Goal: Communication & Community: Answer question/provide support

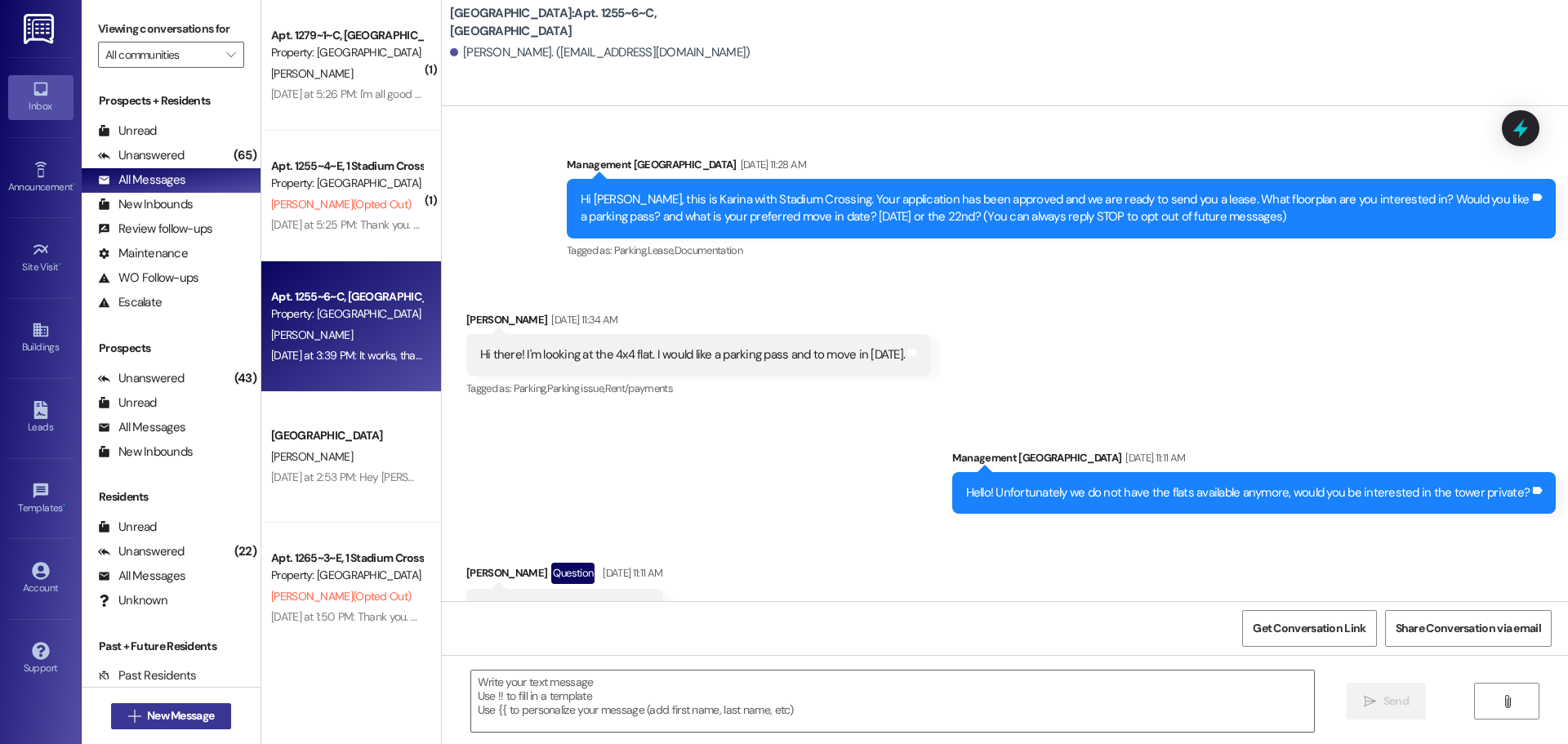
scroll to position [4441, 0]
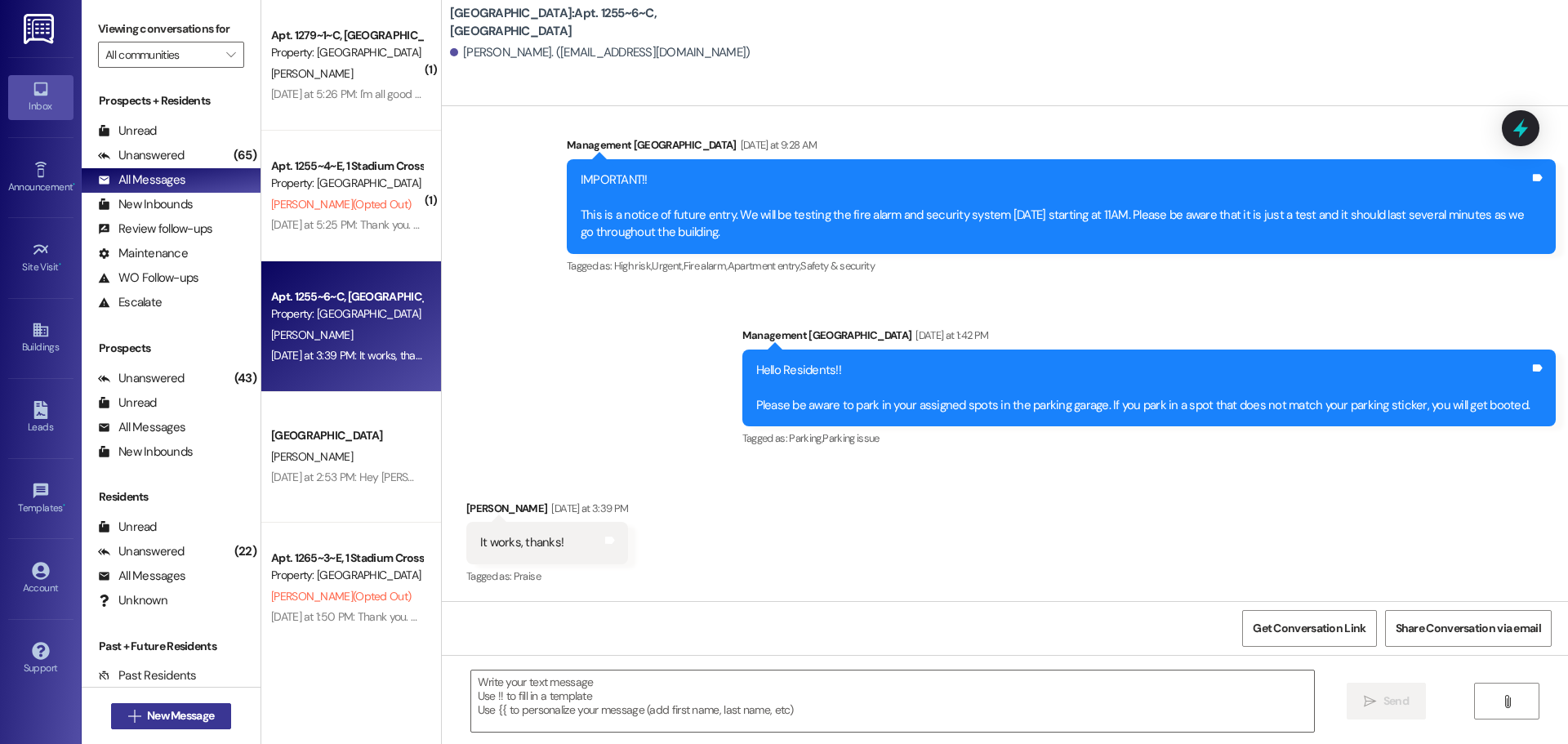
click at [186, 708] on span "New Message" at bounding box center [180, 716] width 67 height 17
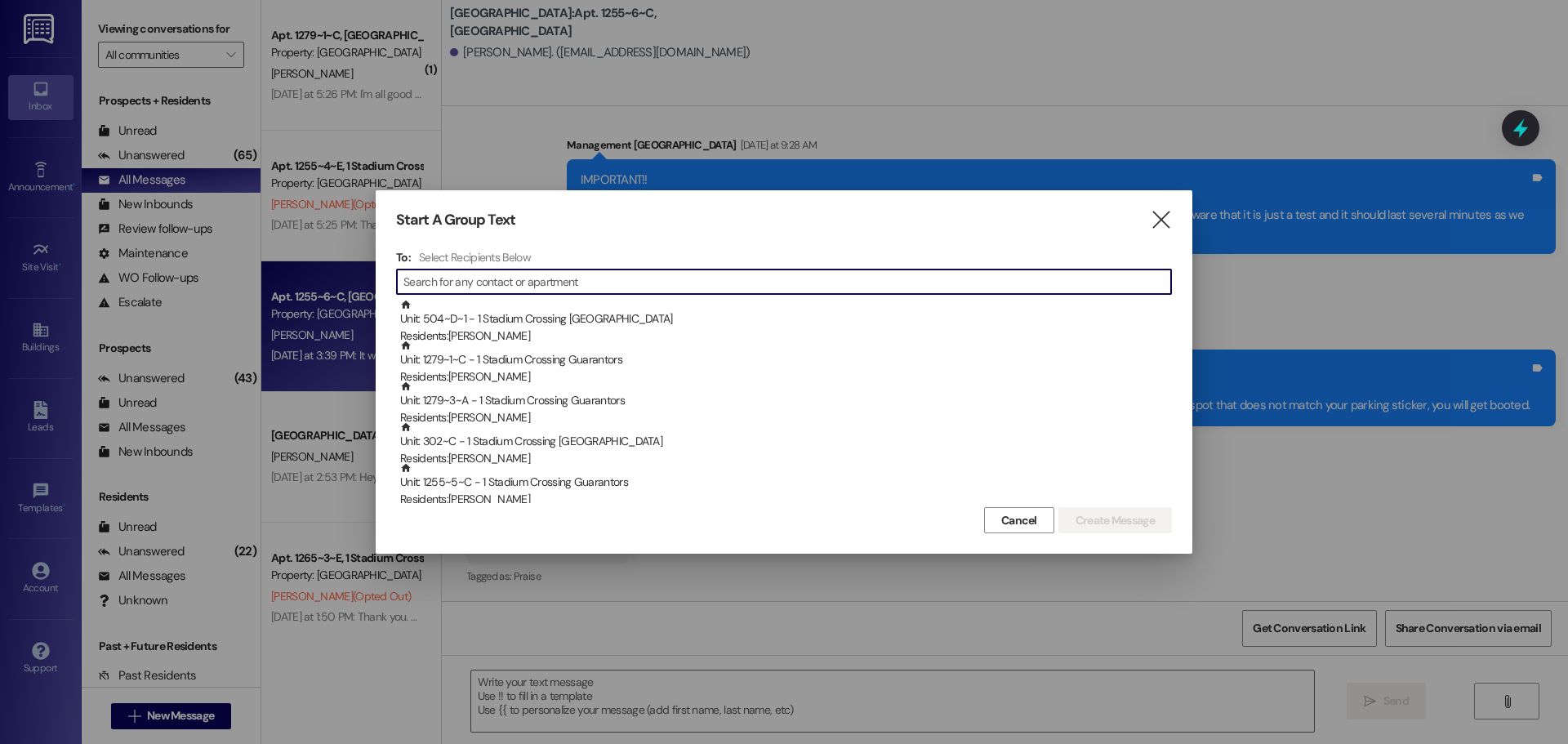
click at [483, 274] on input at bounding box center [788, 282] width 768 height 23
click at [466, 281] on input at bounding box center [788, 282] width 768 height 23
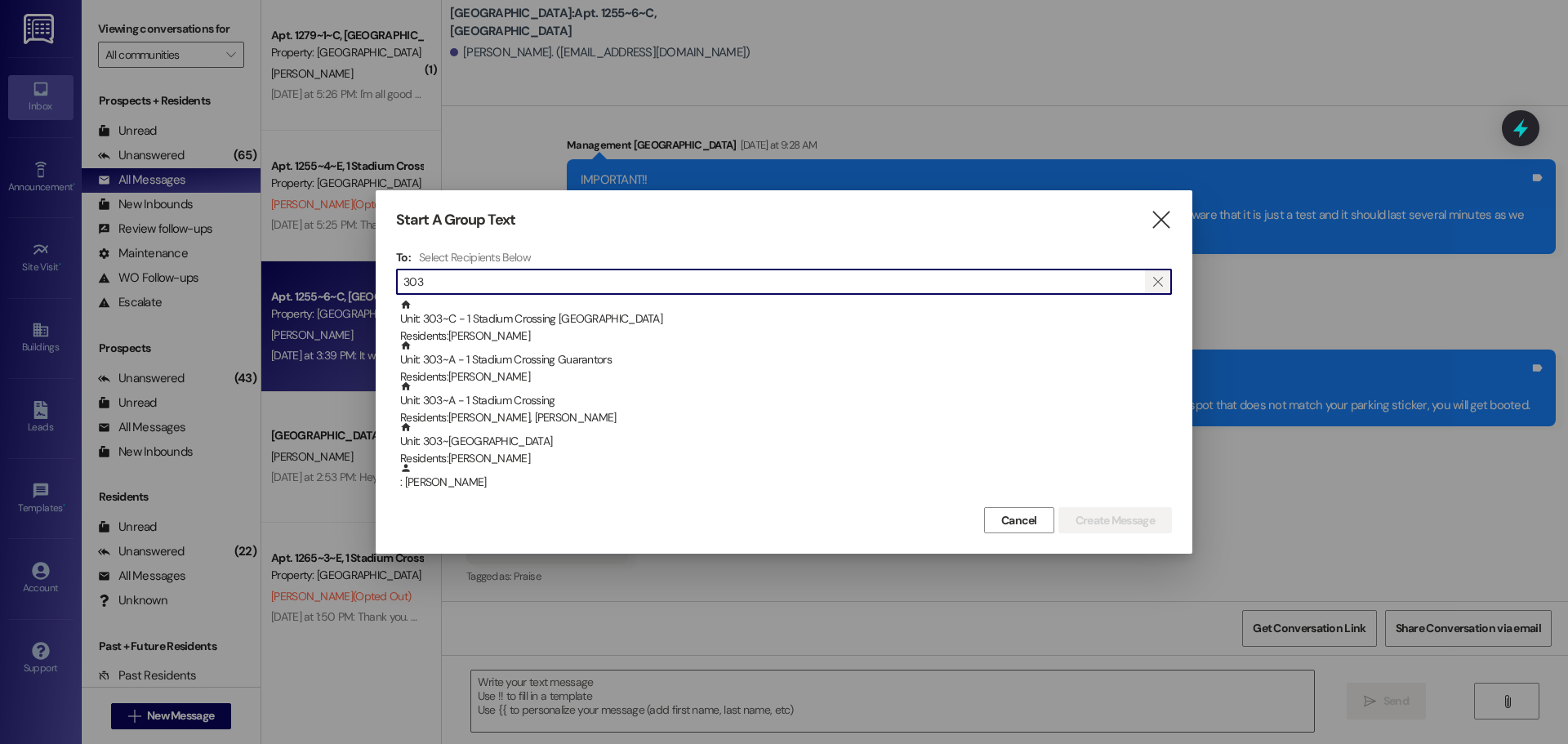
type input "303"
click at [1156, 282] on icon "" at bounding box center [1158, 282] width 9 height 13
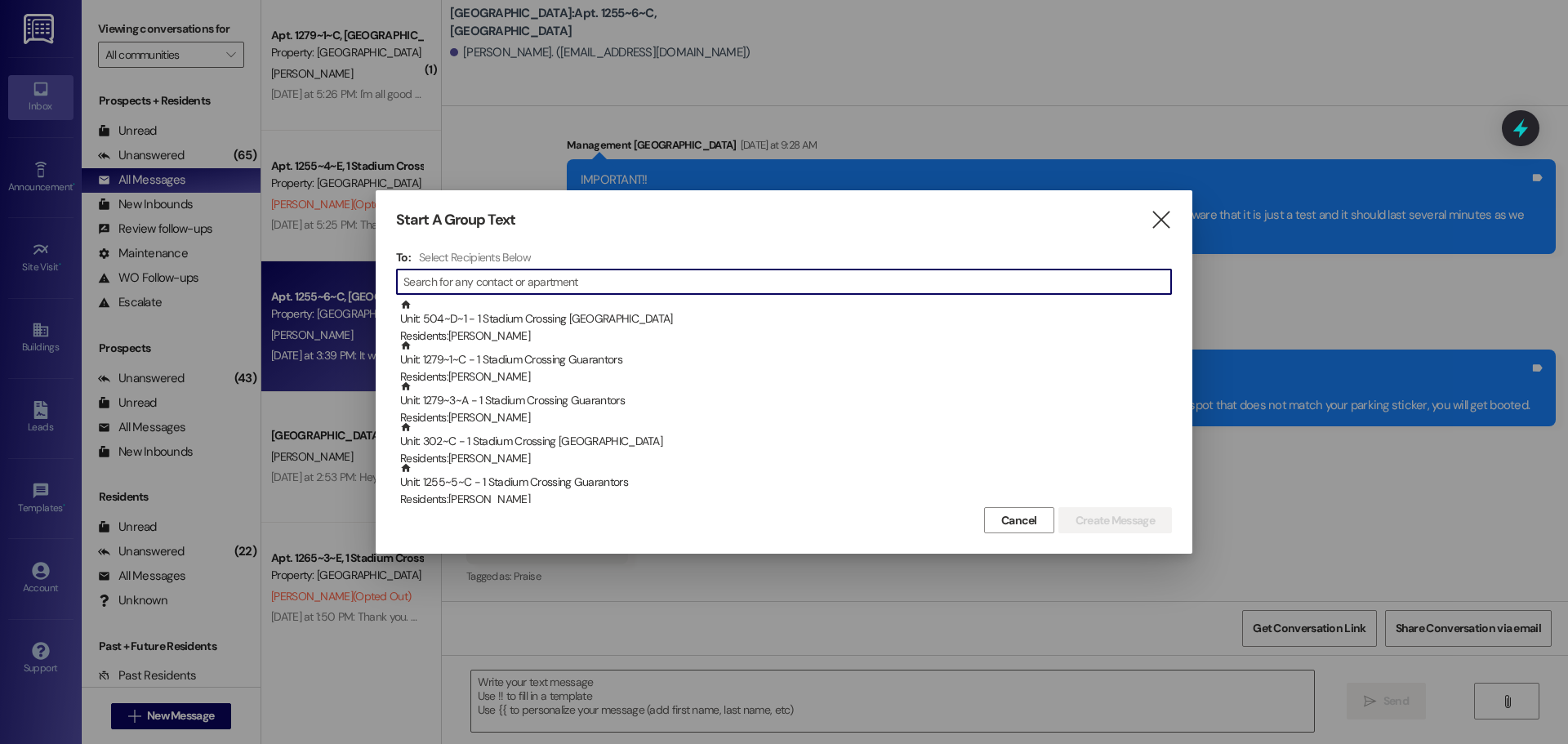
click at [486, 276] on input at bounding box center [788, 282] width 768 height 23
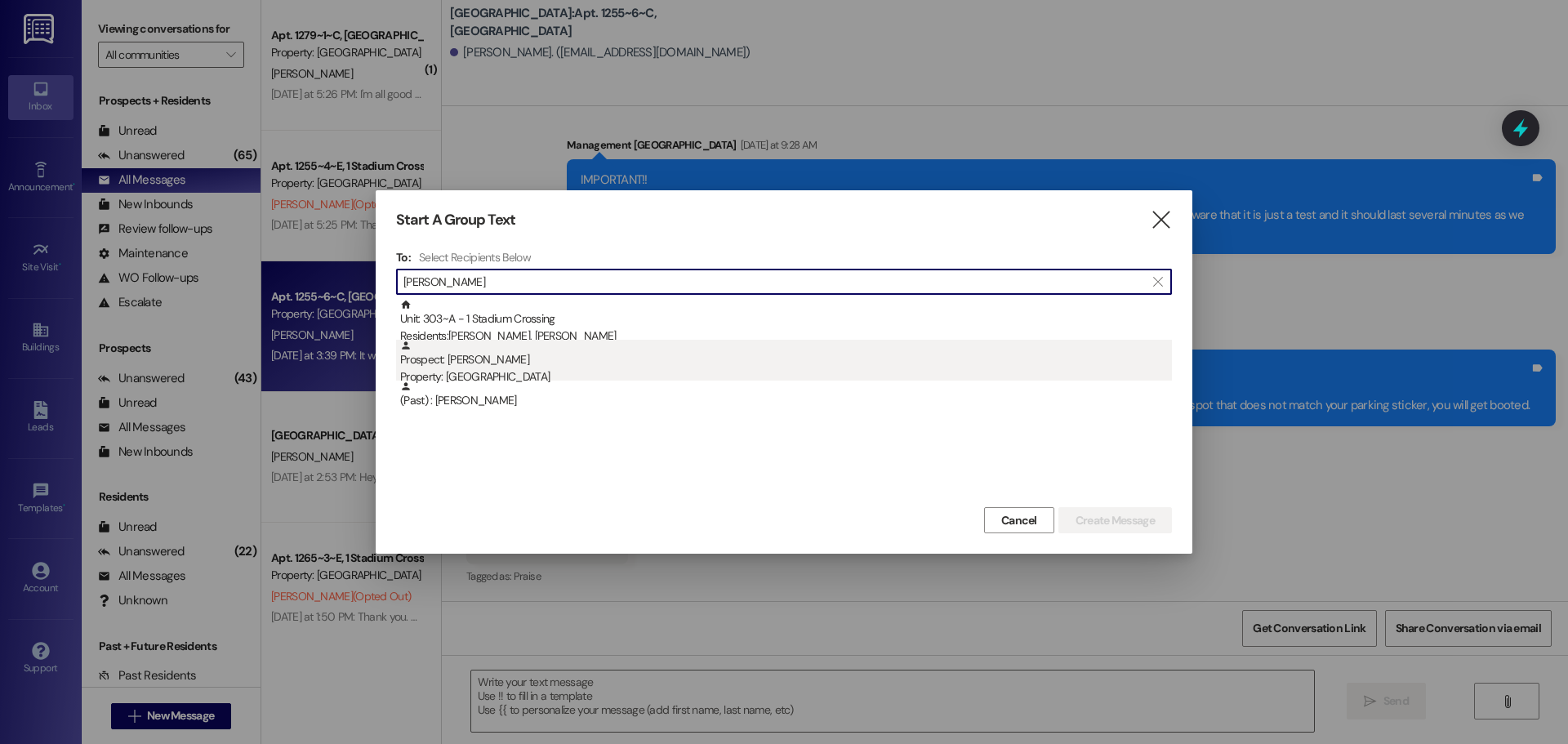
click at [509, 360] on div "Prospect: Brandon Duarte Property: Stadium Crossing" at bounding box center [786, 363] width 772 height 46
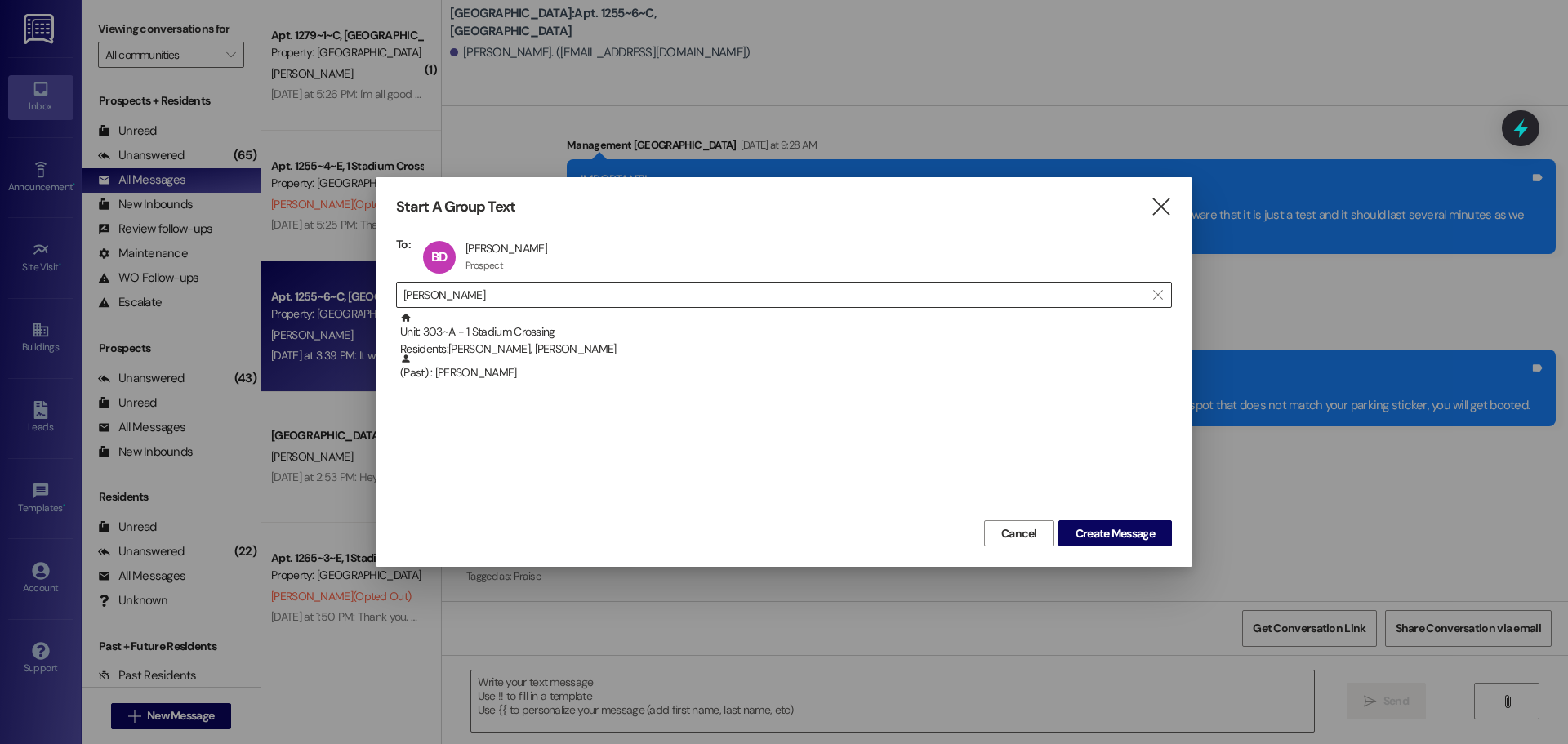
click at [496, 300] on input "Brandon" at bounding box center [775, 295] width 742 height 23
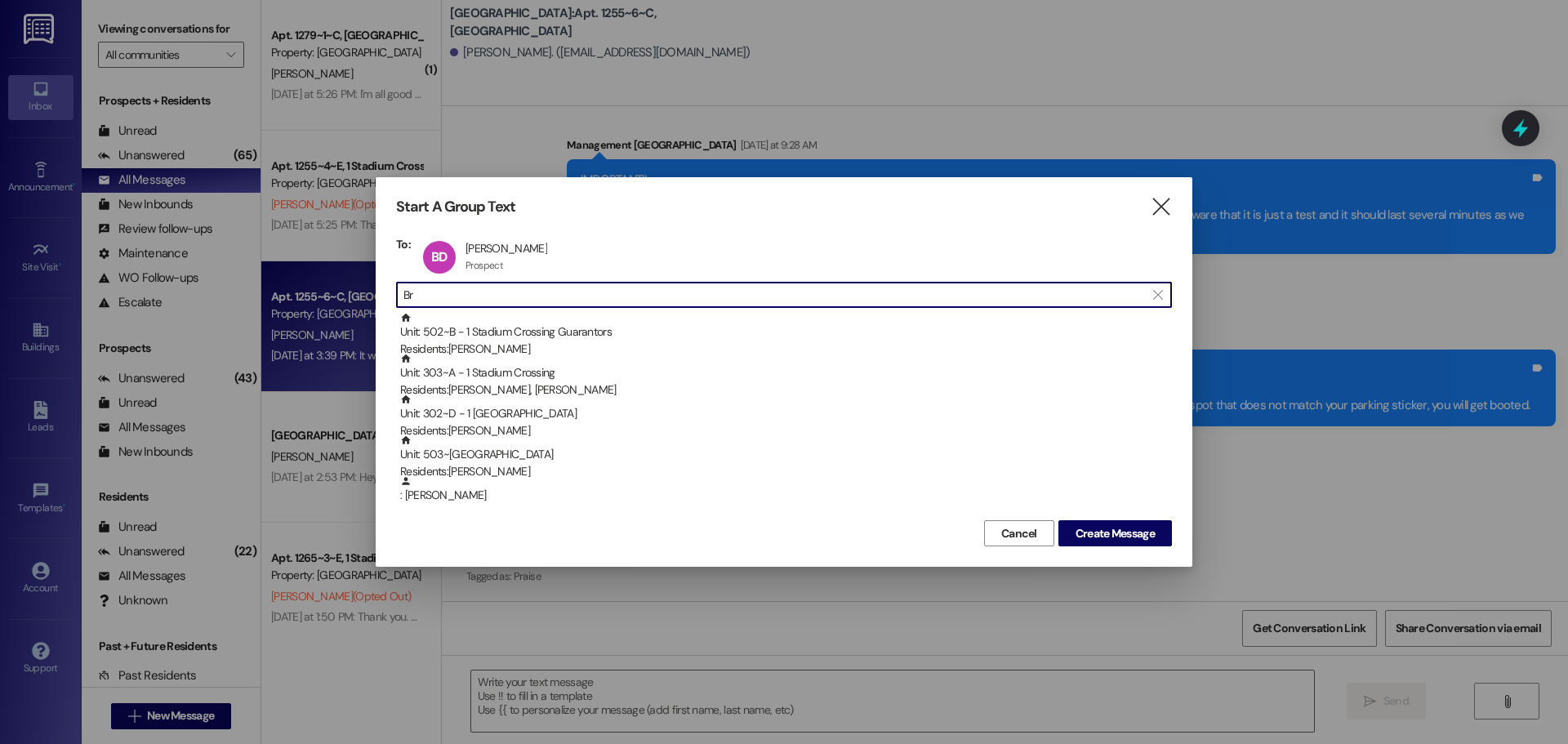
type input "B"
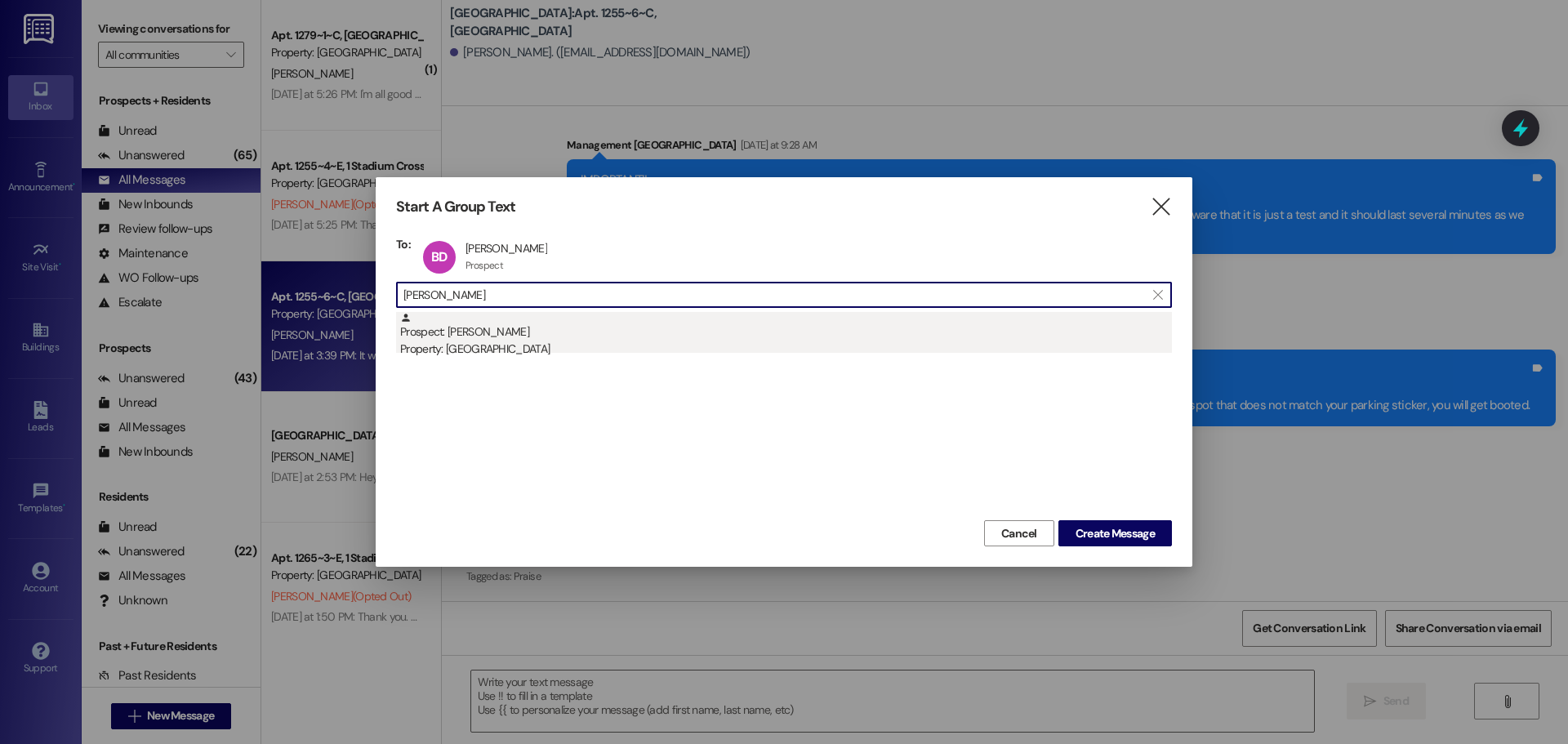
type input "jacob car"
click at [517, 343] on div "Property: [GEOGRAPHIC_DATA]" at bounding box center [786, 349] width 772 height 17
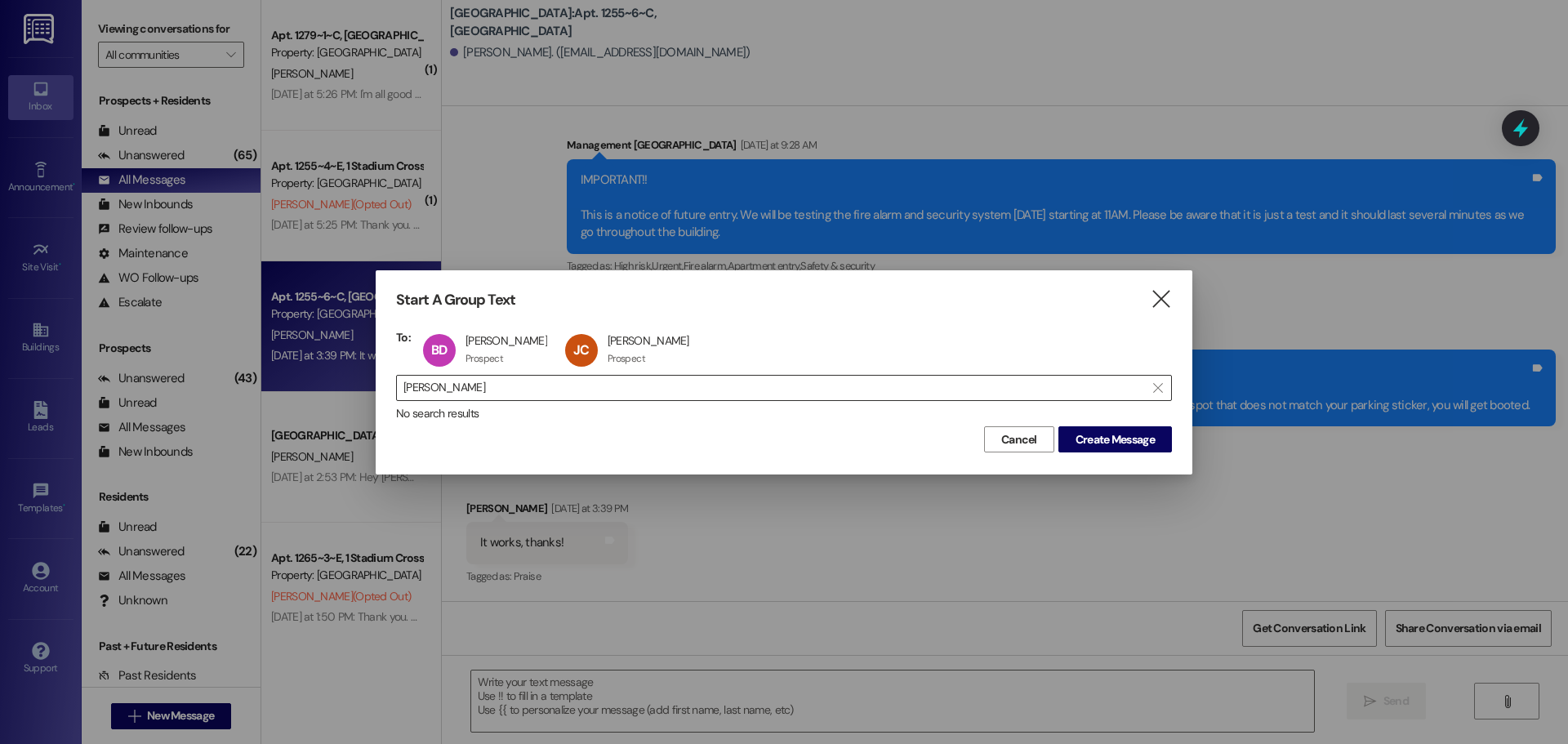
click at [522, 390] on input "jacob car" at bounding box center [775, 388] width 742 height 23
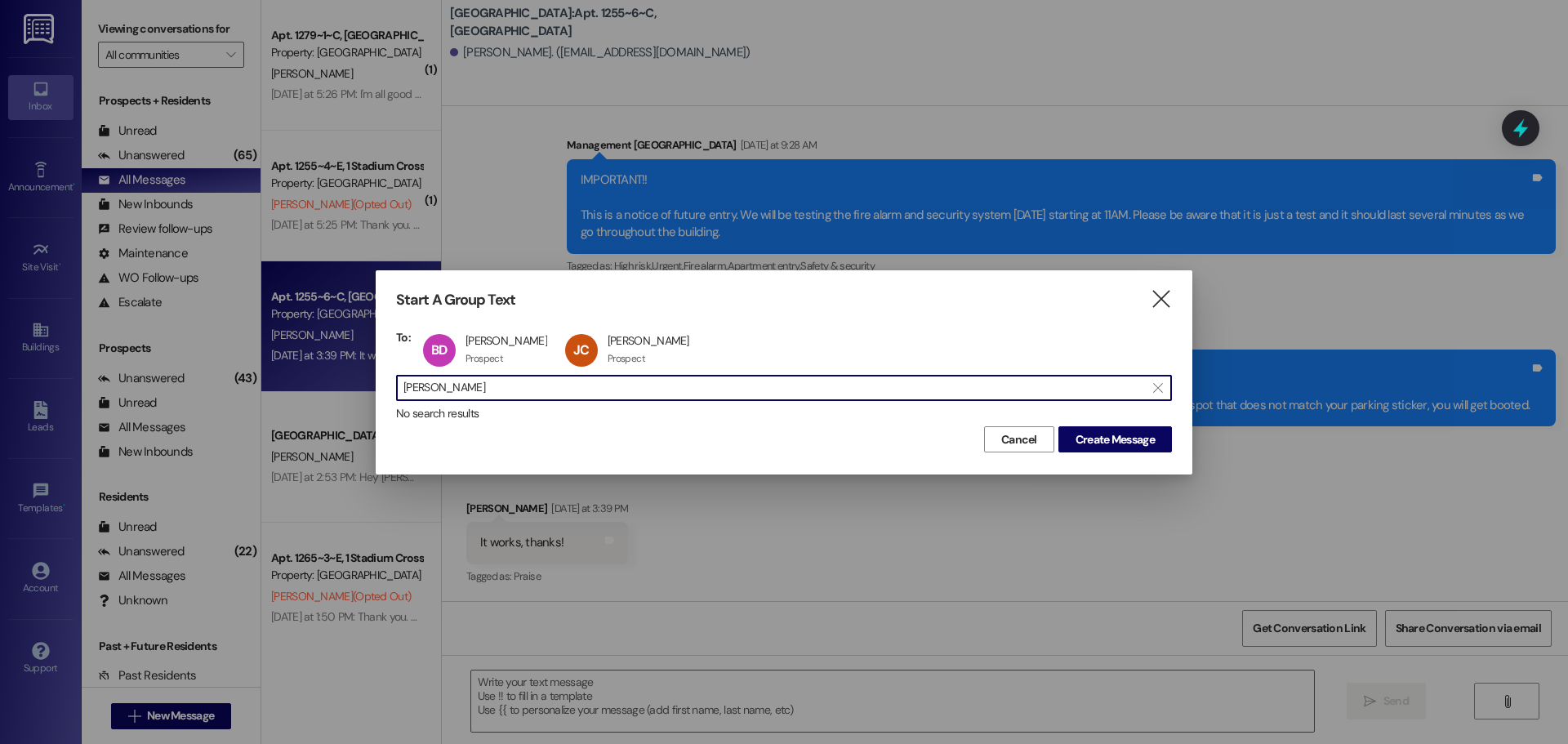
click at [522, 390] on input "jacob car" at bounding box center [775, 388] width 742 height 23
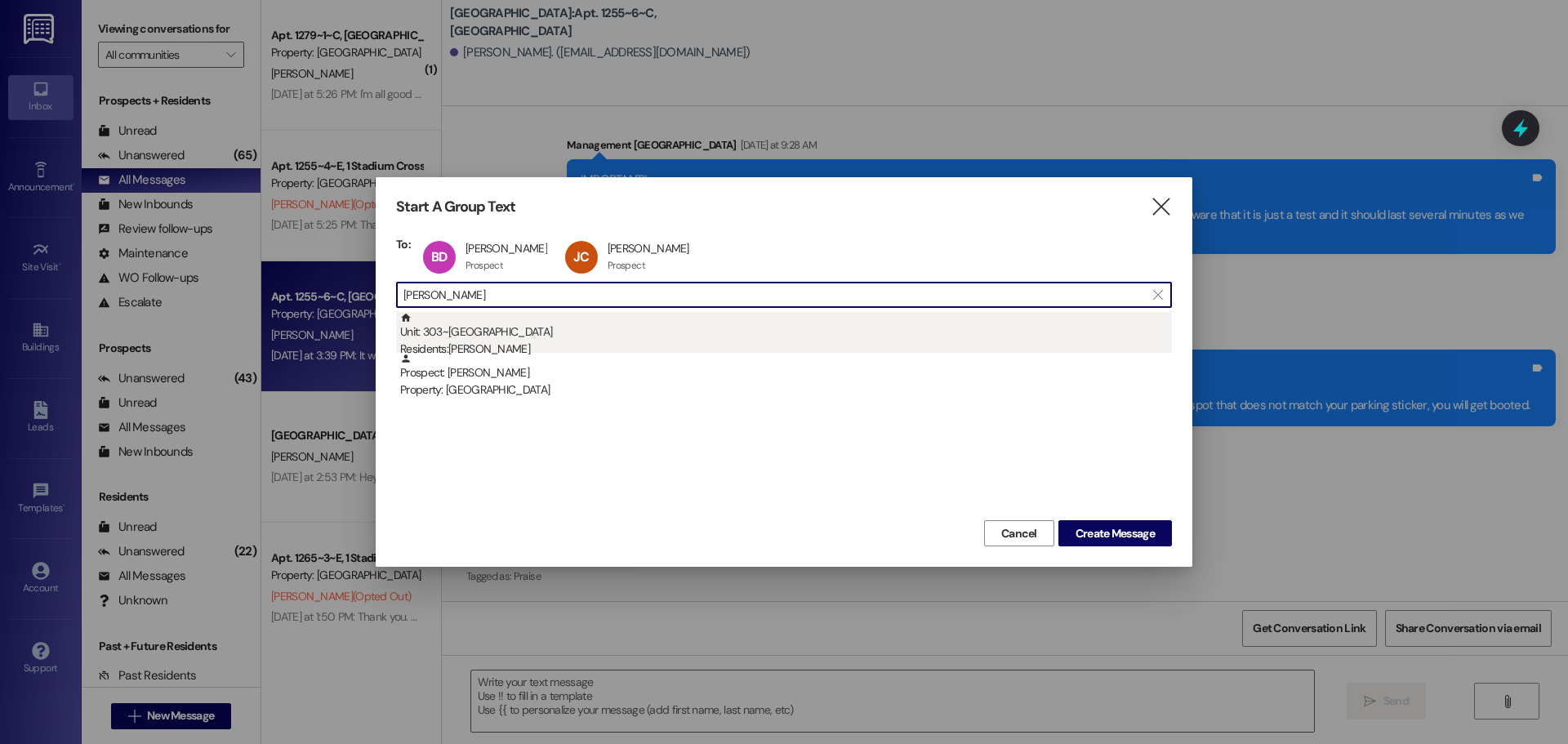
click at [500, 334] on div "Unit: 303~C - 1 Stadium Crossing Residents: Wesley Thompson" at bounding box center [786, 334] width 772 height 46
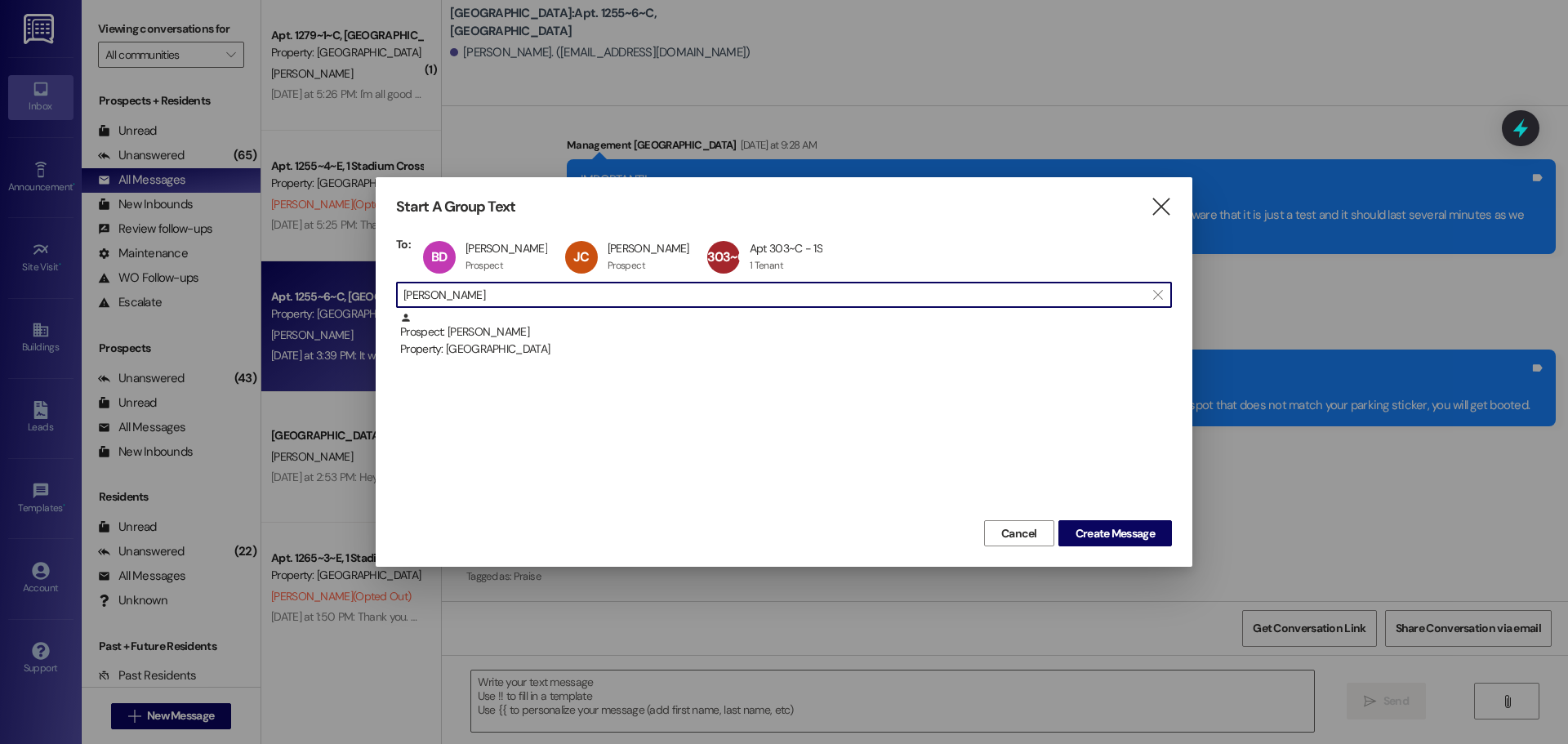
click at [478, 299] on input "wesley" at bounding box center [775, 295] width 742 height 23
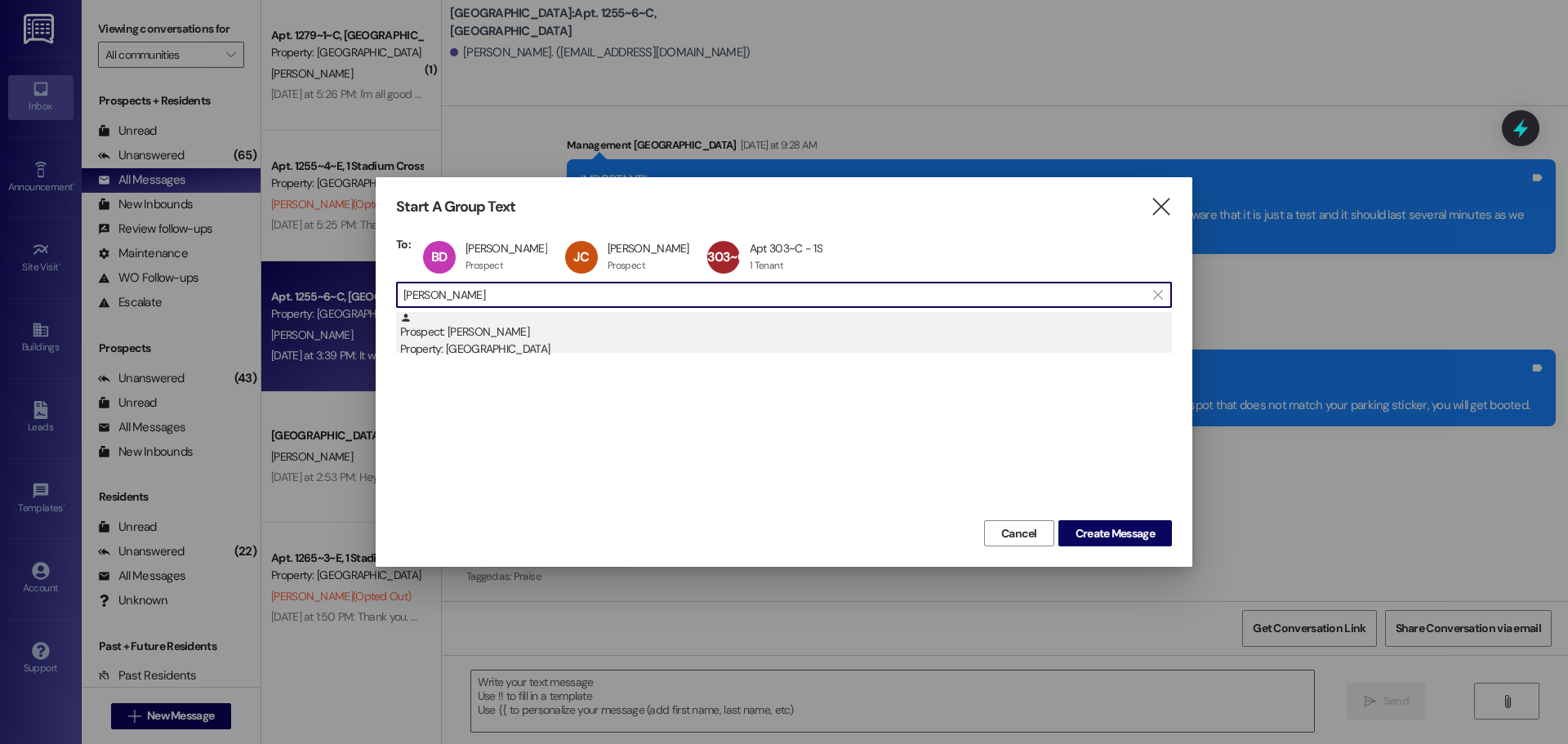
type input "konrad"
click at [452, 340] on div "Prospect: Konrad Heiner Property: Stadium Crossing" at bounding box center [786, 334] width 772 height 46
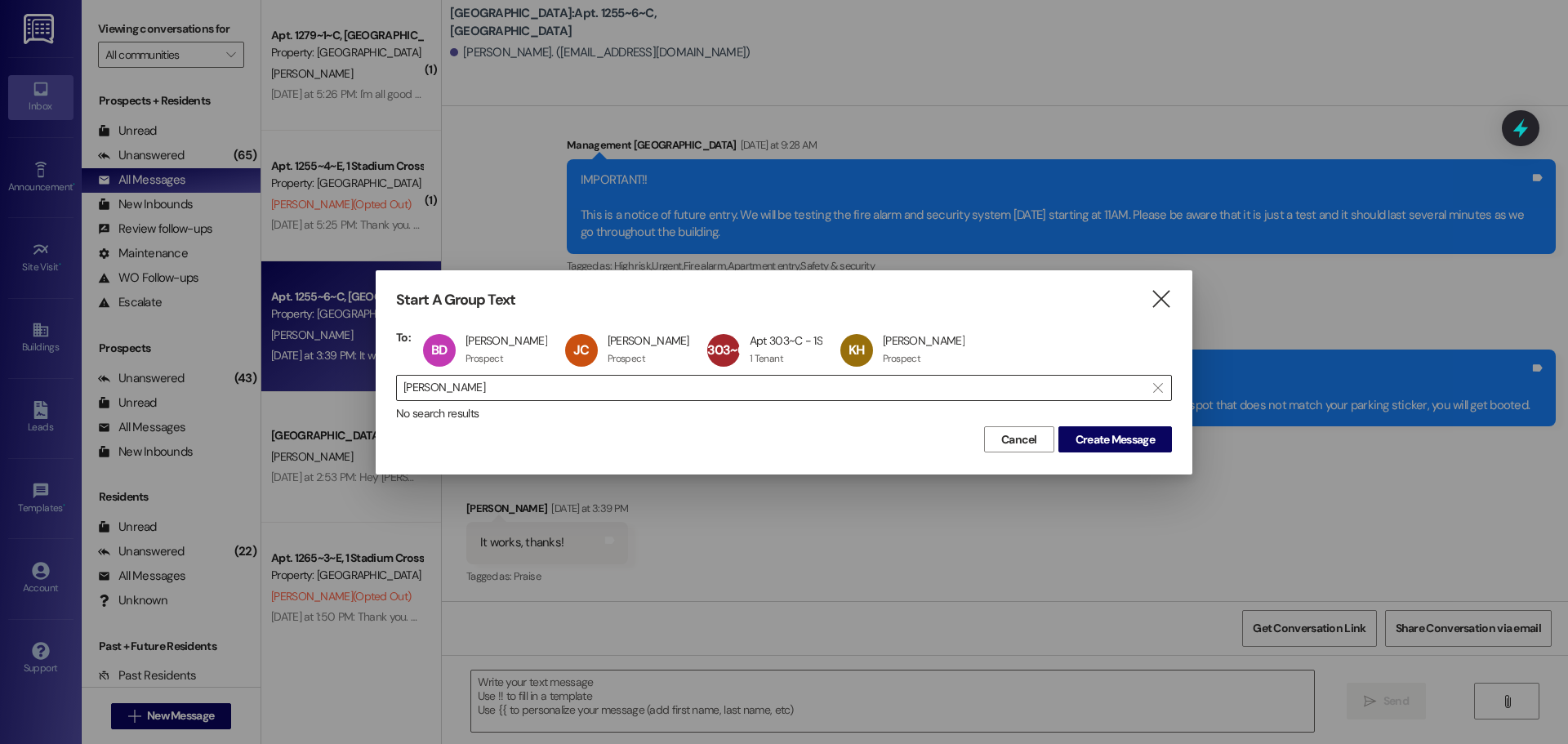
click at [487, 386] on input "konrad" at bounding box center [775, 388] width 742 height 23
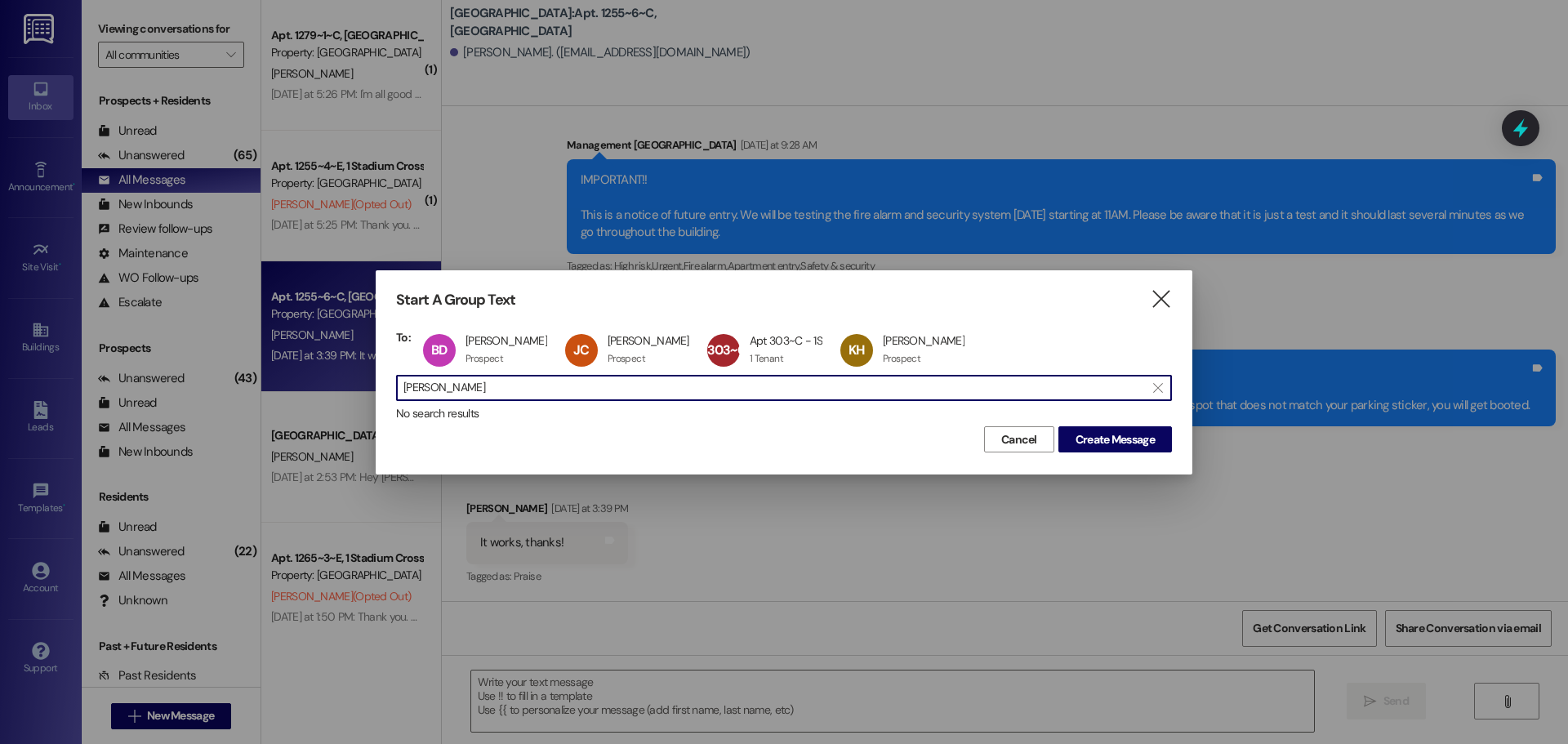
click at [487, 386] on input "konrad" at bounding box center [775, 388] width 742 height 23
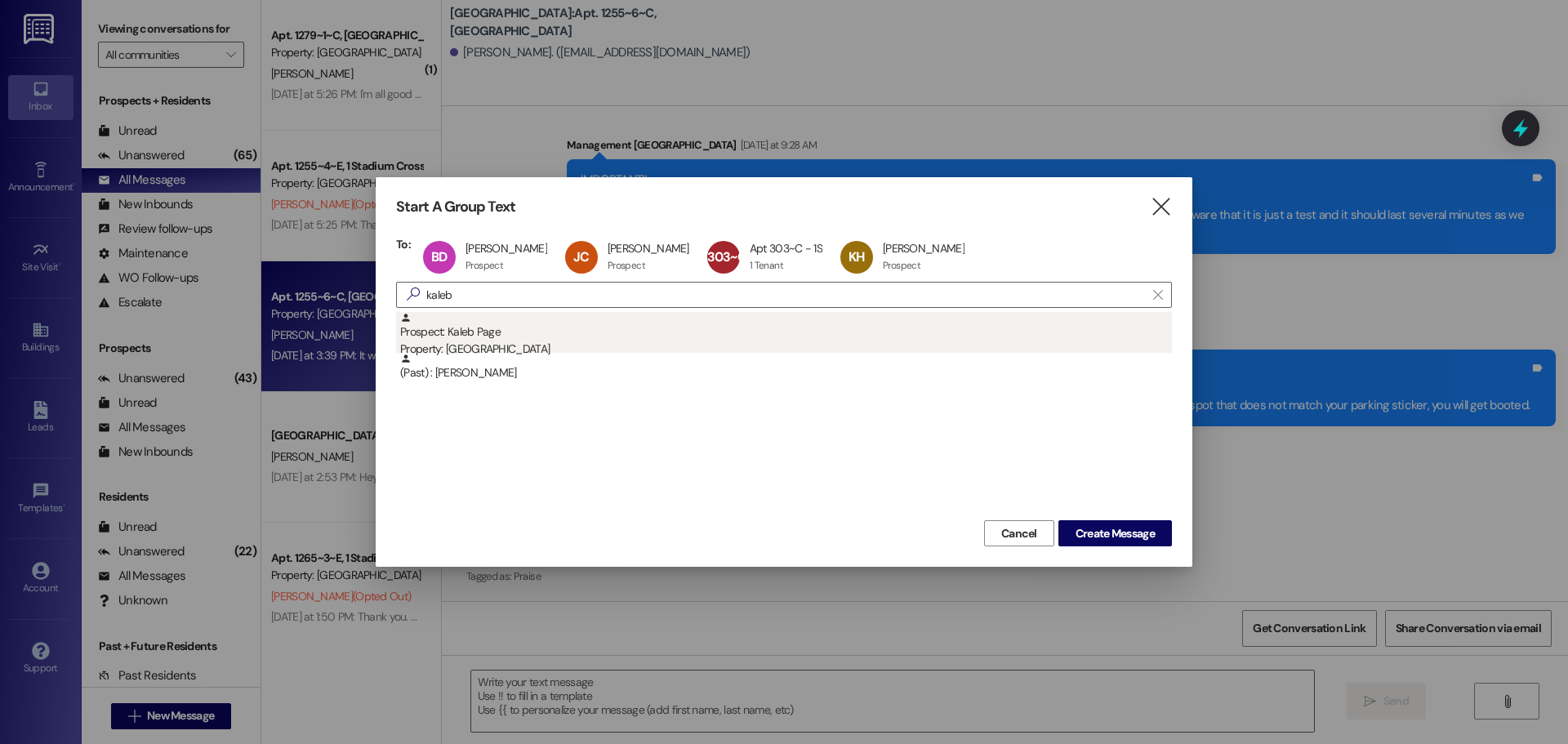
click at [485, 339] on div "Prospect: Kaleb Page Property: Stadium Crossing" at bounding box center [786, 334] width 772 height 46
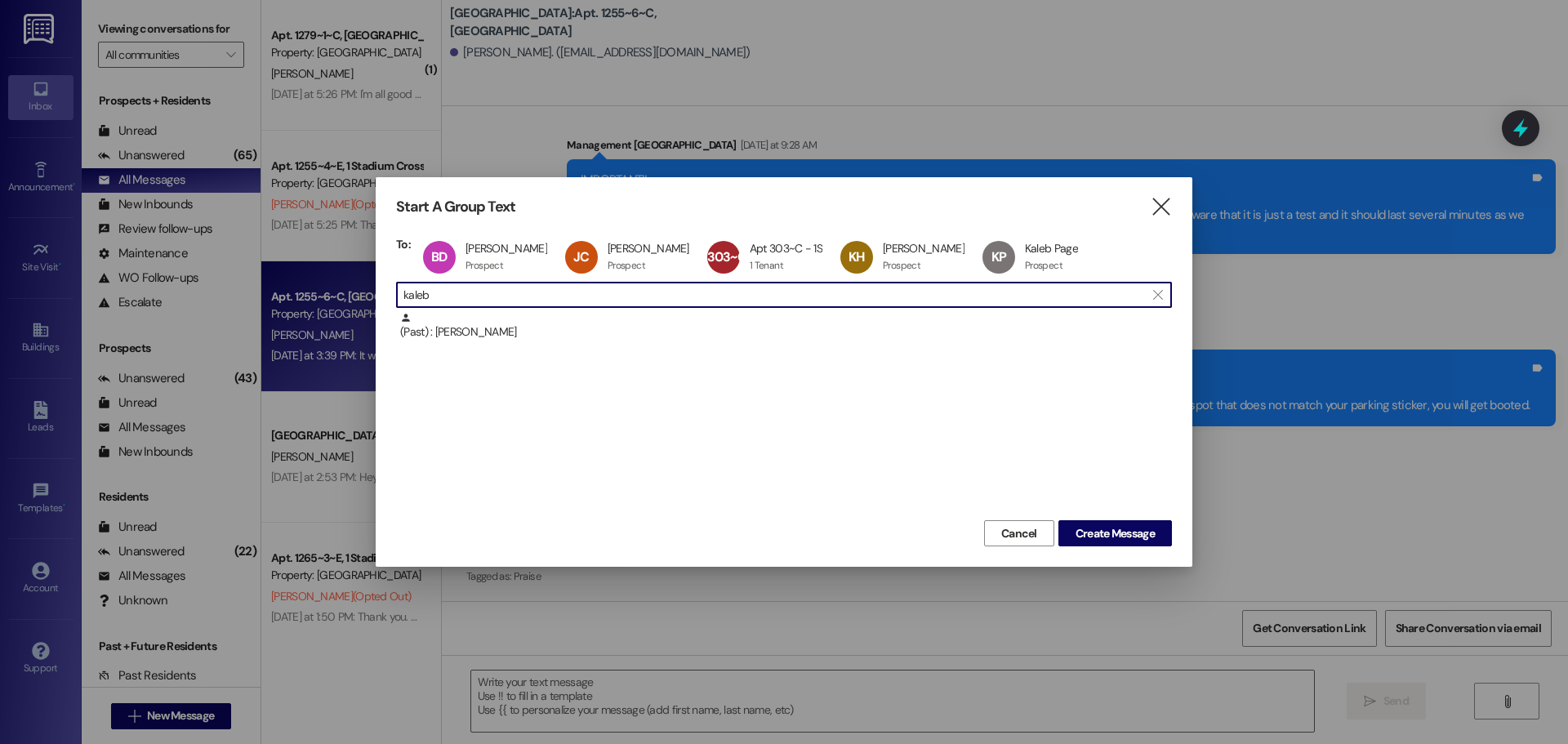
click at [463, 298] on input "kaleb" at bounding box center [775, 295] width 742 height 23
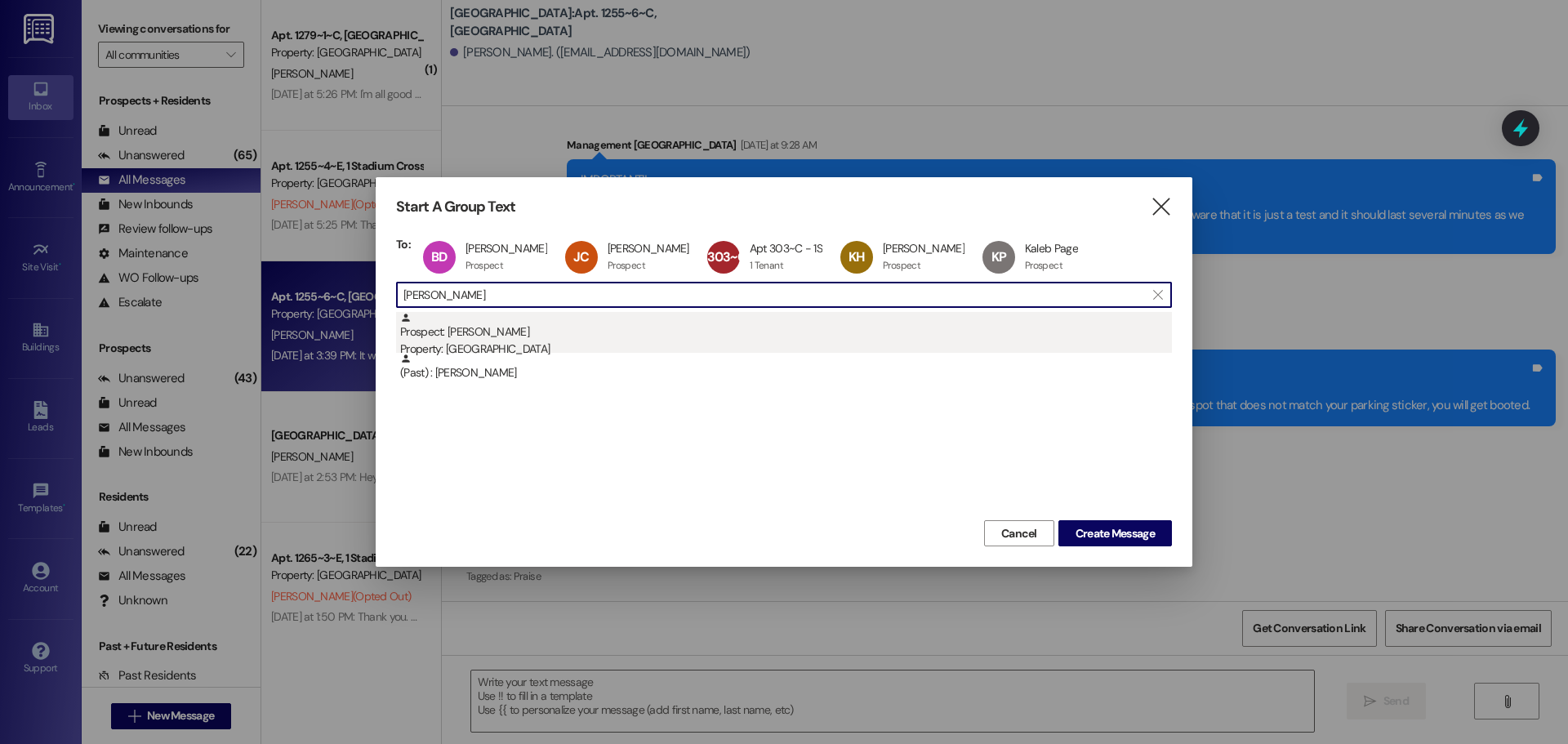
type input "neil"
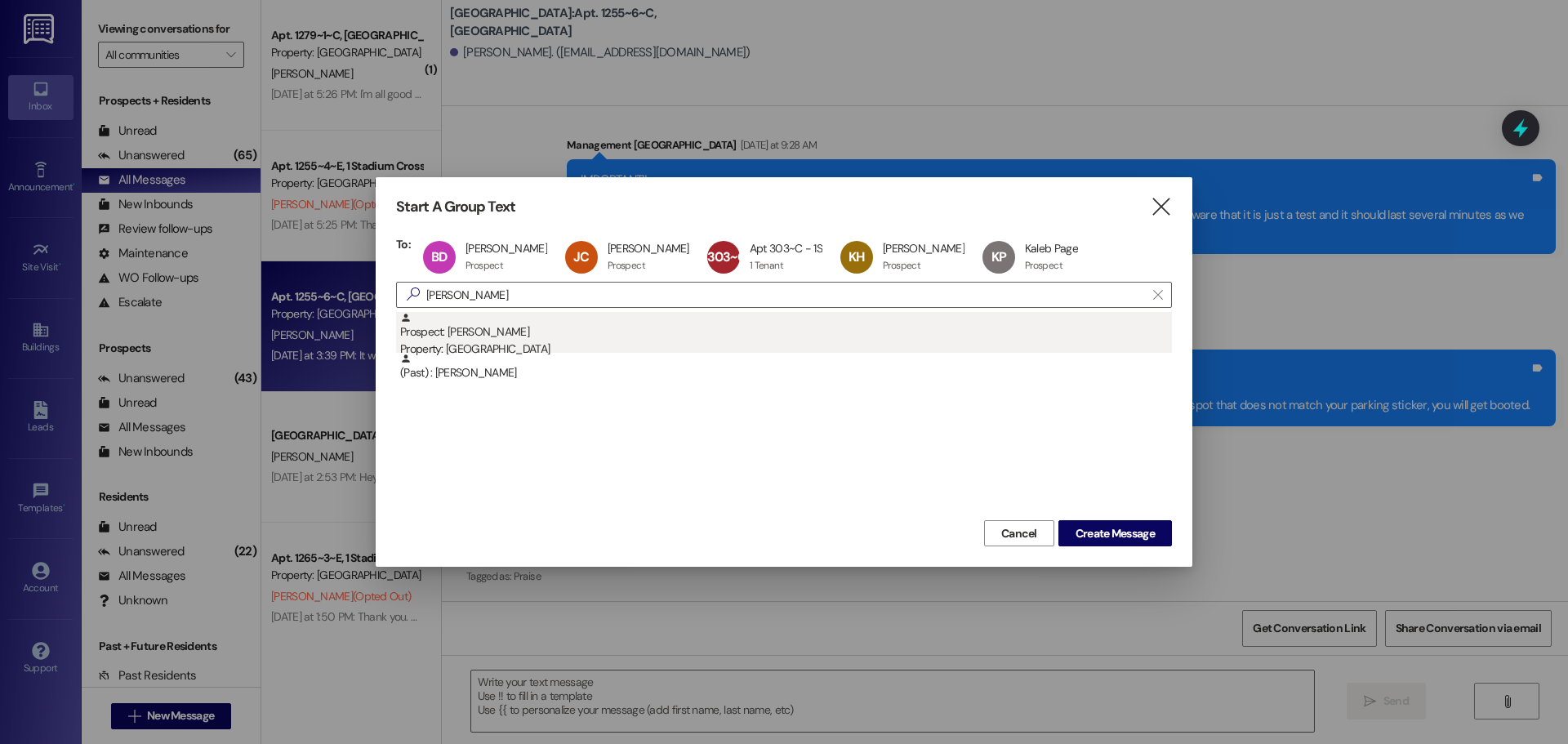
click at [454, 348] on div "Property: [GEOGRAPHIC_DATA]" at bounding box center [786, 349] width 772 height 17
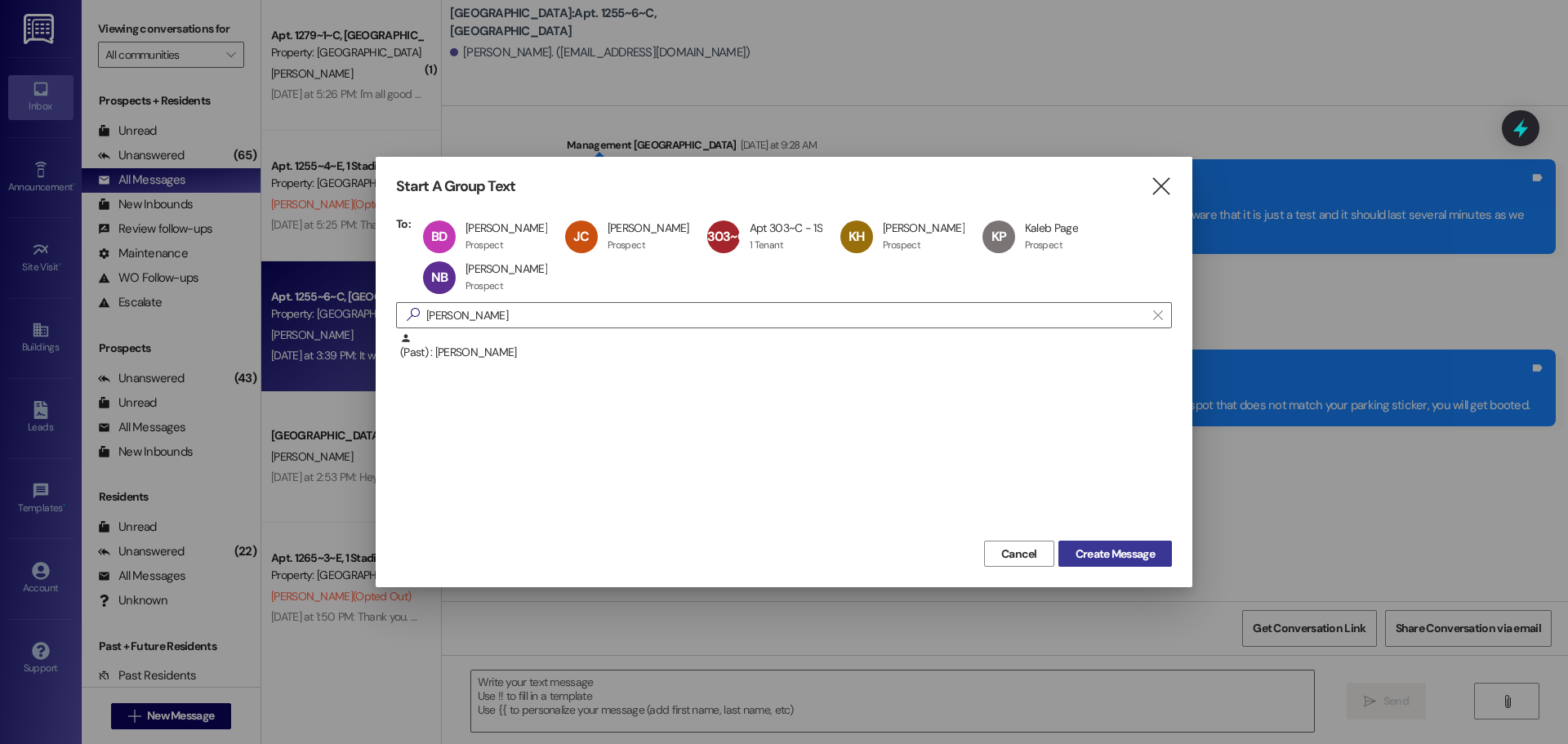
click at [1115, 549] on span "Create Message" at bounding box center [1115, 555] width 79 height 17
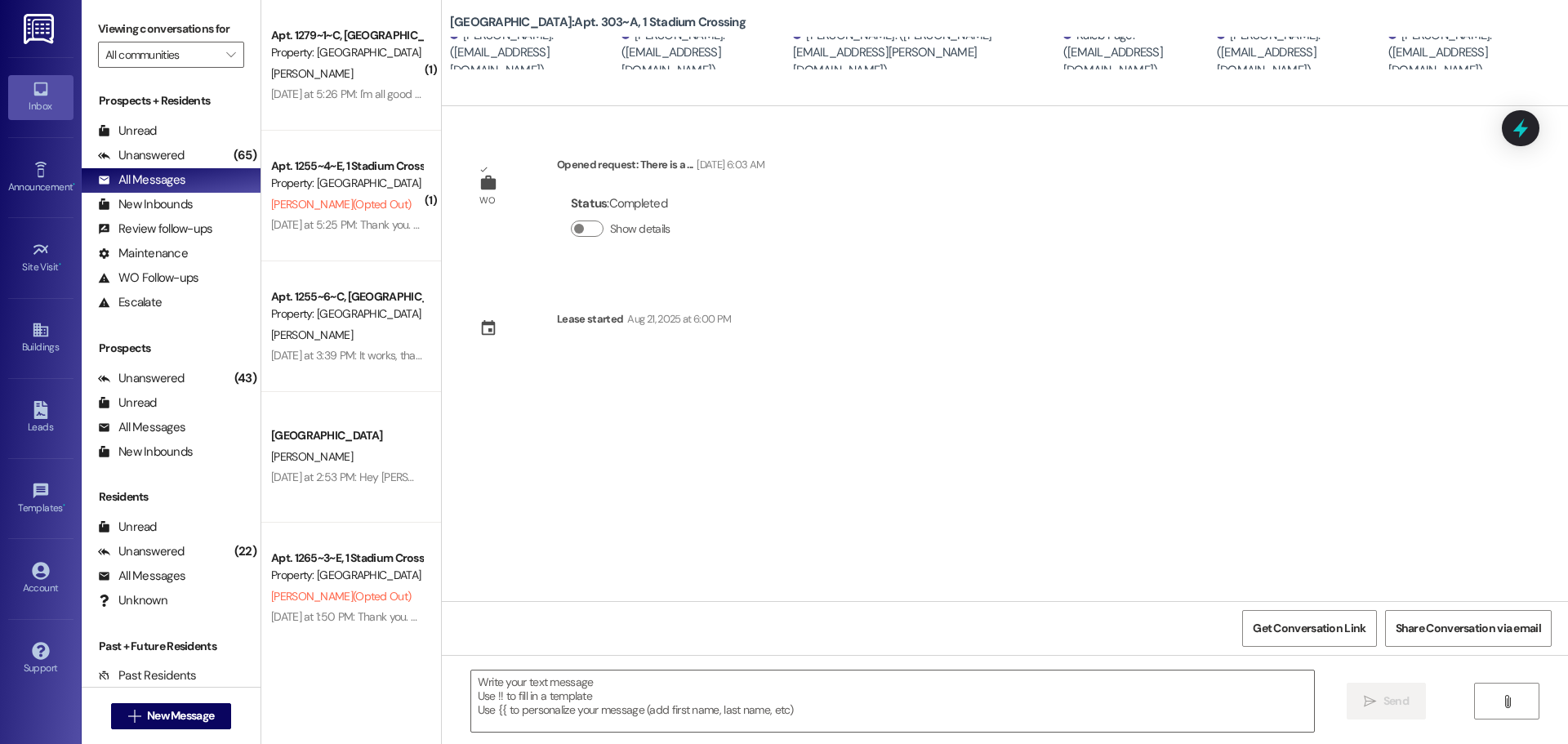
scroll to position [0, 0]
click at [623, 685] on textarea at bounding box center [892, 701] width 842 height 61
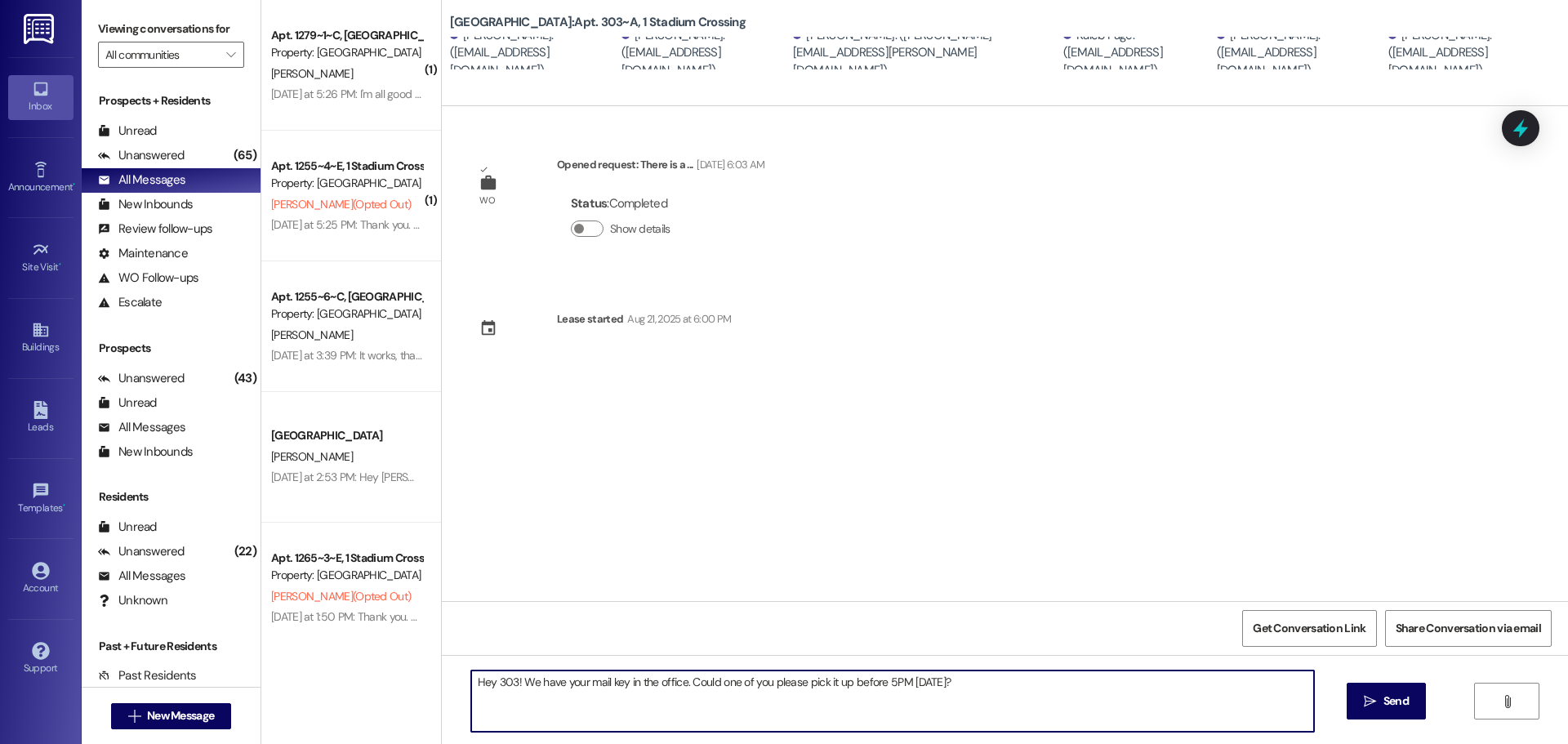
drag, startPoint x: 960, startPoint y: 681, endPoint x: 431, endPoint y: 658, distance: 529.5
click at [441, 658] on div "Hey 303! We have your mail key in the office. Could one of you please pick it u…" at bounding box center [1004, 717] width 1127 height 122
type textarea "Hey 303! We have your mail key in the office. Could one of you please pick it u…"
click at [1377, 694] on span " Send" at bounding box center [1386, 702] width 52 height 17
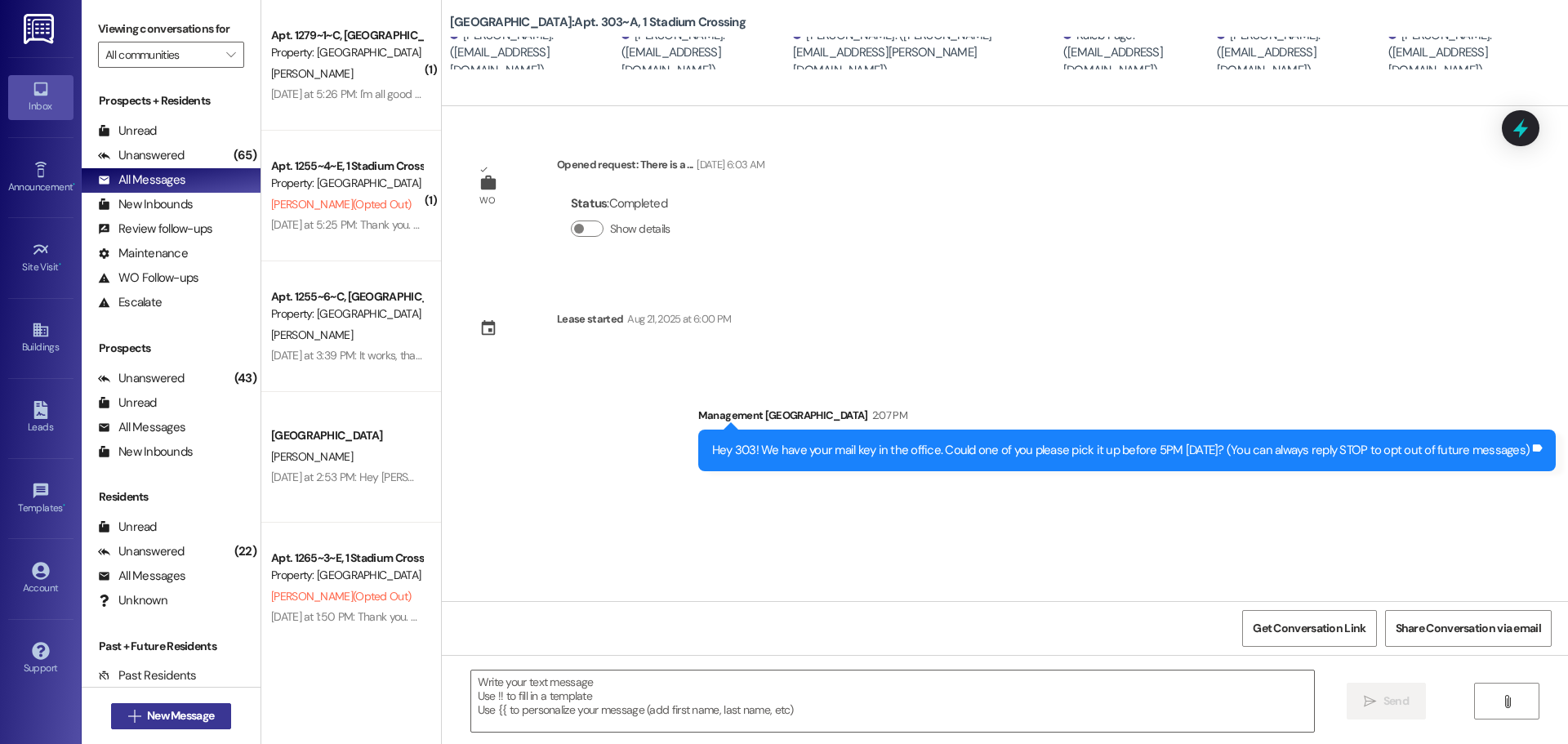
click at [184, 715] on span "New Message" at bounding box center [180, 716] width 67 height 17
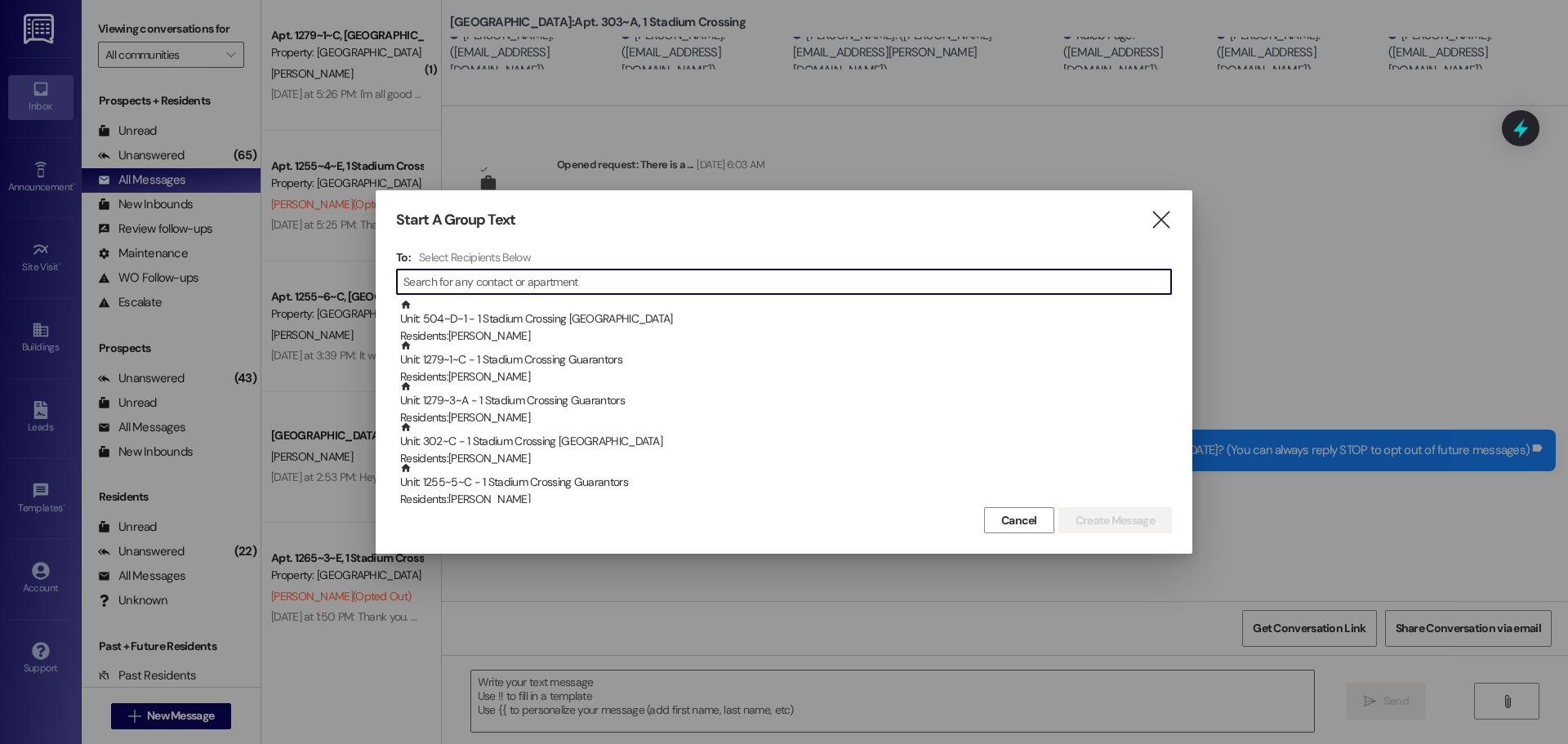
click at [472, 277] on input at bounding box center [788, 282] width 768 height 23
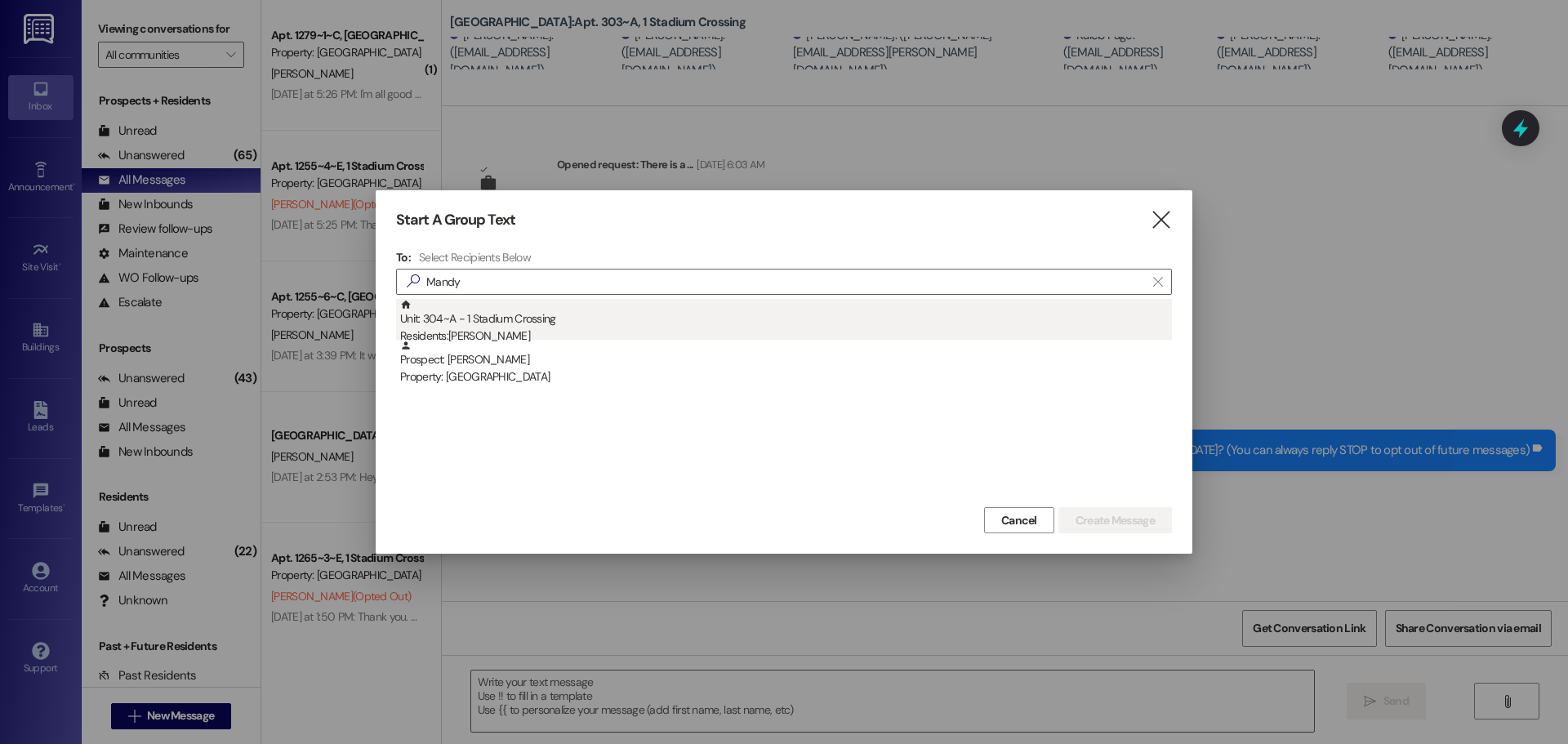
click at [456, 331] on div "Residents: Mandy Jenkins" at bounding box center [786, 336] width 772 height 17
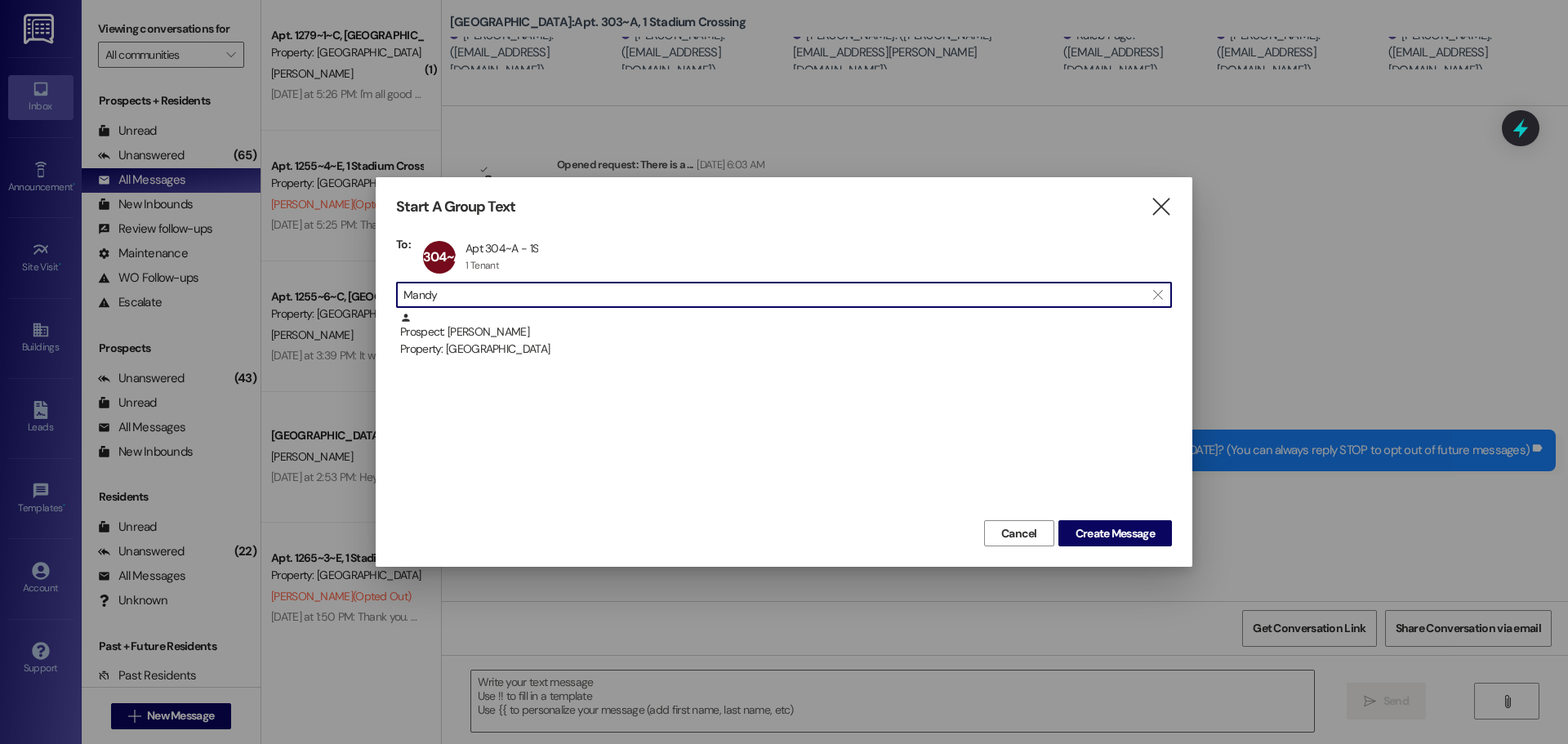
click at [483, 287] on input "Mandy" at bounding box center [775, 295] width 742 height 23
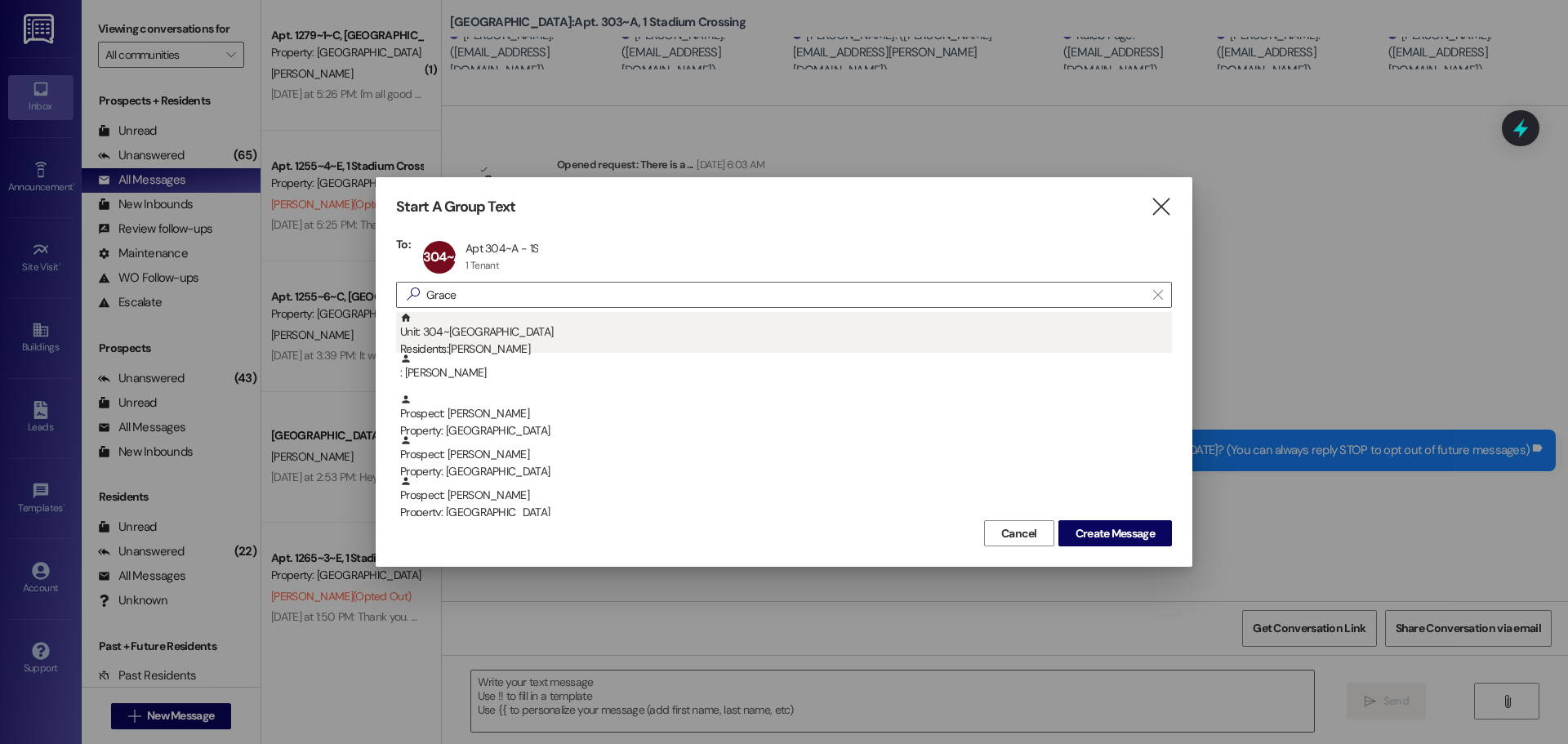
click at [490, 343] on div "Residents: Grace Carson" at bounding box center [786, 349] width 772 height 17
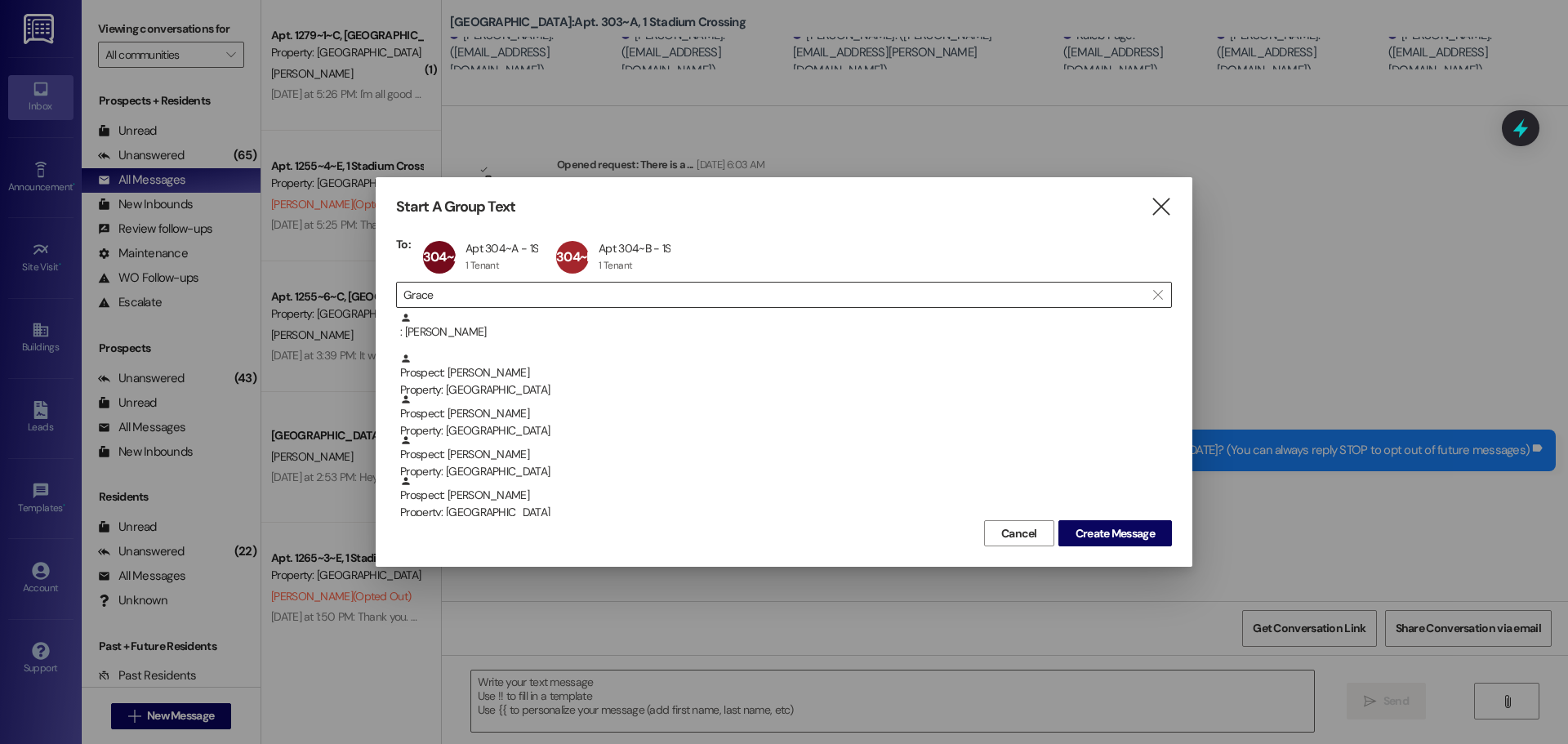
click at [471, 289] on input "Grace" at bounding box center [775, 295] width 742 height 23
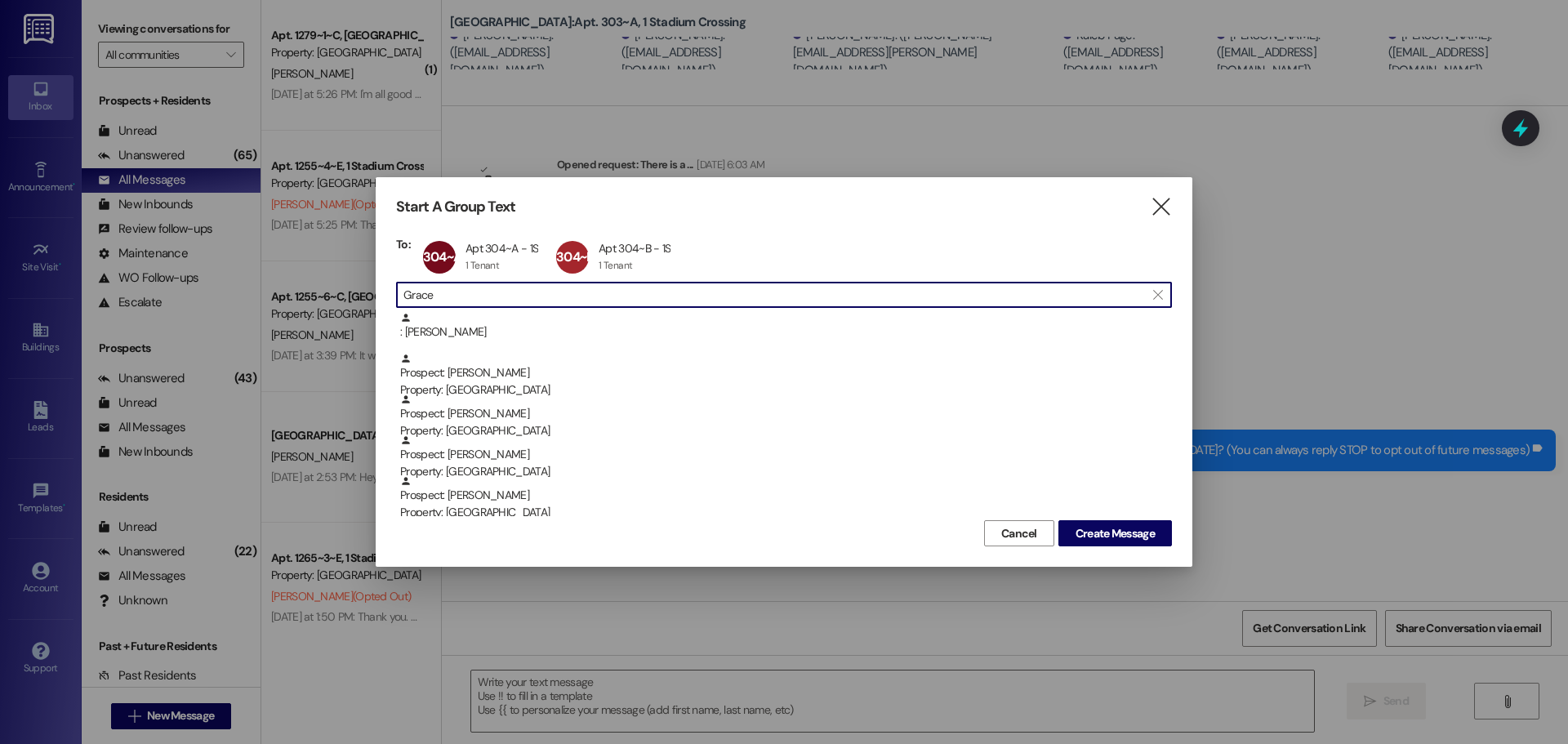
click at [471, 289] on input "Grace" at bounding box center [775, 295] width 742 height 23
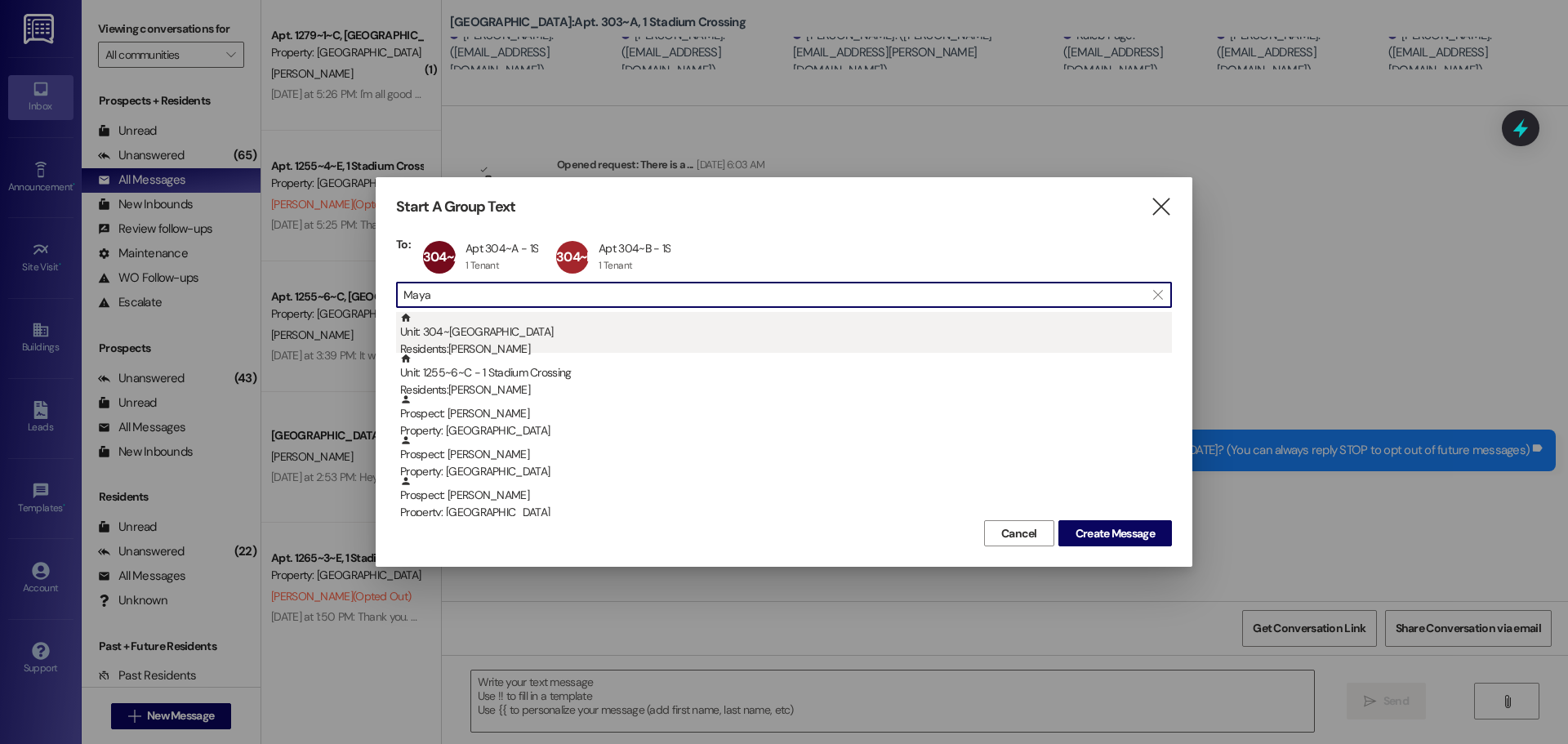
click at [544, 337] on div "Unit: 304~C - 1 Stadium Crossing Residents: Maya Vocana" at bounding box center [786, 334] width 772 height 46
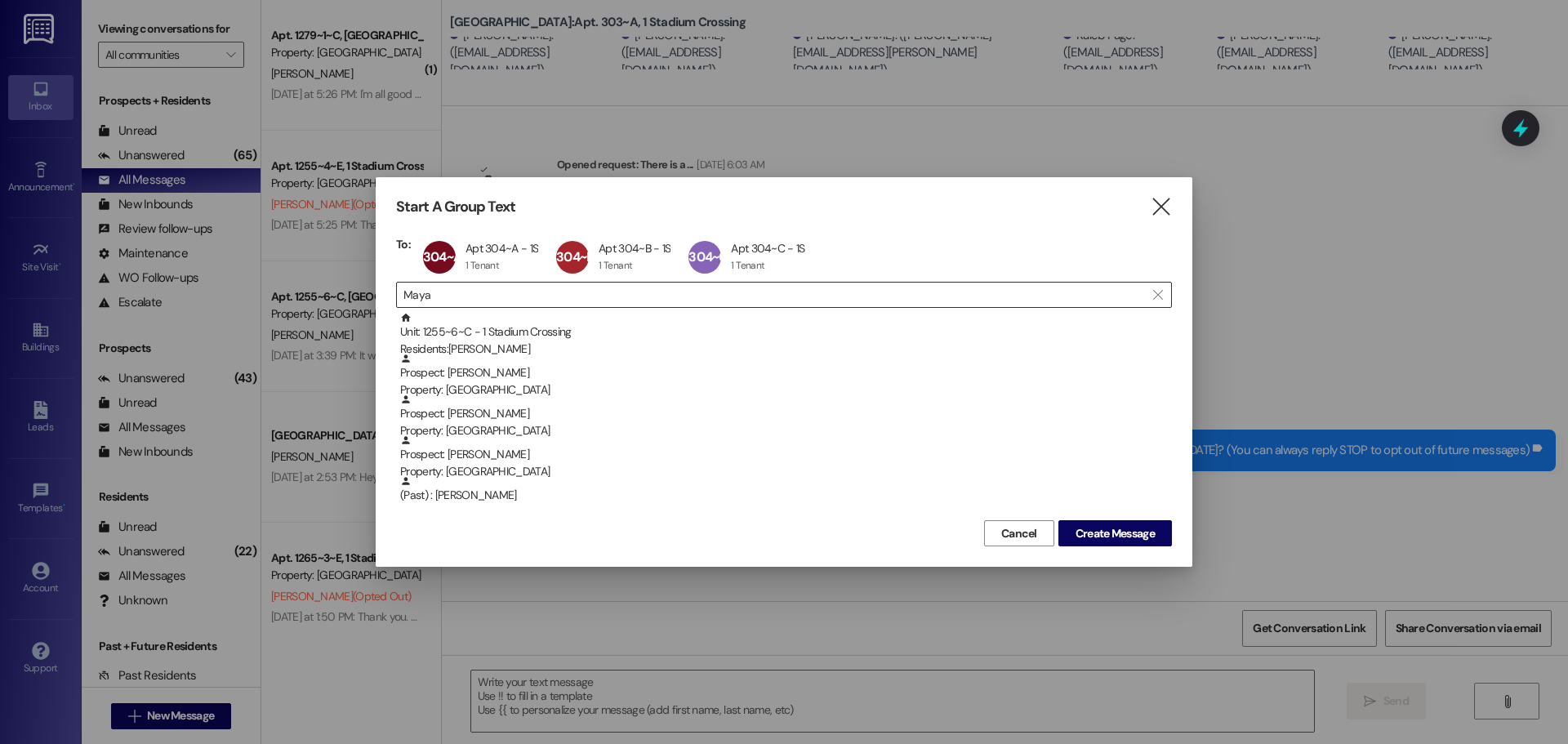
click at [516, 290] on input "Maya" at bounding box center [775, 295] width 742 height 23
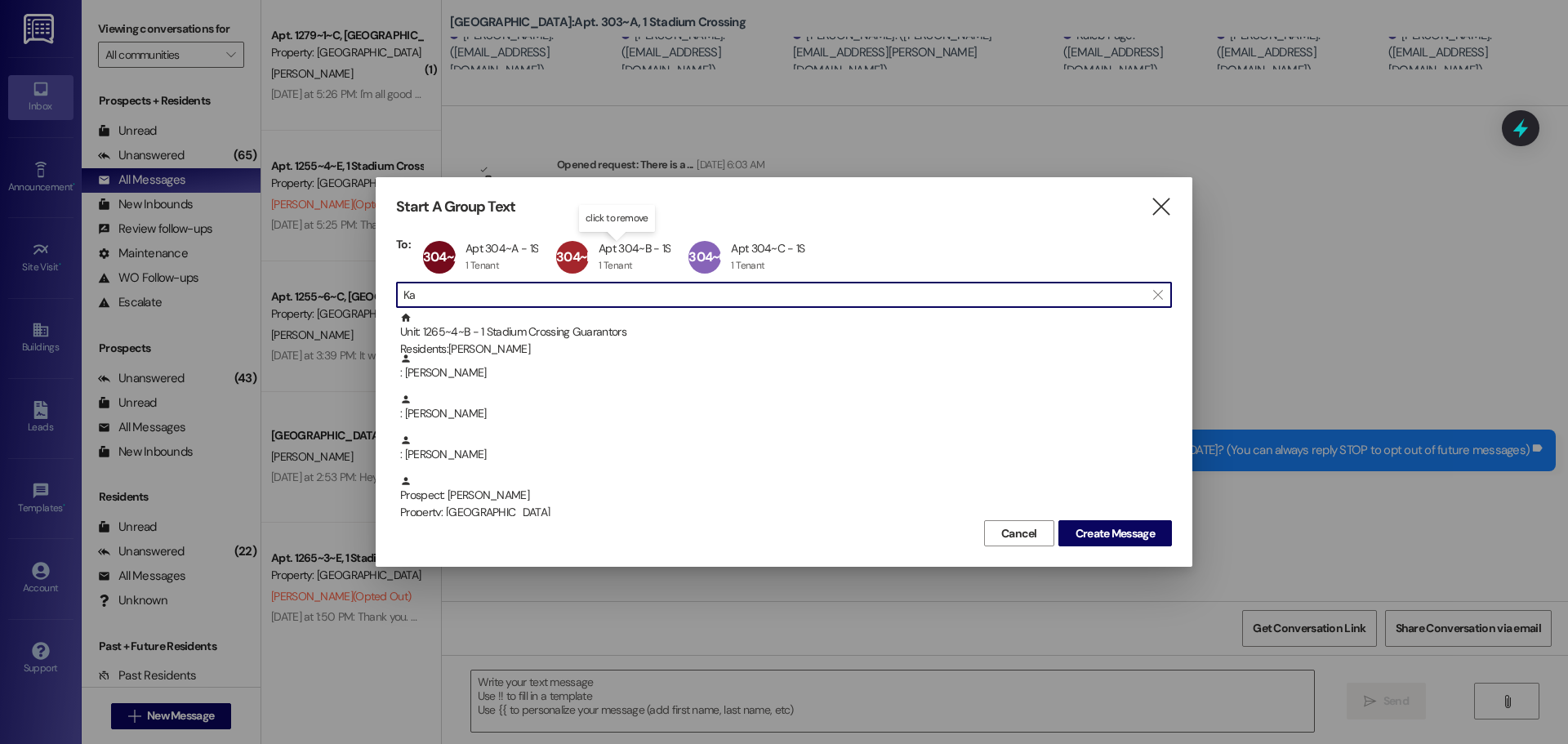
type input "K"
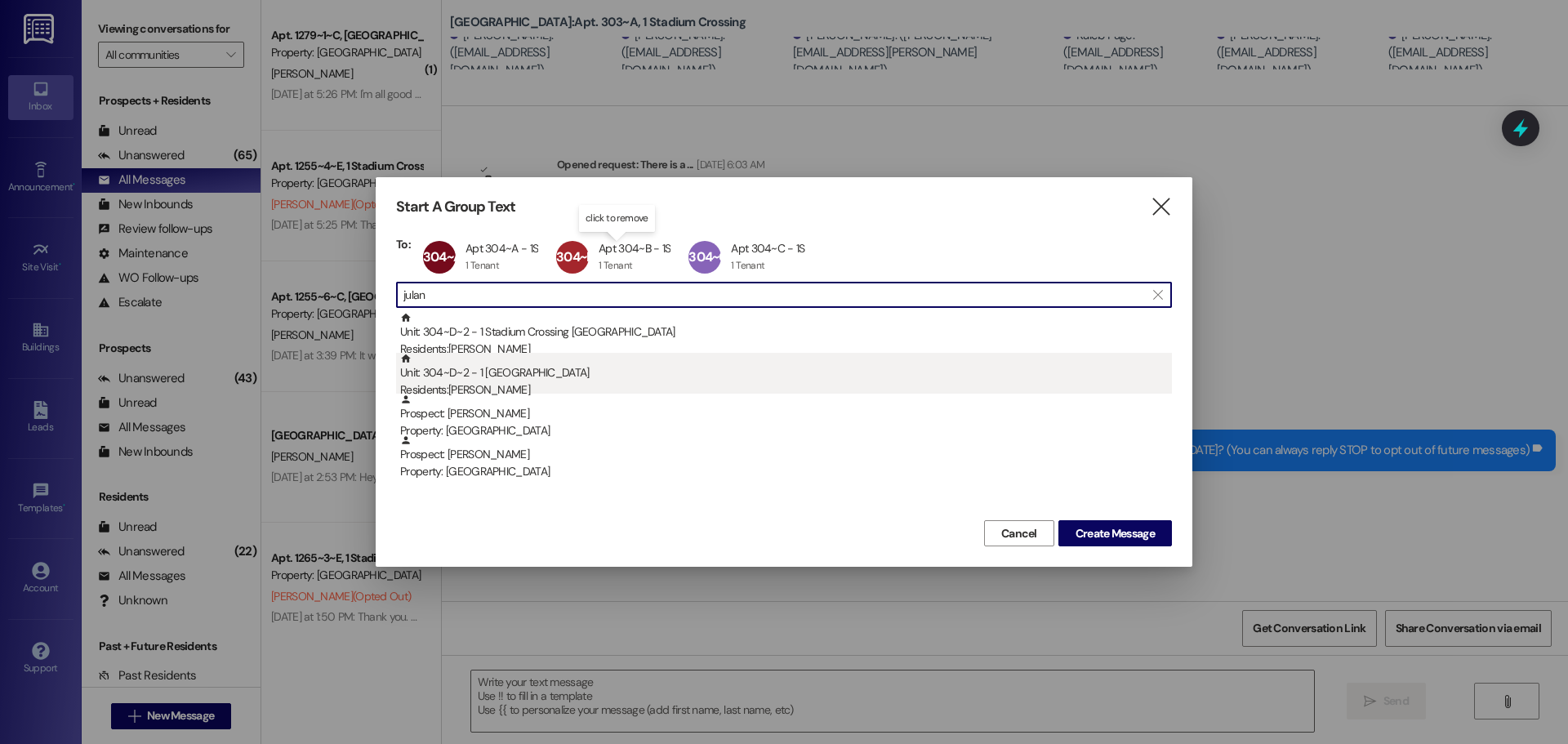
click at [552, 378] on div "Unit: 304~D~2 - 1 Stadium Crossing Residents: Ashley Julander" at bounding box center [786, 376] width 772 height 46
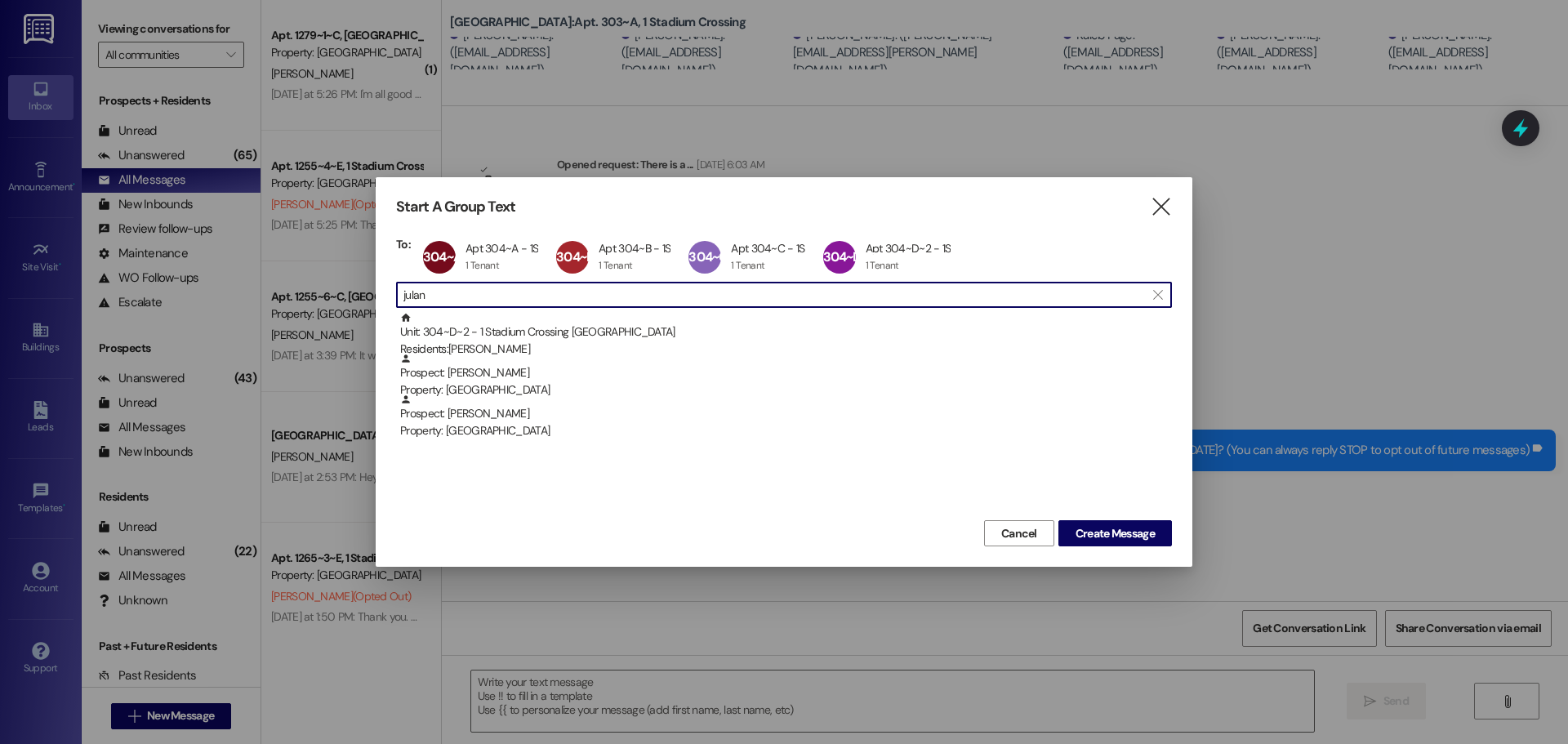
click at [439, 295] on input "julan" at bounding box center [775, 295] width 742 height 23
paste input "435-760-2175"
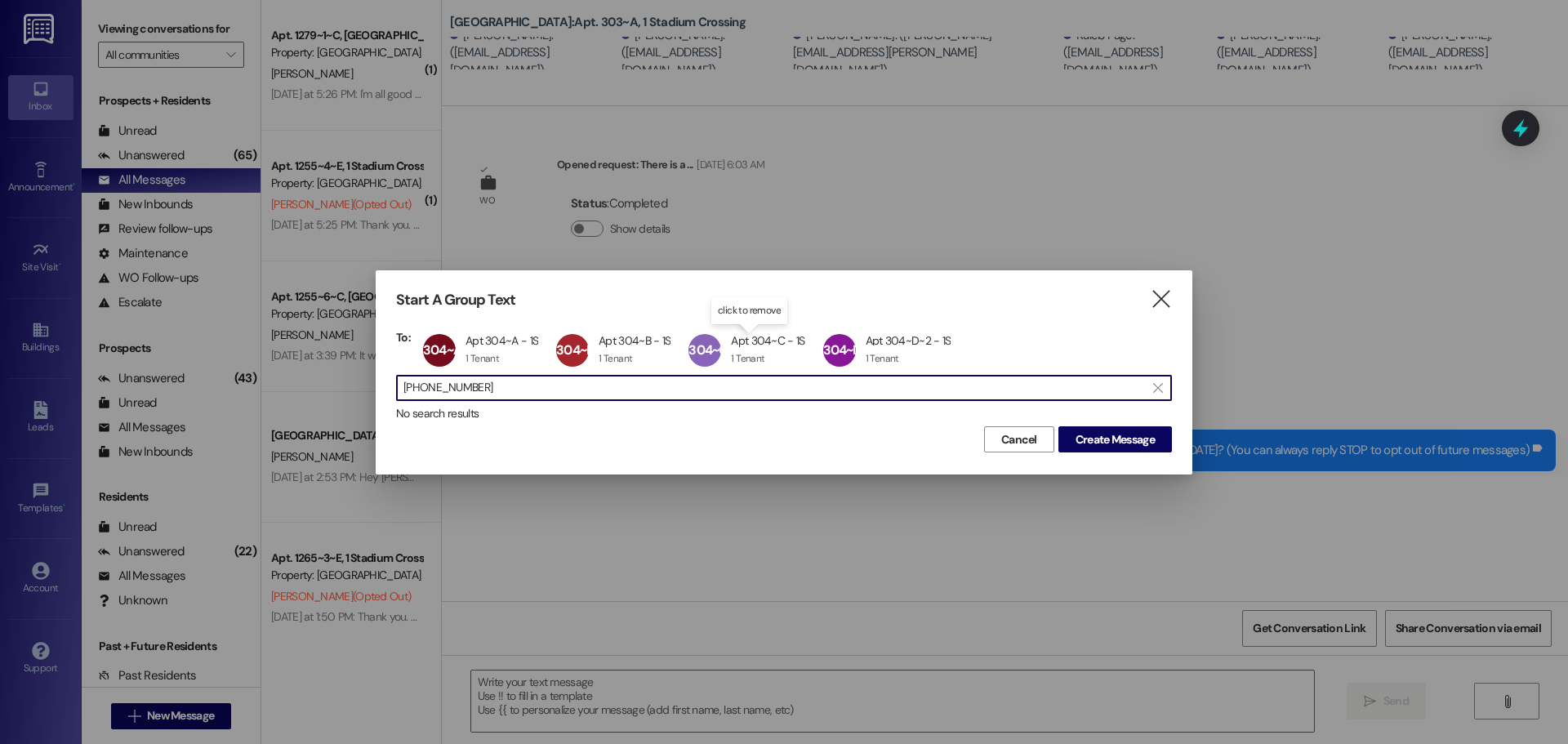
click at [452, 384] on input "435-760-2175" at bounding box center [775, 388] width 742 height 23
click at [504, 396] on input "4357602175" at bounding box center [775, 388] width 742 height 23
type input "4357602175"
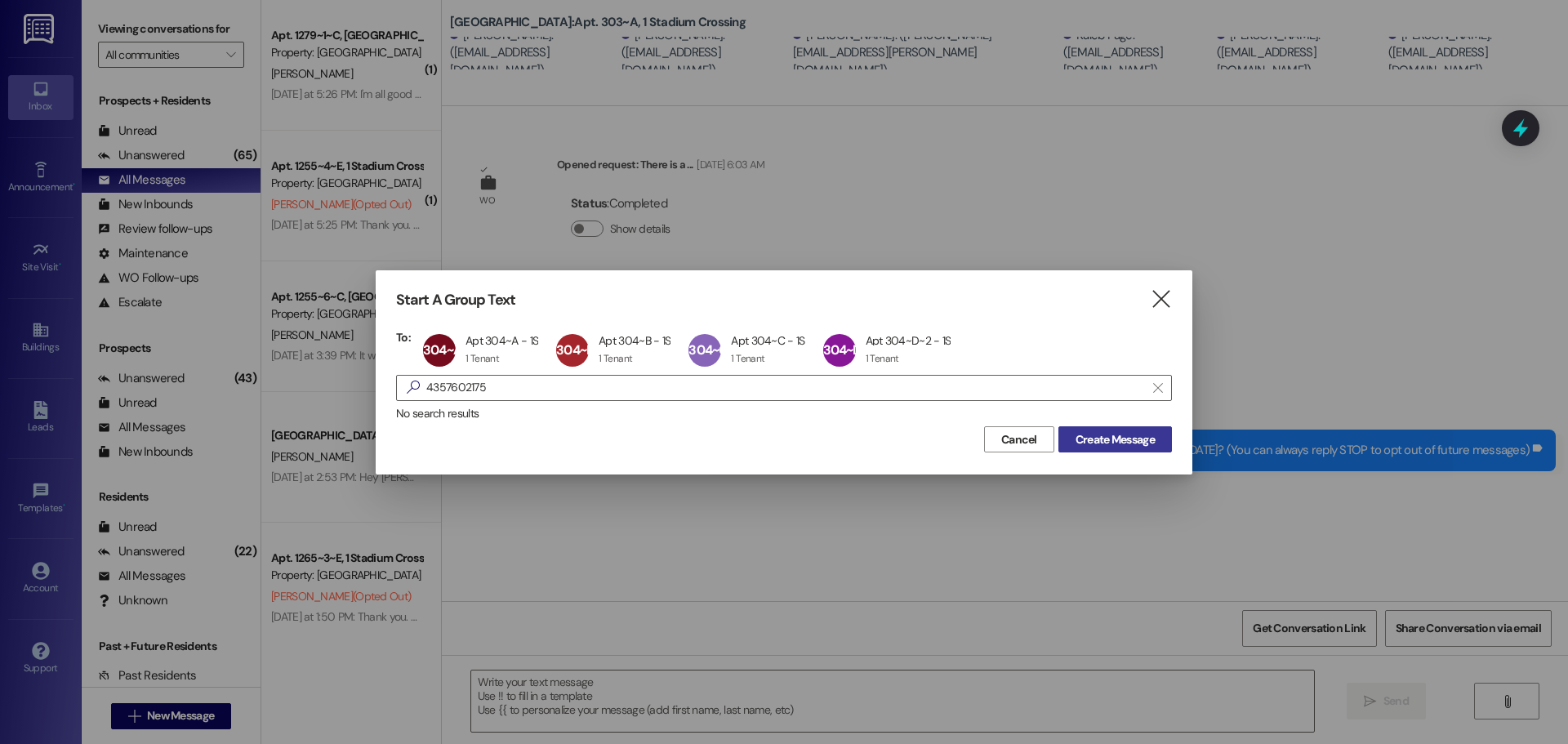
click at [1111, 445] on span "Create Message" at bounding box center [1115, 440] width 79 height 17
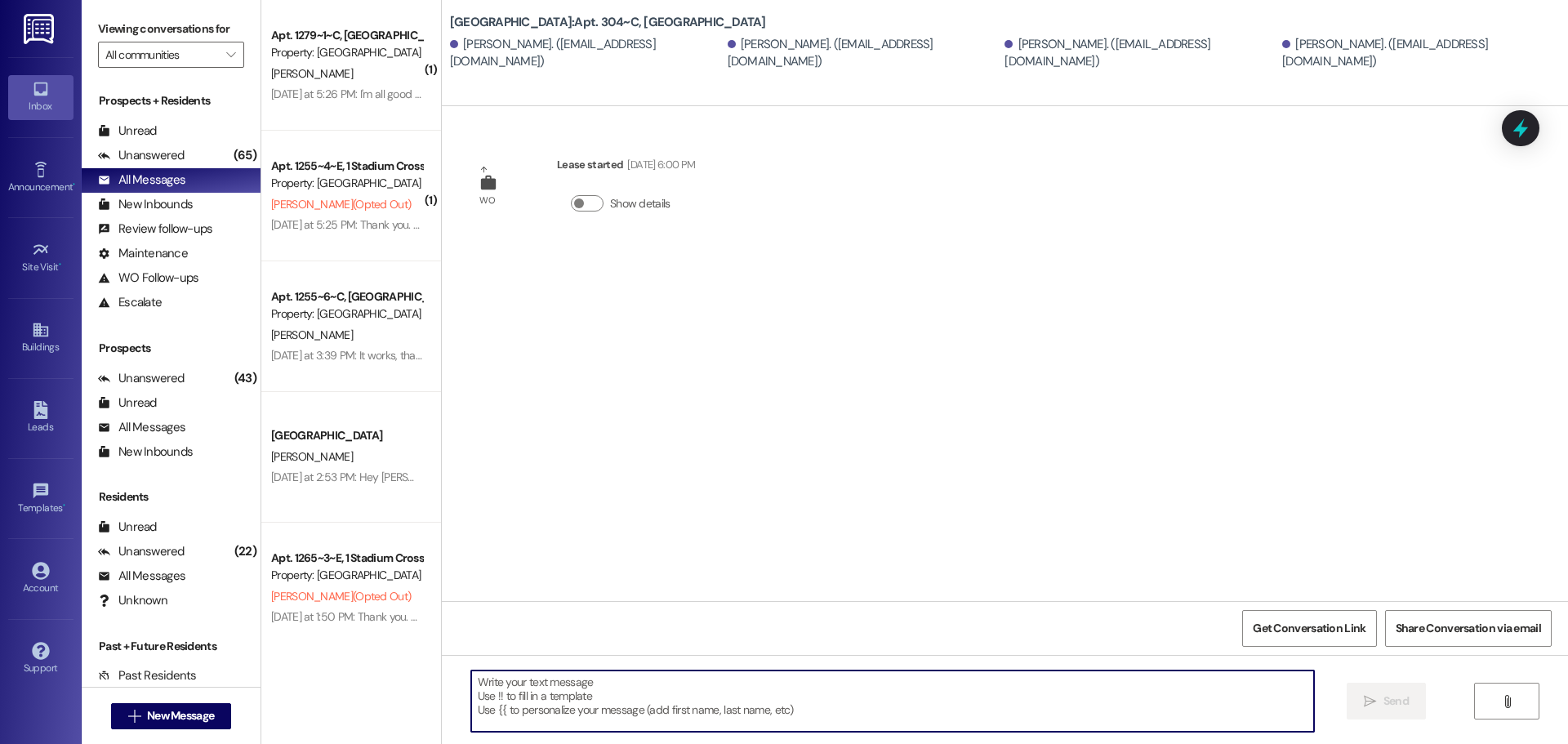
click at [547, 688] on textarea at bounding box center [892, 701] width 842 height 61
paste textarea "435-760-2175"
drag, startPoint x: 576, startPoint y: 675, endPoint x: 312, endPoint y: 678, distance: 264.0
click at [312, 678] on div "( 1 ) Apt. 1279~1~C, 1 Stadium Crossing Property: Stadium Crossing L. Probasco …" at bounding box center [915, 372] width 1306 height 744
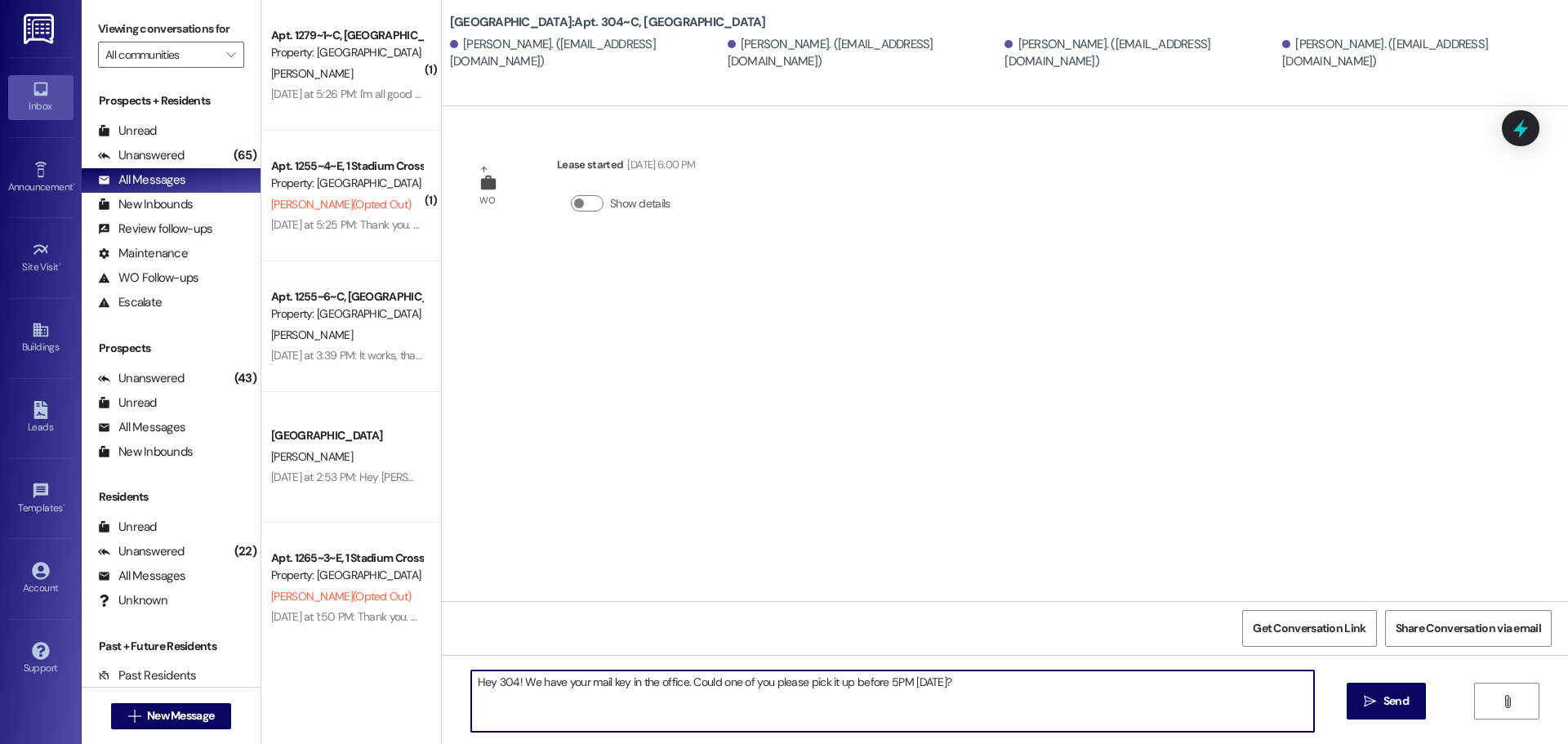
drag, startPoint x: 957, startPoint y: 677, endPoint x: 458, endPoint y: 676, distance: 499.0
click at [472, 676] on textarea "Hey 304! We have your mail key in the office. Could one of you please pick it u…" at bounding box center [892, 701] width 842 height 61
type textarea "Hey 304! We have your mail key in the office. Could one of you please pick it u…"
click at [1371, 701] on icon "" at bounding box center [1369, 702] width 12 height 13
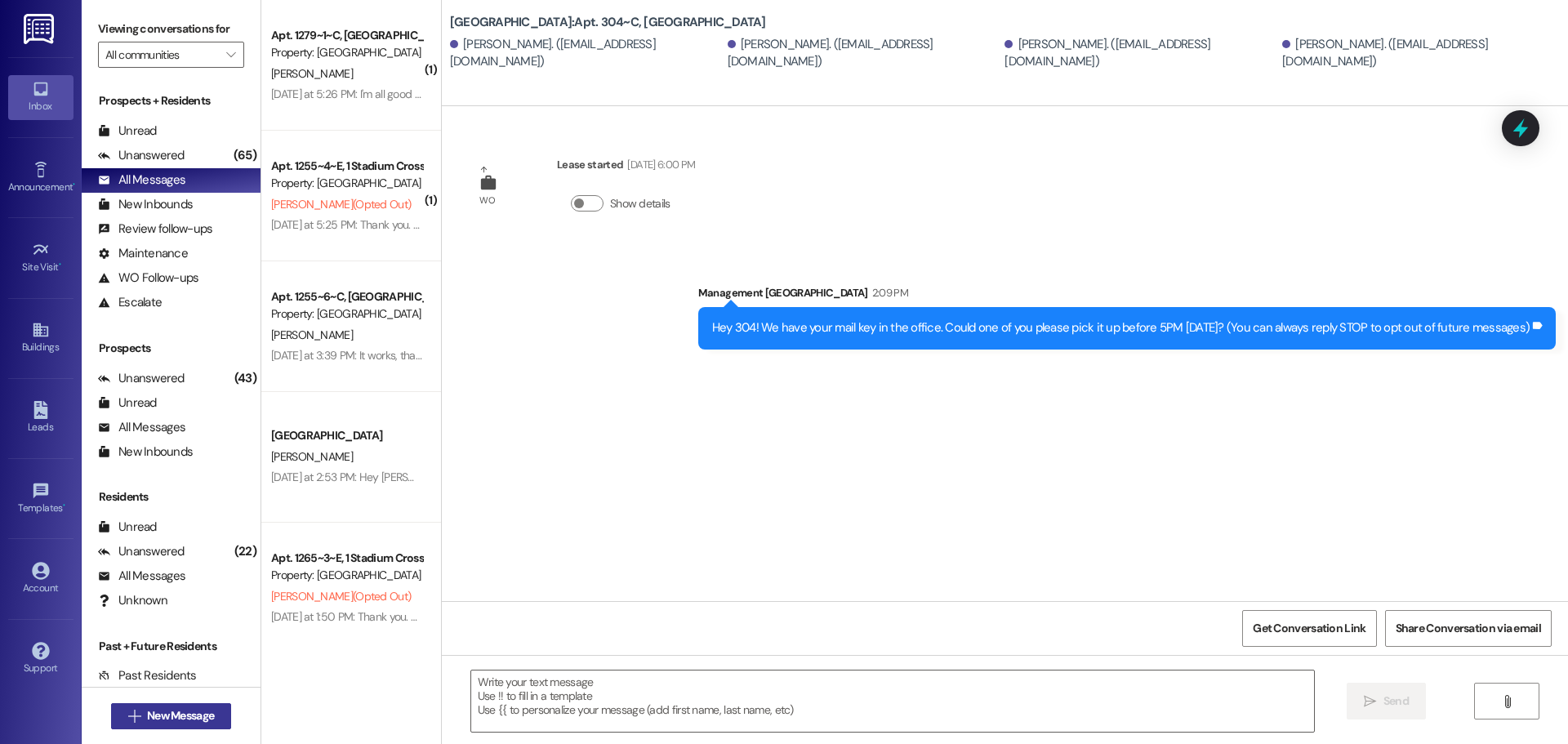
click at [170, 716] on span "New Message" at bounding box center [180, 716] width 67 height 17
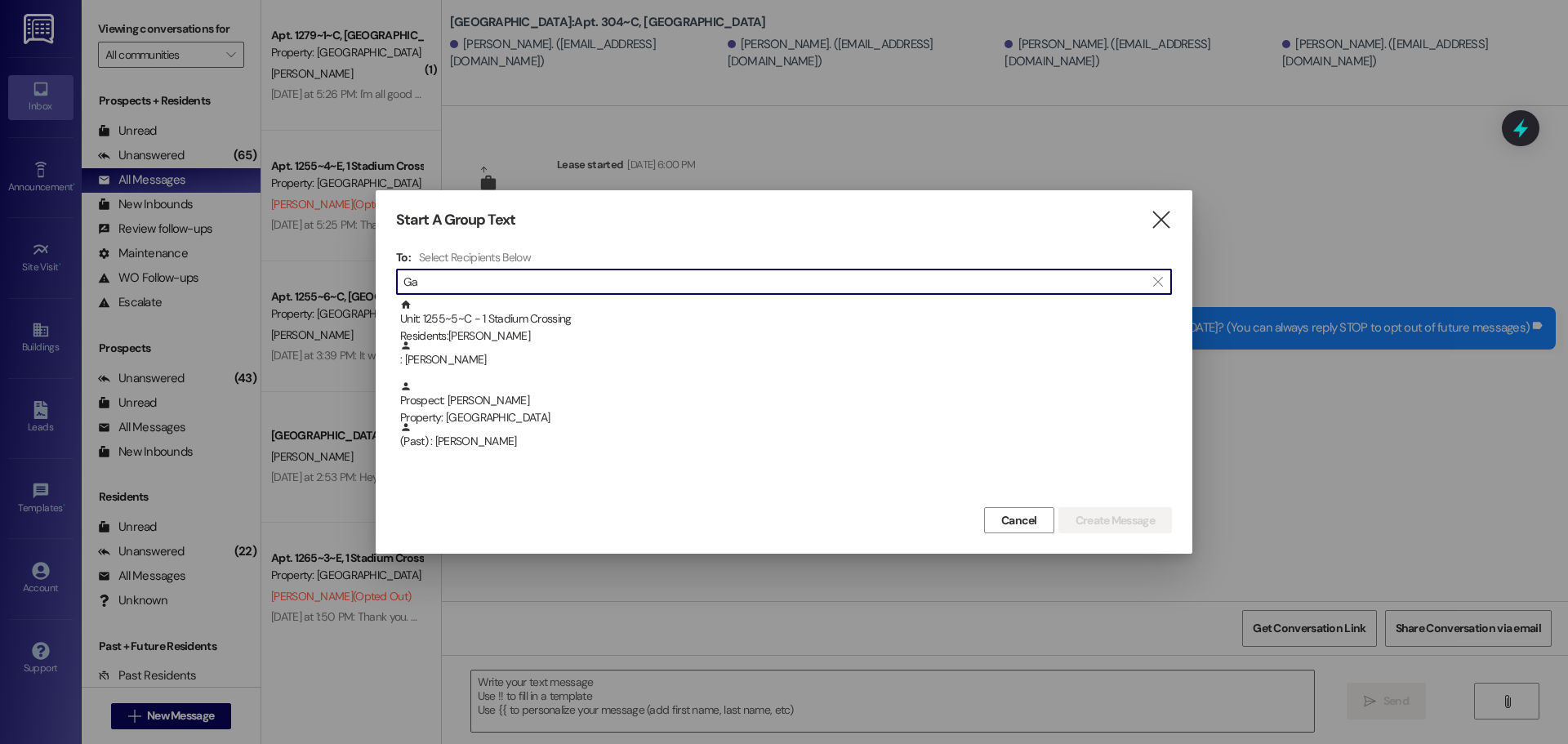
type input "G"
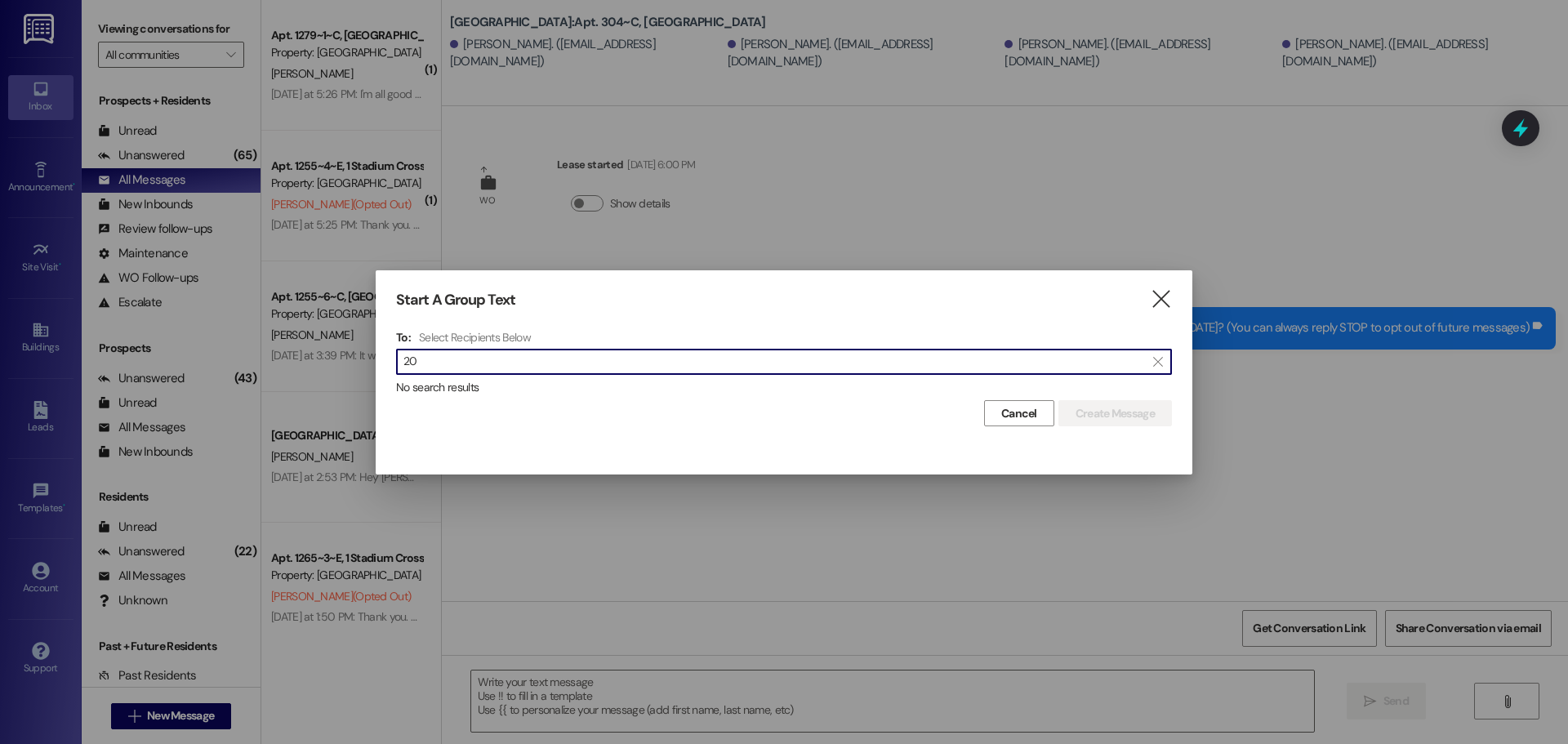
type input "2"
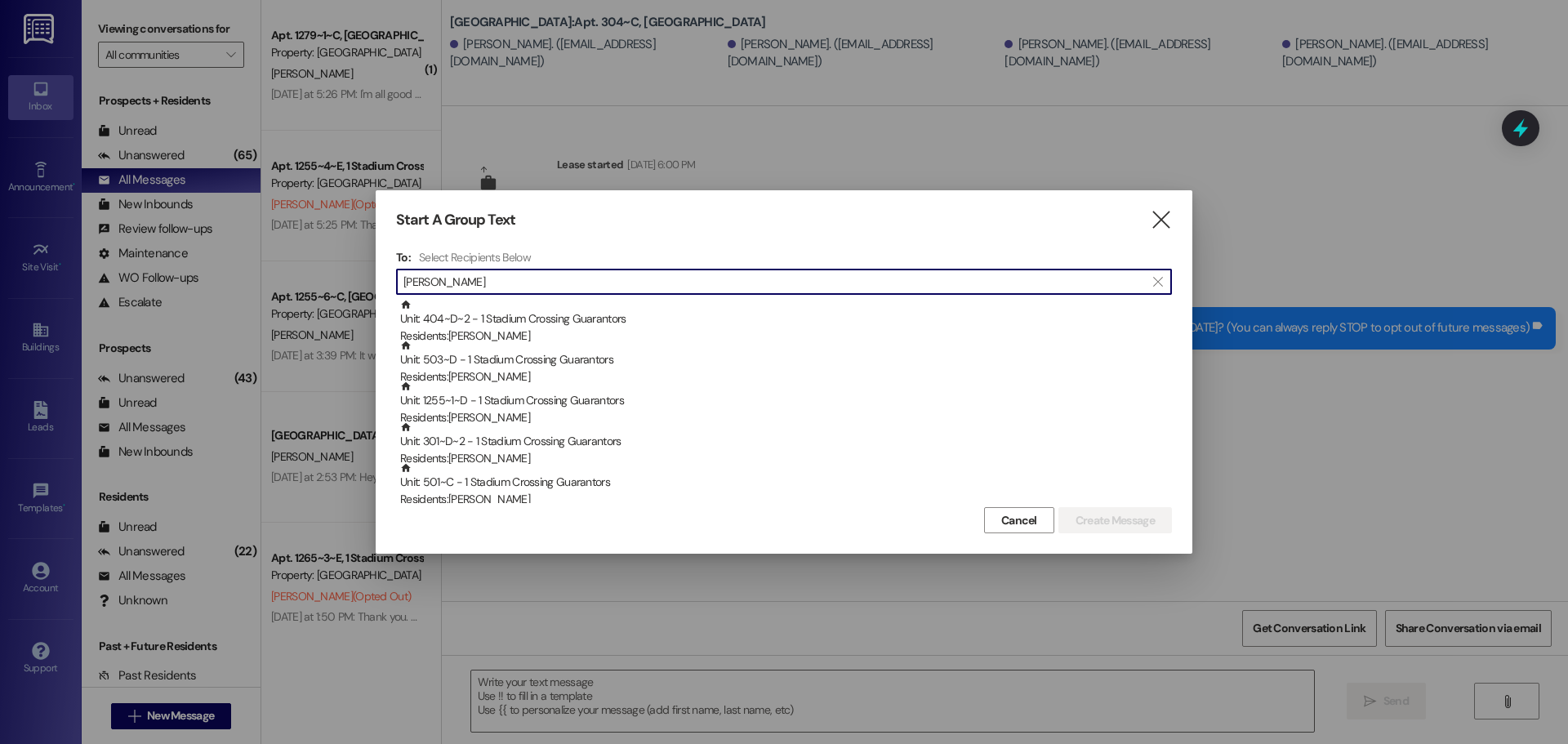
type input "J"
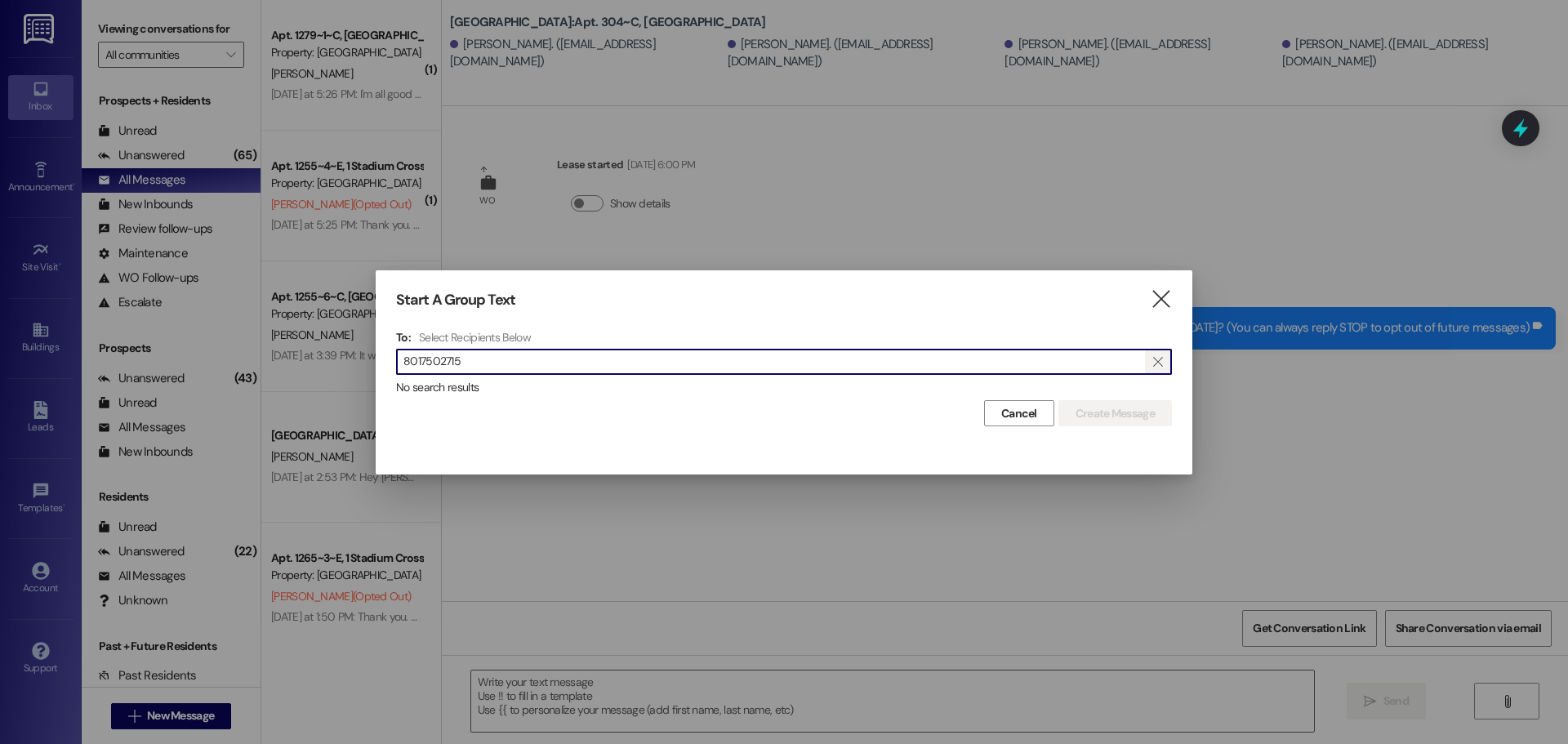
type input "8017502715"
click at [1164, 364] on span "" at bounding box center [1158, 362] width 15 height 24
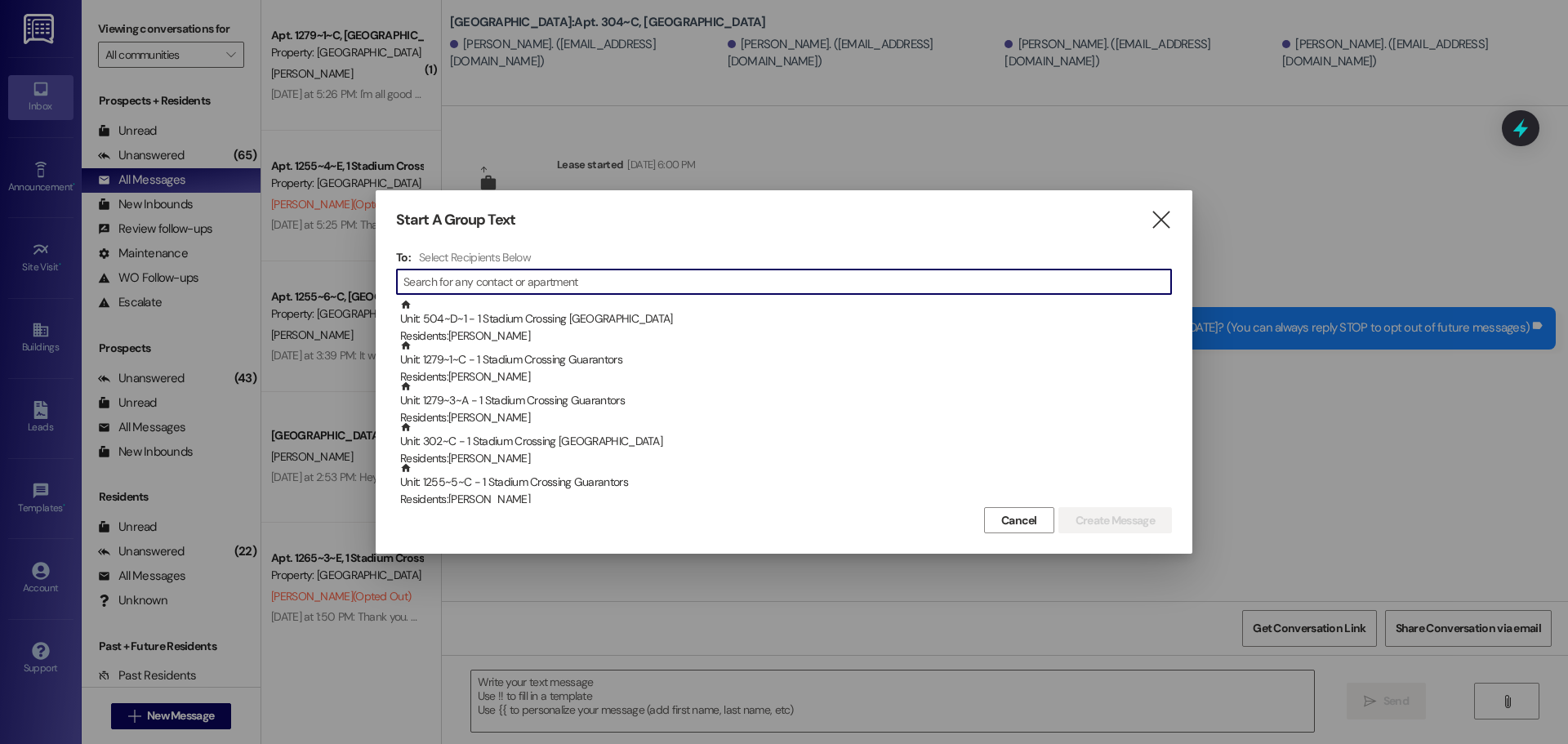
click at [561, 283] on input at bounding box center [788, 282] width 768 height 23
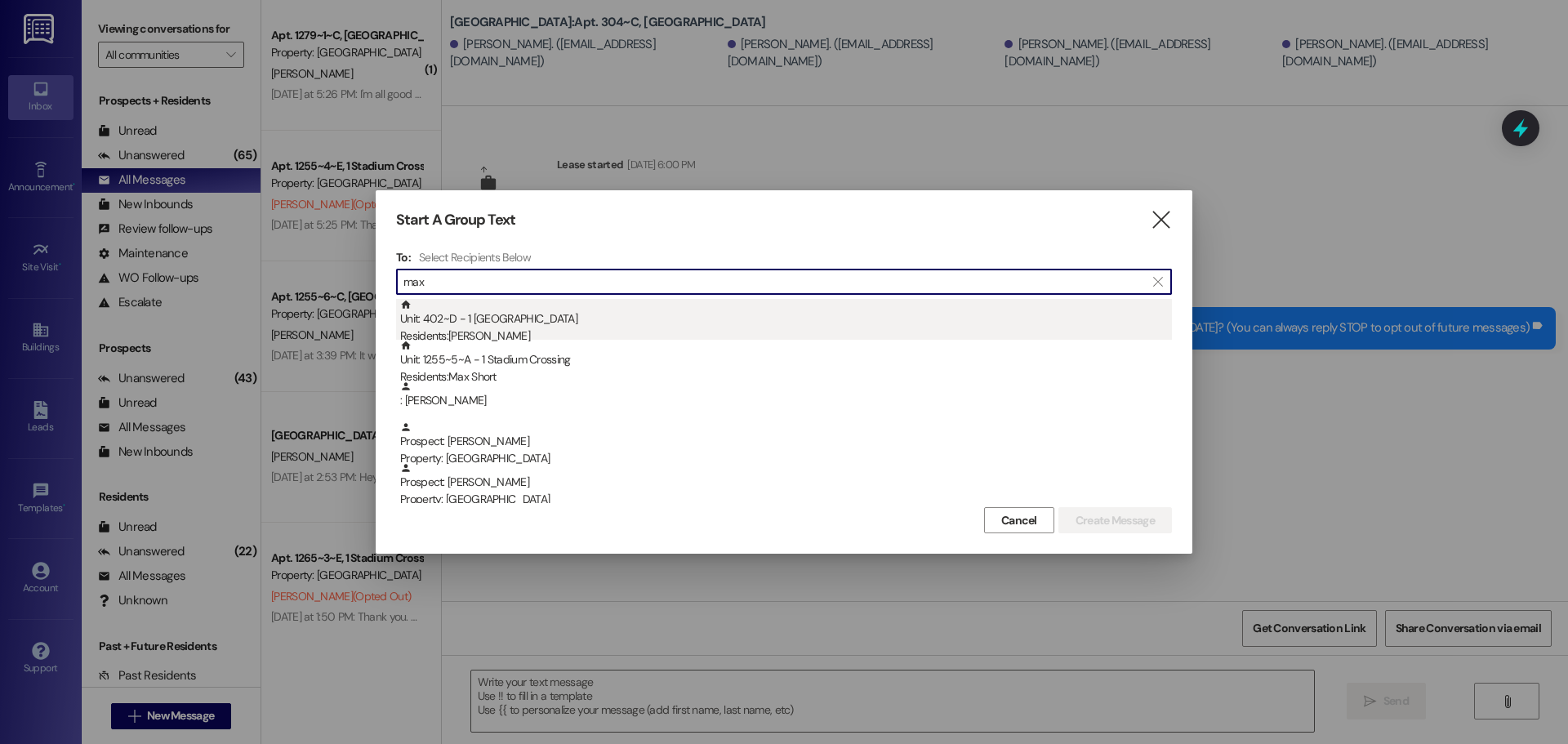
click at [516, 320] on div "Unit: 402~D - 1 Stadium Crossing Residents: Maximilliano Martinez" at bounding box center [786, 322] width 772 height 46
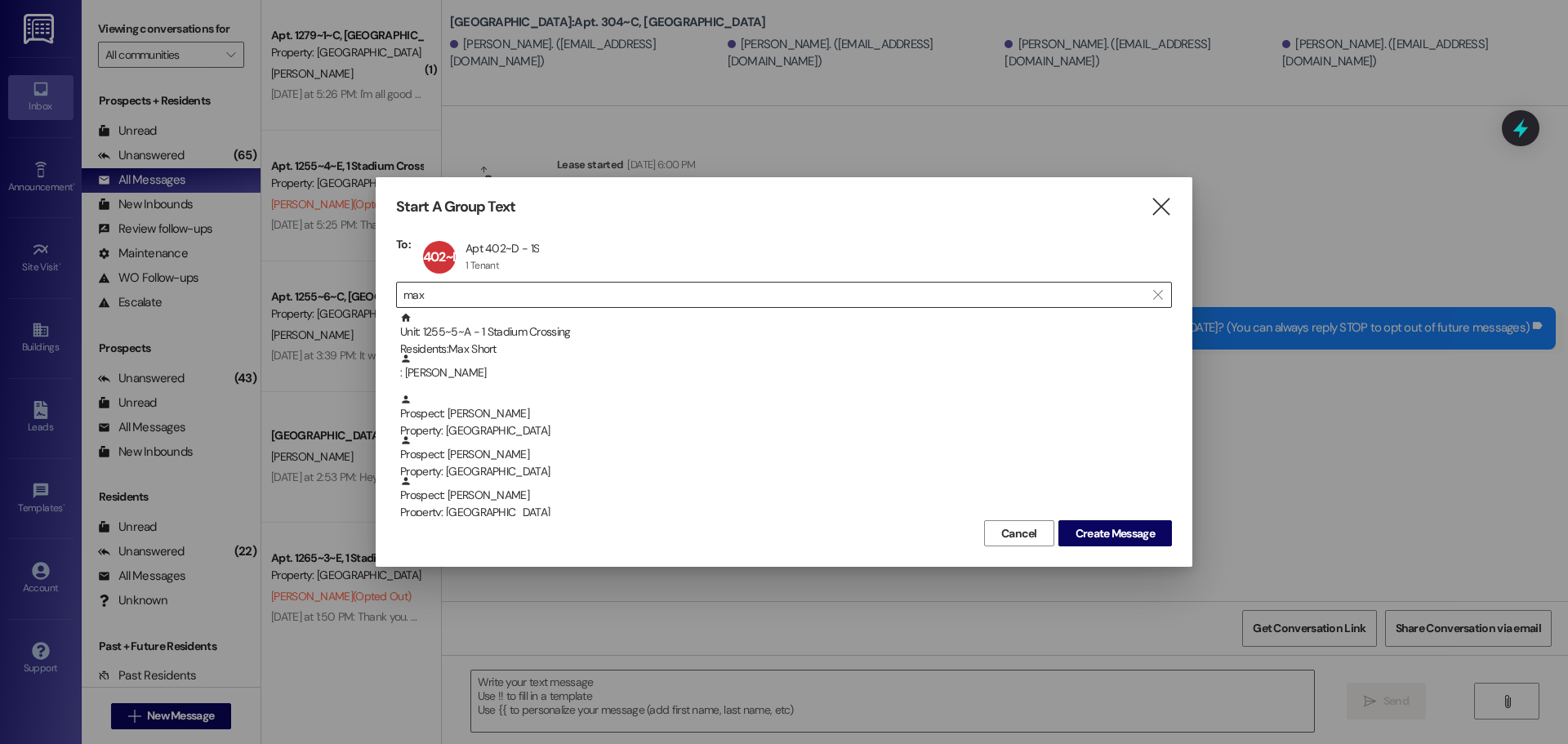
click at [518, 292] on input "max" at bounding box center [775, 295] width 742 height 23
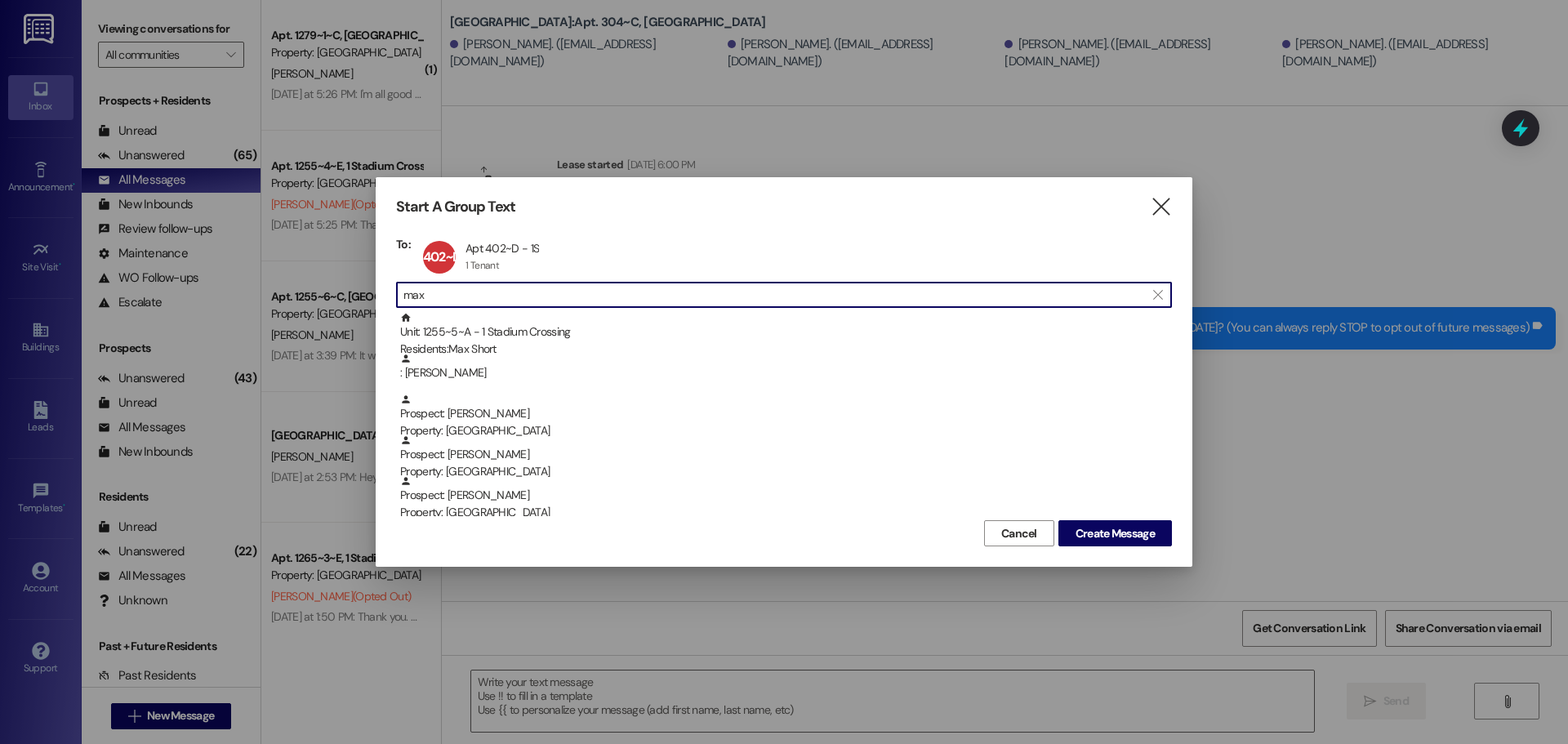
click at [518, 292] on input "max" at bounding box center [775, 295] width 742 height 23
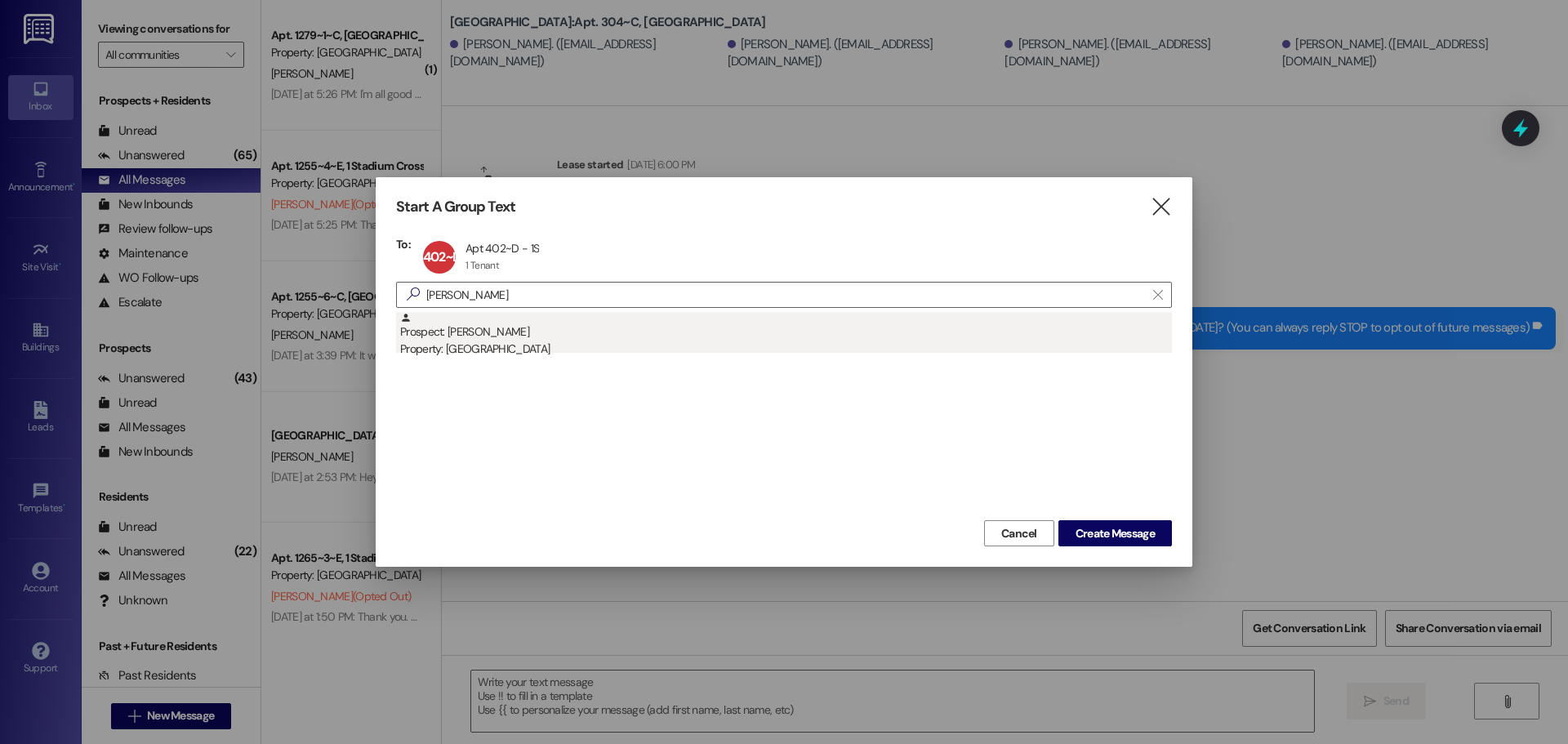
click at [495, 349] on div "Property: [GEOGRAPHIC_DATA]" at bounding box center [786, 349] width 772 height 17
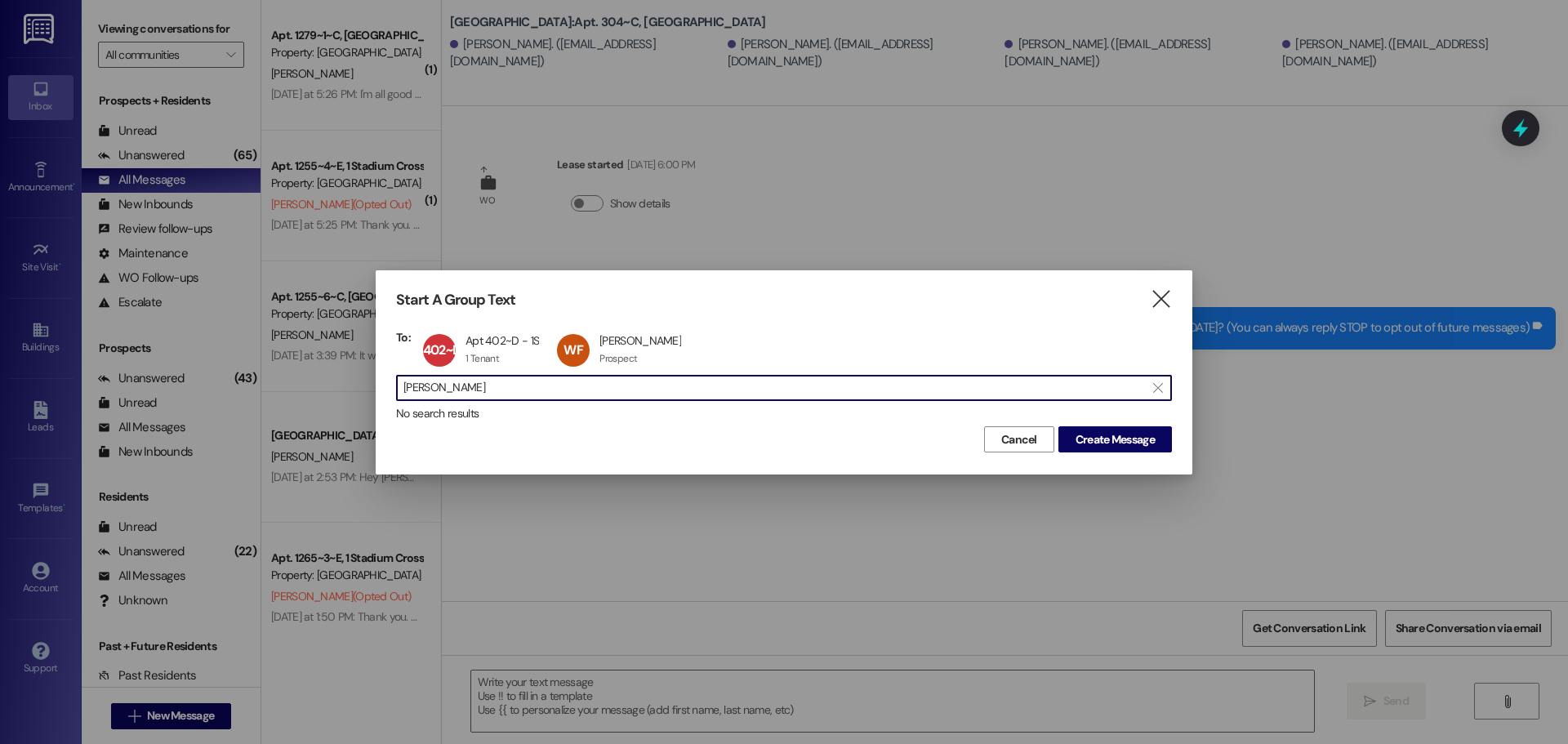
click at [499, 387] on input "william fred" at bounding box center [775, 388] width 742 height 23
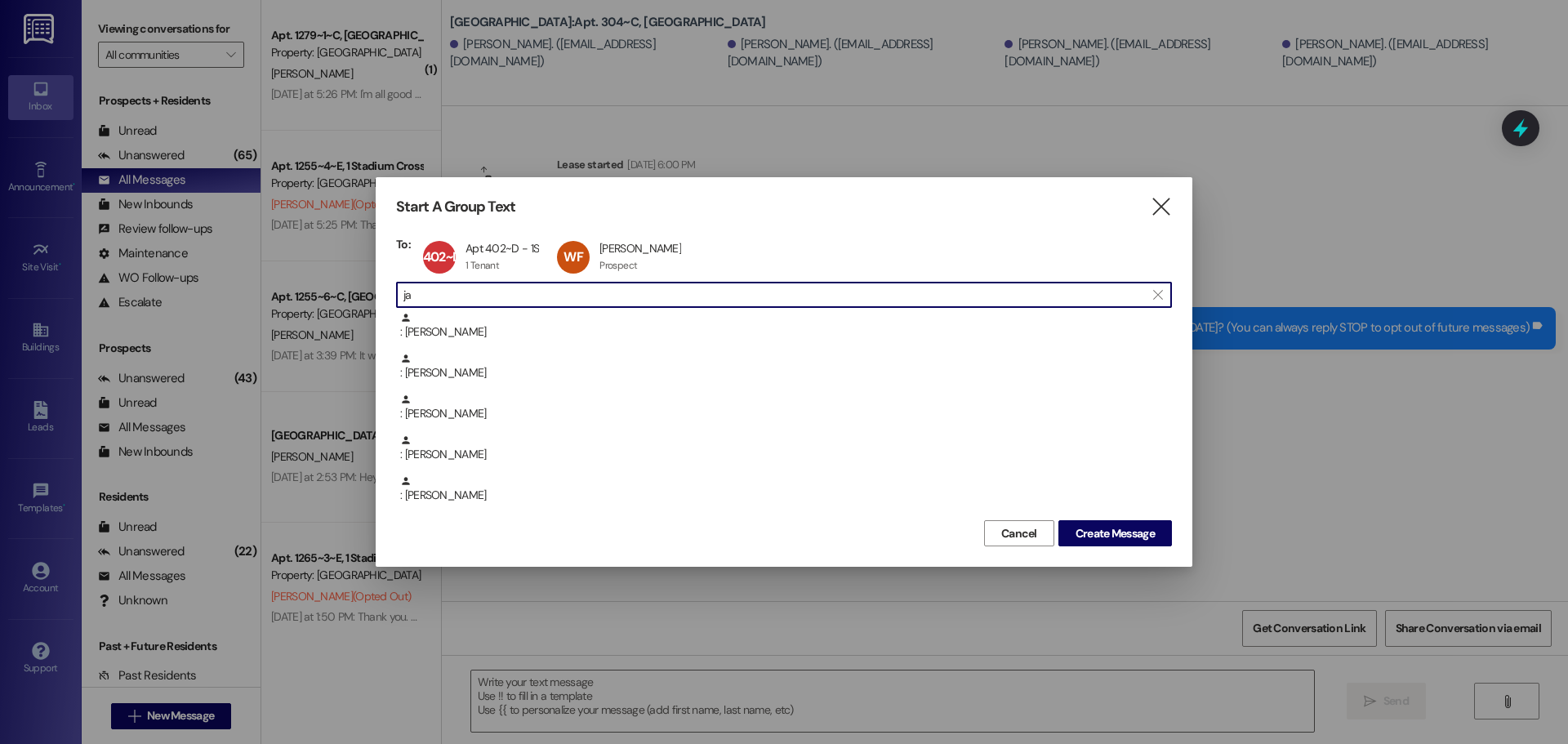
type input "j"
type input "l"
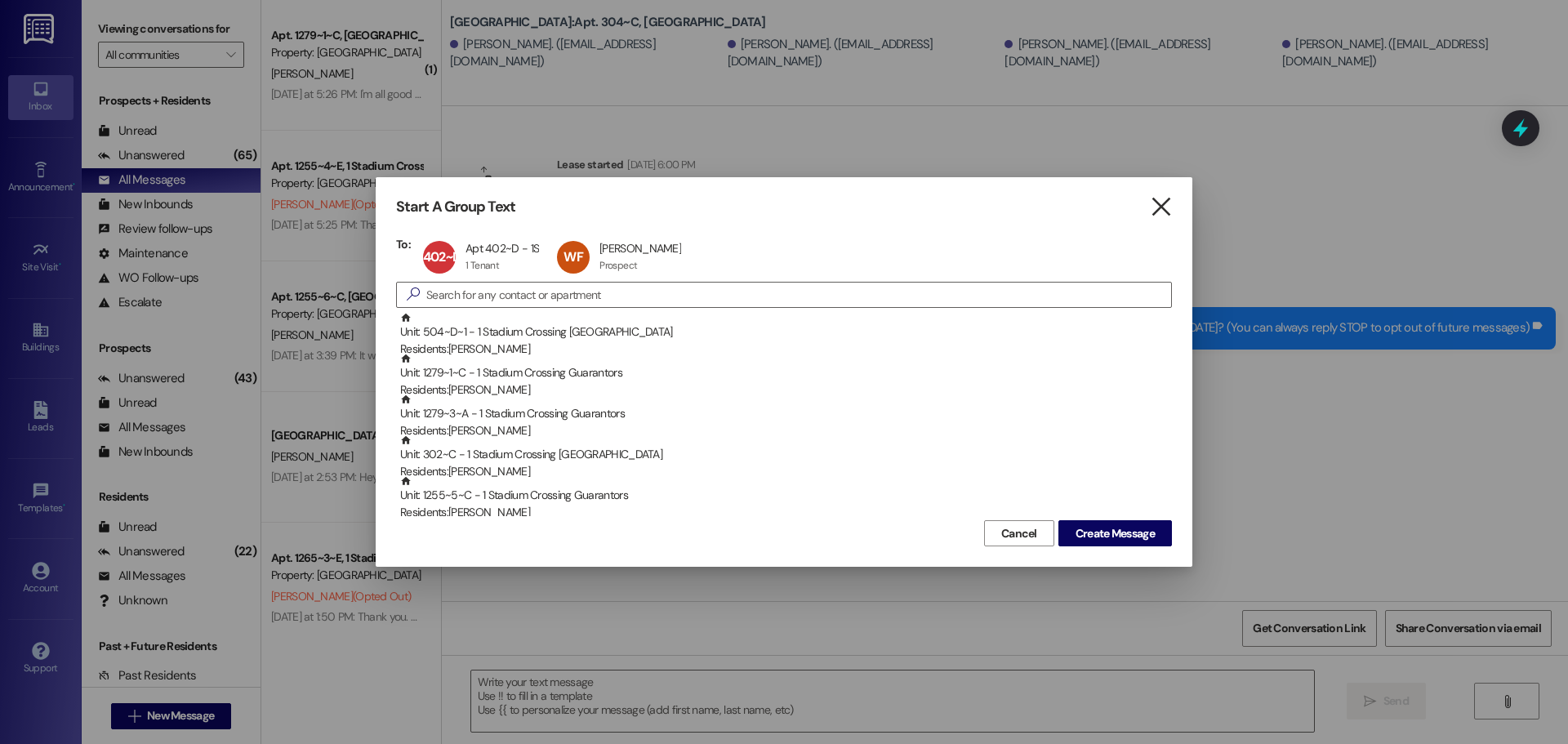
click at [1162, 210] on icon "" at bounding box center [1160, 207] width 22 height 17
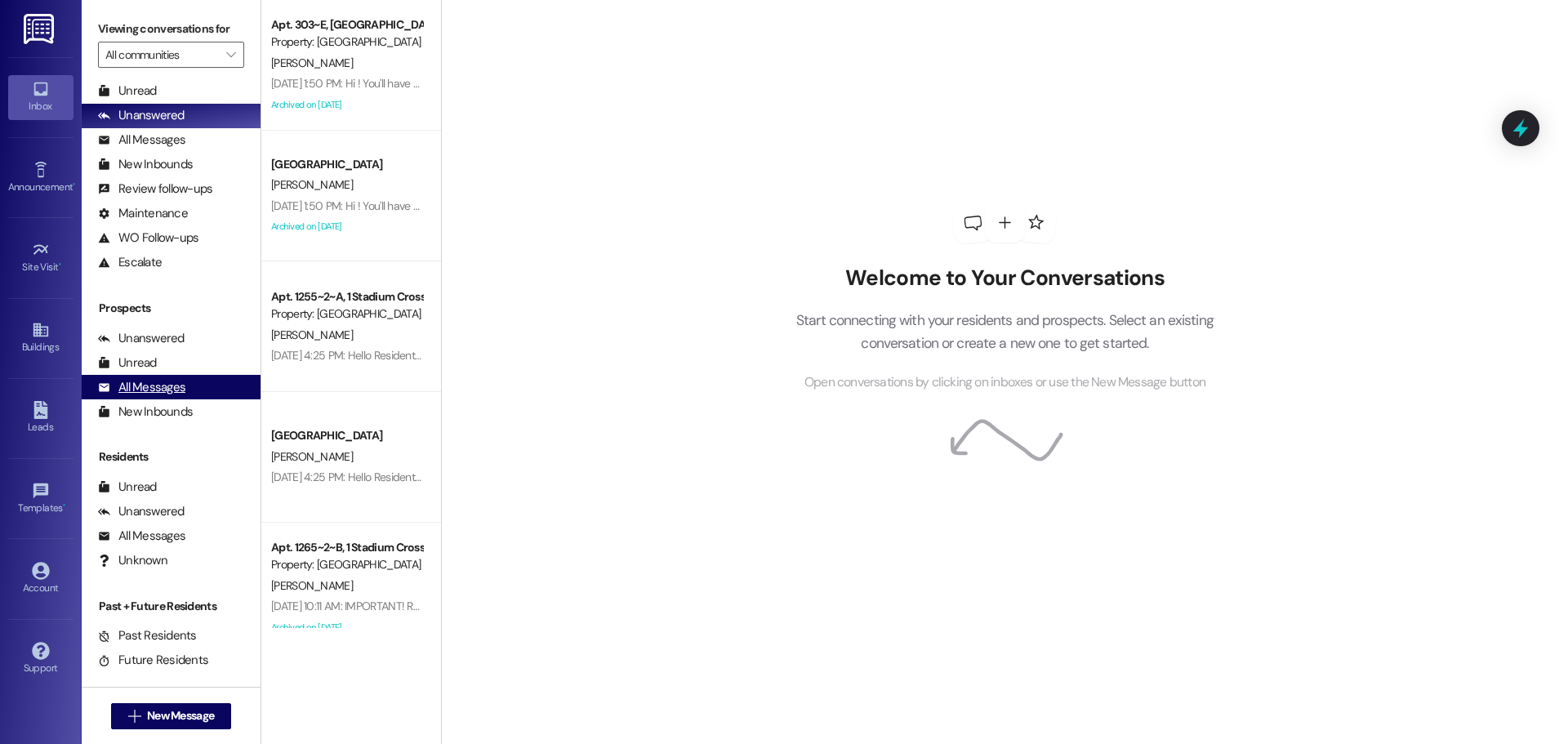
scroll to position [58, 0]
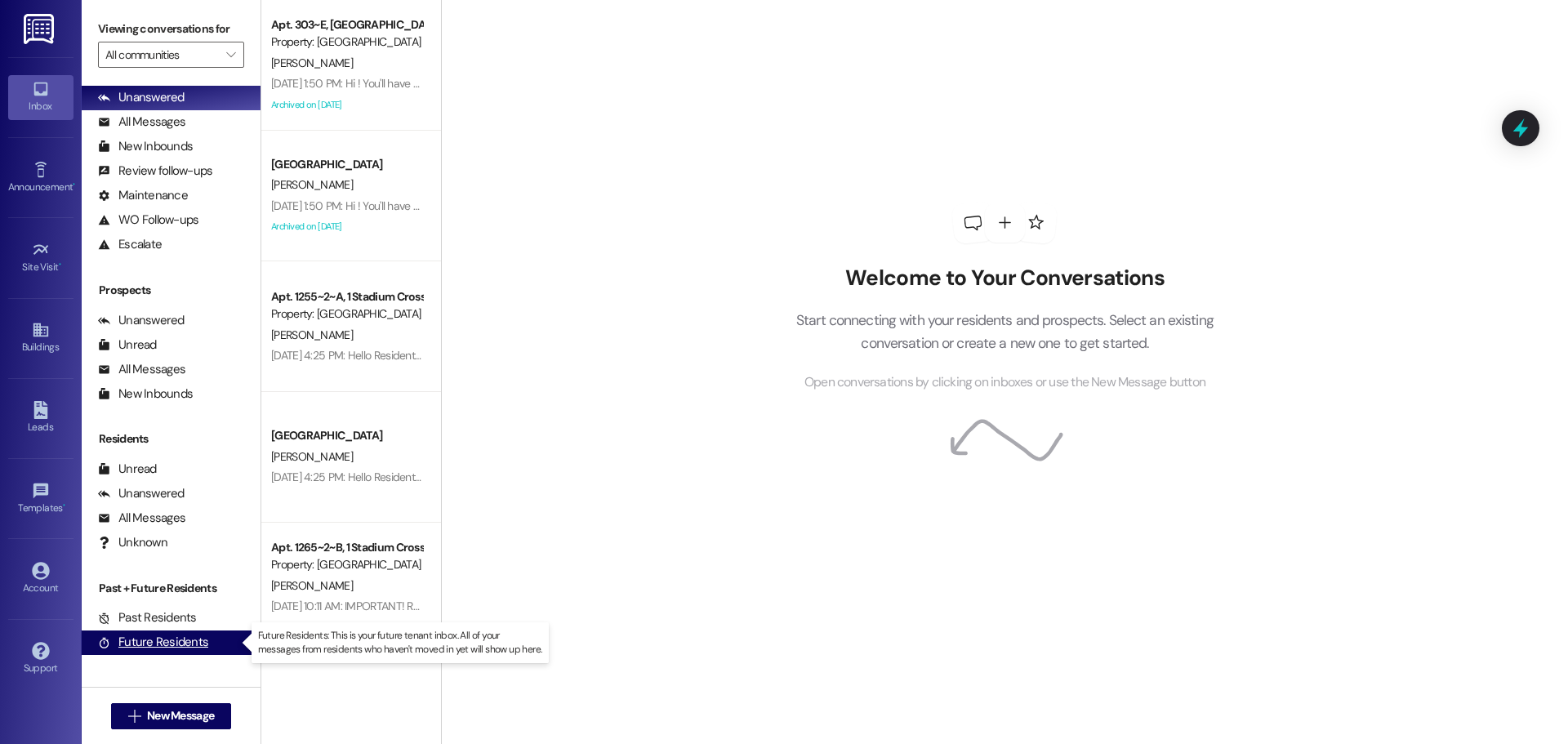
click at [202, 639] on div "Future Residents" at bounding box center [152, 642] width 110 height 17
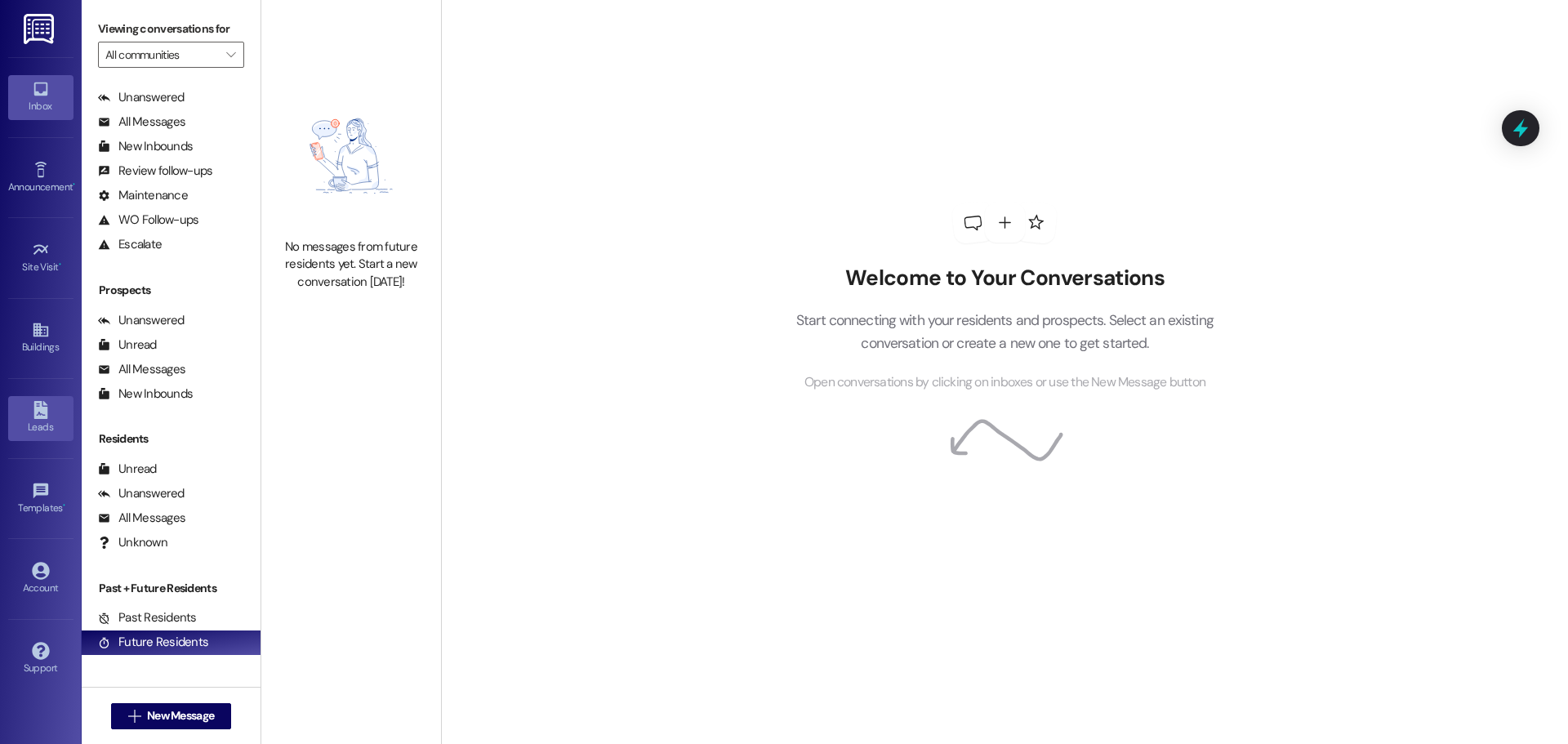
click at [39, 439] on link "Leads" at bounding box center [40, 418] width 65 height 44
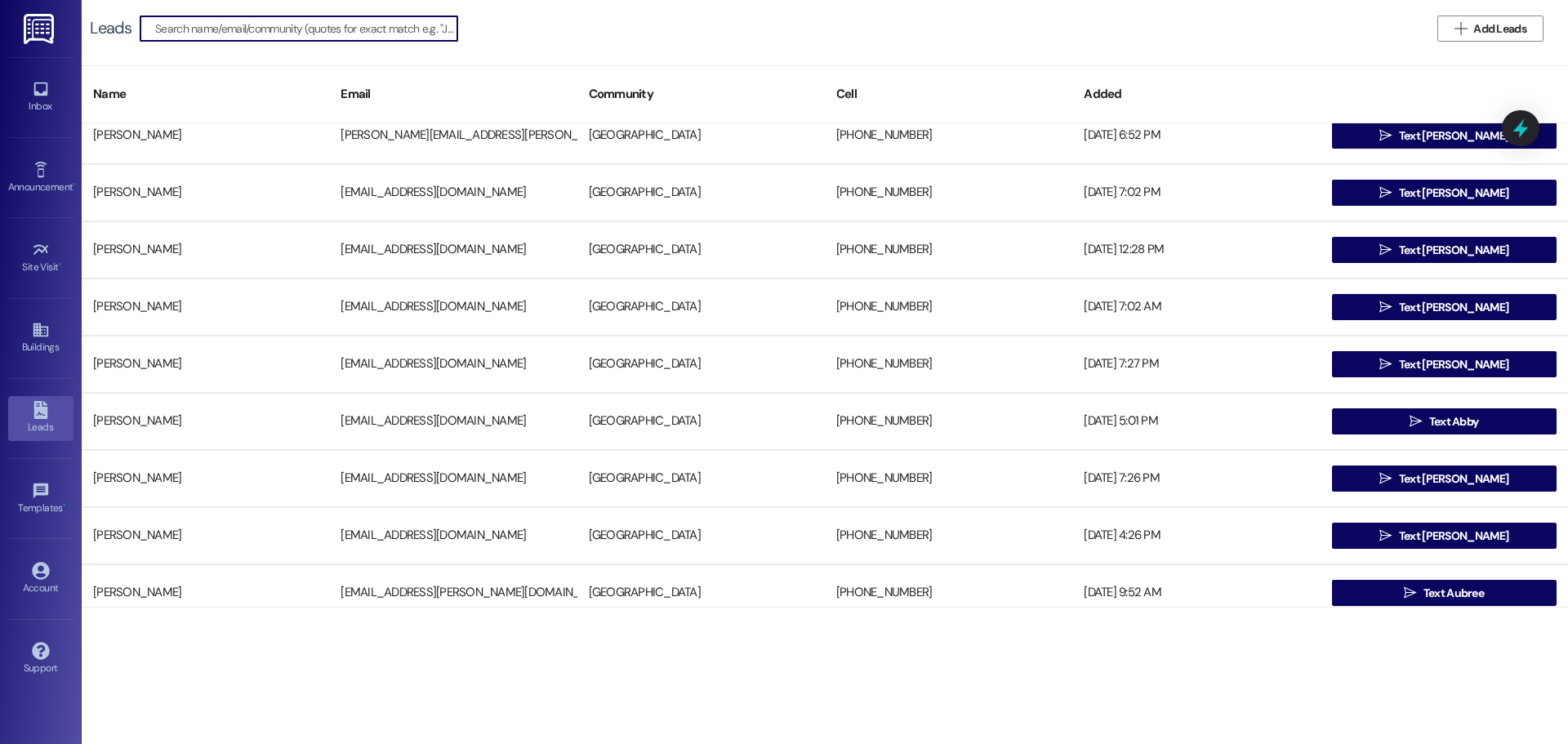
scroll to position [5720, 0]
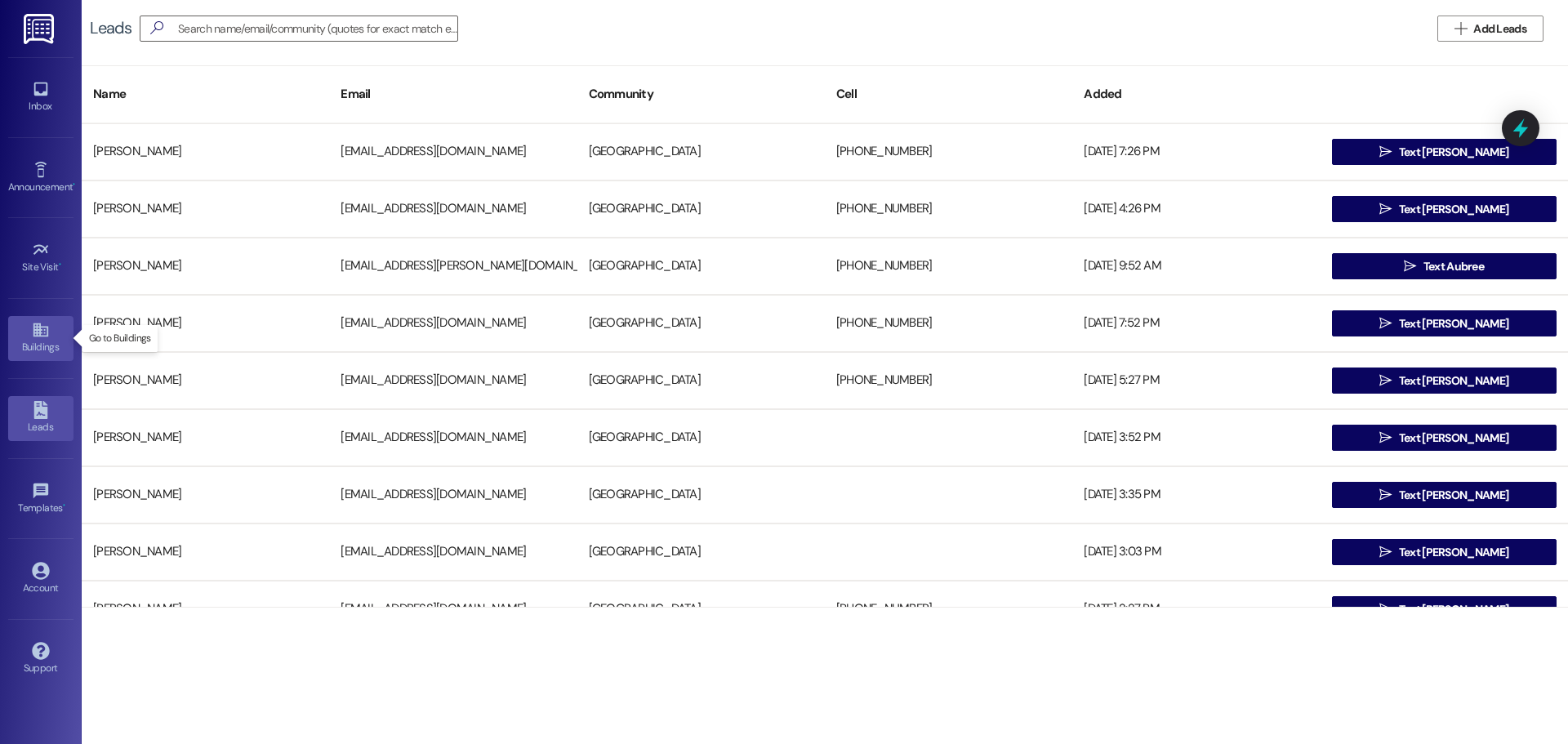
click at [34, 346] on div "Buildings" at bounding box center [40, 347] width 82 height 16
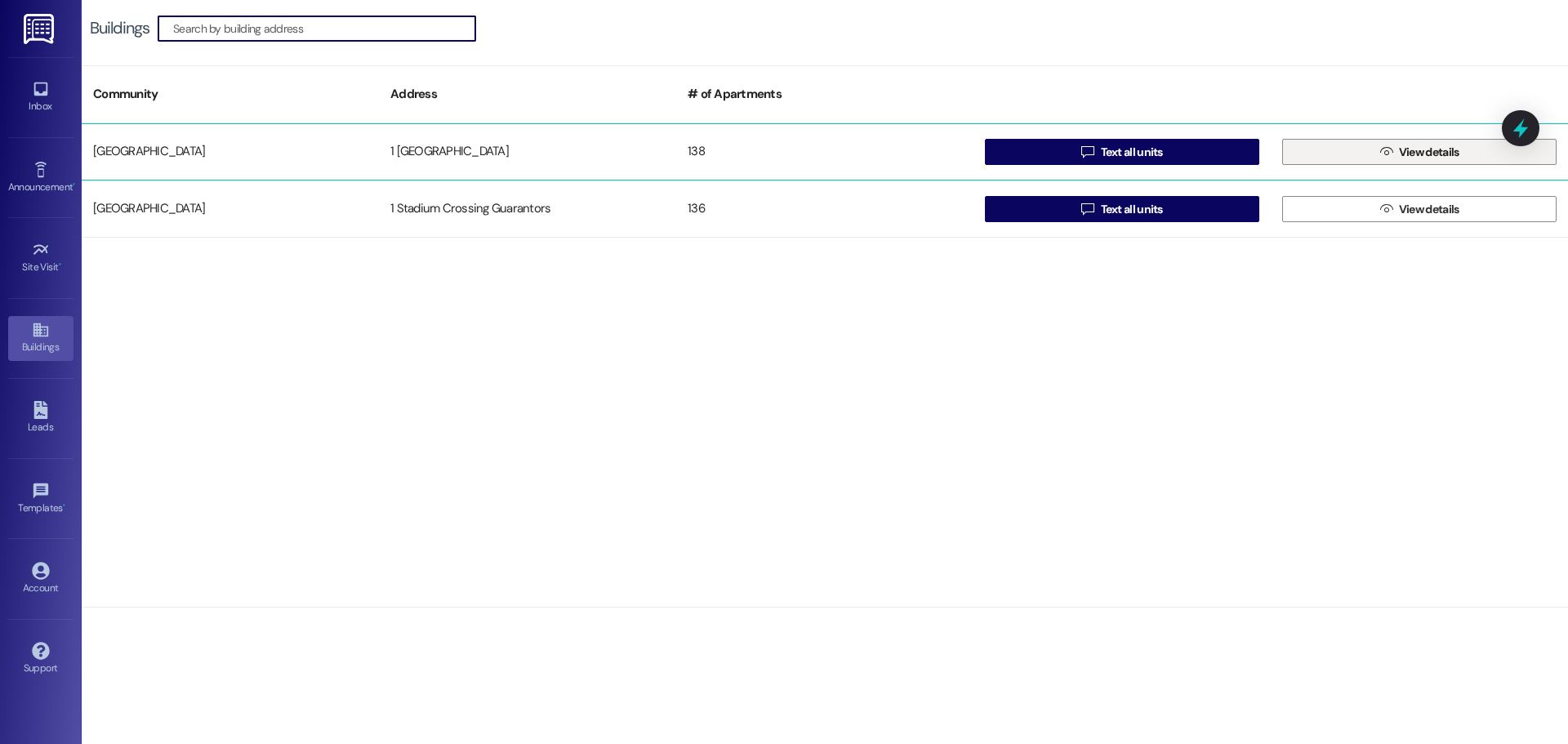
click at [1424, 153] on span "View details" at bounding box center [1429, 153] width 60 height 17
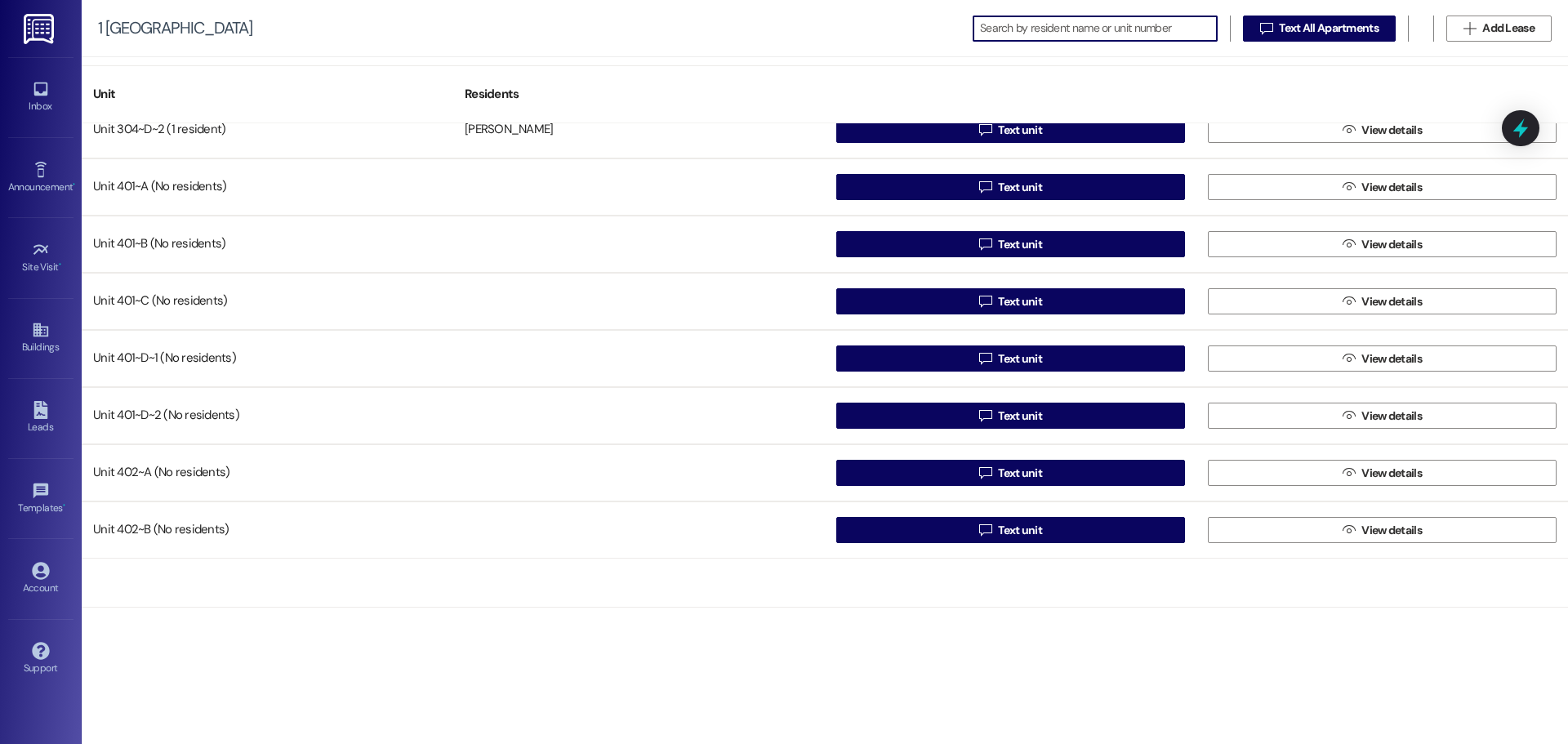
scroll to position [5883, 0]
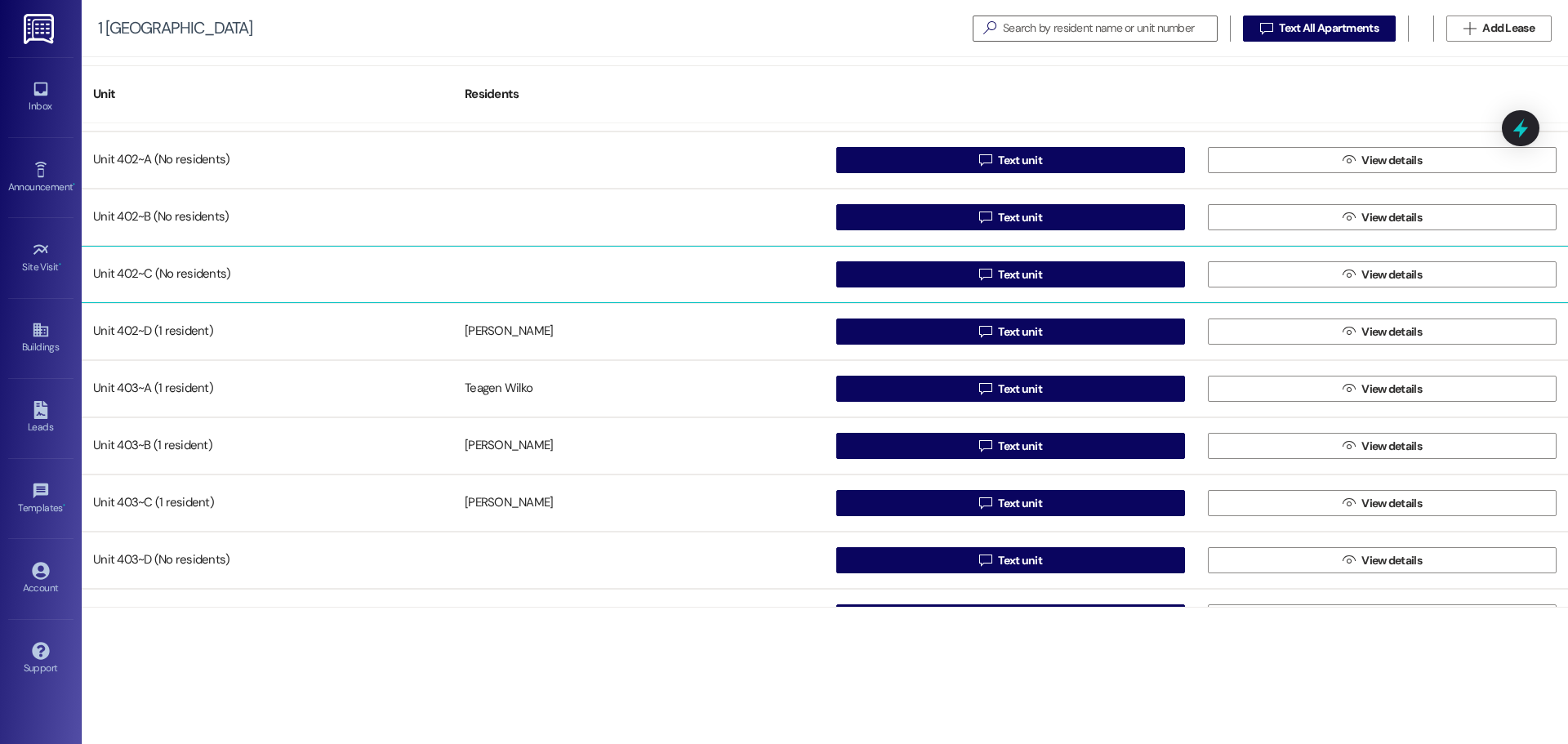
click at [154, 266] on div "Unit 402~C (No residents)" at bounding box center [267, 274] width 372 height 33
click at [1432, 264] on button " View details" at bounding box center [1382, 275] width 349 height 26
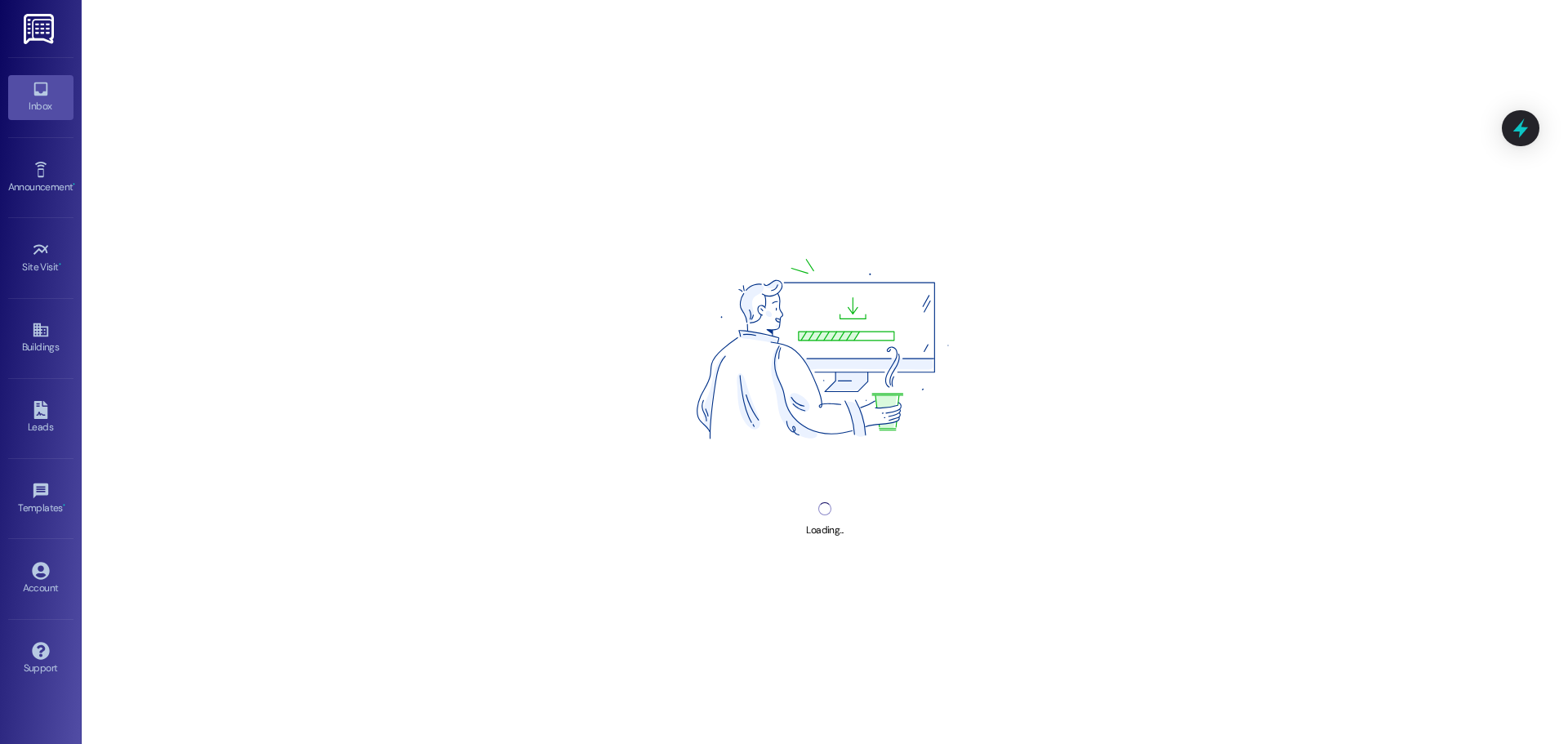
click at [47, 97] on icon at bounding box center [40, 89] width 18 height 18
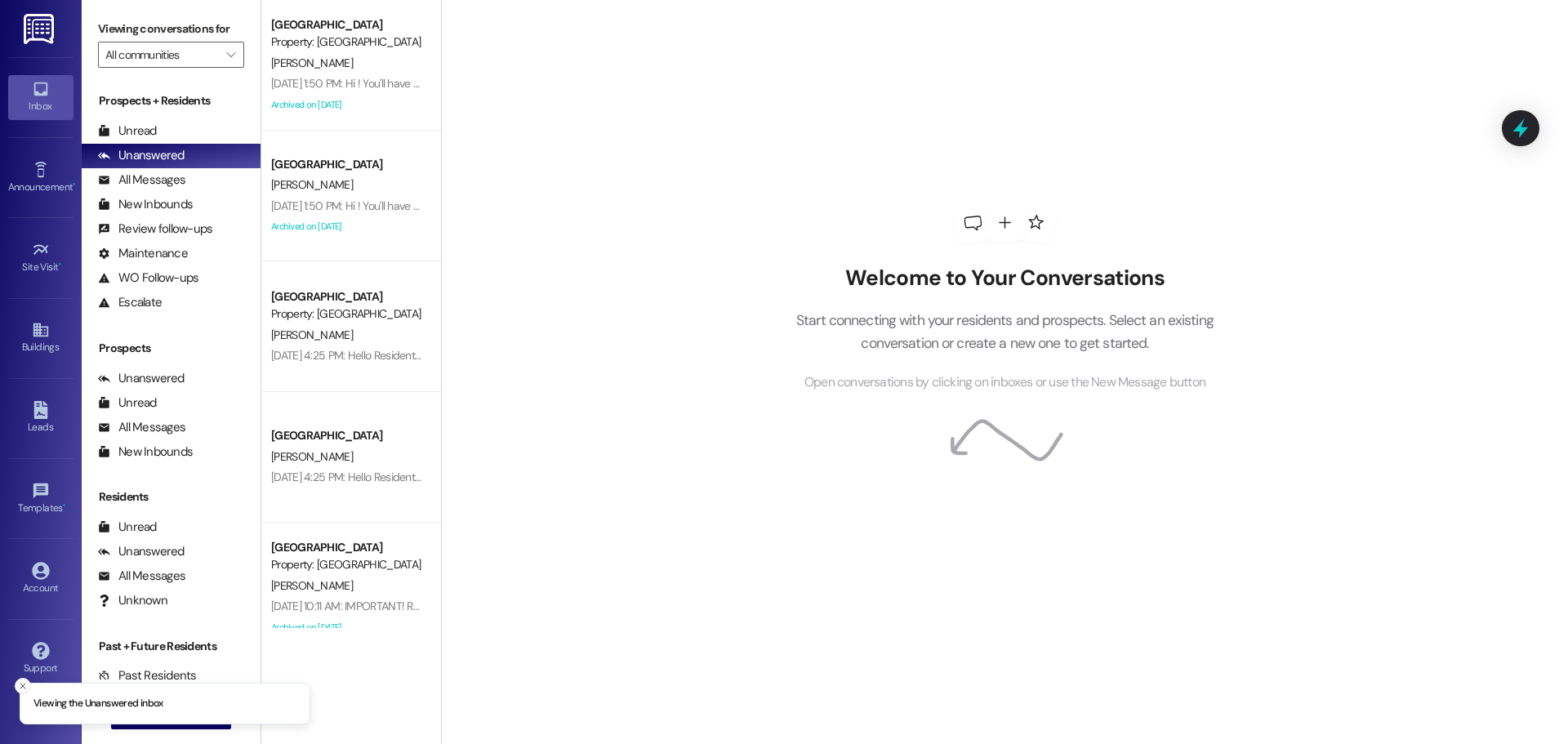
click at [19, 684] on icon "Close toast" at bounding box center [23, 687] width 9 height 9
click at [40, 590] on div "Account" at bounding box center [40, 588] width 82 height 16
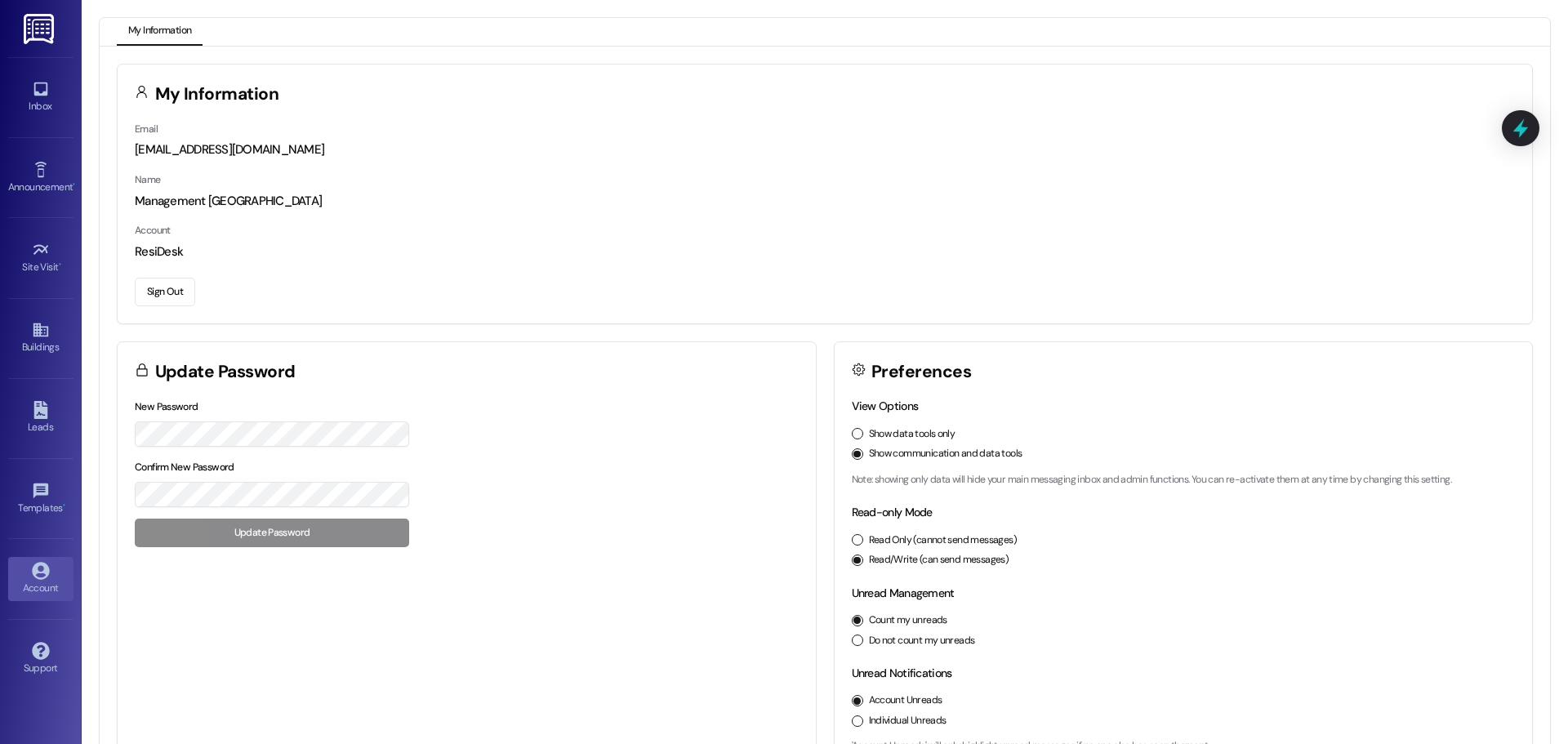
scroll to position [46, 0]
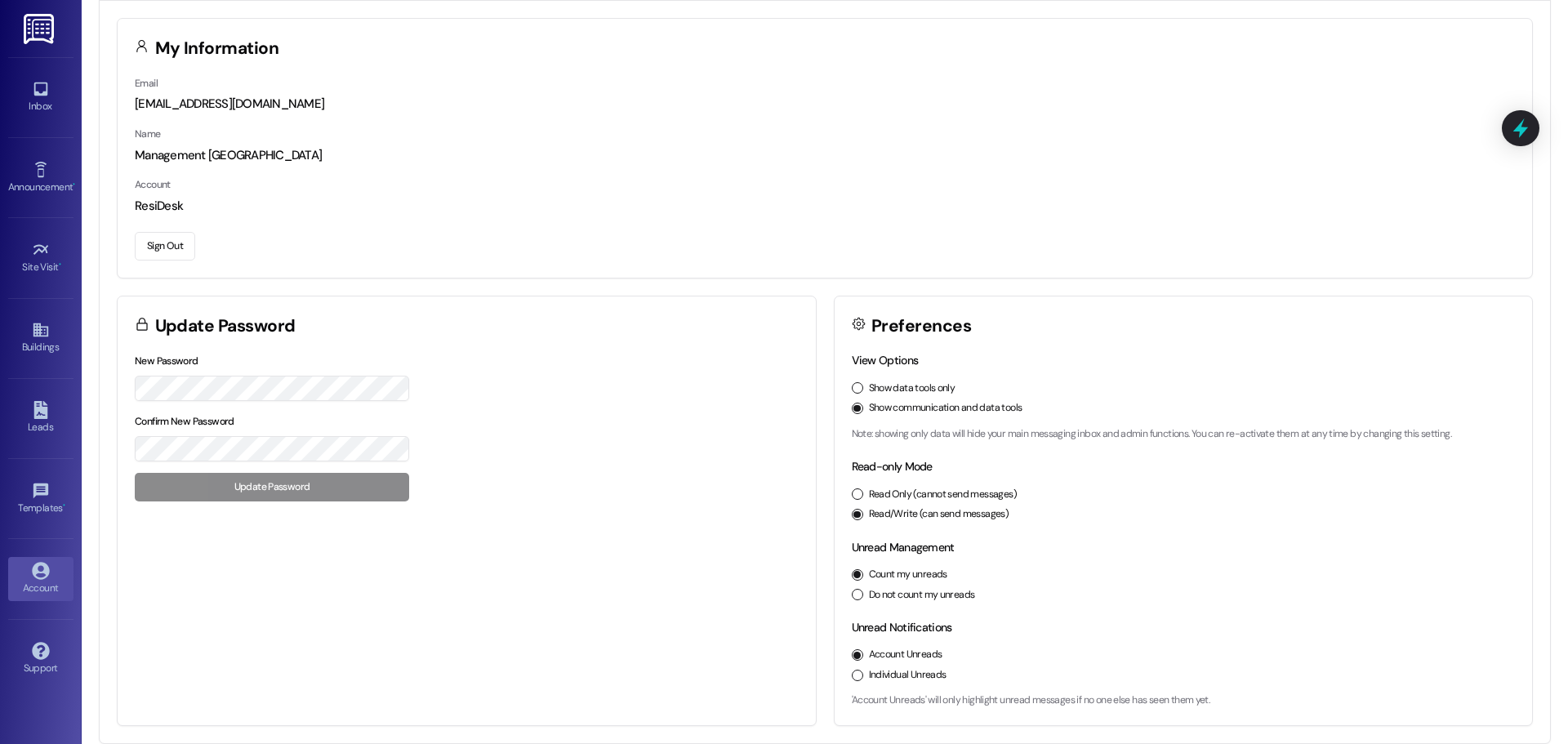
click at [157, 251] on button "Sign Out" at bounding box center [165, 246] width 60 height 28
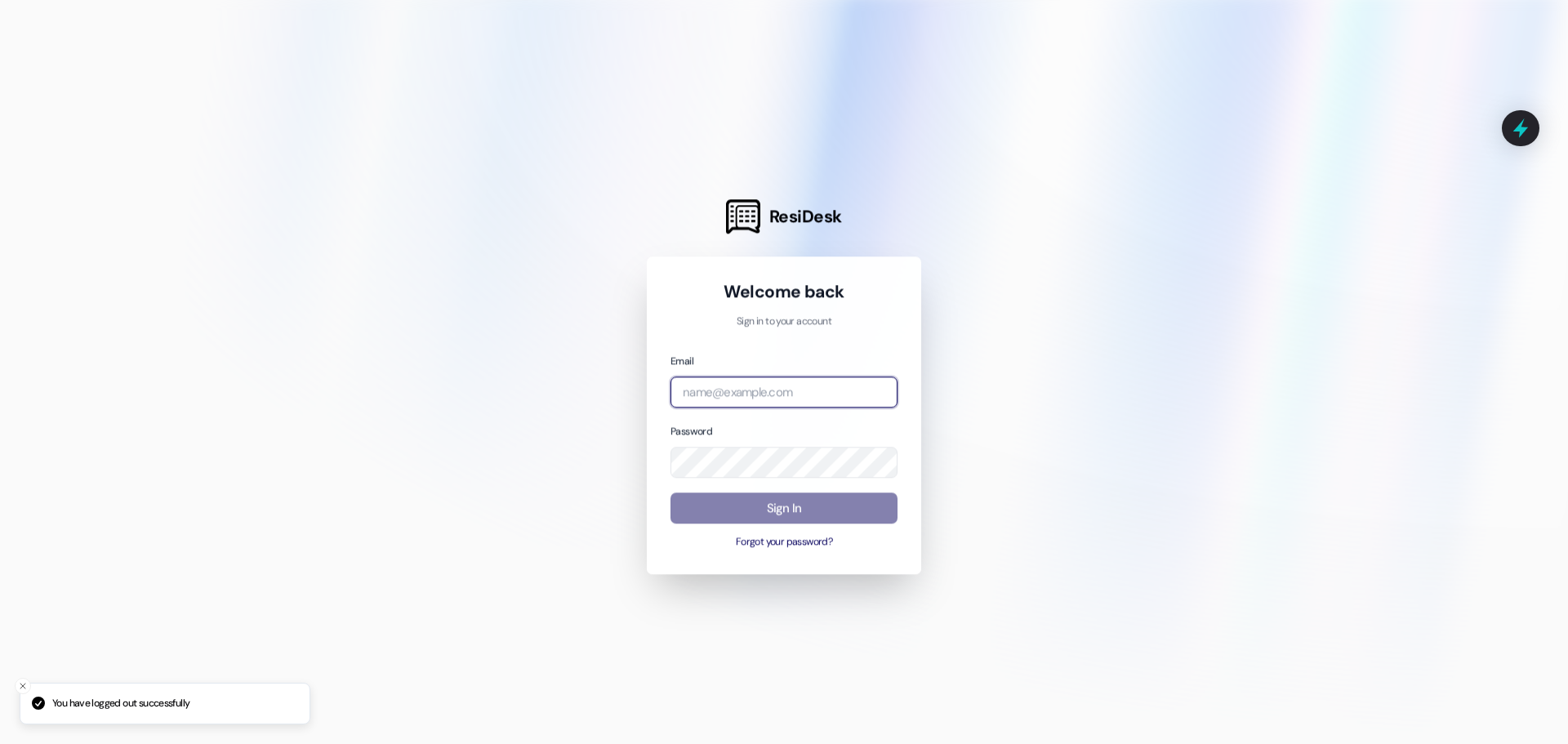
type input "management.stadiumcrossing@redstoneresidential.com"
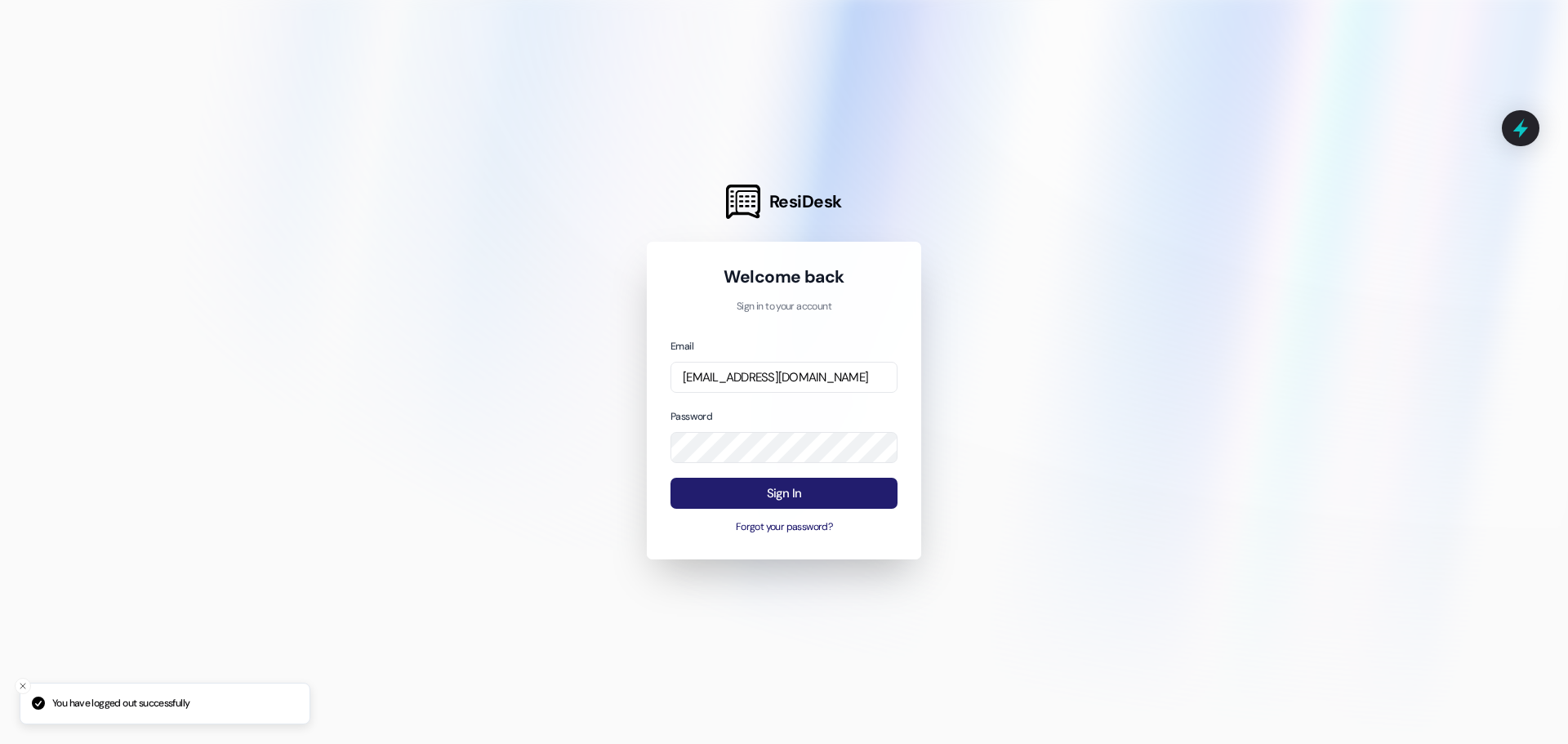
click at [810, 498] on button "Sign In" at bounding box center [783, 494] width 227 height 32
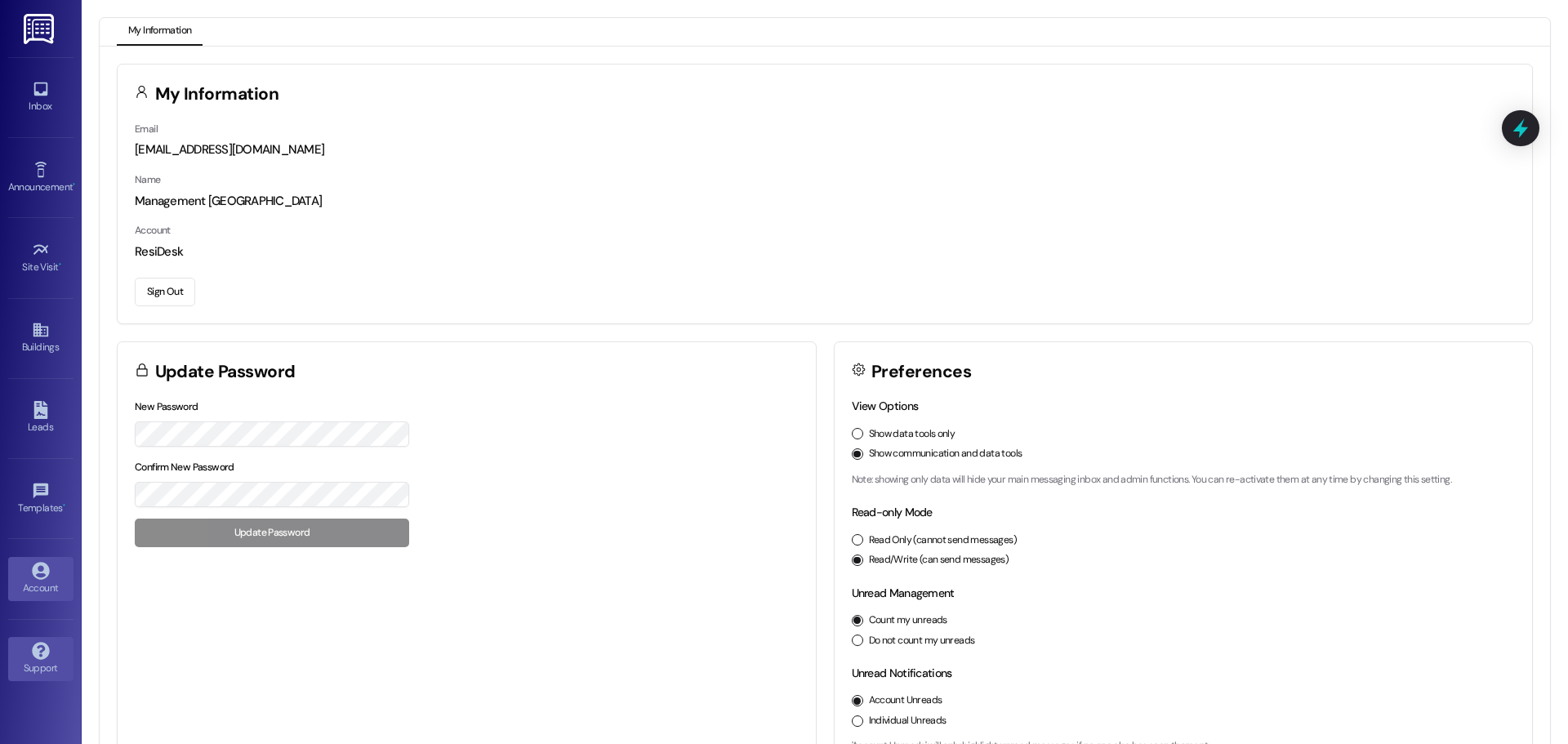
click at [44, 651] on icon at bounding box center [40, 651] width 18 height 18
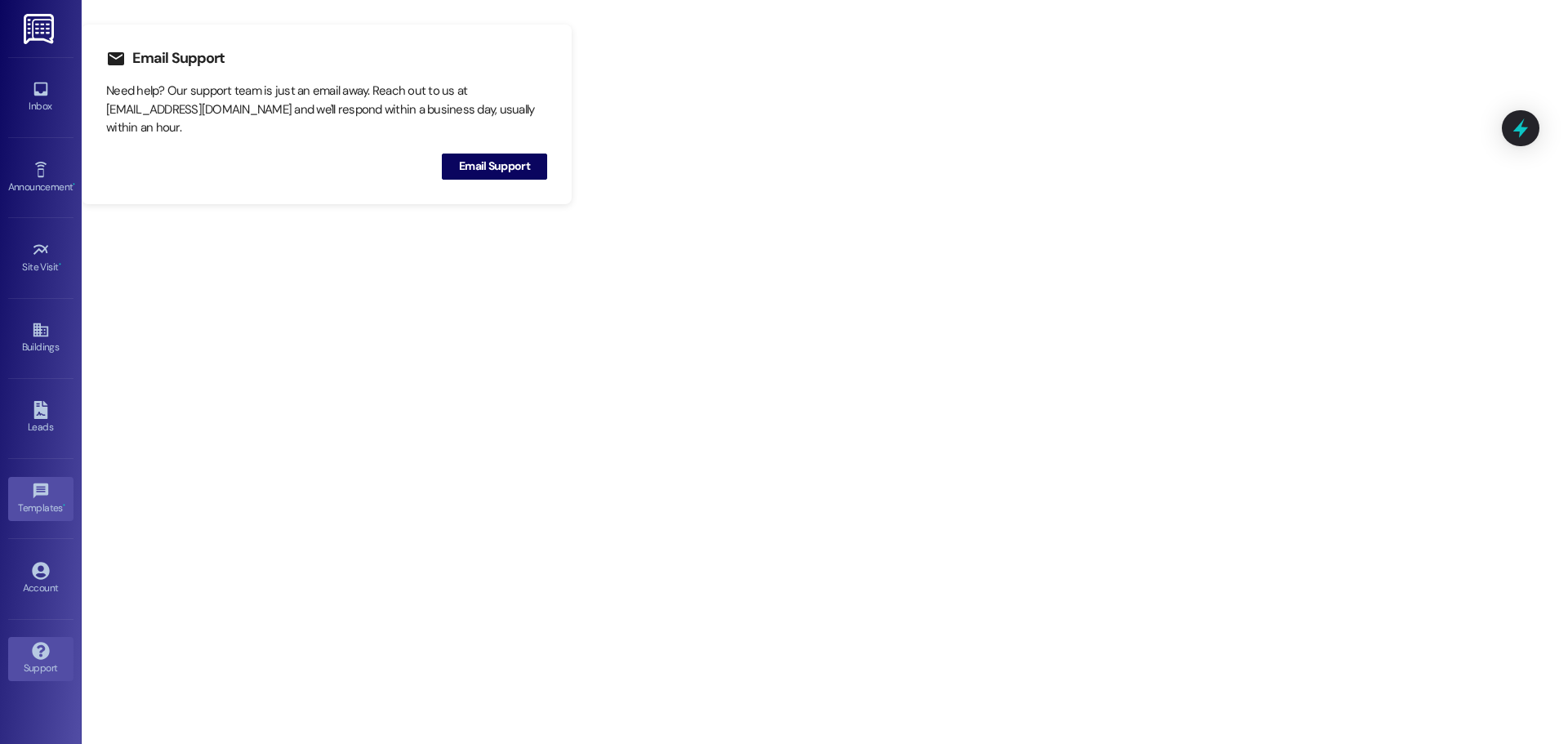
click at [37, 513] on div "Templates •" at bounding box center [40, 508] width 82 height 16
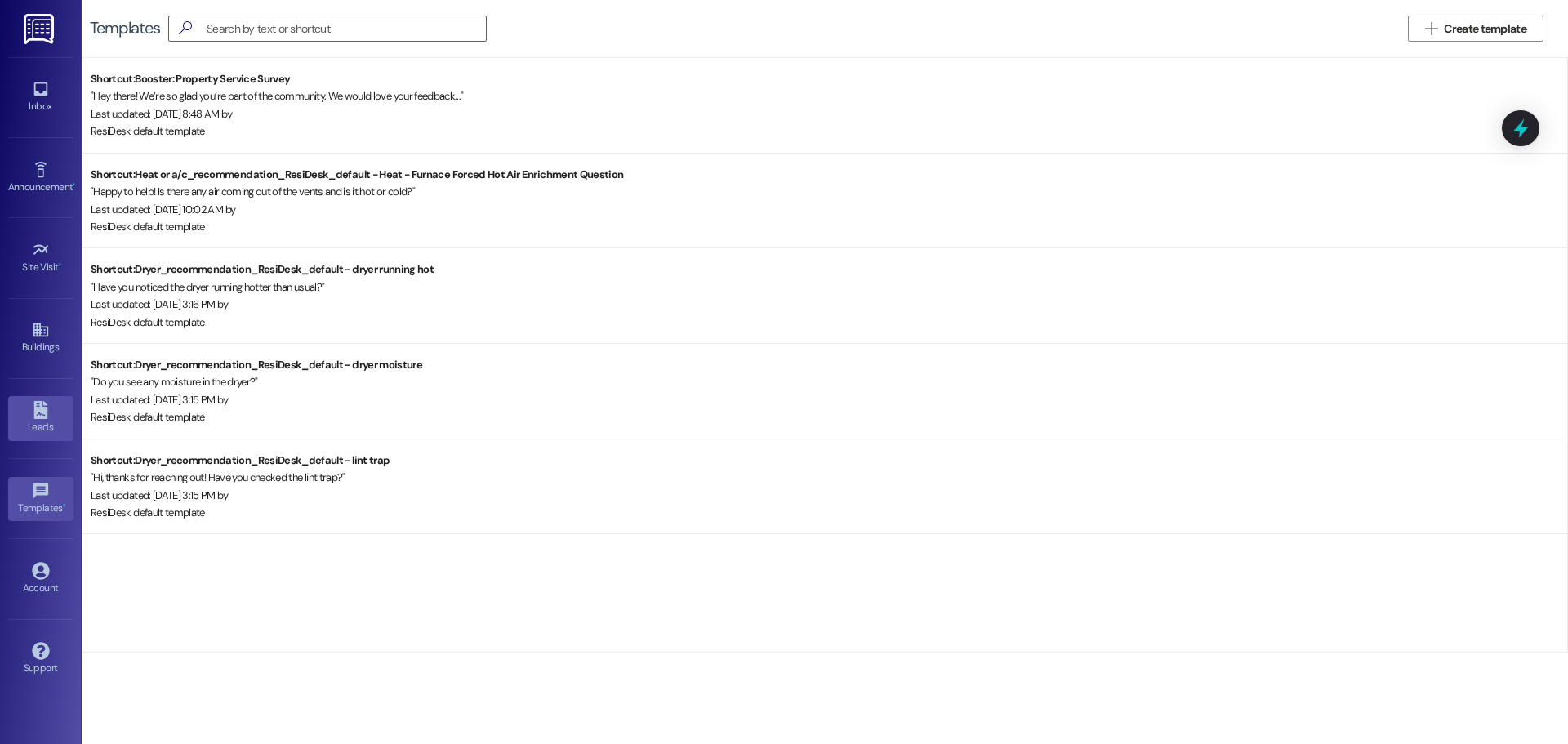
click at [56, 403] on link "Leads" at bounding box center [40, 418] width 65 height 44
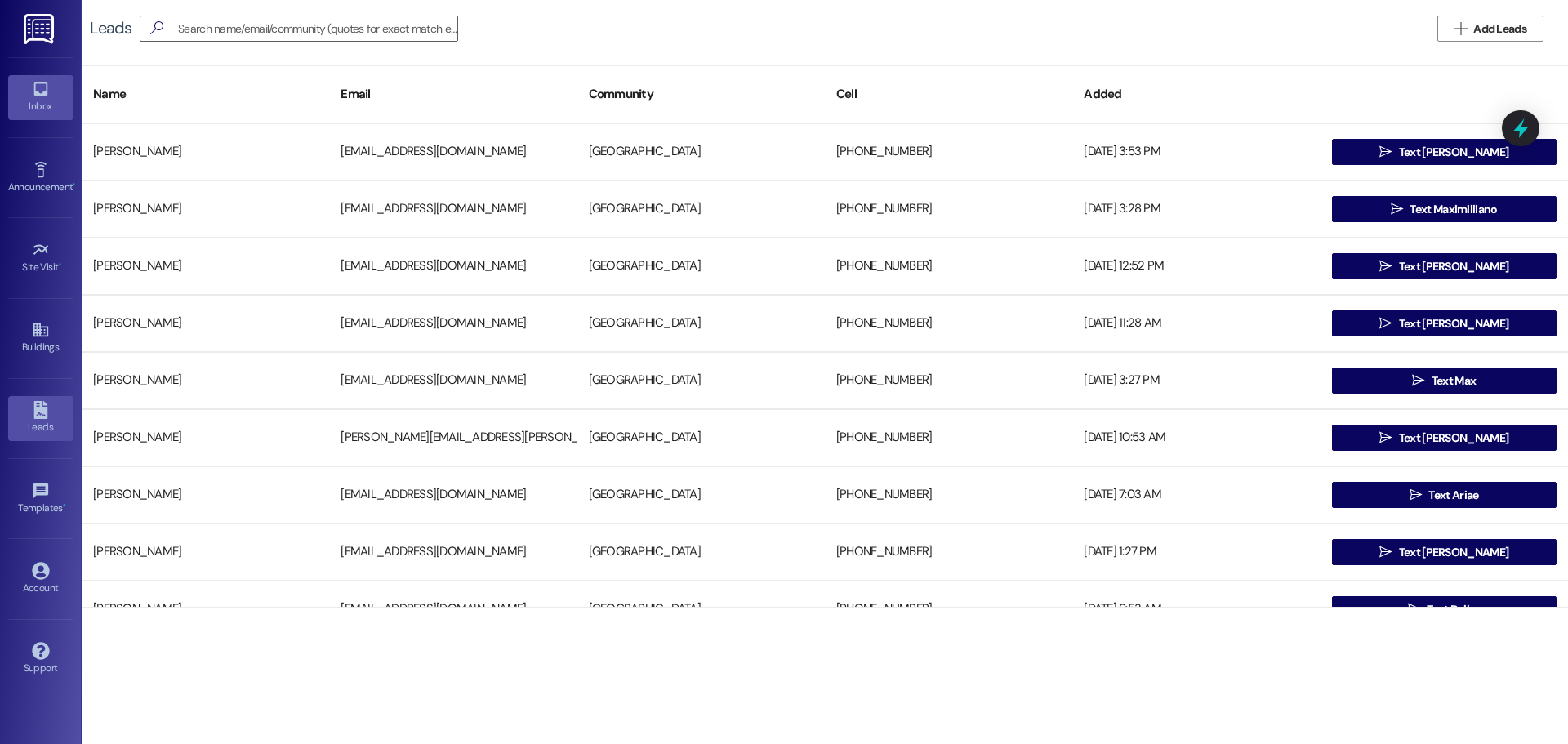
click at [33, 97] on icon at bounding box center [40, 89] width 18 height 18
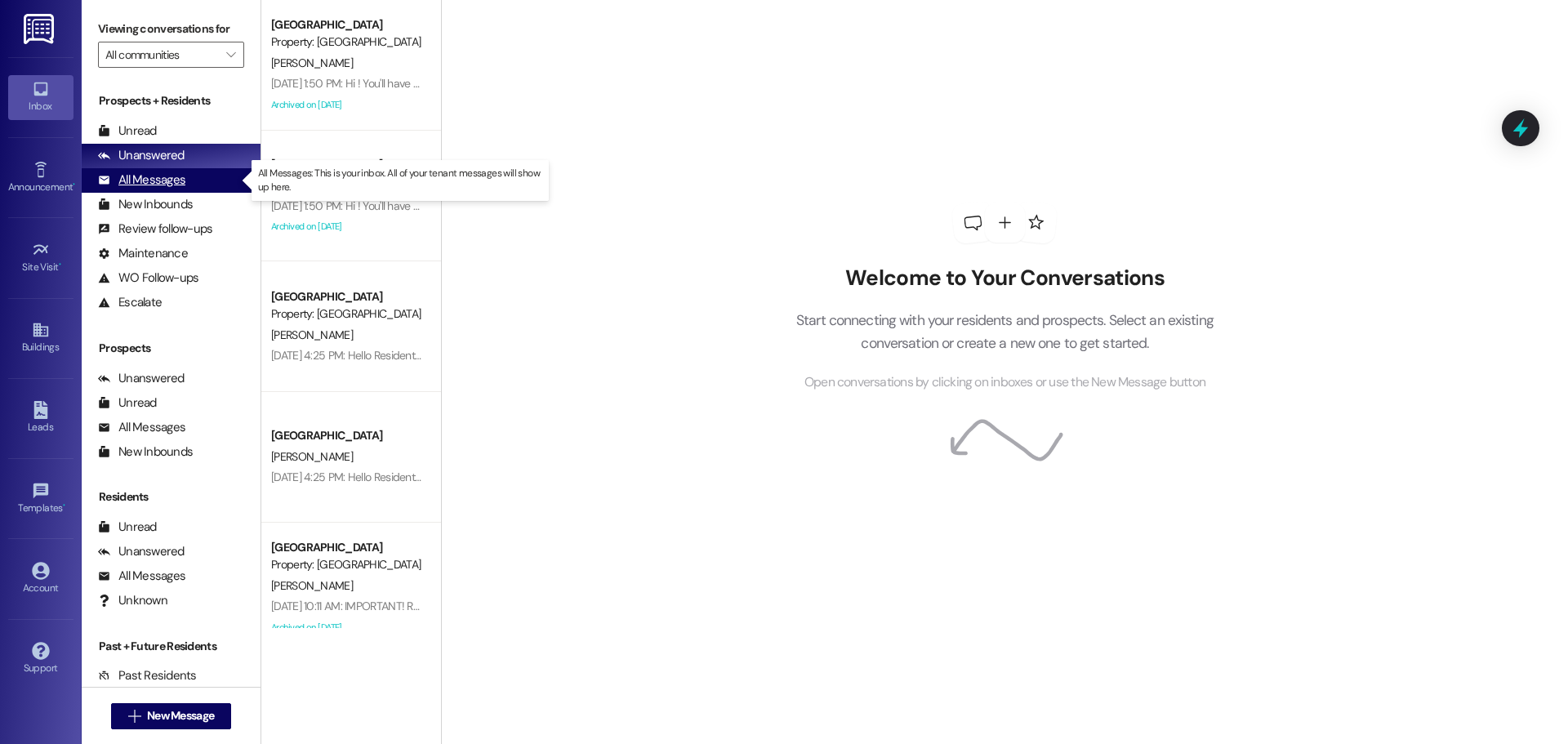
click at [134, 185] on div "All Messages" at bounding box center [141, 180] width 88 height 17
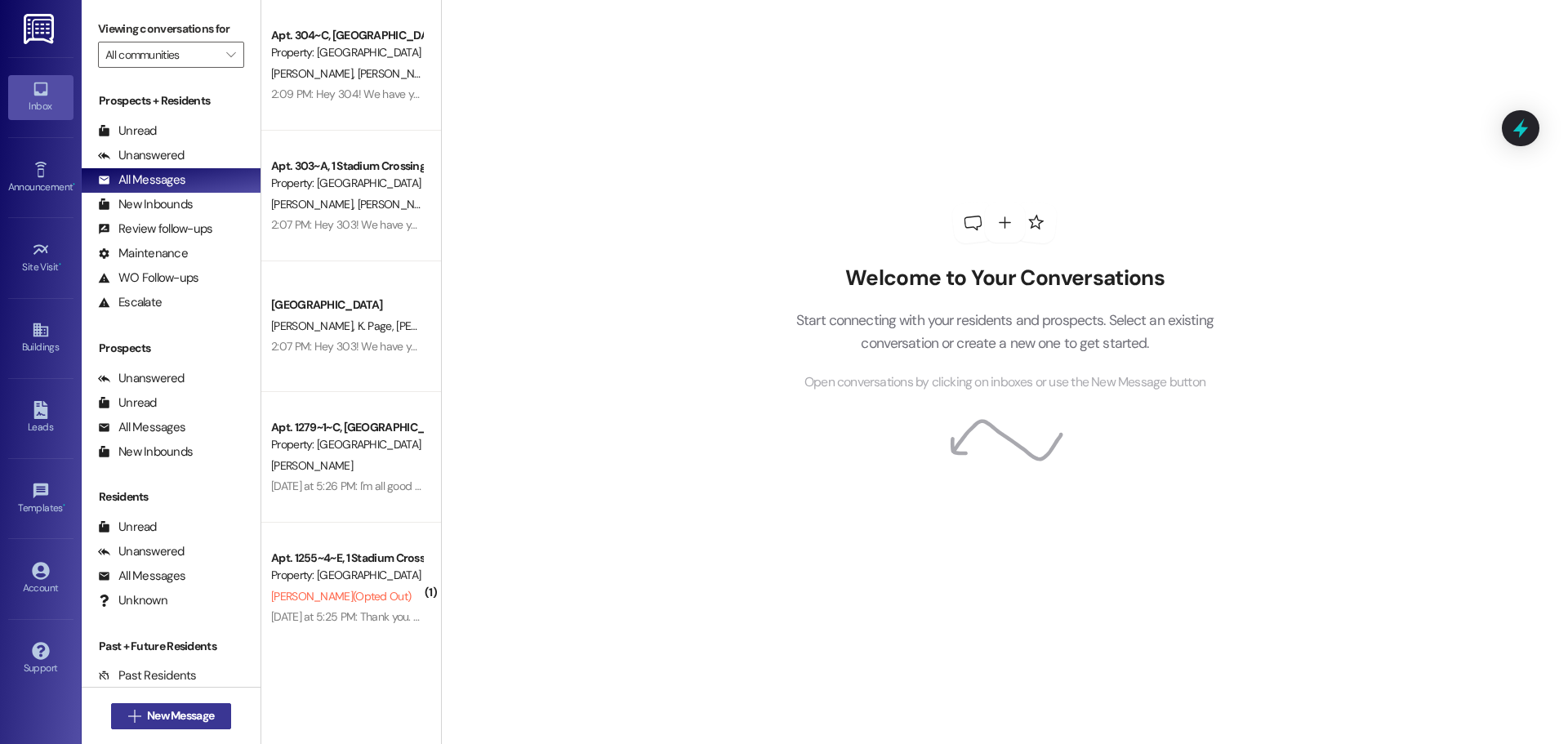
click at [149, 712] on span "New Message" at bounding box center [180, 716] width 67 height 17
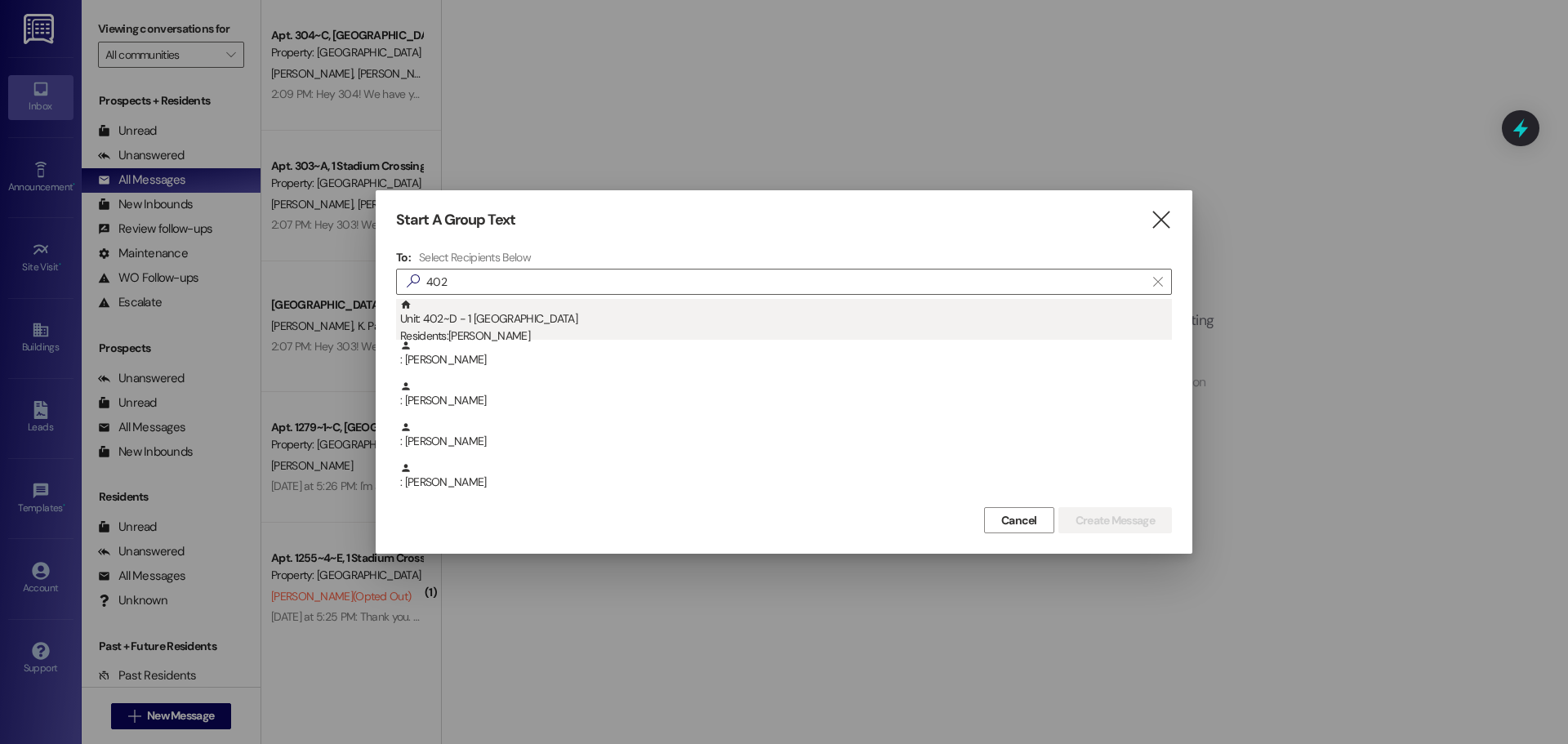
click at [480, 328] on div "Residents: Maximilliano Martinez" at bounding box center [786, 336] width 772 height 17
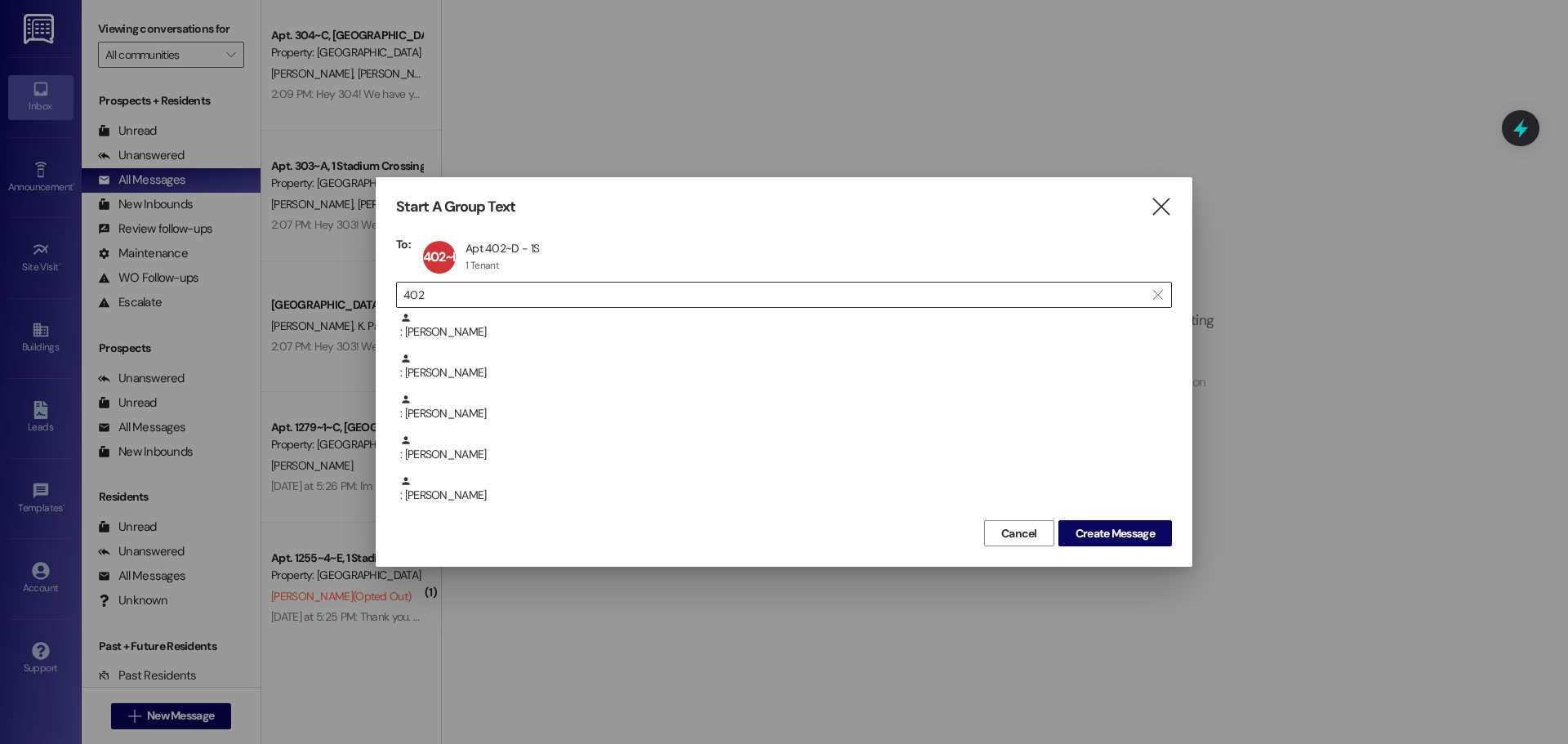
click at [481, 294] on input "402" at bounding box center [775, 295] width 742 height 23
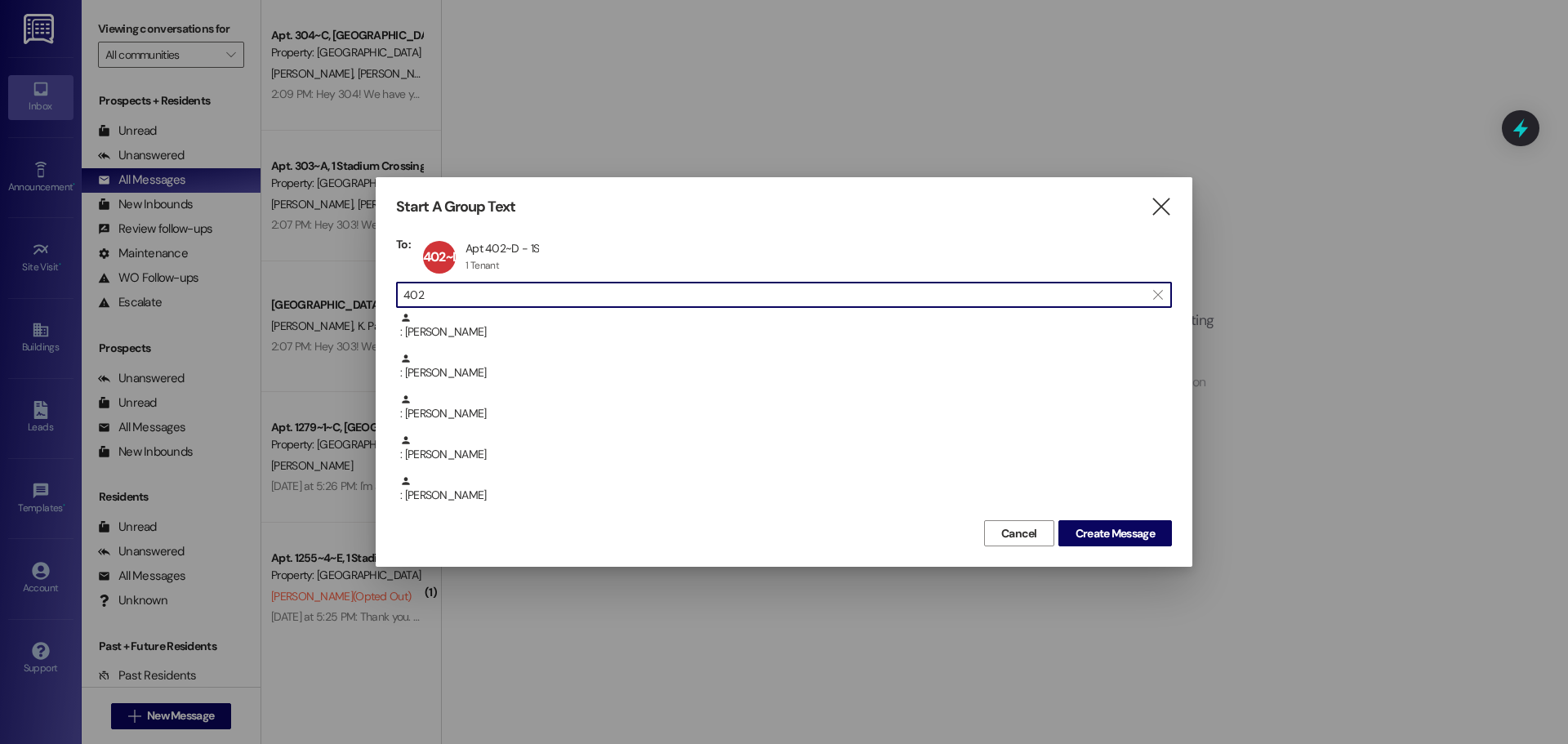
click at [481, 294] on input "402" at bounding box center [775, 295] width 742 height 23
type input "reed"
click at [1160, 213] on icon "" at bounding box center [1160, 207] width 22 height 17
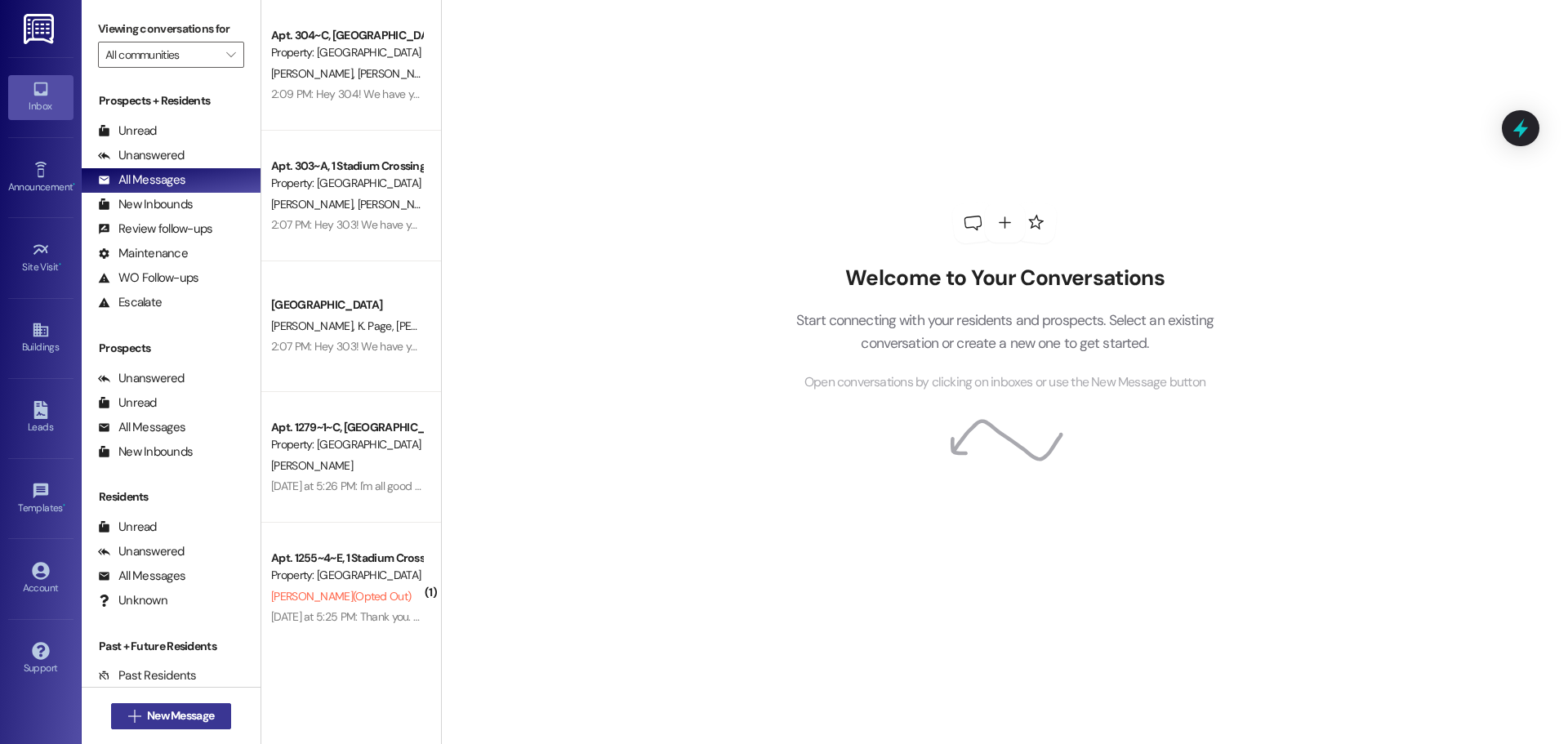
click at [178, 719] on span "New Message" at bounding box center [180, 716] width 67 height 17
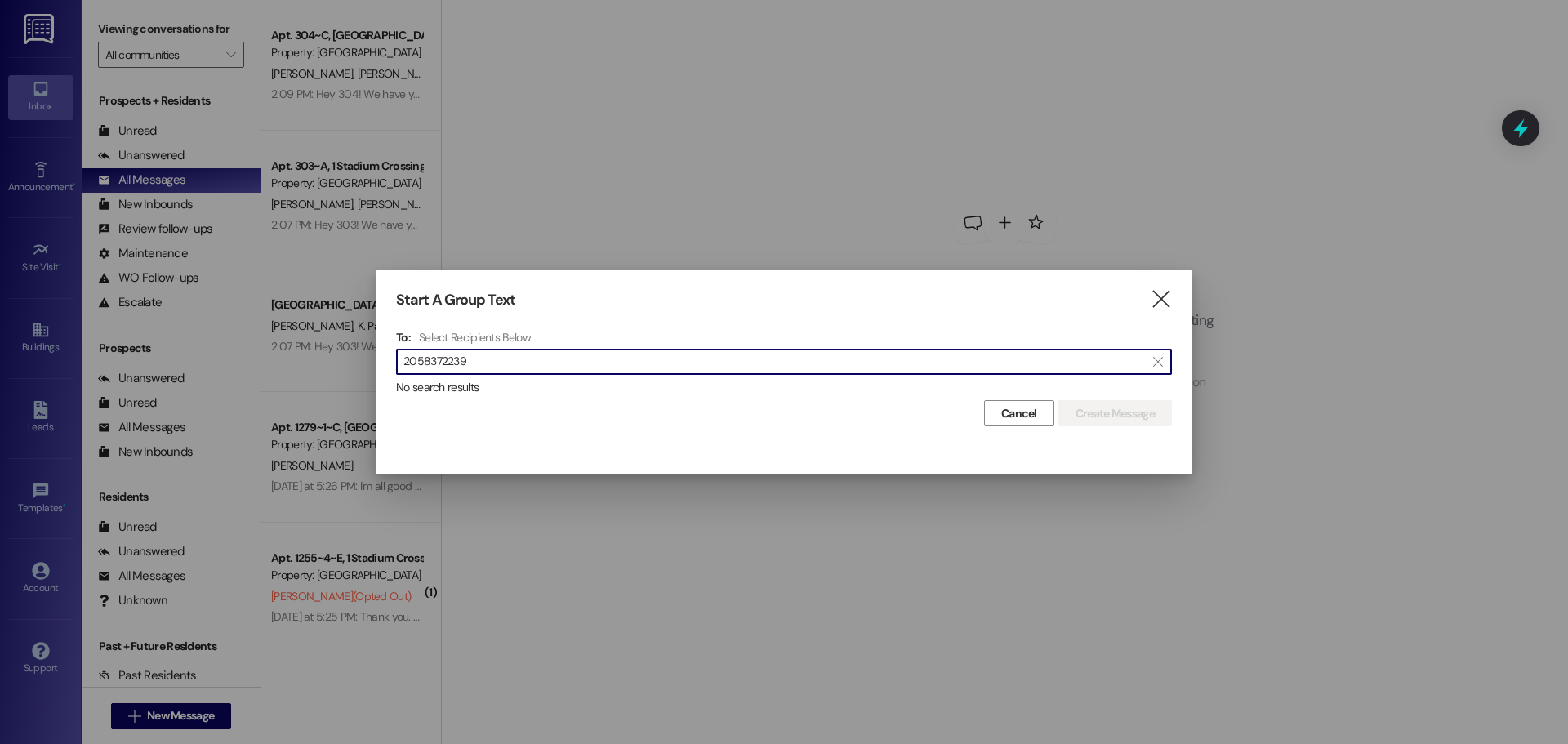
type input "2058372239"
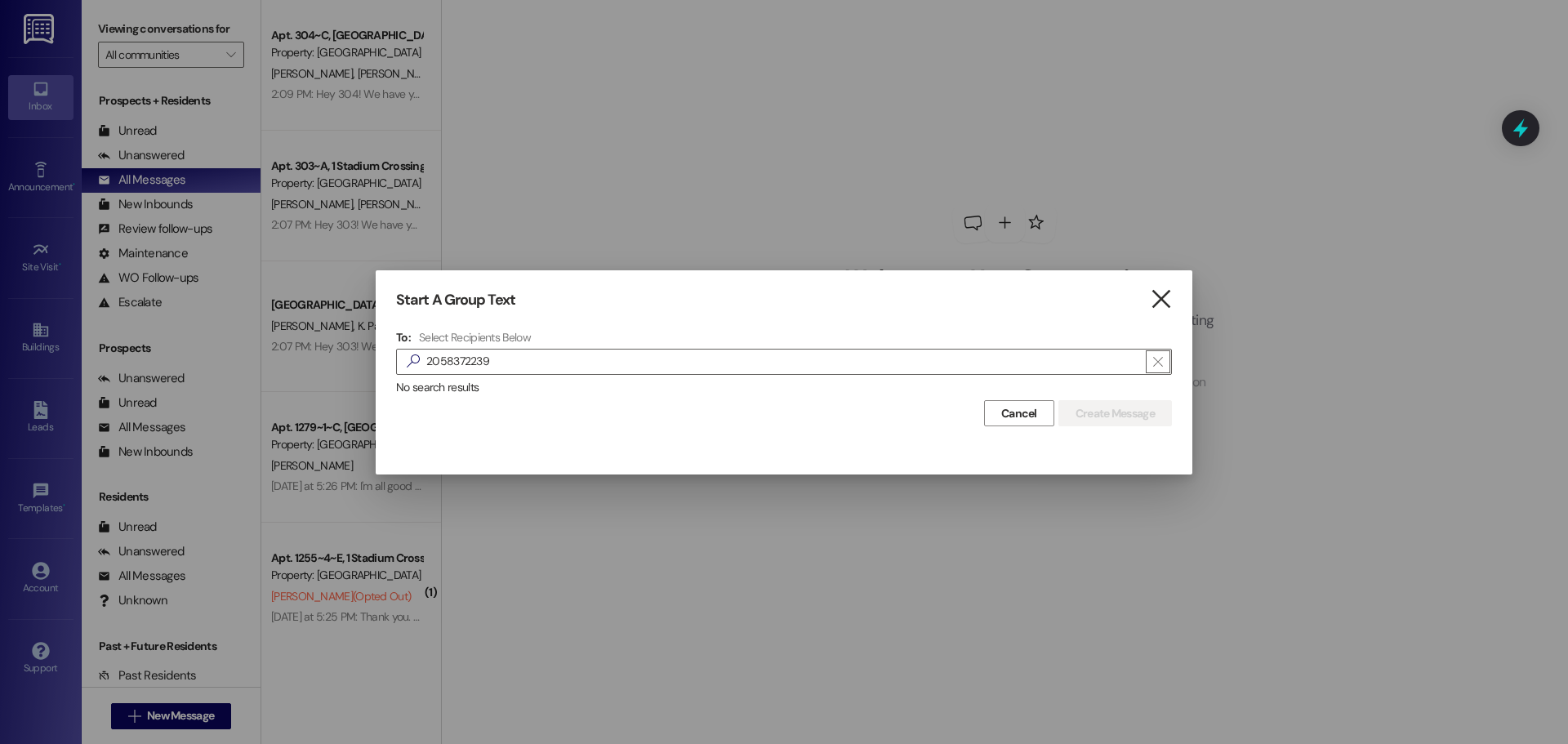
click at [1158, 299] on icon "" at bounding box center [1160, 299] width 22 height 17
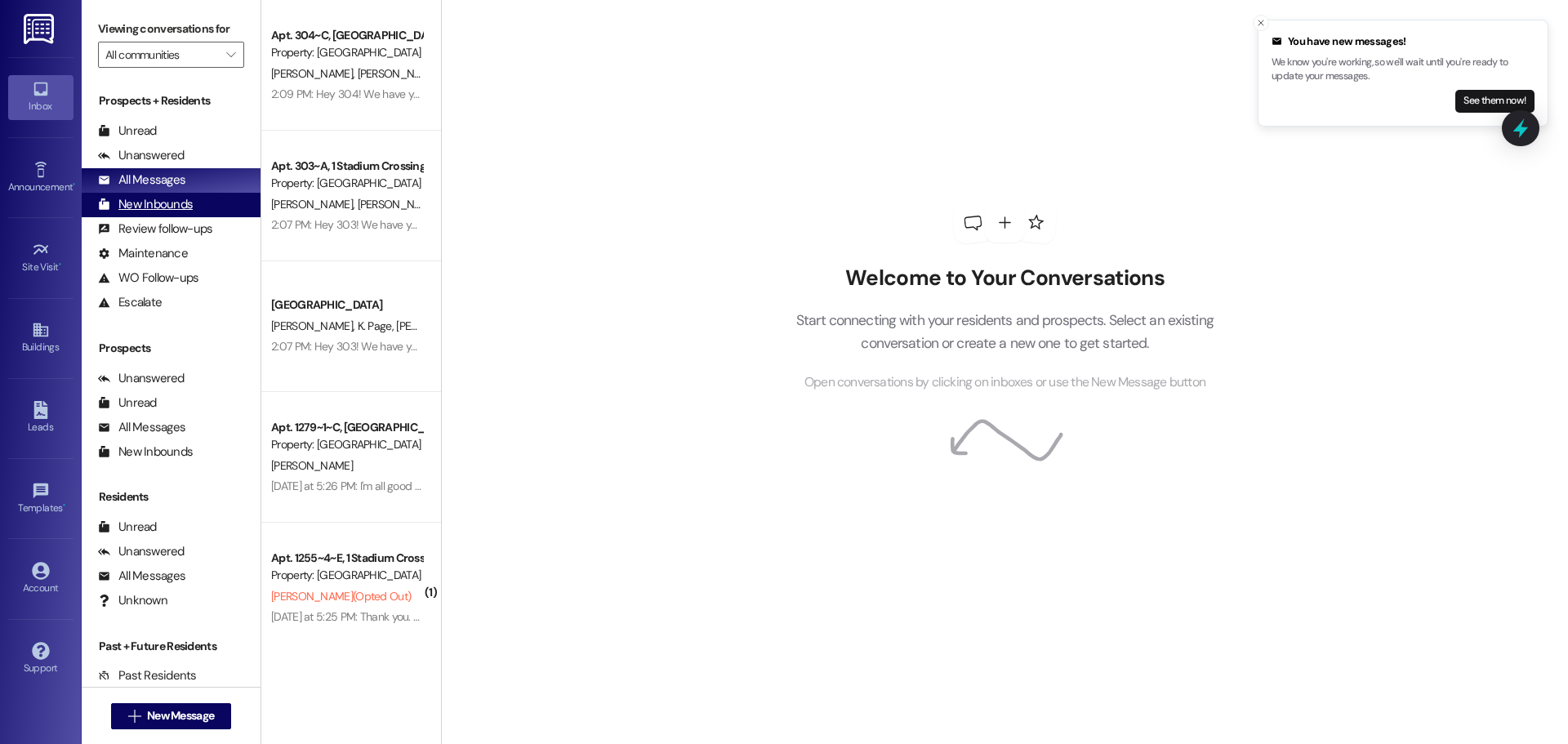
click at [153, 201] on div "New Inbounds" at bounding box center [145, 204] width 95 height 17
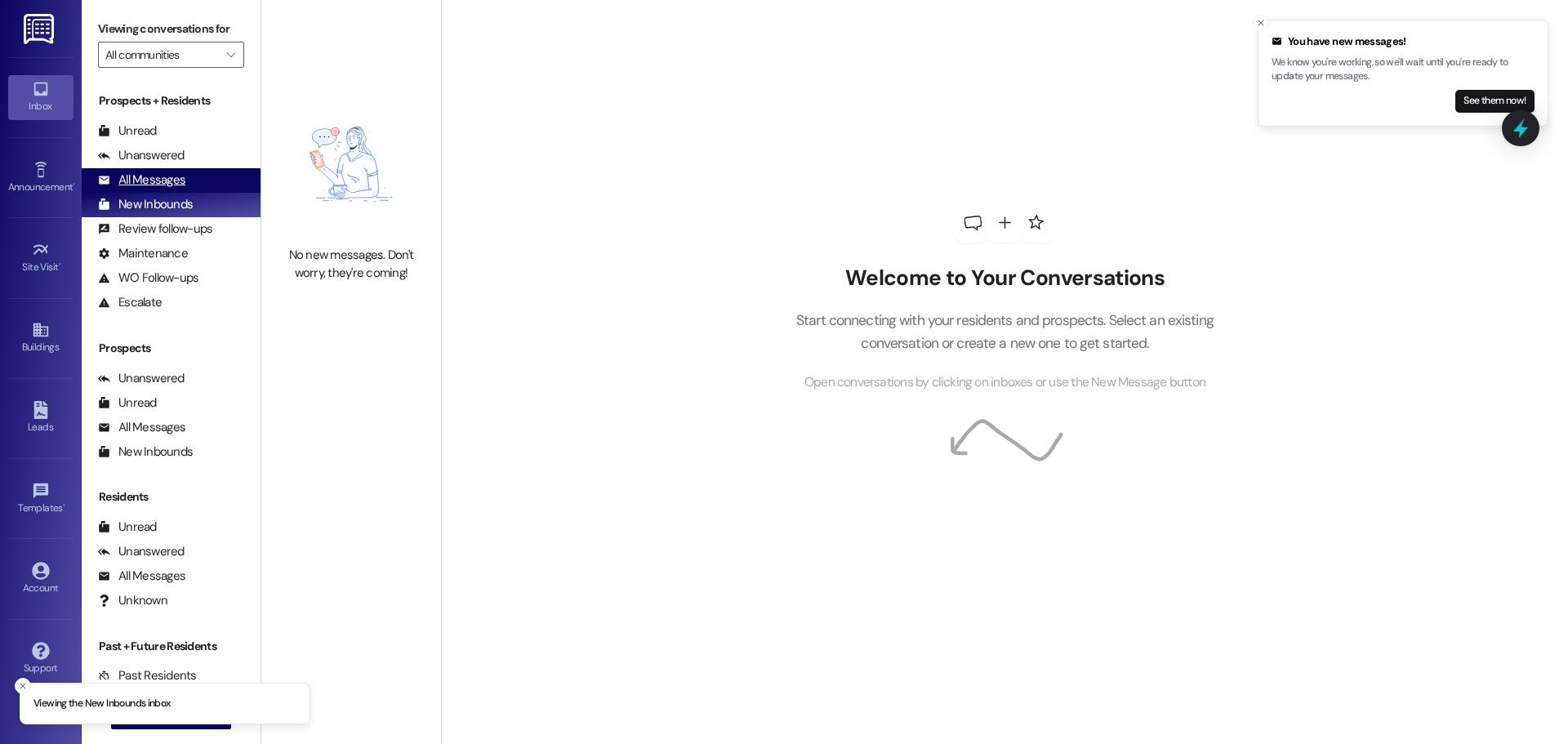
click at [170, 181] on div "All Messages" at bounding box center [141, 180] width 88 height 17
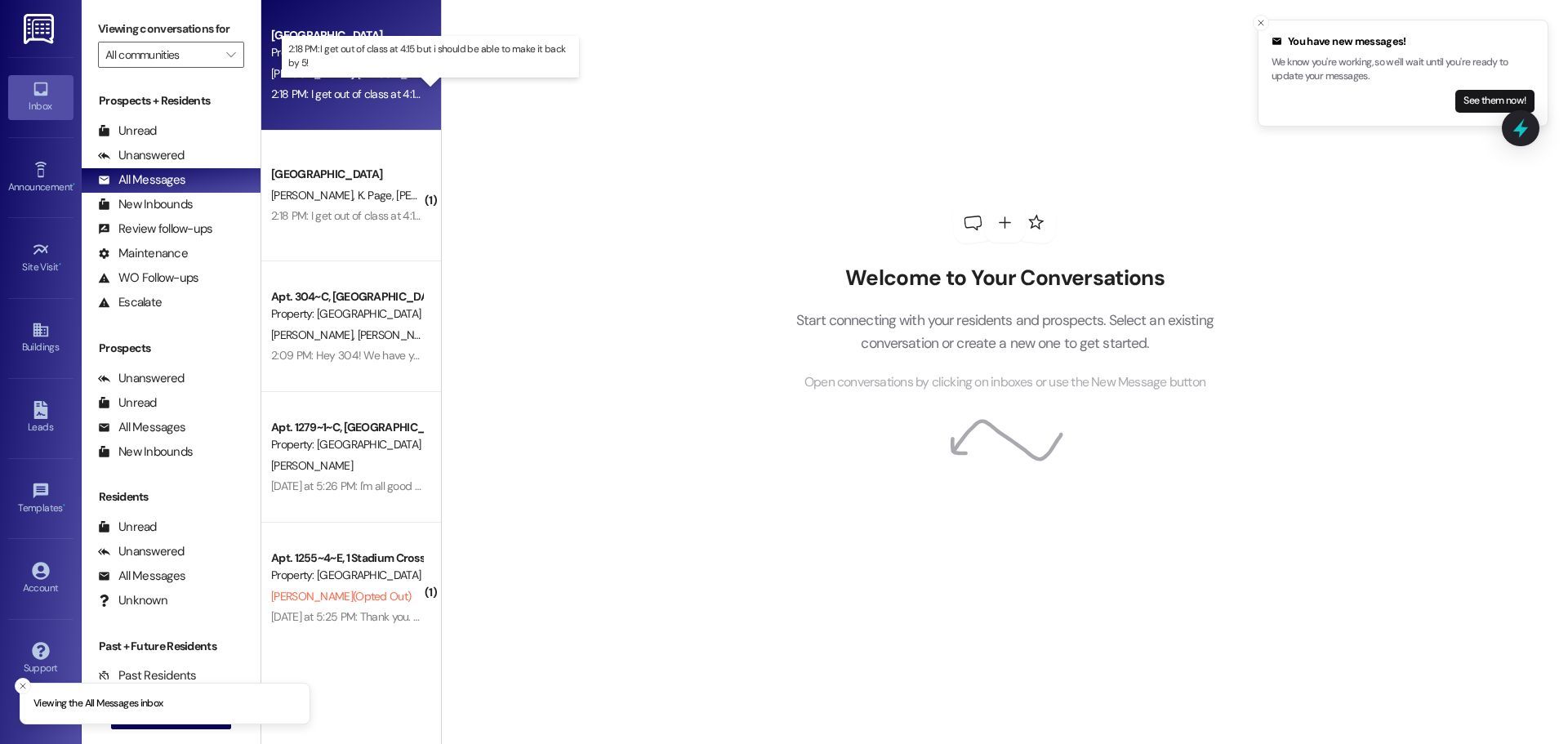
click at [329, 94] on div "2:18 PM: I get out of class at 4:15 but i should be able to make it back by 5! …" at bounding box center [445, 94] width 348 height 15
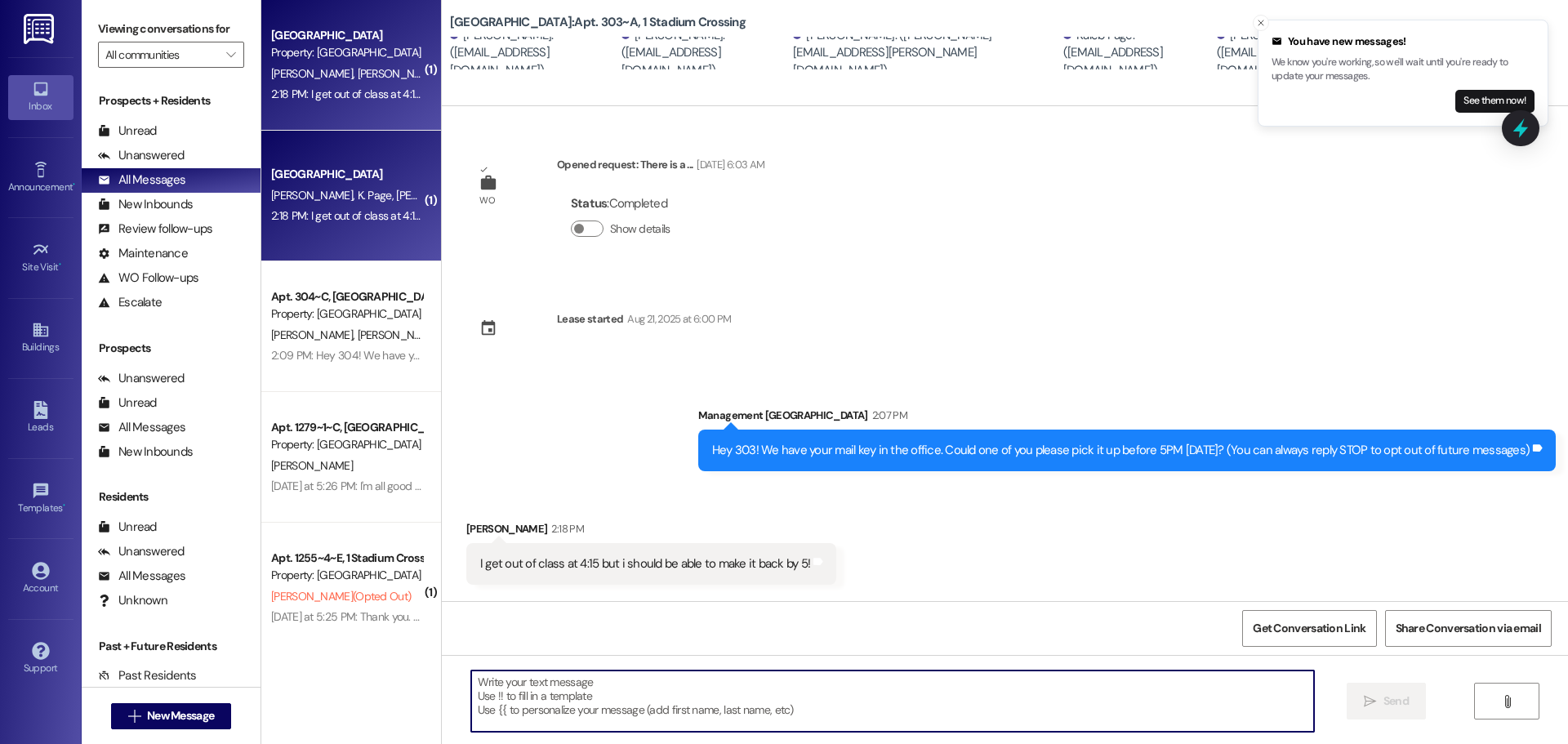
click at [639, 695] on textarea at bounding box center [892, 701] width 842 height 61
click at [642, 698] on textarea at bounding box center [892, 701] width 842 height 61
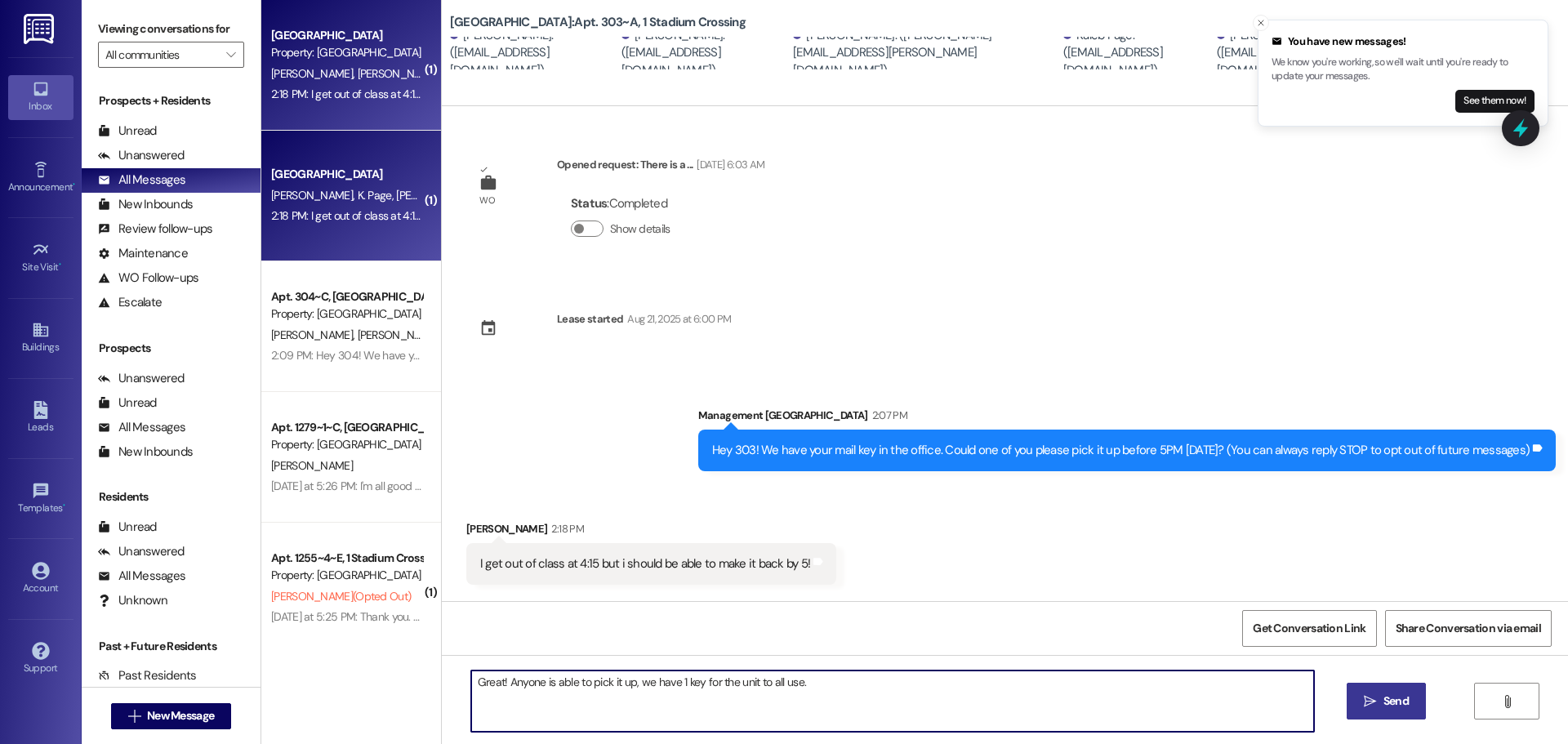
type textarea "Great! Anyone is able to pick it up, we have 1 key for the unit to all use."
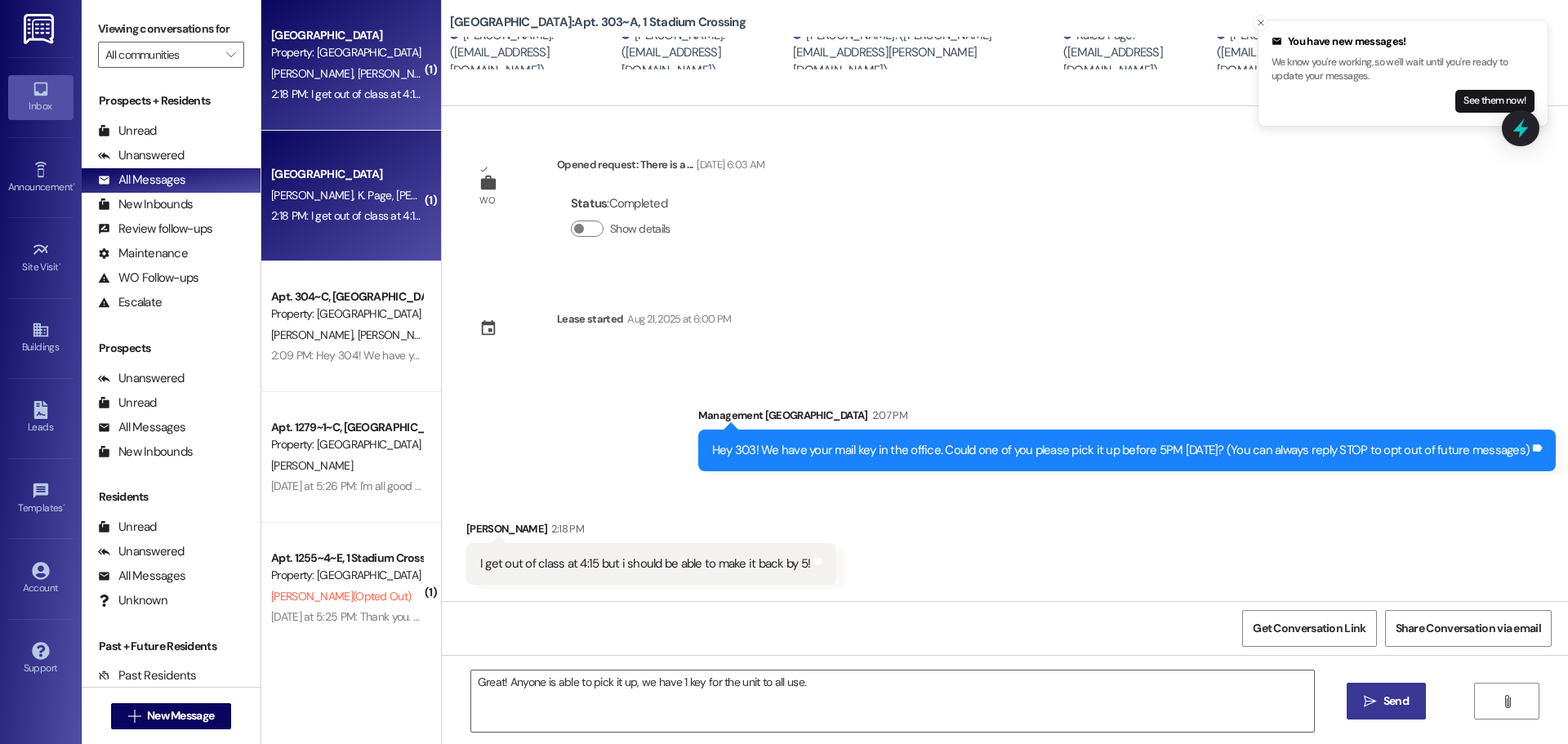
click at [1399, 713] on button " Send" at bounding box center [1386, 701] width 79 height 37
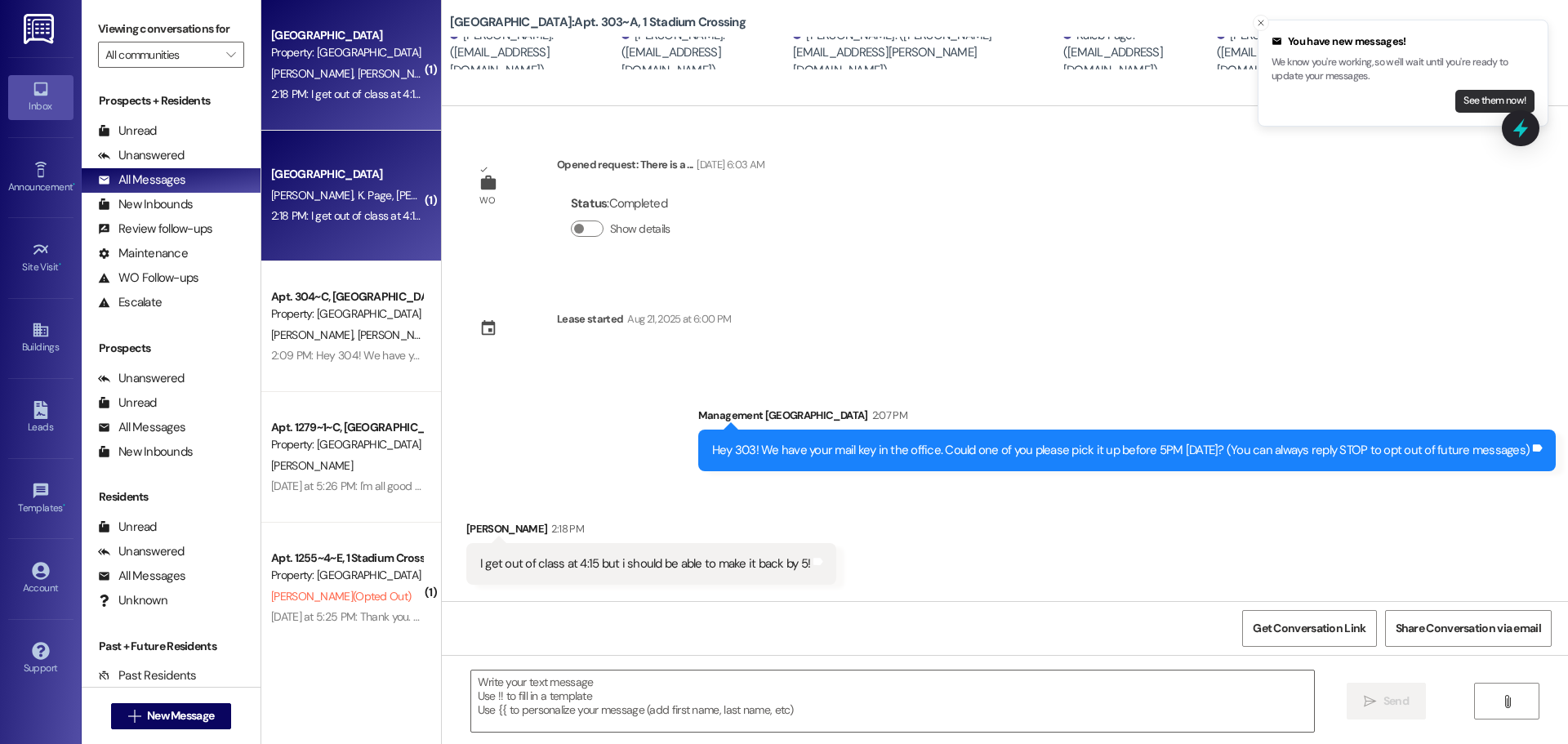
click at [1491, 102] on button "See them now!" at bounding box center [1495, 101] width 79 height 23
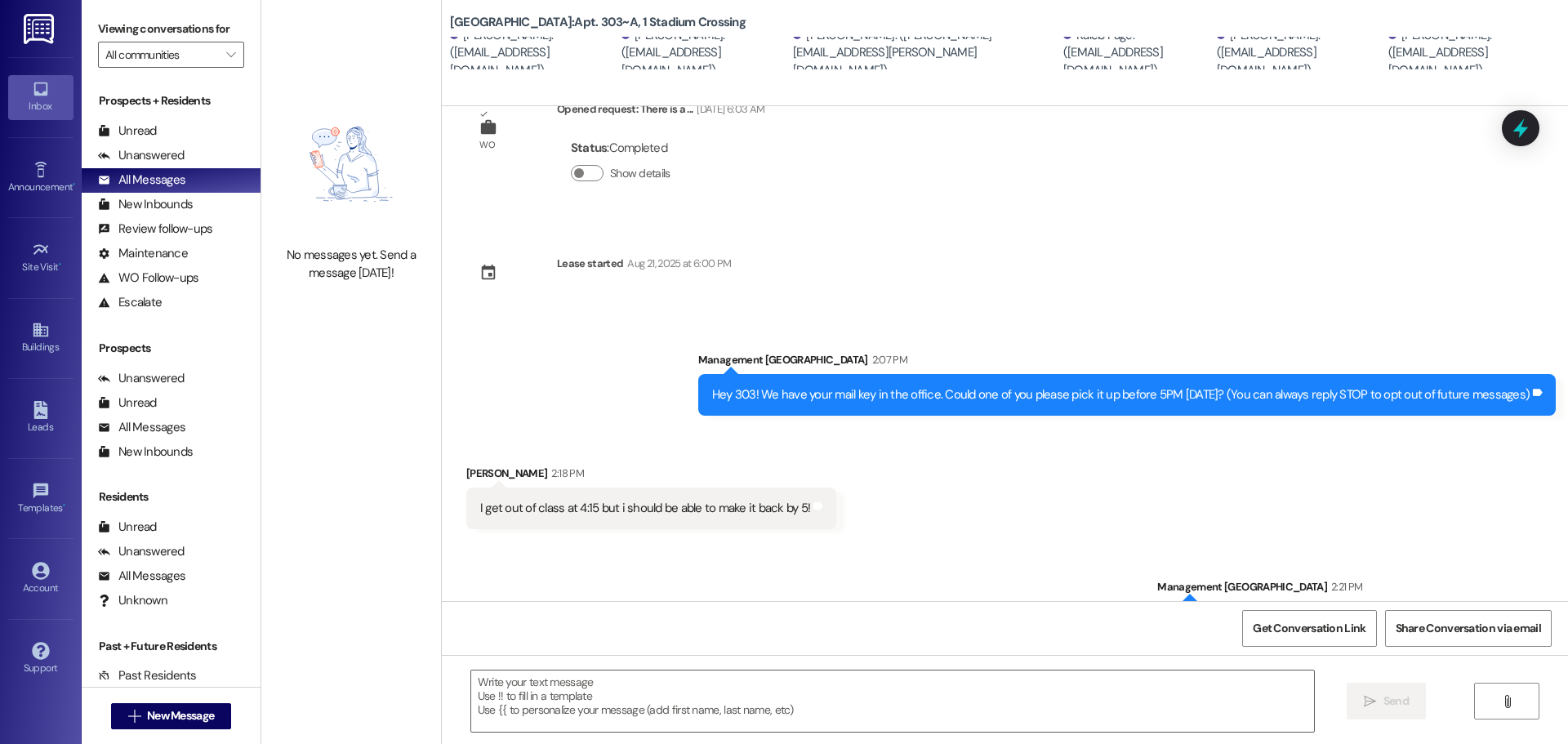
scroll to position [111, 0]
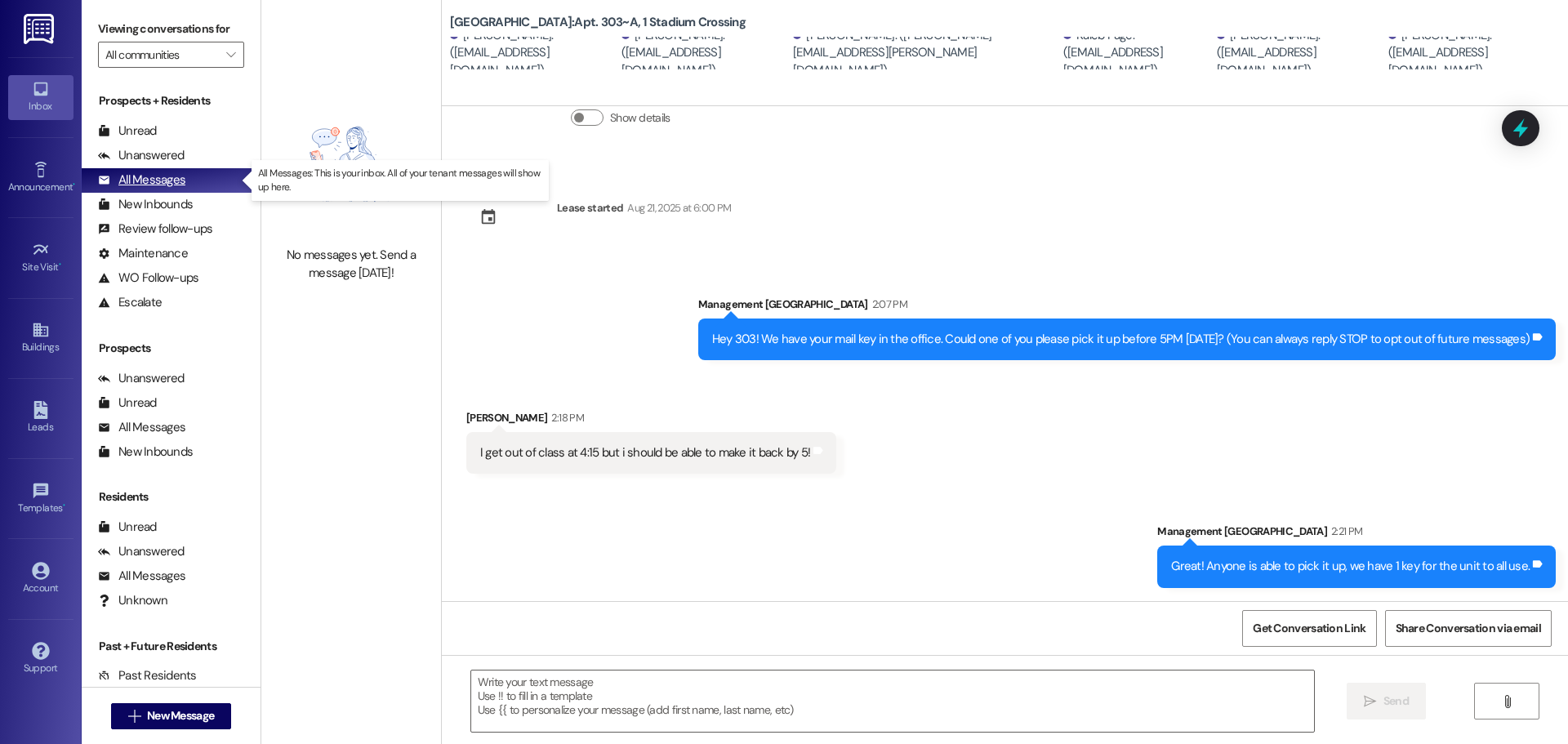
click at [161, 183] on div "All Messages" at bounding box center [141, 180] width 88 height 17
click at [146, 204] on div "New Inbounds" at bounding box center [145, 204] width 95 height 17
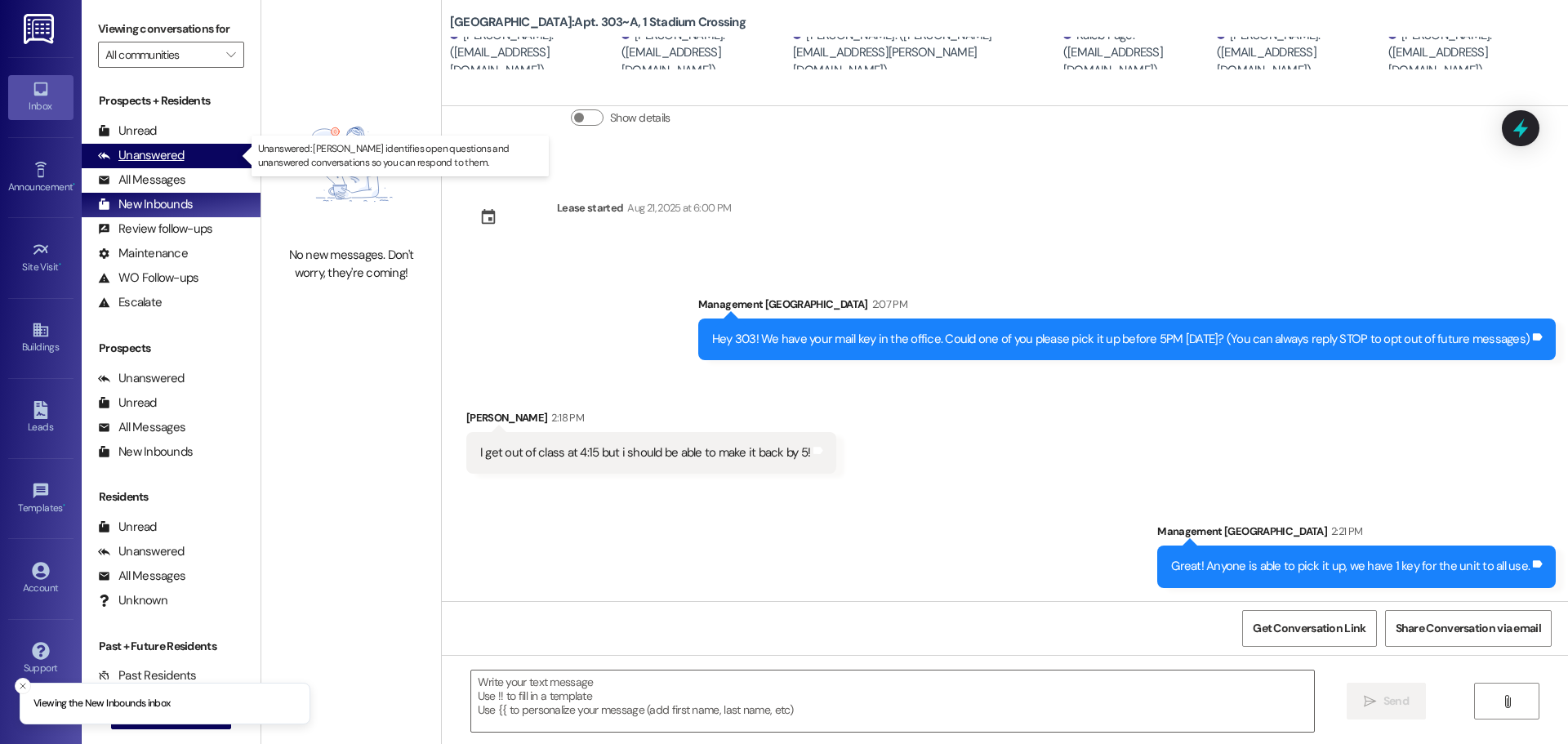
click at [164, 154] on div "Unanswered" at bounding box center [141, 155] width 87 height 17
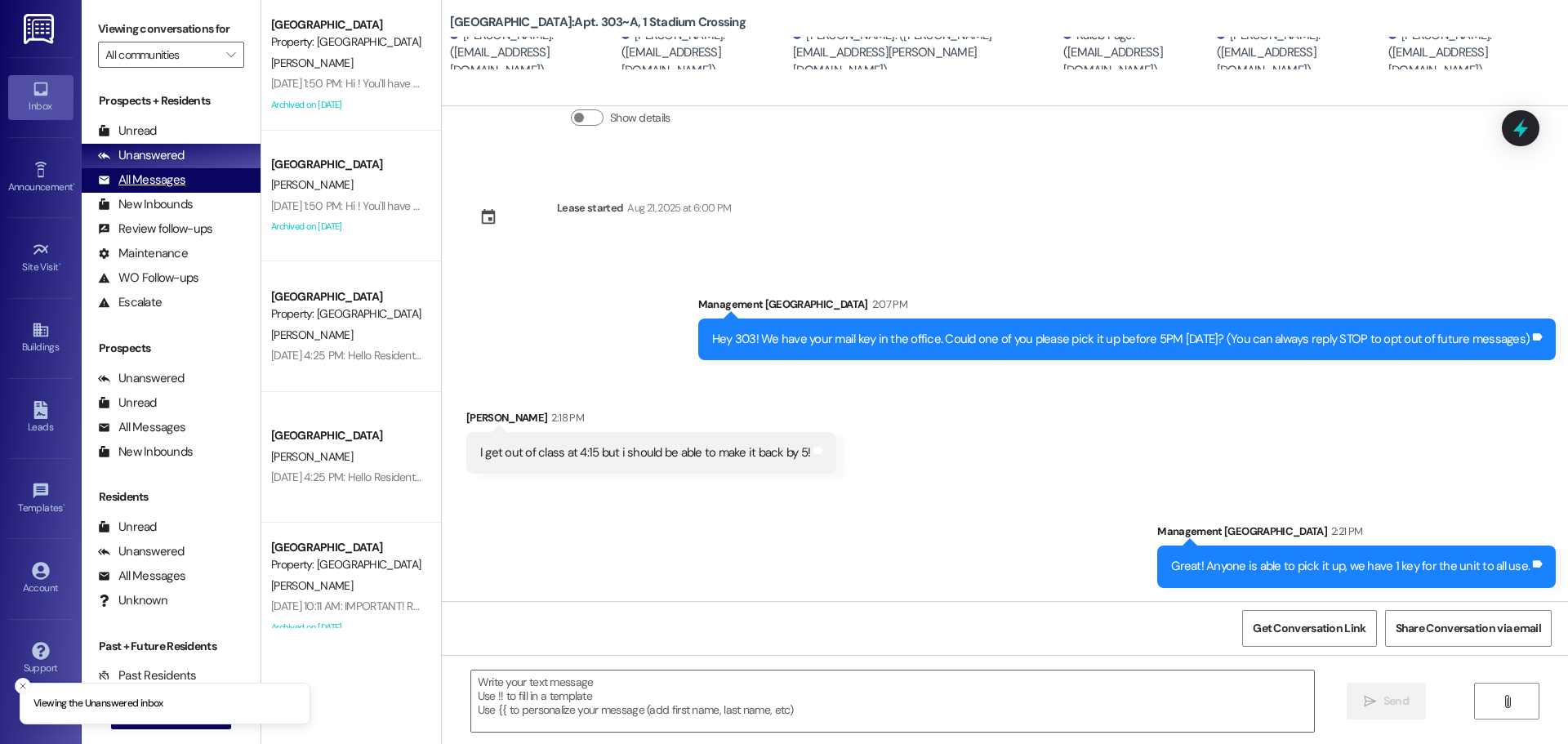
click at [185, 181] on div "All Messages (undefined)" at bounding box center [171, 181] width 179 height 24
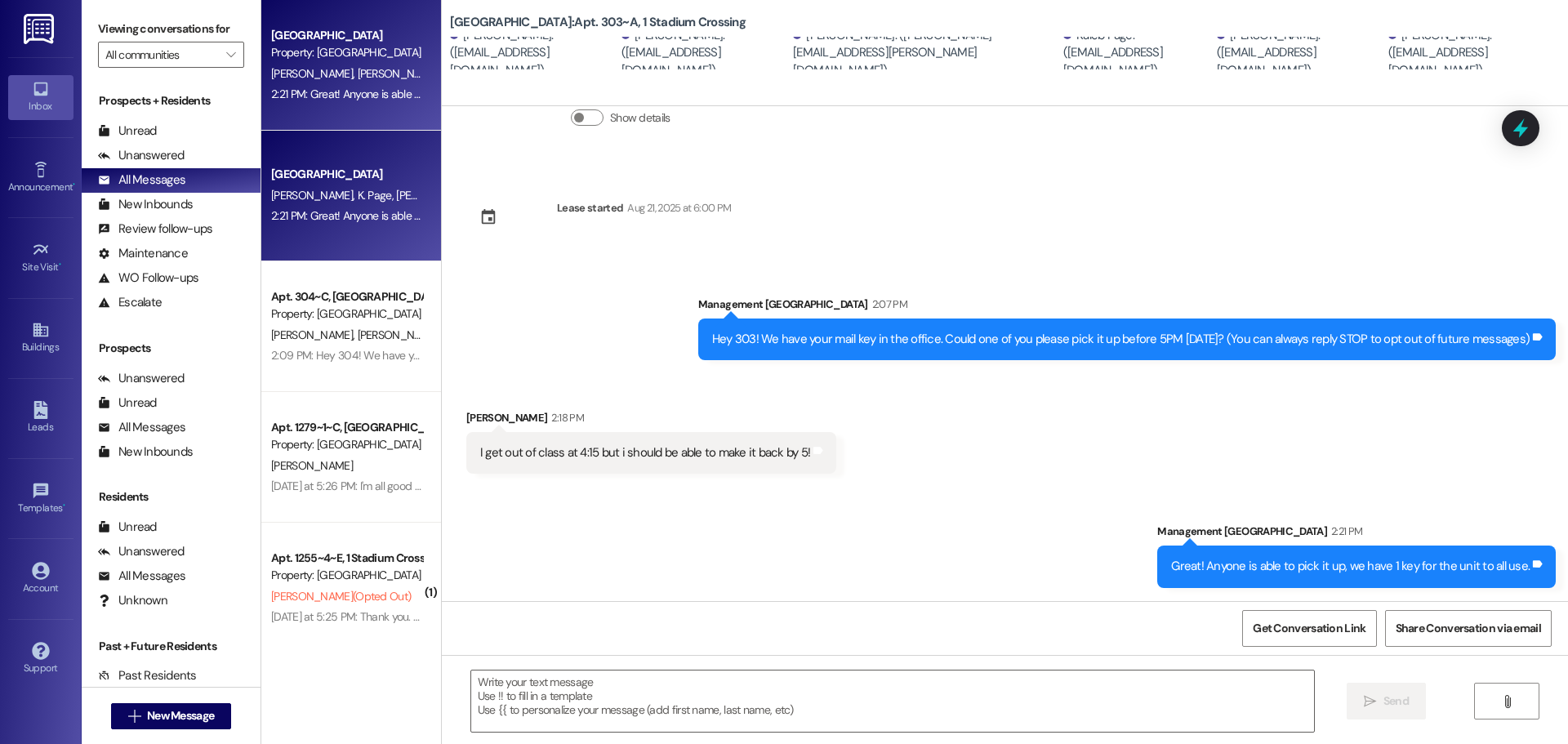
click at [297, 84] on div "2:21 PM: Great! Anyone is able to pick it up, we have 1 key for the unit to all…" at bounding box center [346, 94] width 154 height 21
click at [285, 196] on span "K. Heiner" at bounding box center [314, 196] width 87 height 15
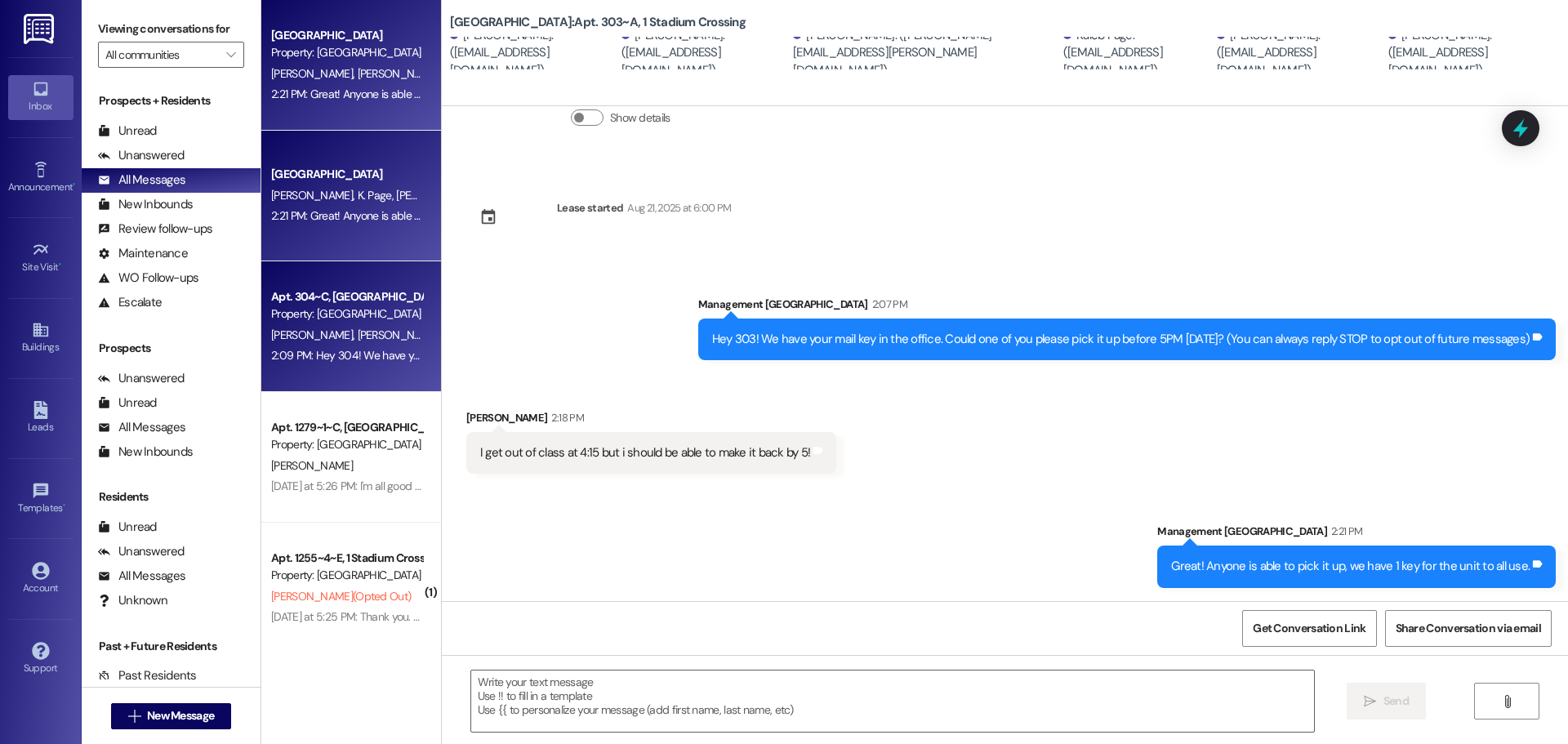
click at [327, 325] on div "M. Vocana A. Julander M. Jenkins G. Carson" at bounding box center [346, 335] width 154 height 21
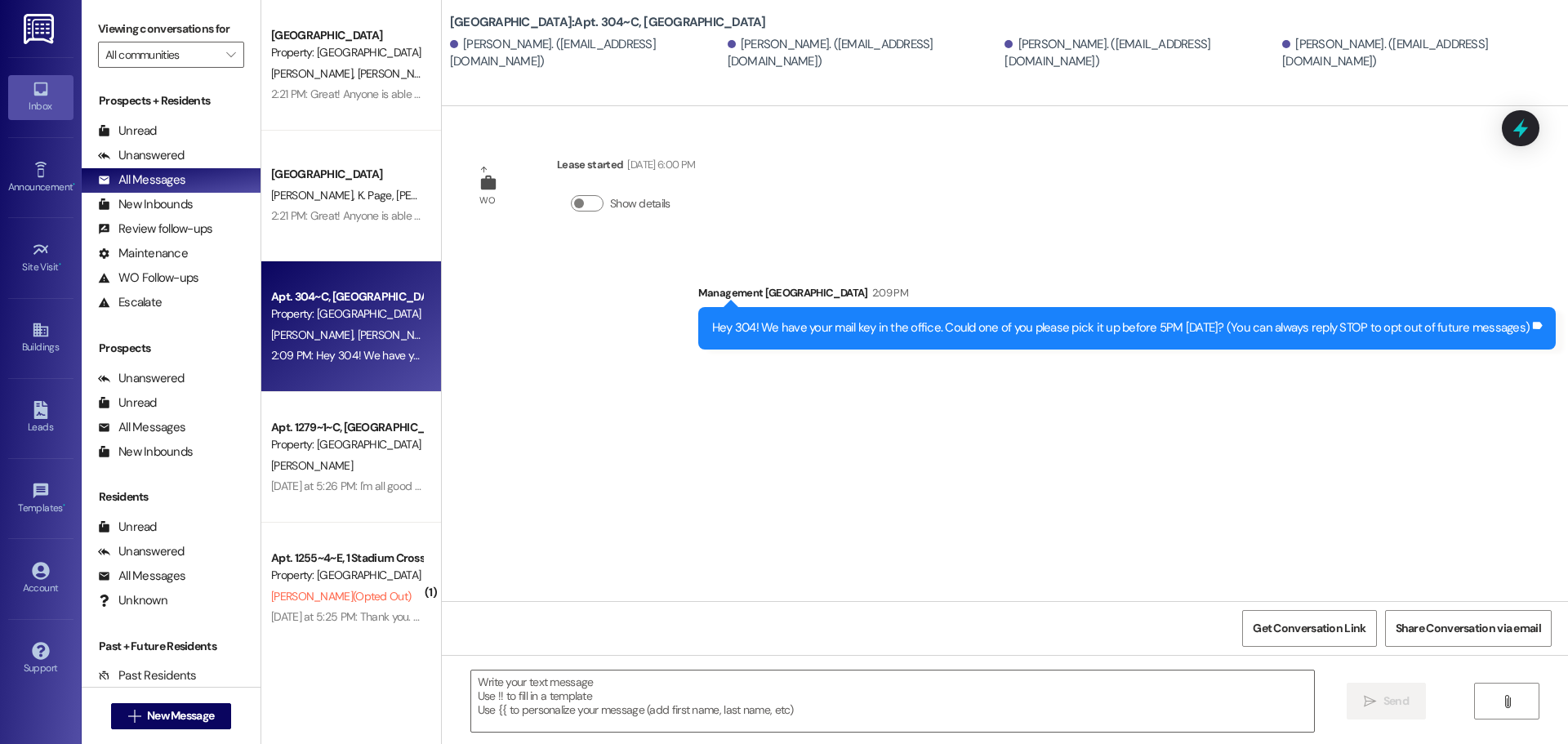
scroll to position [0, 0]
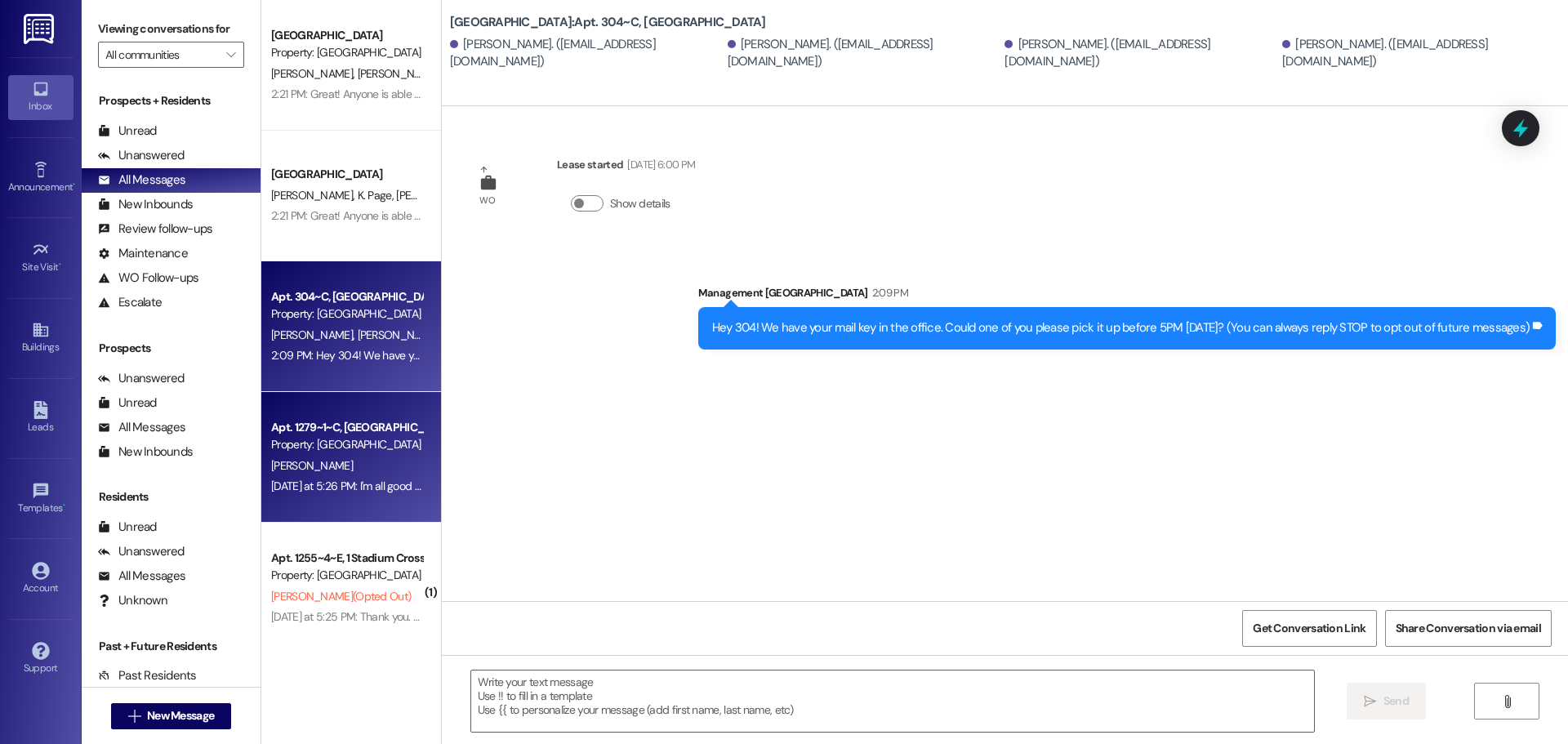
click at [338, 477] on div "Yesterday at 5:26 PM: I'm all good thanks so much! Yesterday at 5:26 PM: I'm al…" at bounding box center [346, 487] width 154 height 21
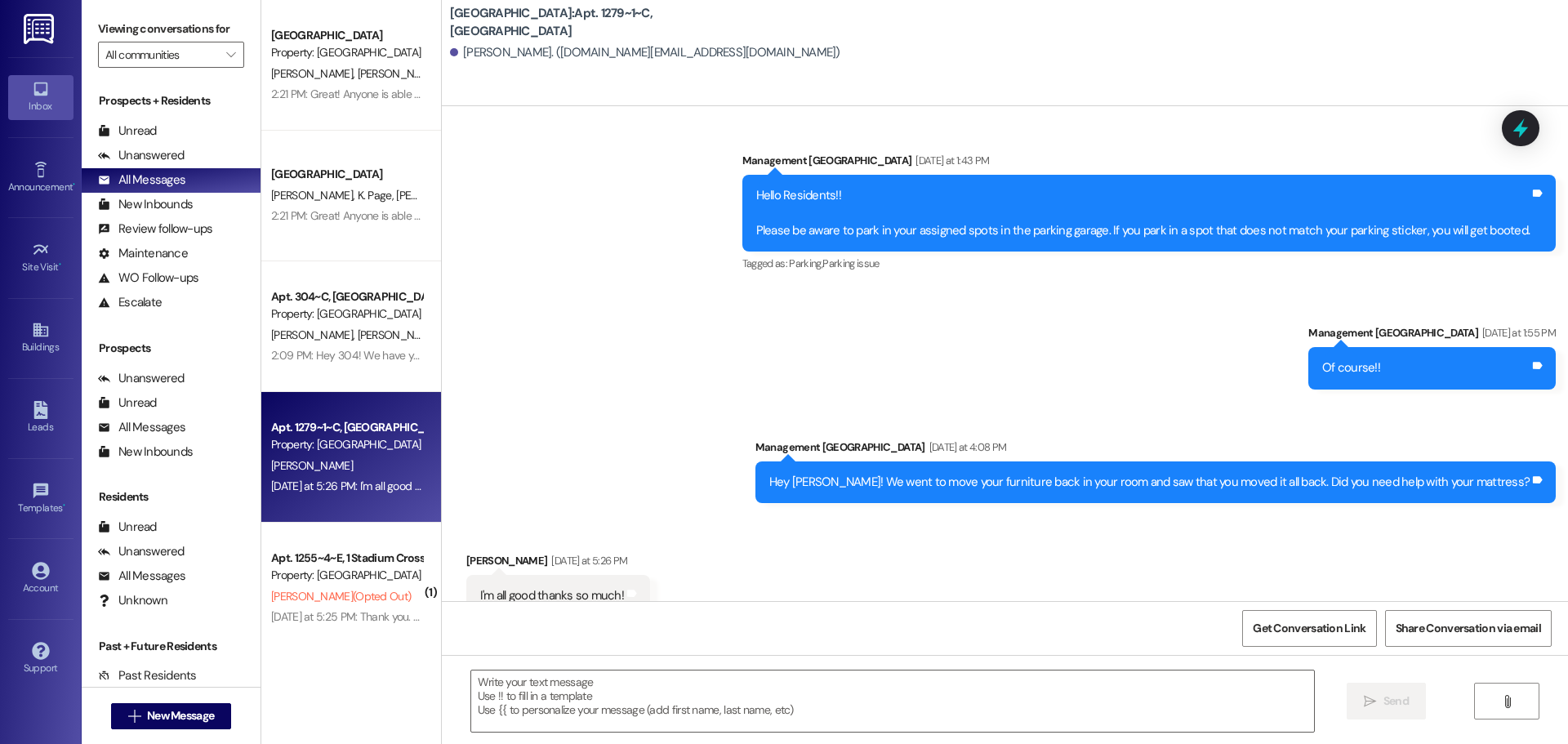
scroll to position [7035, 0]
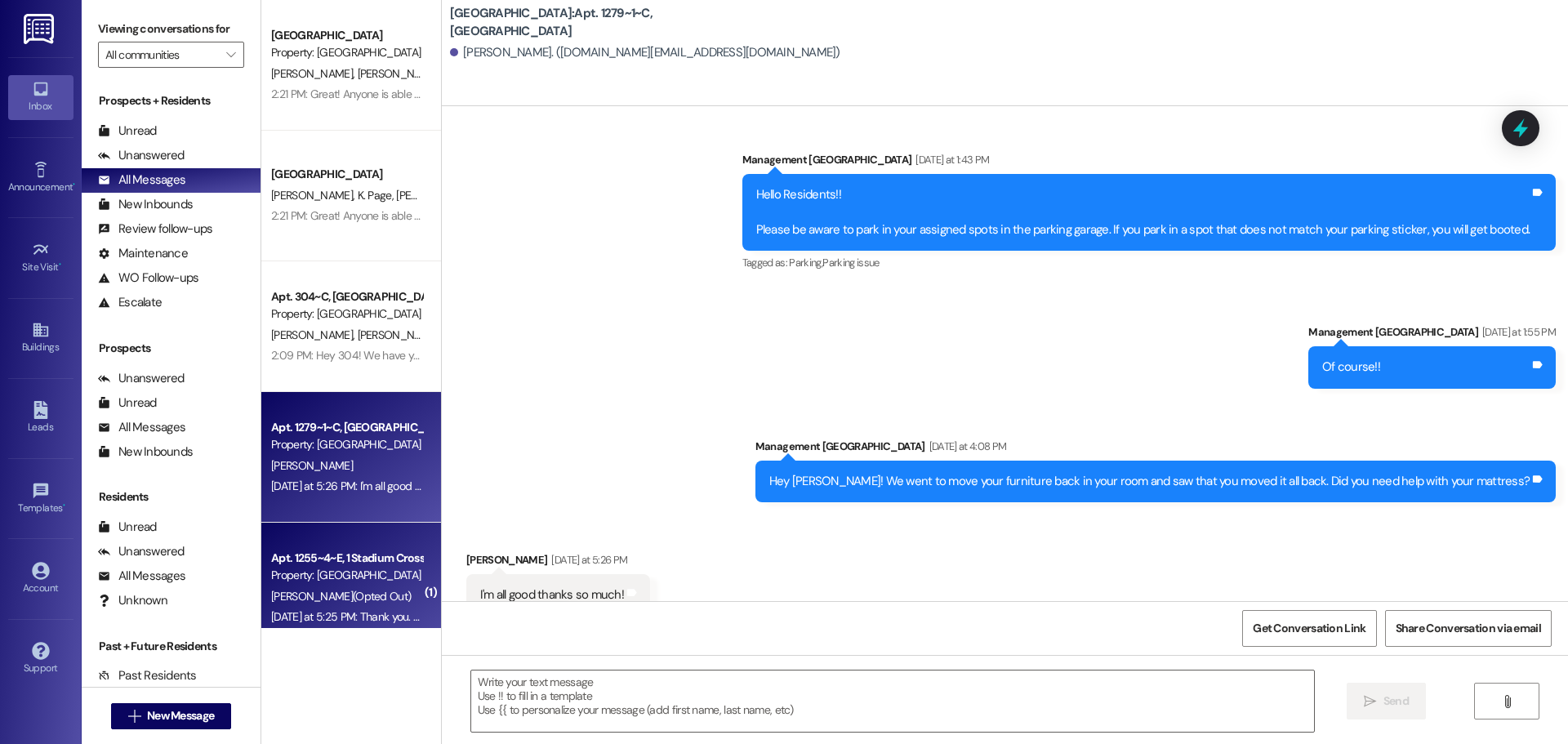
click at [292, 574] on div "Property: [GEOGRAPHIC_DATA]" at bounding box center [346, 575] width 152 height 17
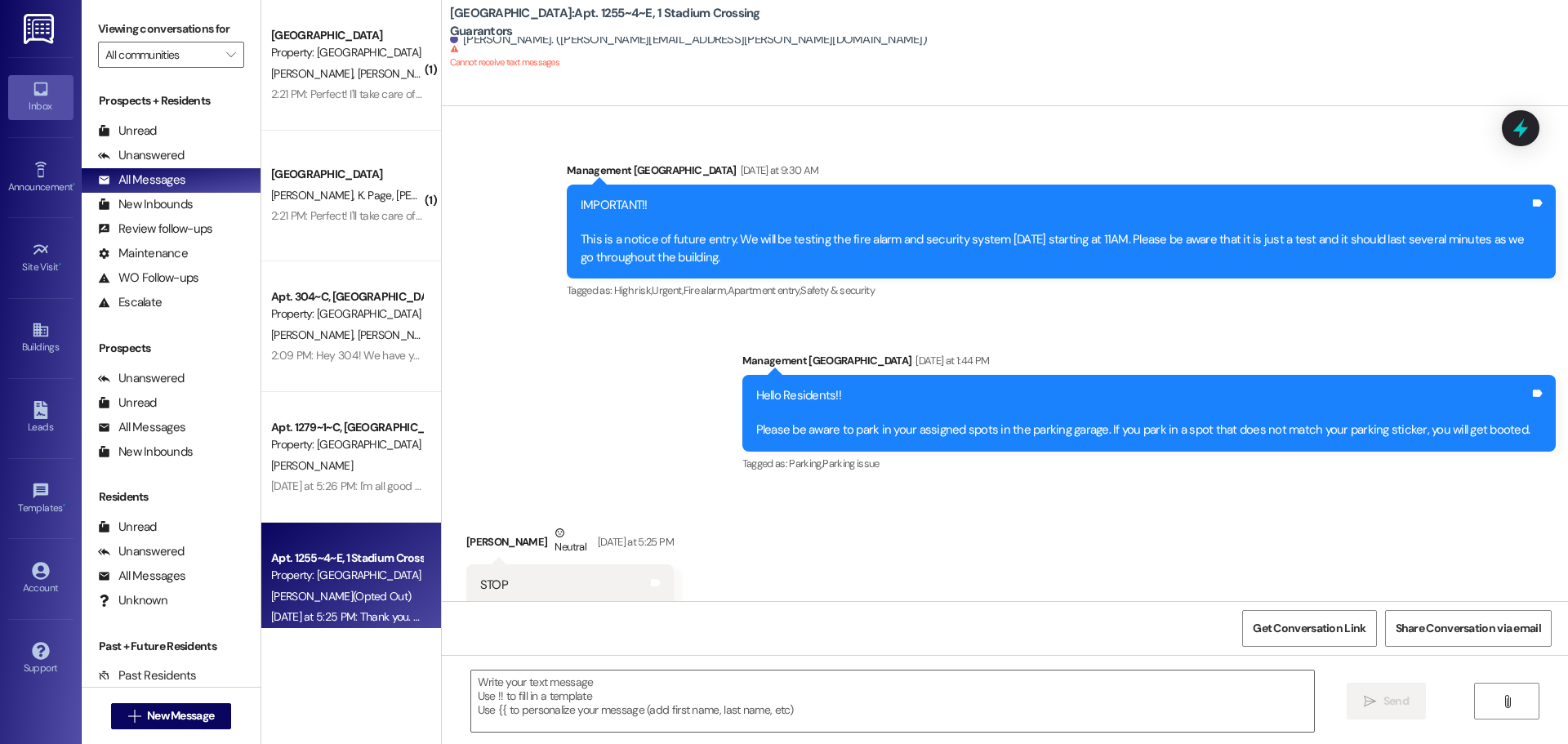
scroll to position [245, 0]
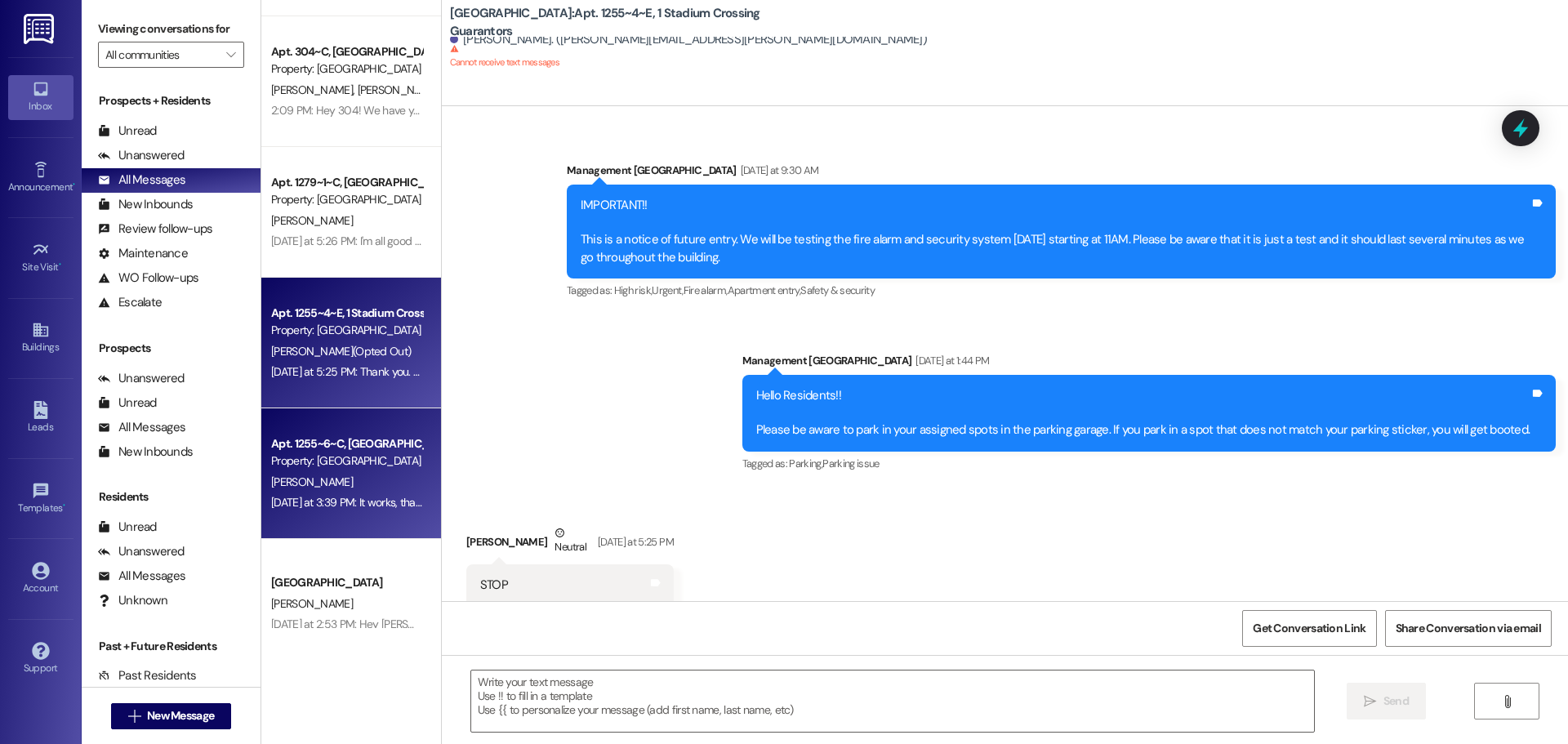
click at [324, 522] on div "Apt. 1255~6~C, 1 Stadium Crossing Property: Stadium Crossing M. Borrowman Yeste…" at bounding box center [351, 474] width 180 height 131
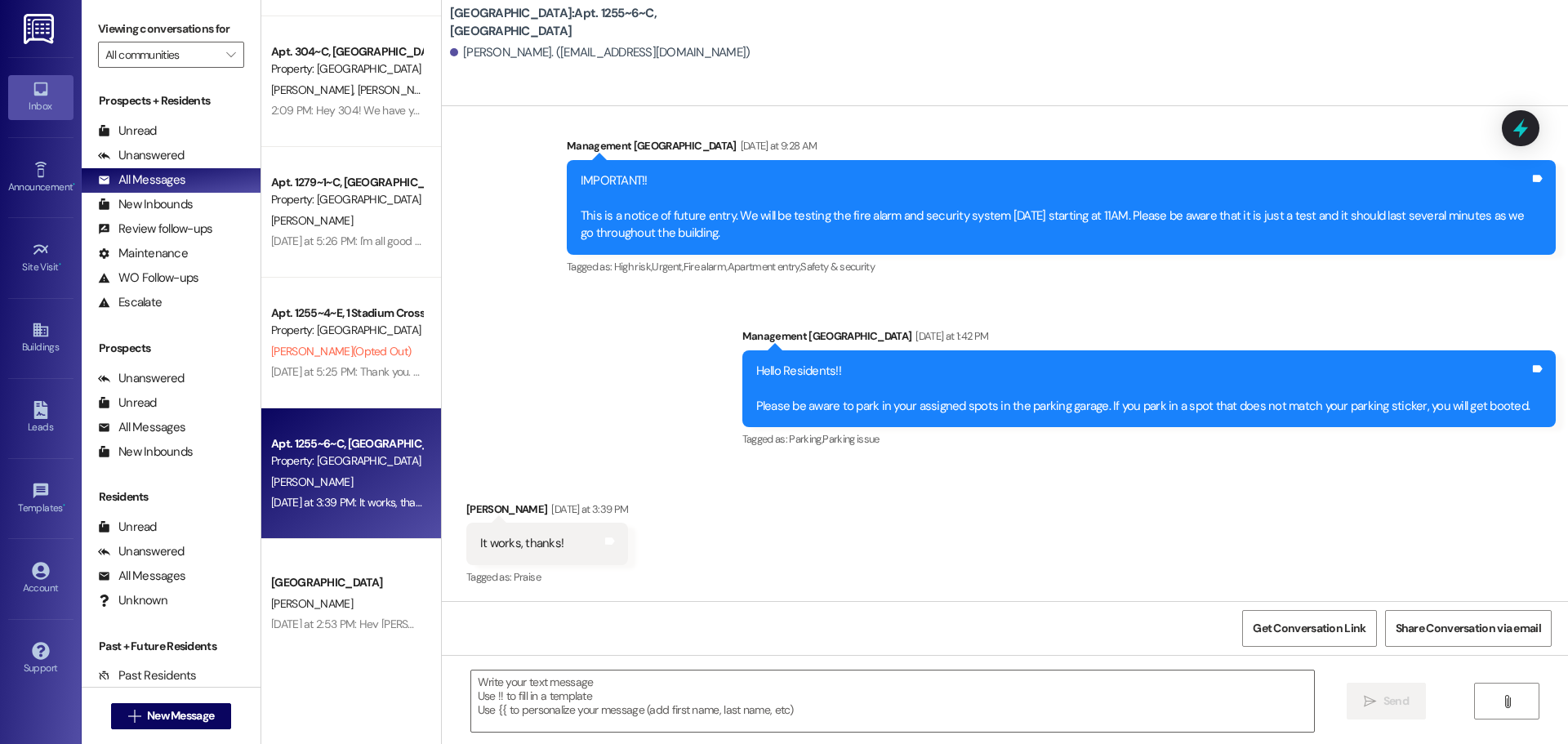
scroll to position [4441, 0]
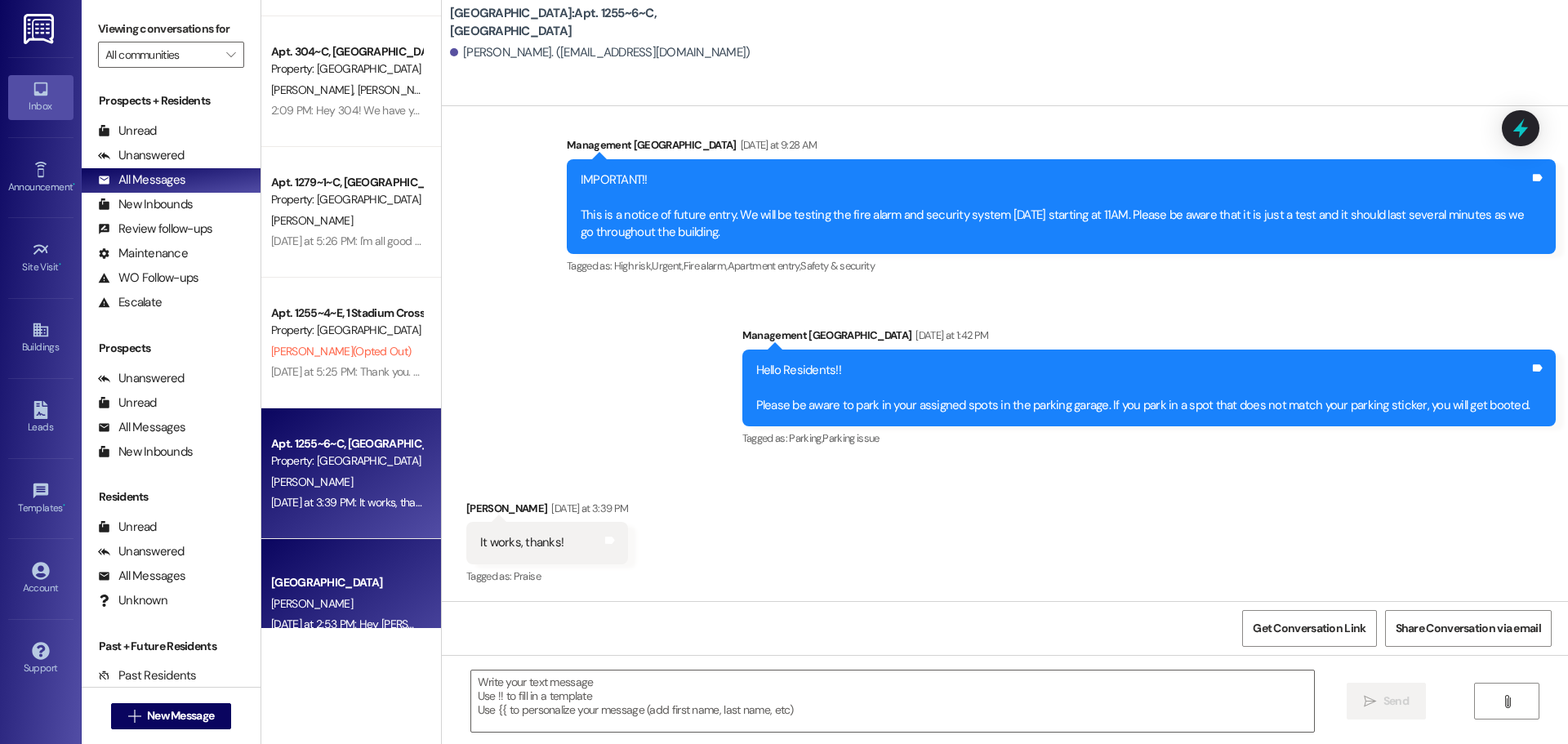
click at [337, 583] on div "[GEOGRAPHIC_DATA]" at bounding box center [346, 583] width 152 height 17
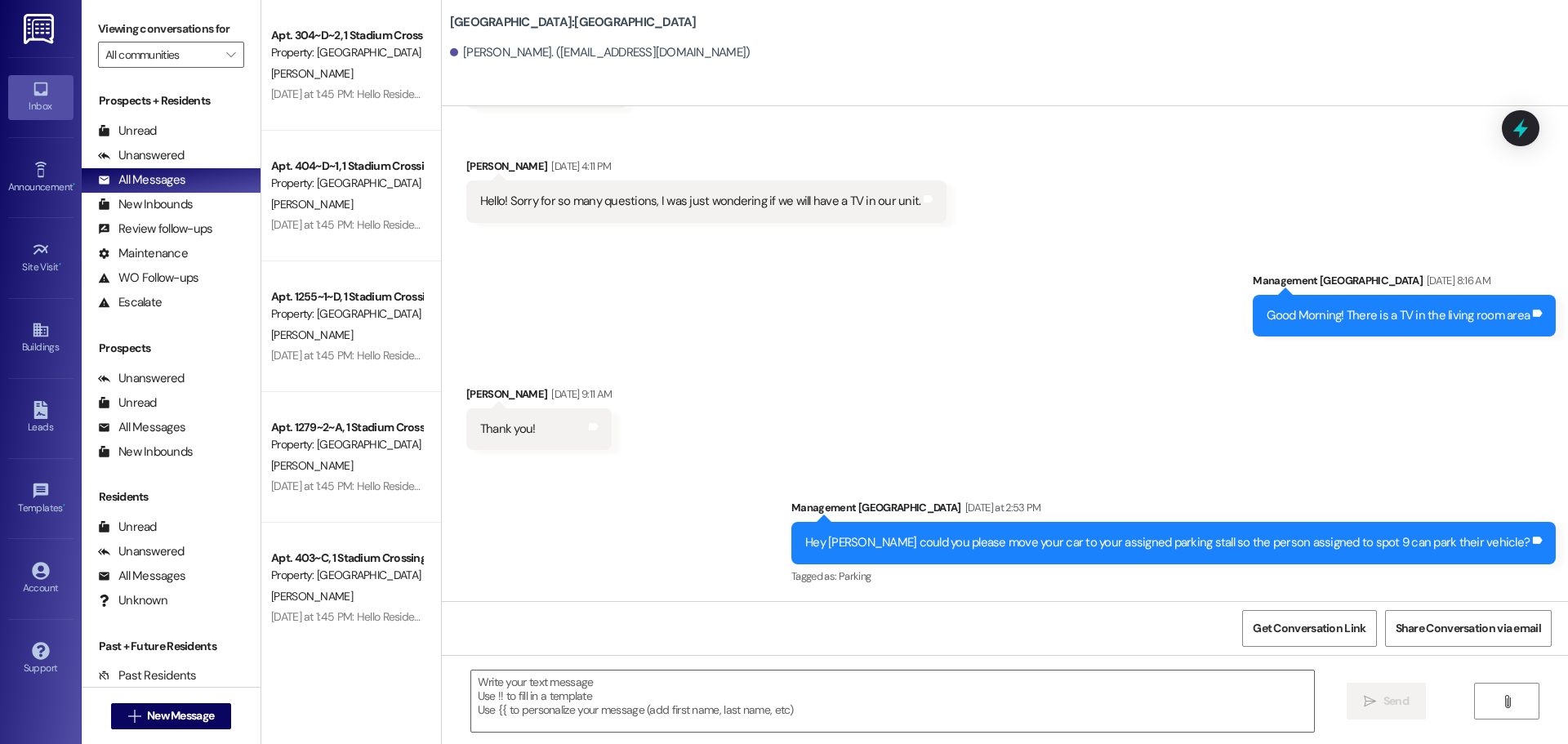
scroll to position [5883, 0]
click at [156, 720] on span "New Message" at bounding box center [180, 716] width 67 height 17
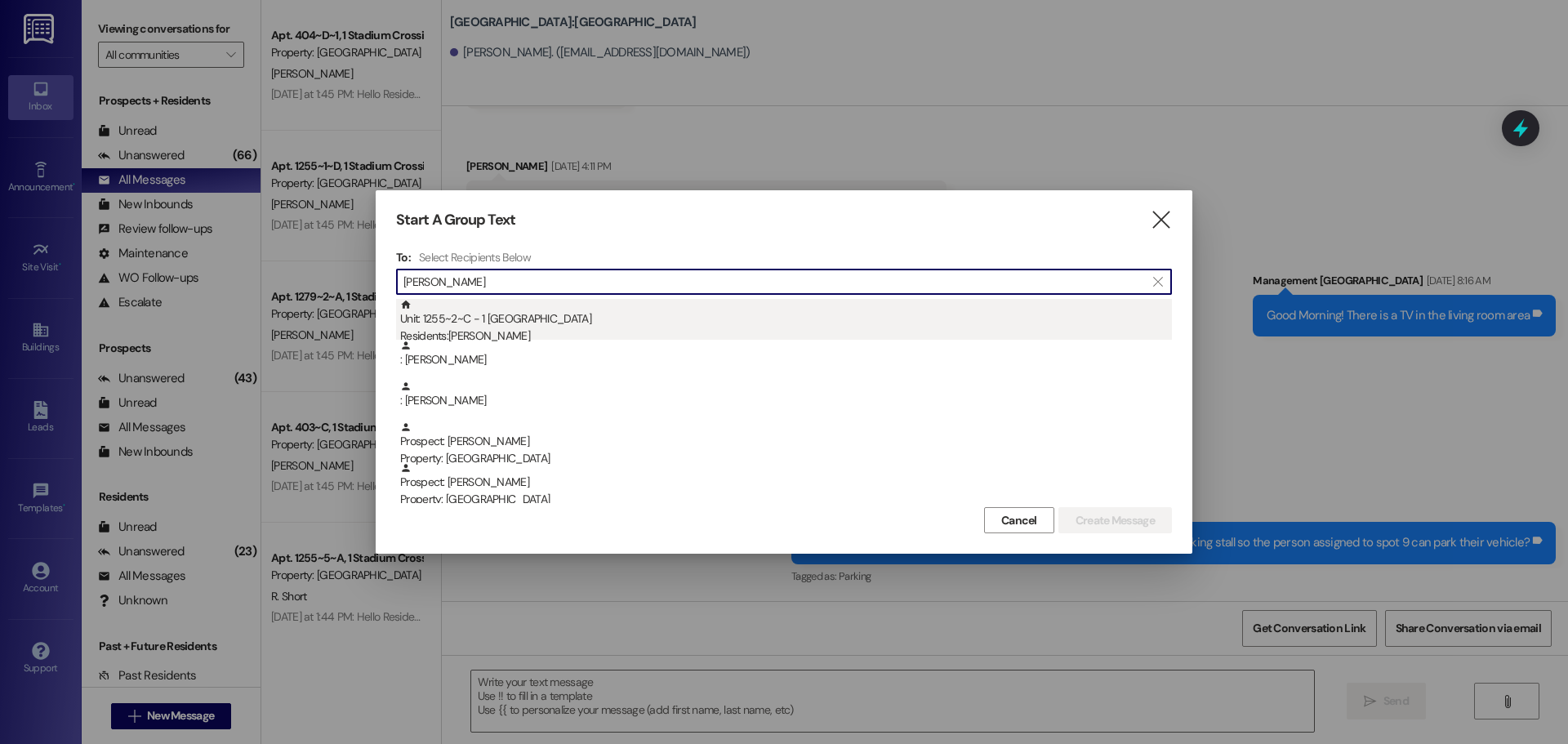
type input "Amie"
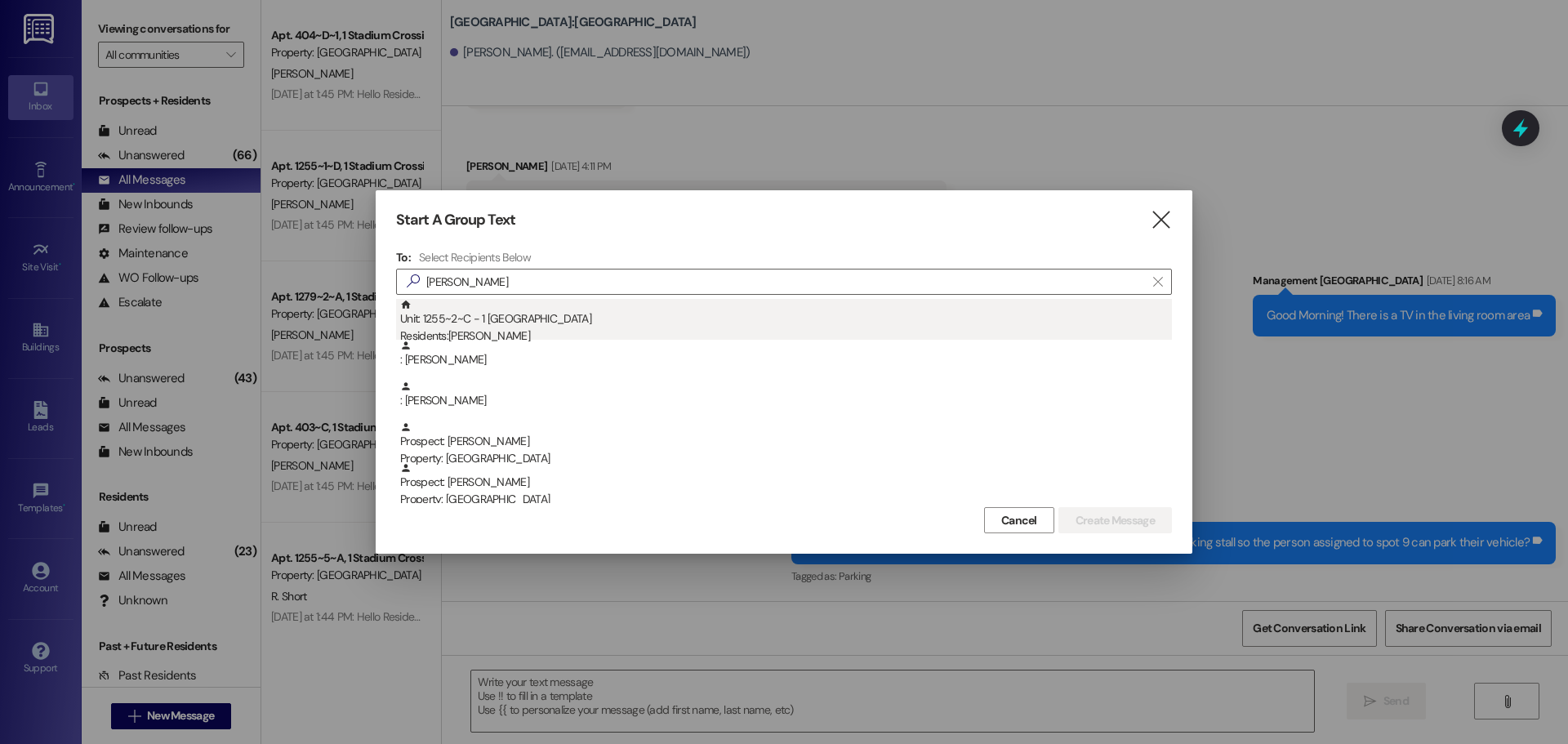
click at [460, 330] on div "Residents: Amie Farr" at bounding box center [786, 336] width 772 height 17
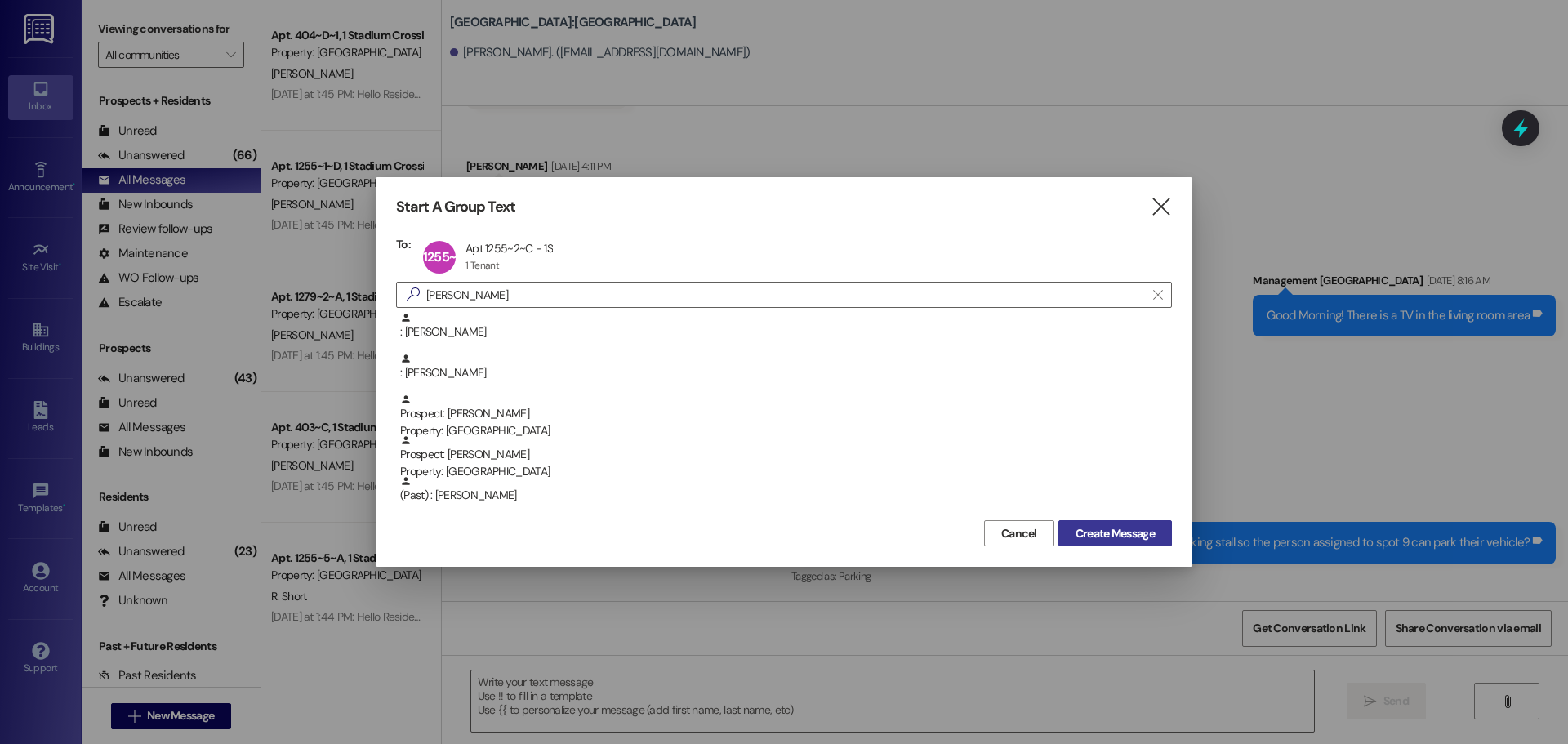
click at [1100, 529] on span "Create Message" at bounding box center [1115, 534] width 79 height 17
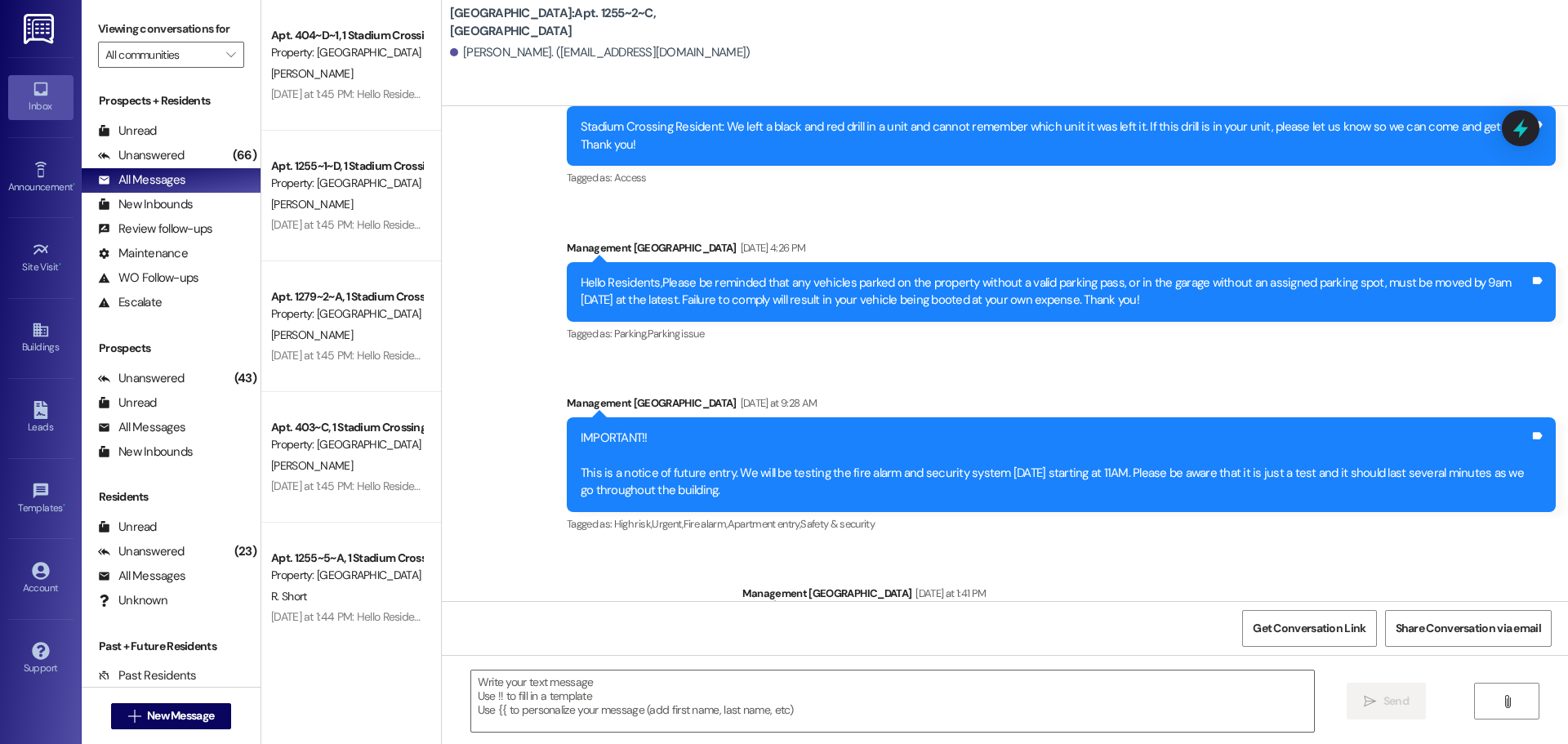
scroll to position [10577, 0]
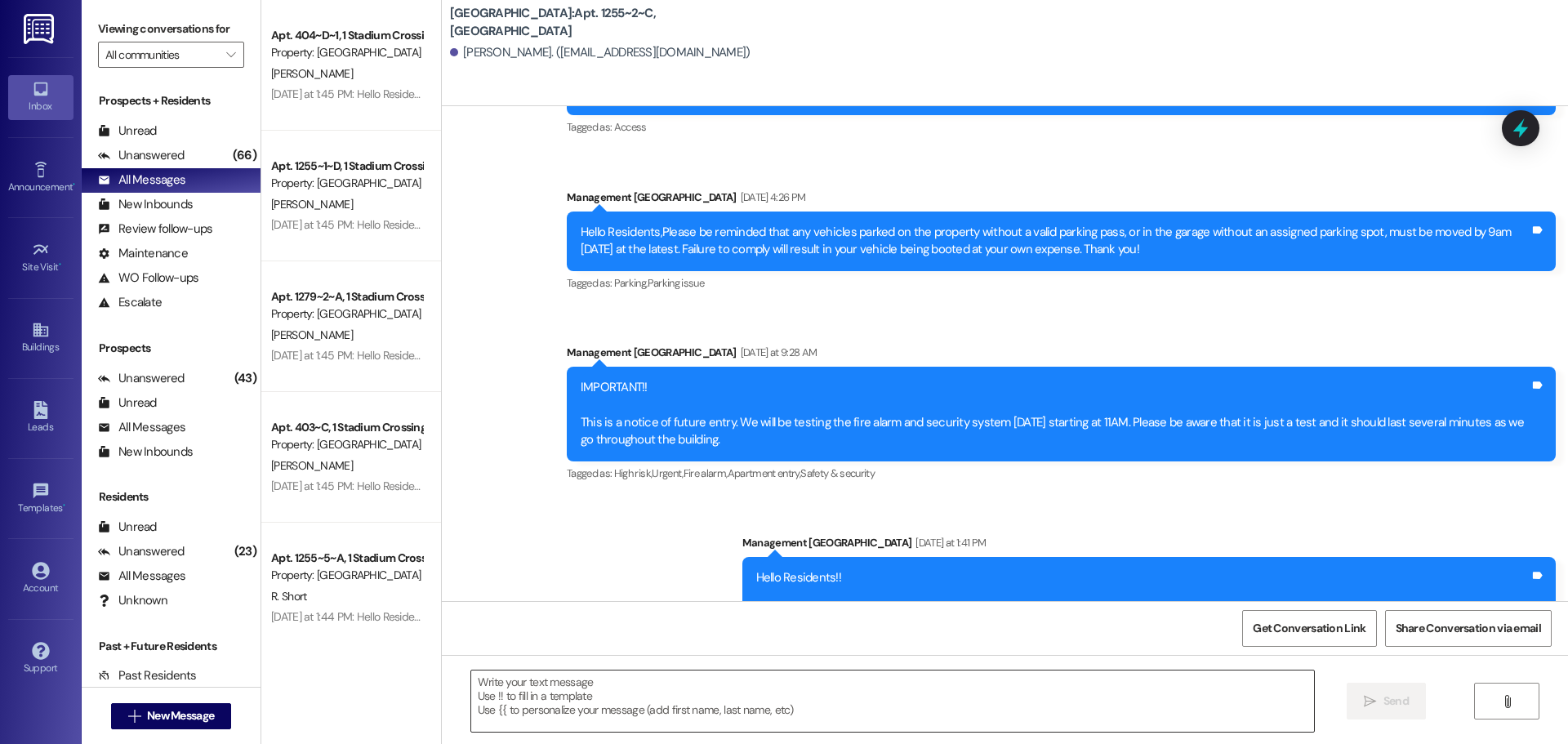
click at [541, 701] on textarea at bounding box center [892, 701] width 842 height 61
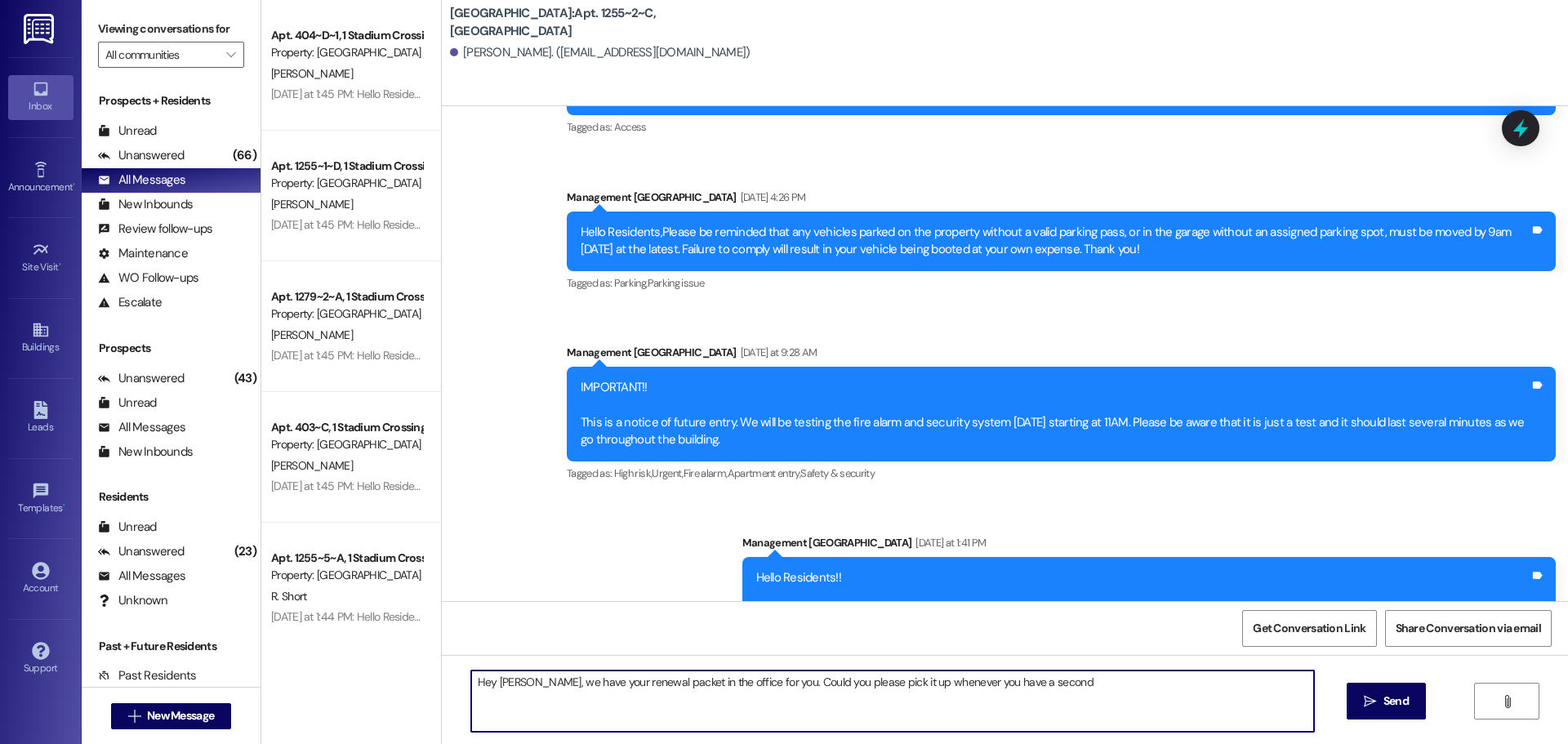
type textarea "Hey Amie, we have your renewal packet in the office for you. Could you please p…"
drag, startPoint x: 1034, startPoint y: 685, endPoint x: 417, endPoint y: 690, distance: 617.0
click at [417, 690] on div "Apt. 1279~1~C, 1 Stadium Crossing Guarantors Property: Stadium Crossing L. Prob…" at bounding box center [915, 372] width 1306 height 744
click at [1101, 678] on textarea "Hey Amie, we have your renewal packet in the office for you. Could you please p…" at bounding box center [892, 701] width 842 height 61
drag, startPoint x: 1094, startPoint y: 684, endPoint x: 207, endPoint y: 663, distance: 887.2
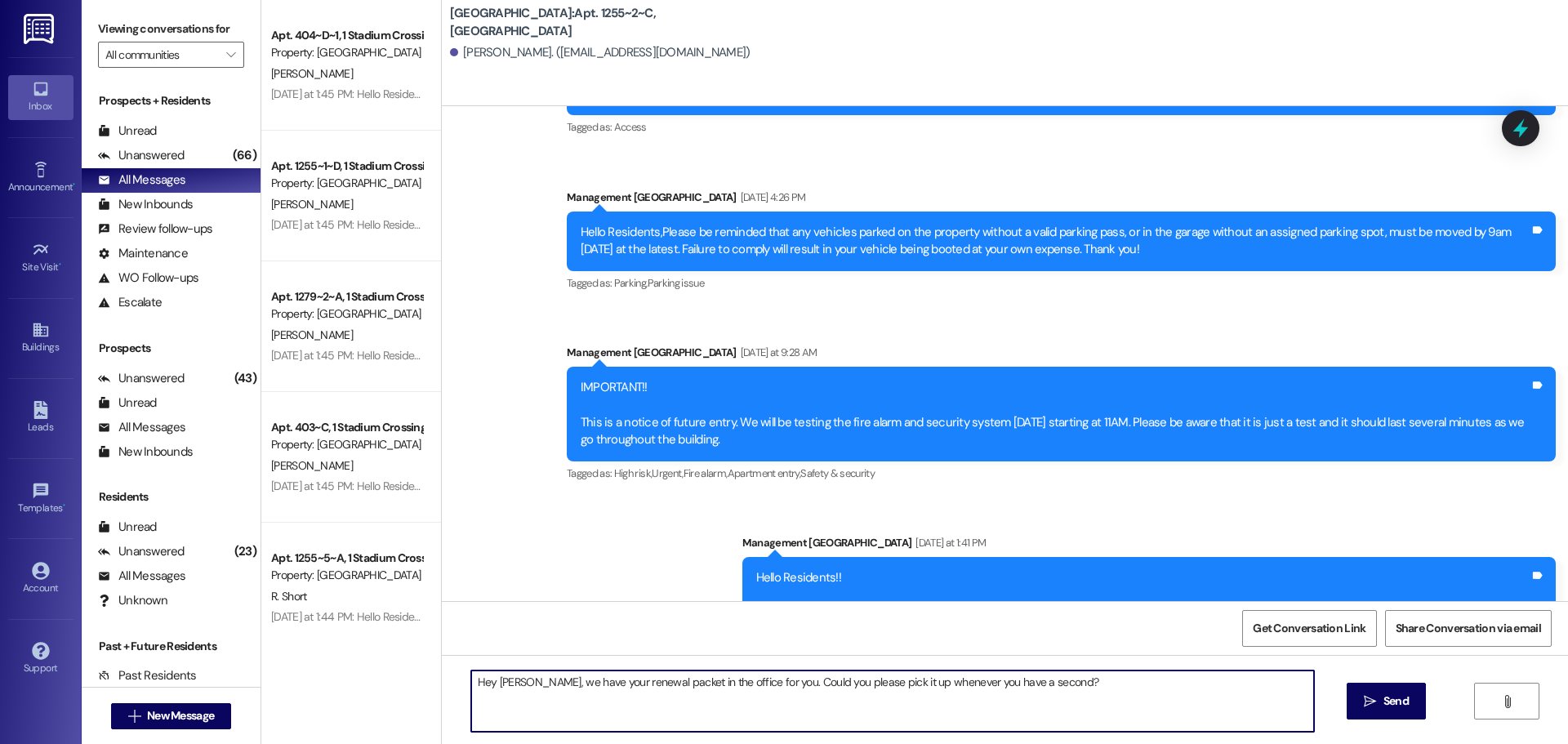
click at [209, 664] on div "Viewing conversations for All communities  Prospects + Residents Unread (0) Un…" at bounding box center [824, 372] width 1486 height 744
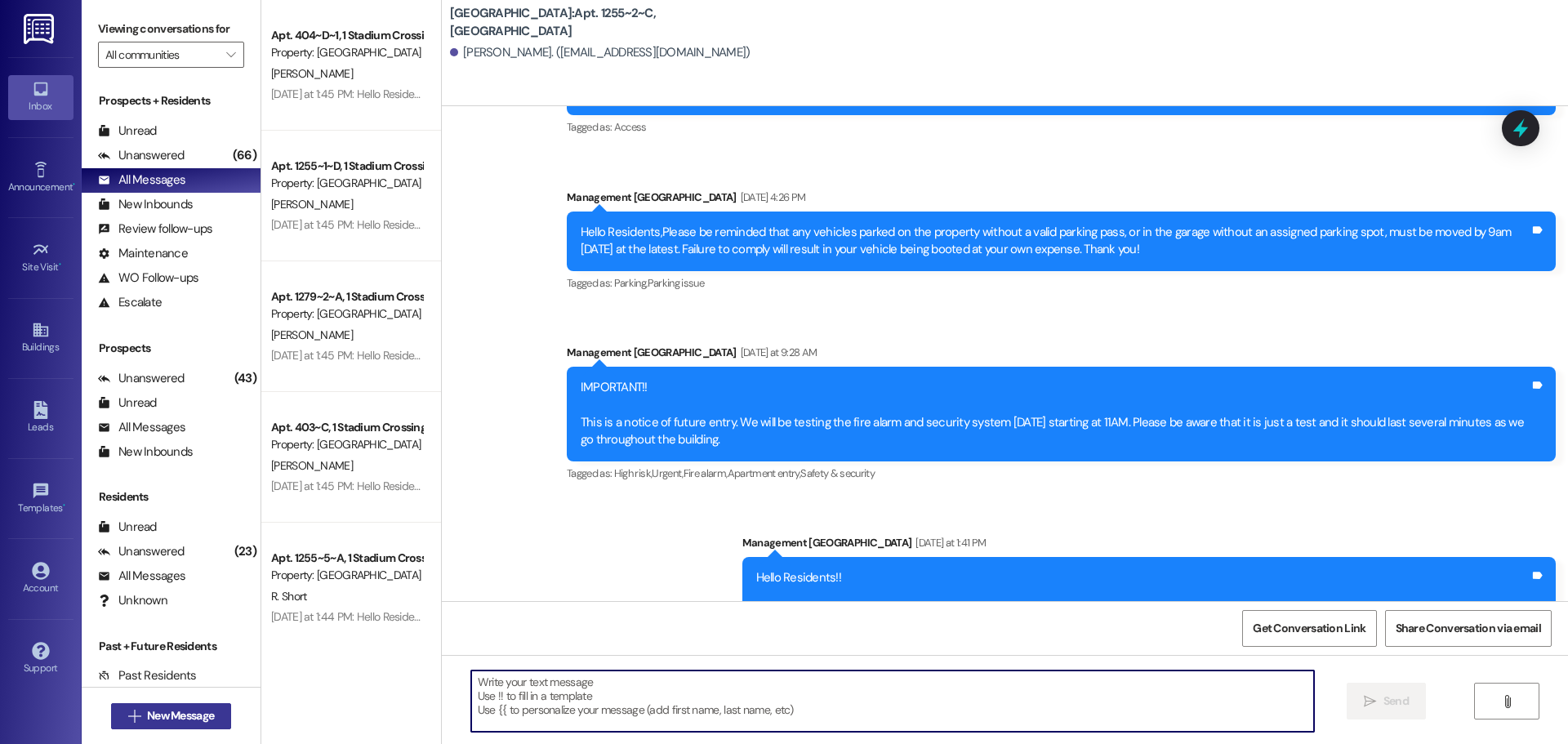
click at [168, 720] on span "New Message" at bounding box center [180, 716] width 67 height 17
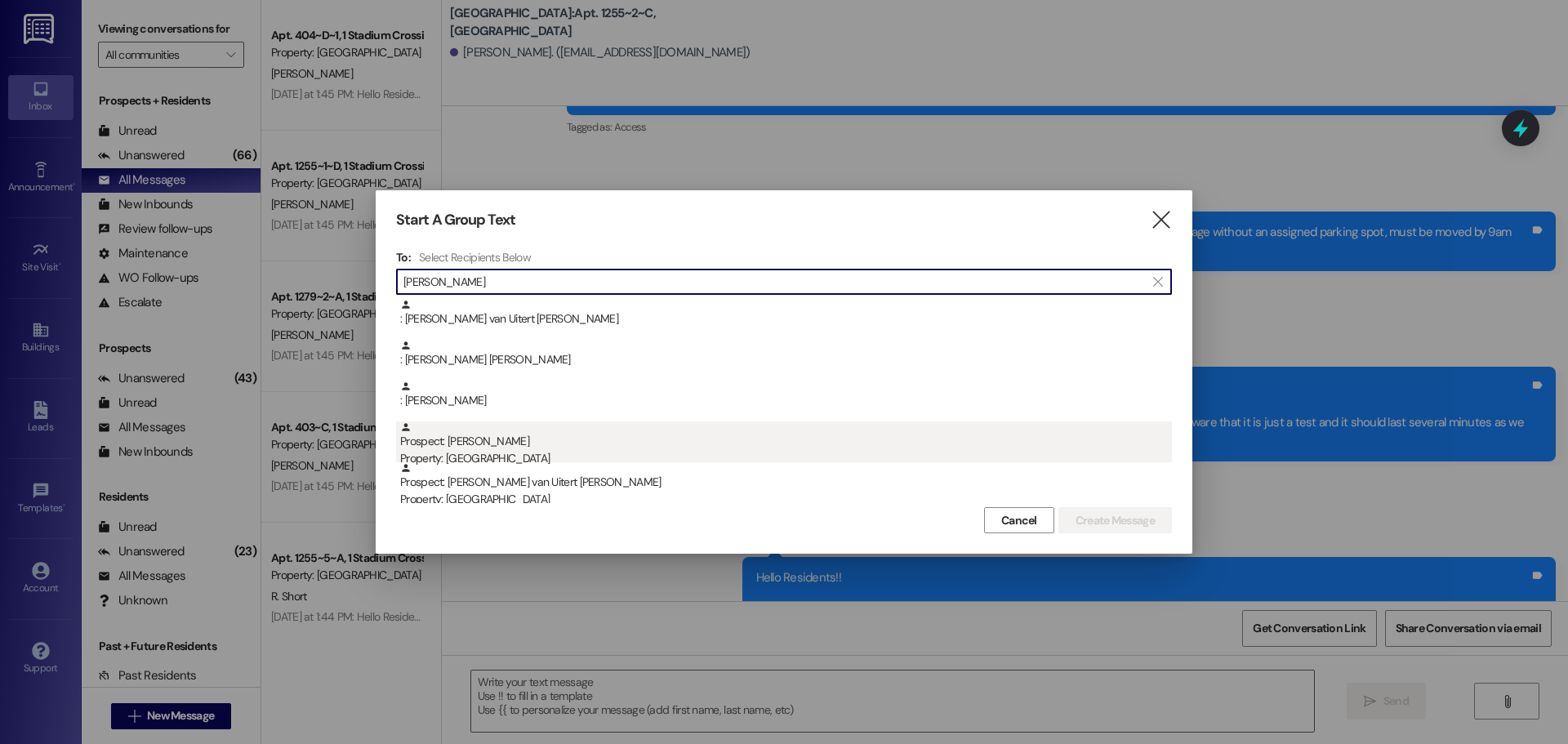
type input "maria"
click at [496, 448] on div "Prospect: Maria Bequette Property: Stadium Crossing" at bounding box center [786, 445] width 772 height 46
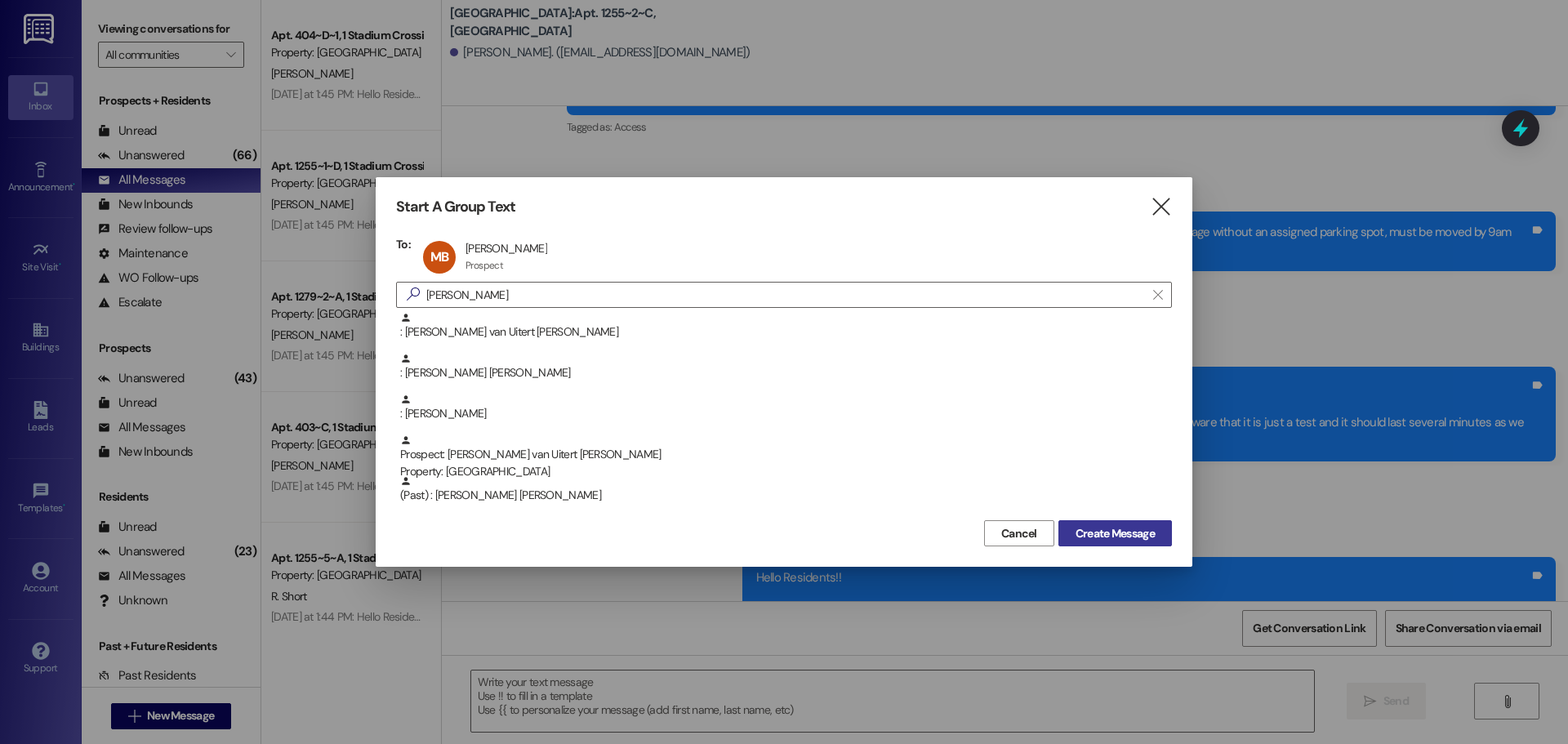
click at [1120, 535] on span "Create Message" at bounding box center [1115, 534] width 79 height 17
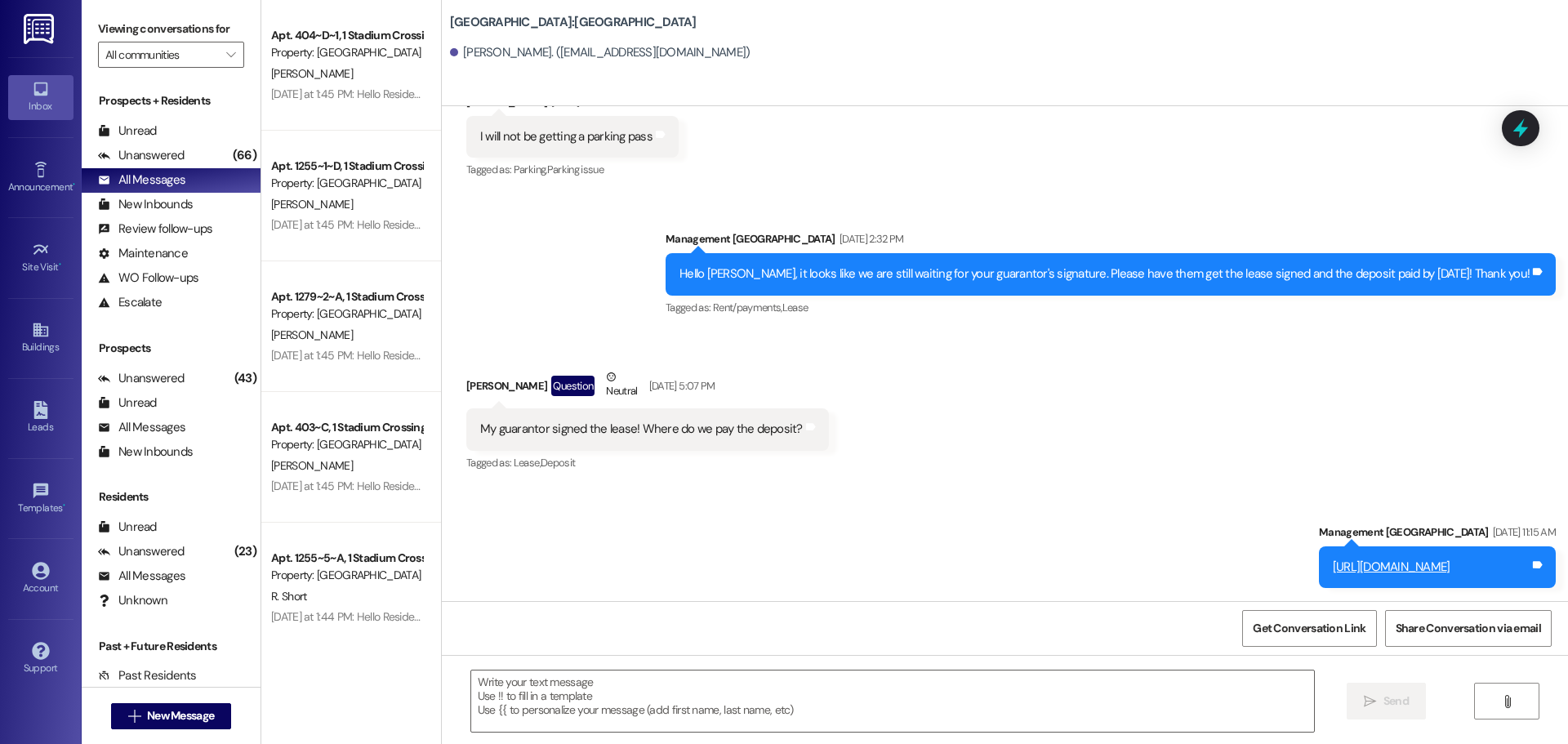
scroll to position [494, 0]
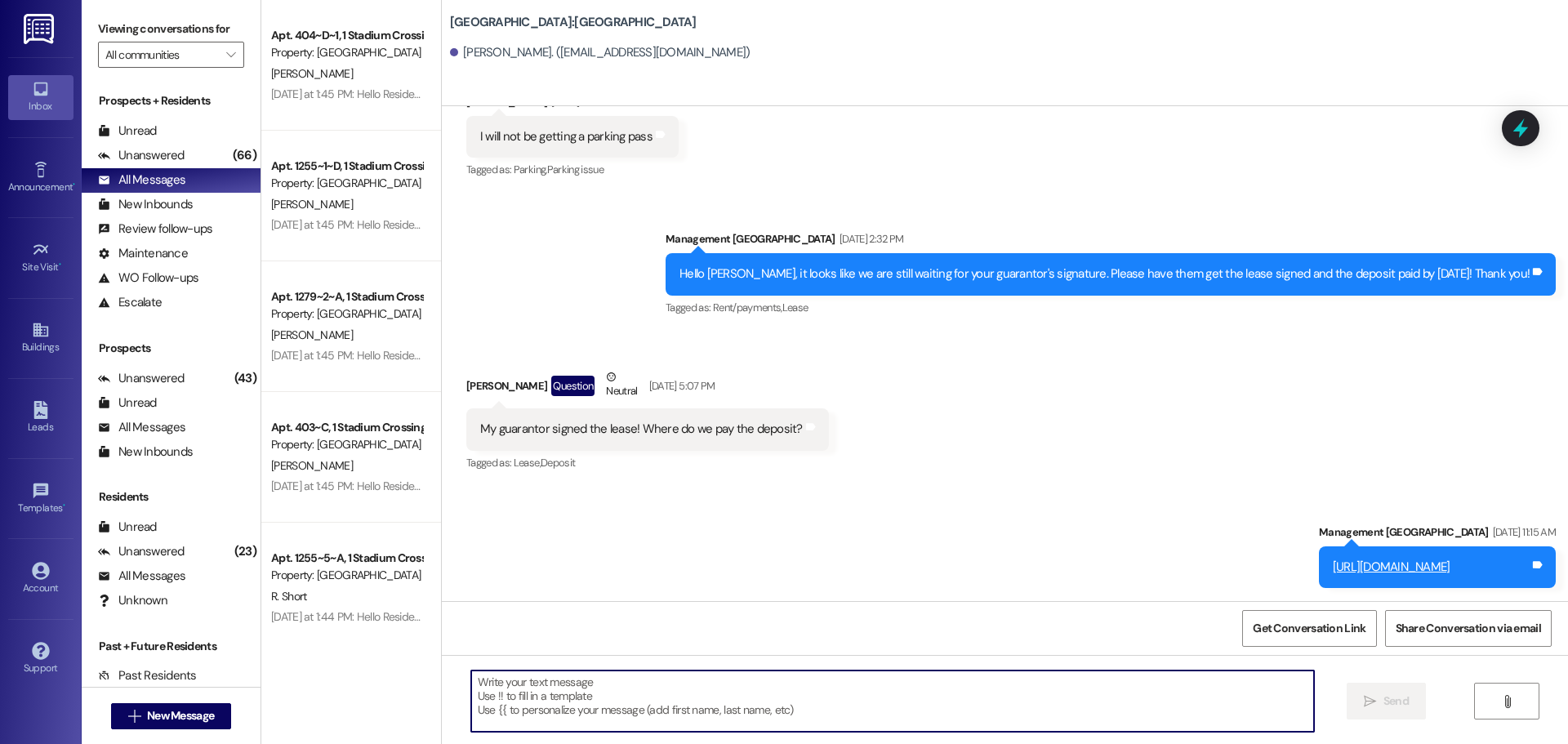
click at [545, 704] on textarea at bounding box center [892, 701] width 842 height 61
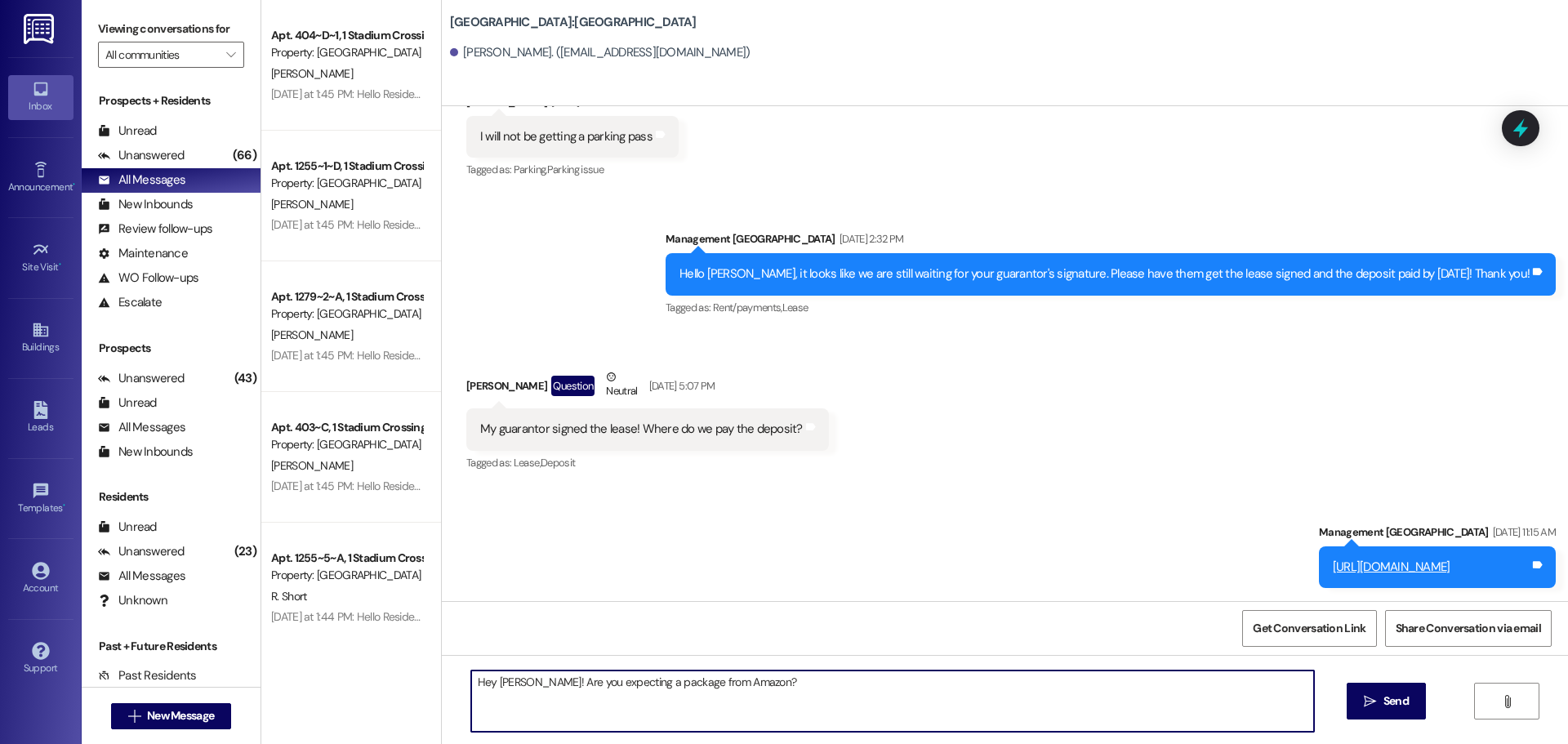
type textarea "Hey Maria! Are you expecting a package from Amazon?"
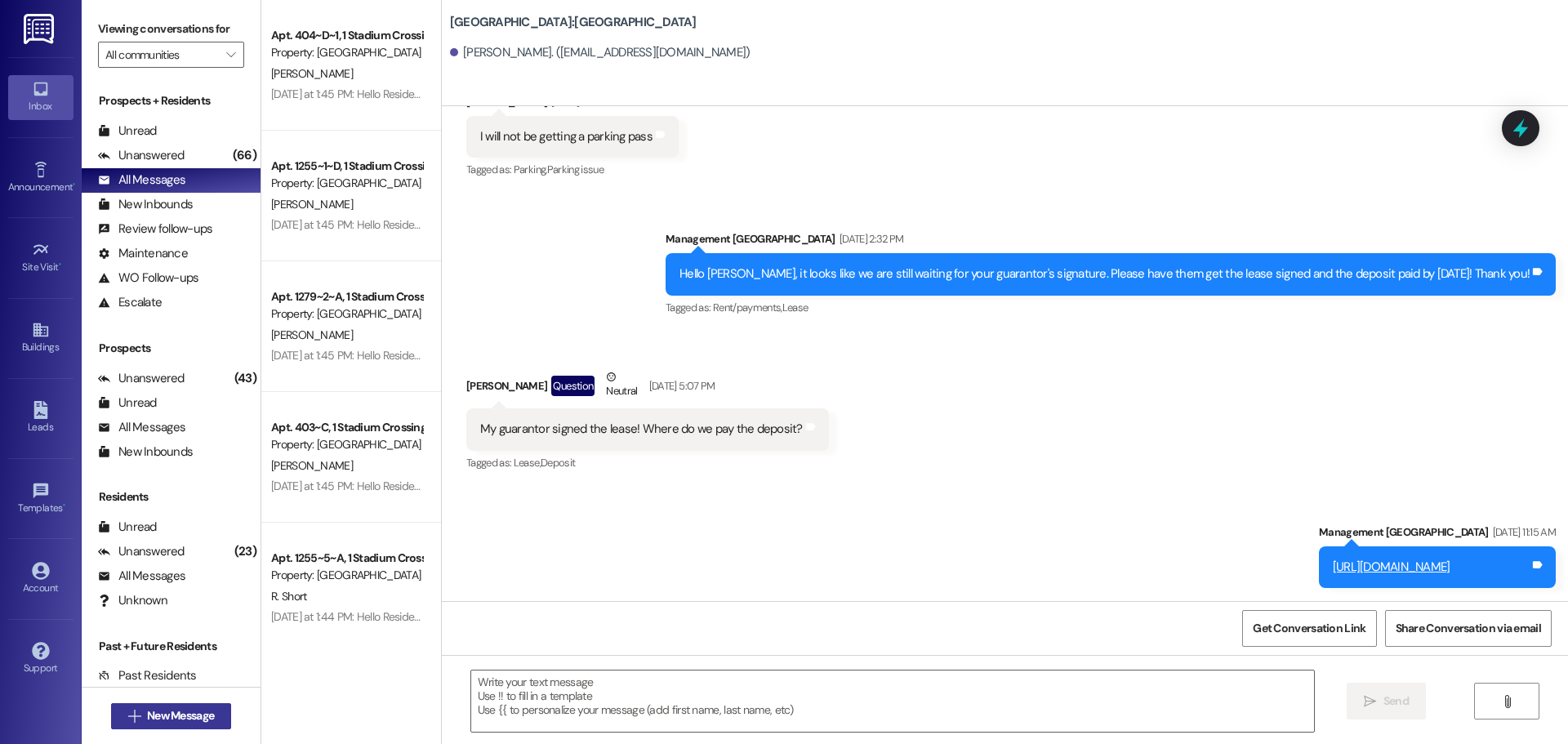
click at [165, 725] on button " New Message" at bounding box center [171, 717] width 120 height 26
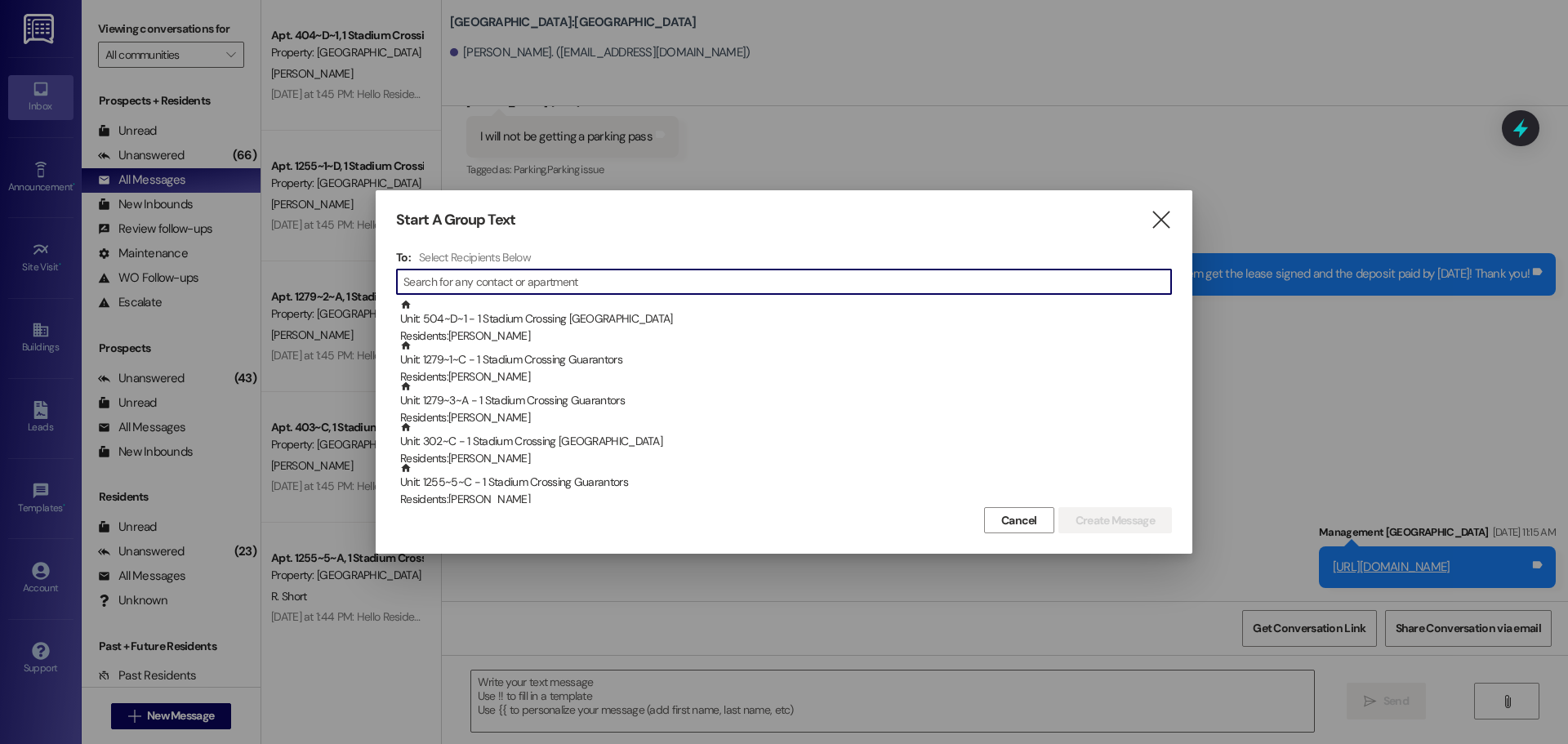
click at [516, 286] on input at bounding box center [788, 282] width 768 height 23
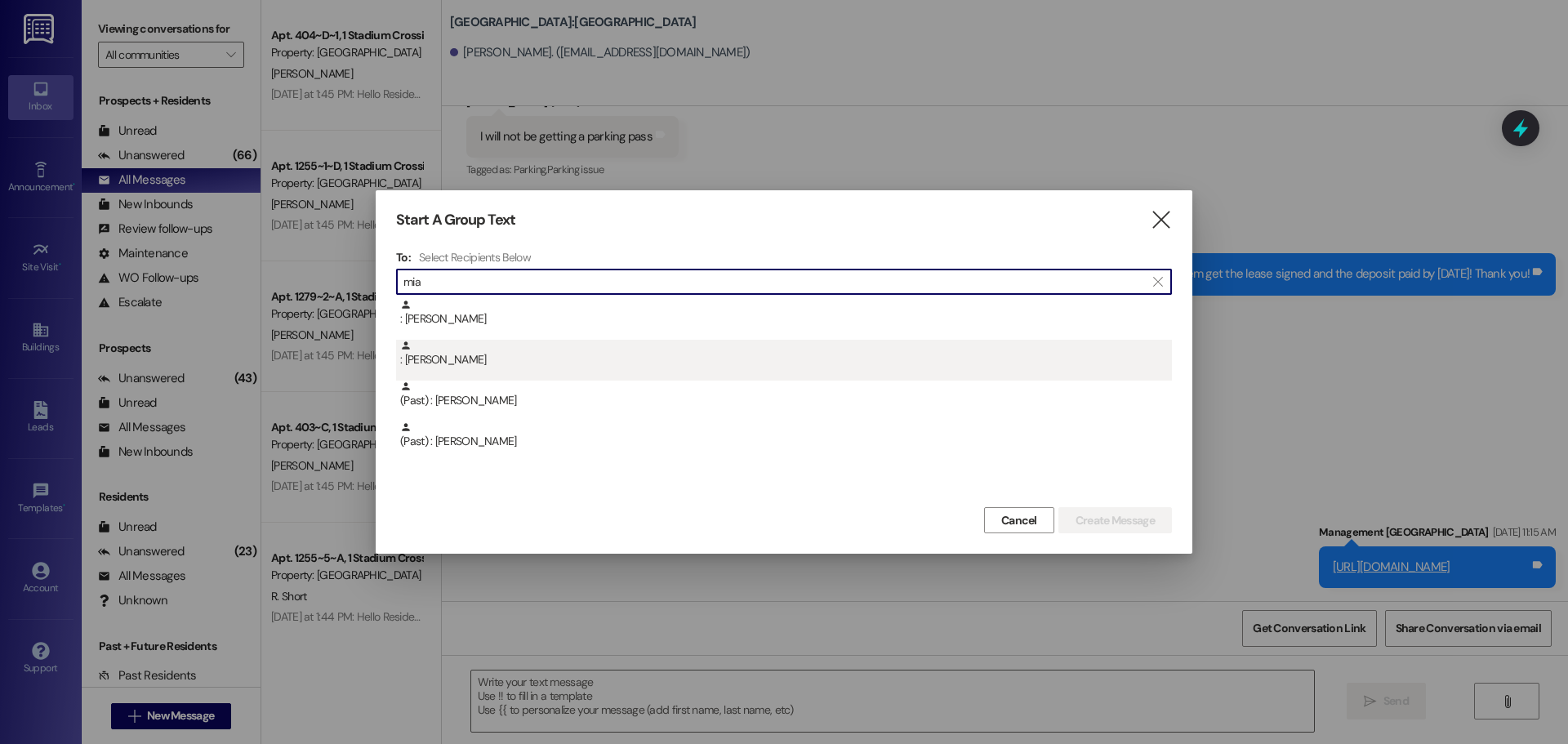
type input "mia"
click at [464, 365] on div ": Mia Carter" at bounding box center [786, 354] width 772 height 28
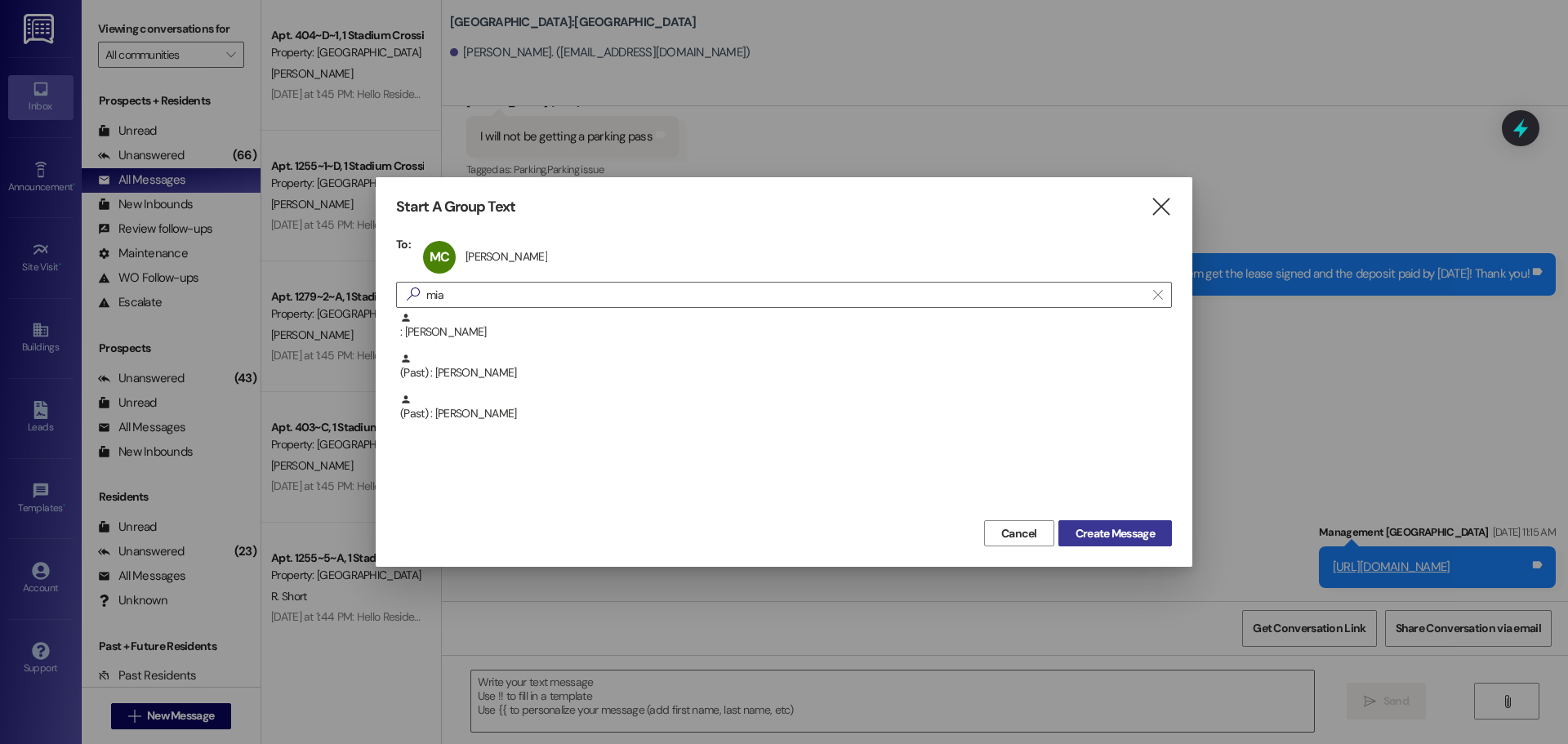
click at [1128, 541] on span "Create Message" at bounding box center [1115, 534] width 79 height 17
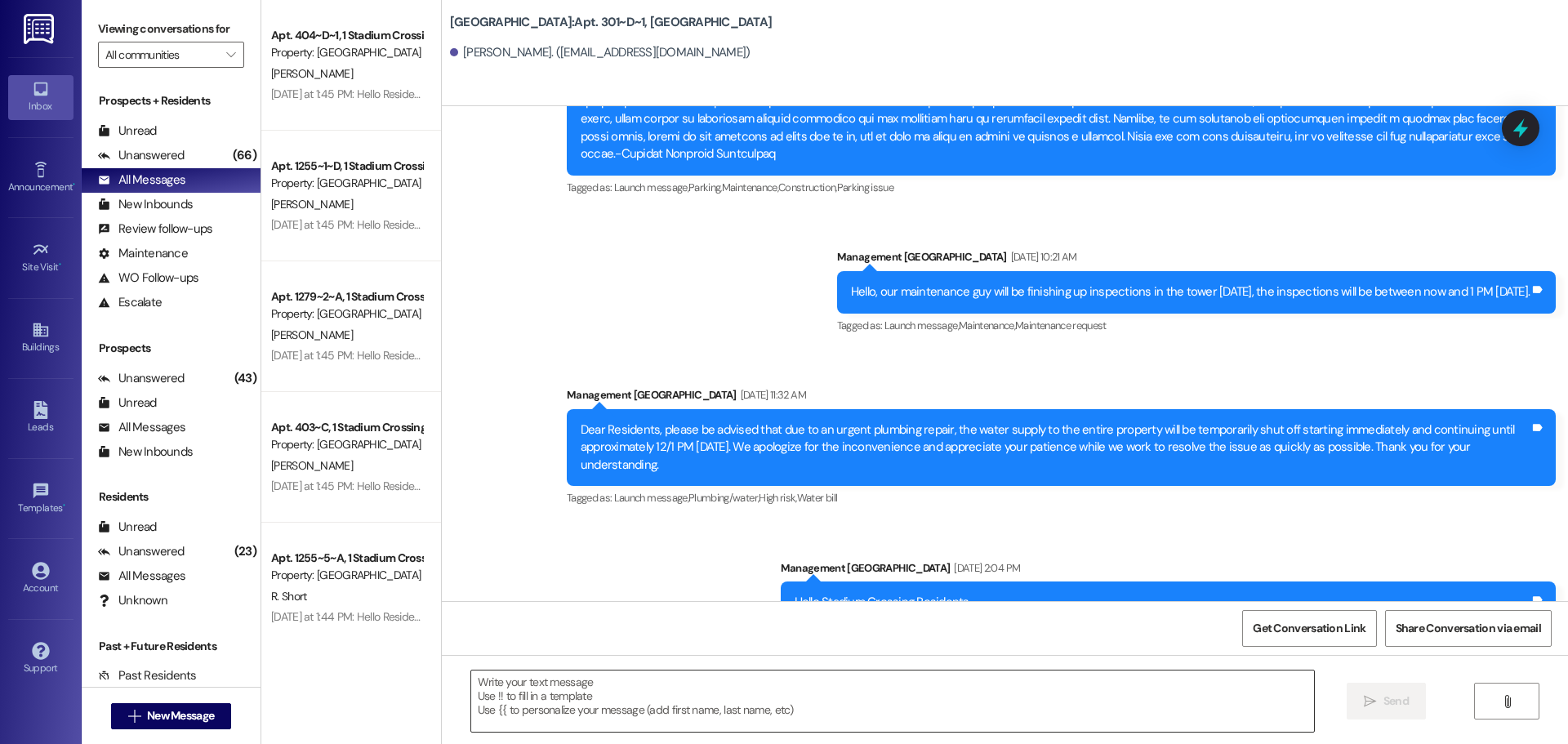
scroll to position [4611, 0]
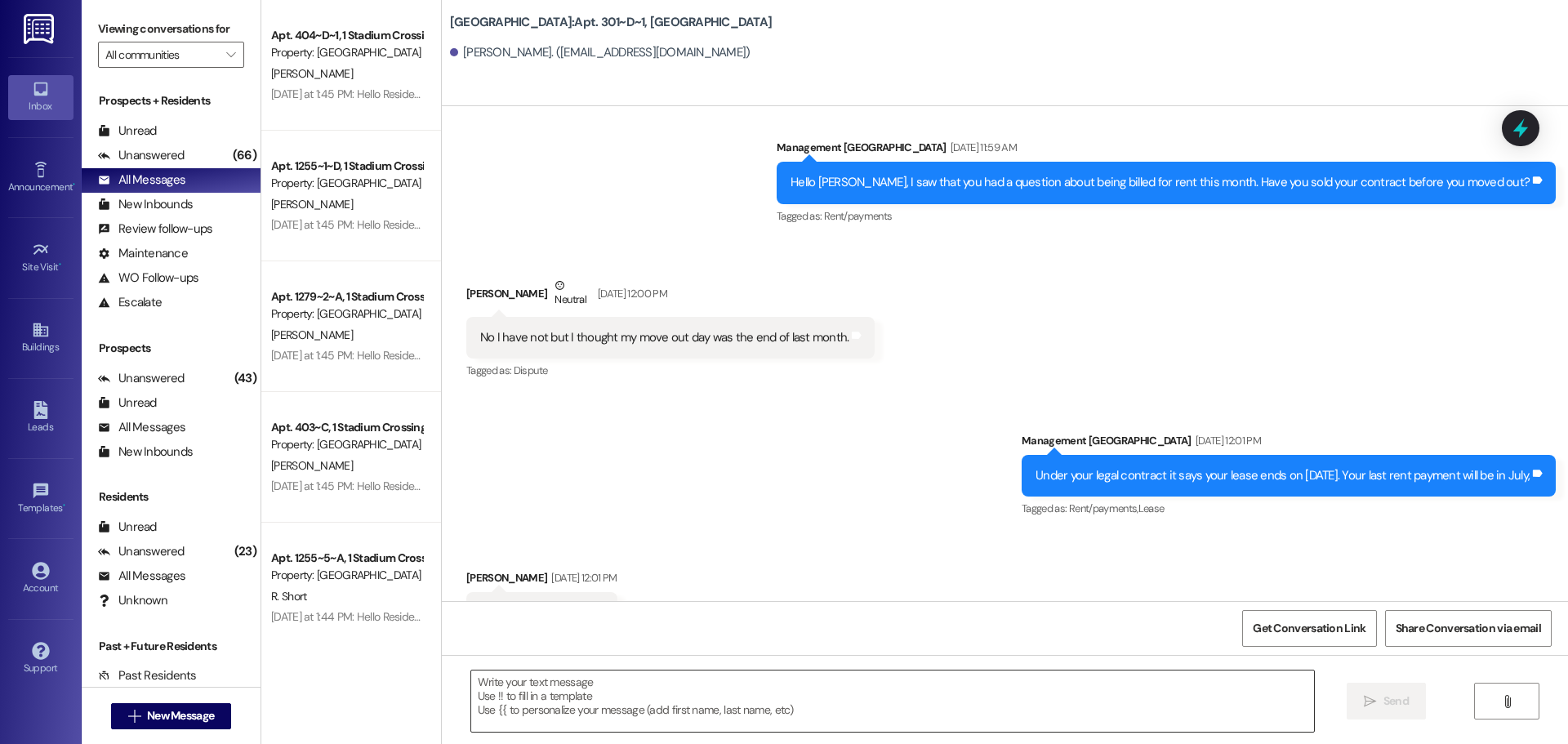
click at [586, 690] on textarea at bounding box center [892, 701] width 842 height 61
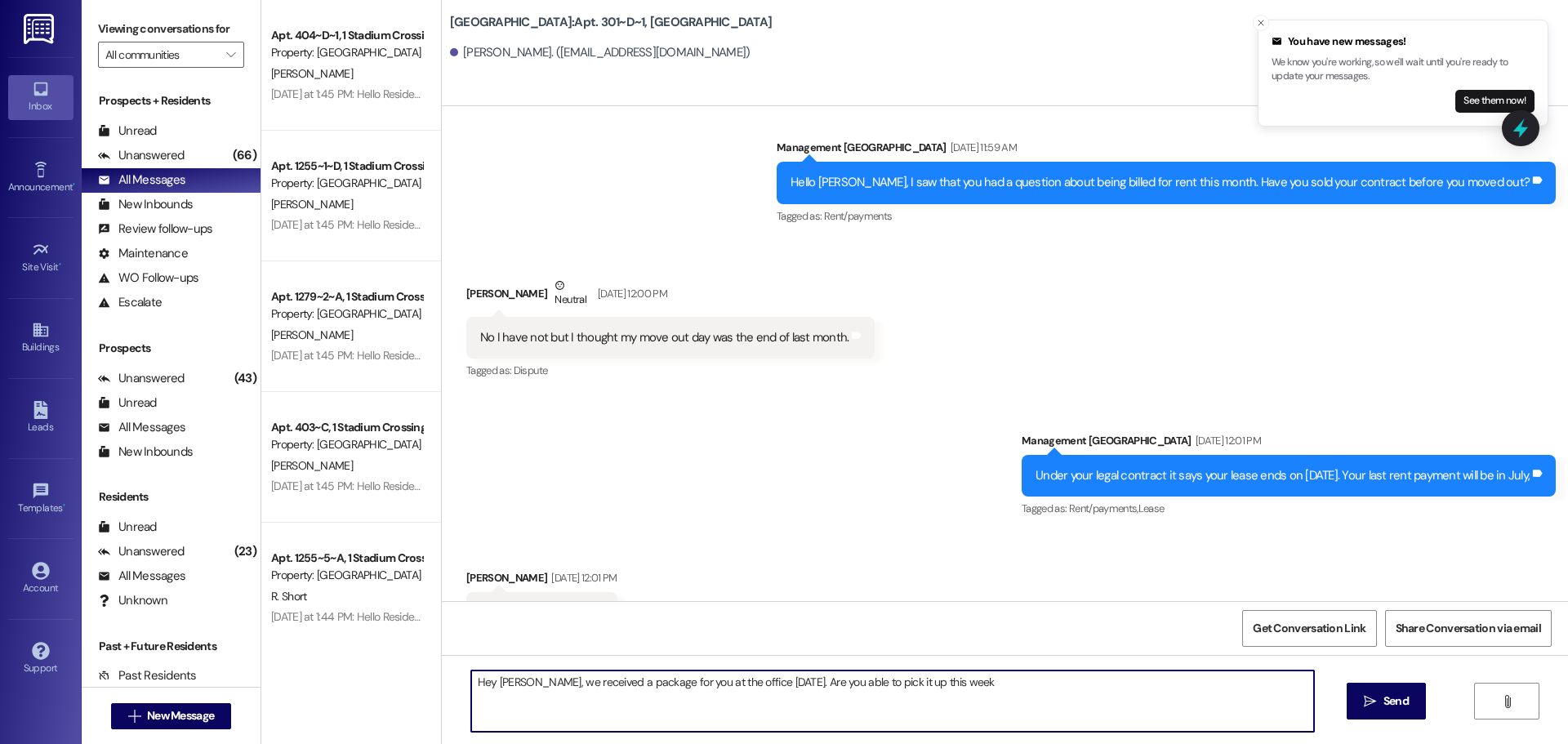
type textarea "Hey Mia, we received a package for you at the office today. Are you able to pic…"
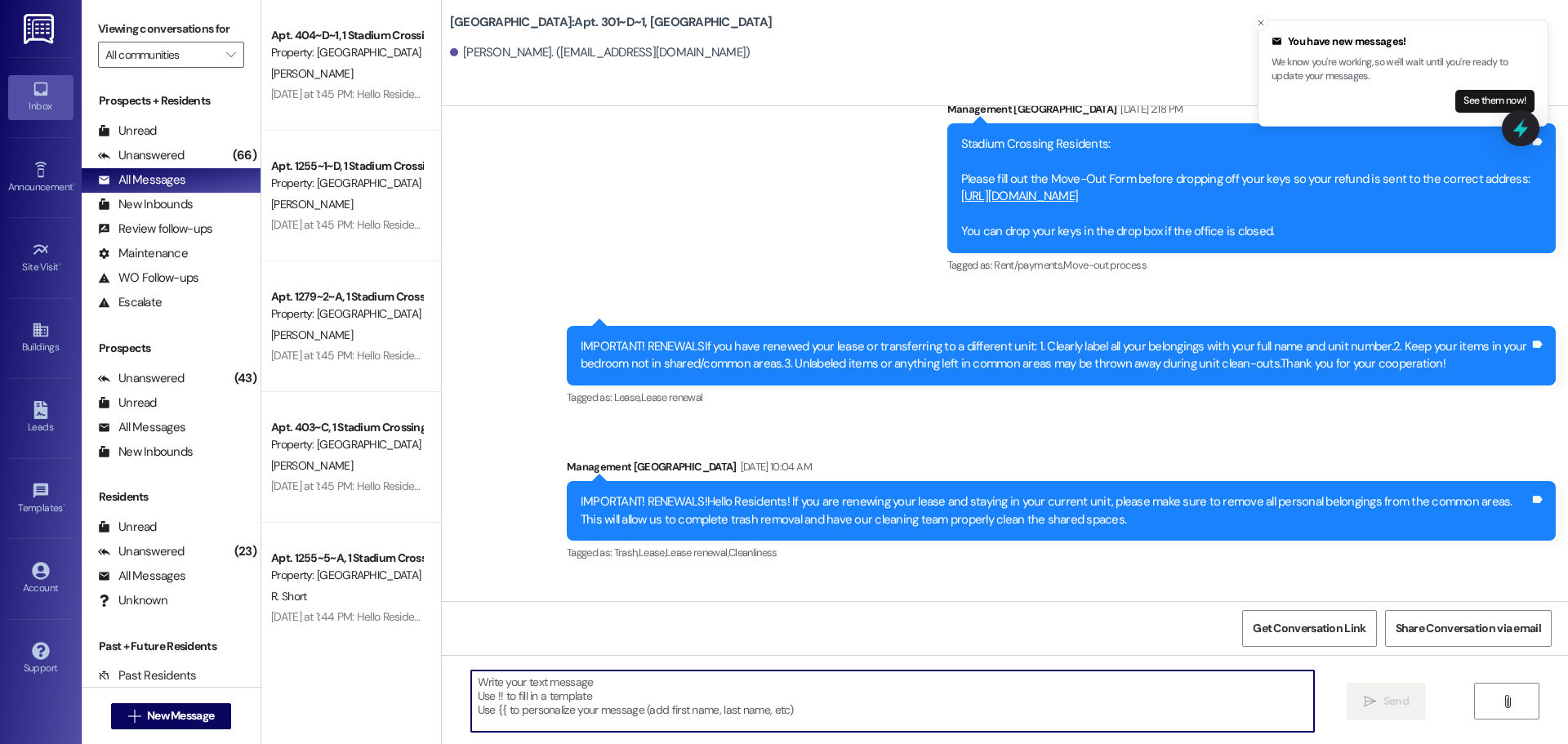
scroll to position [6587, 0]
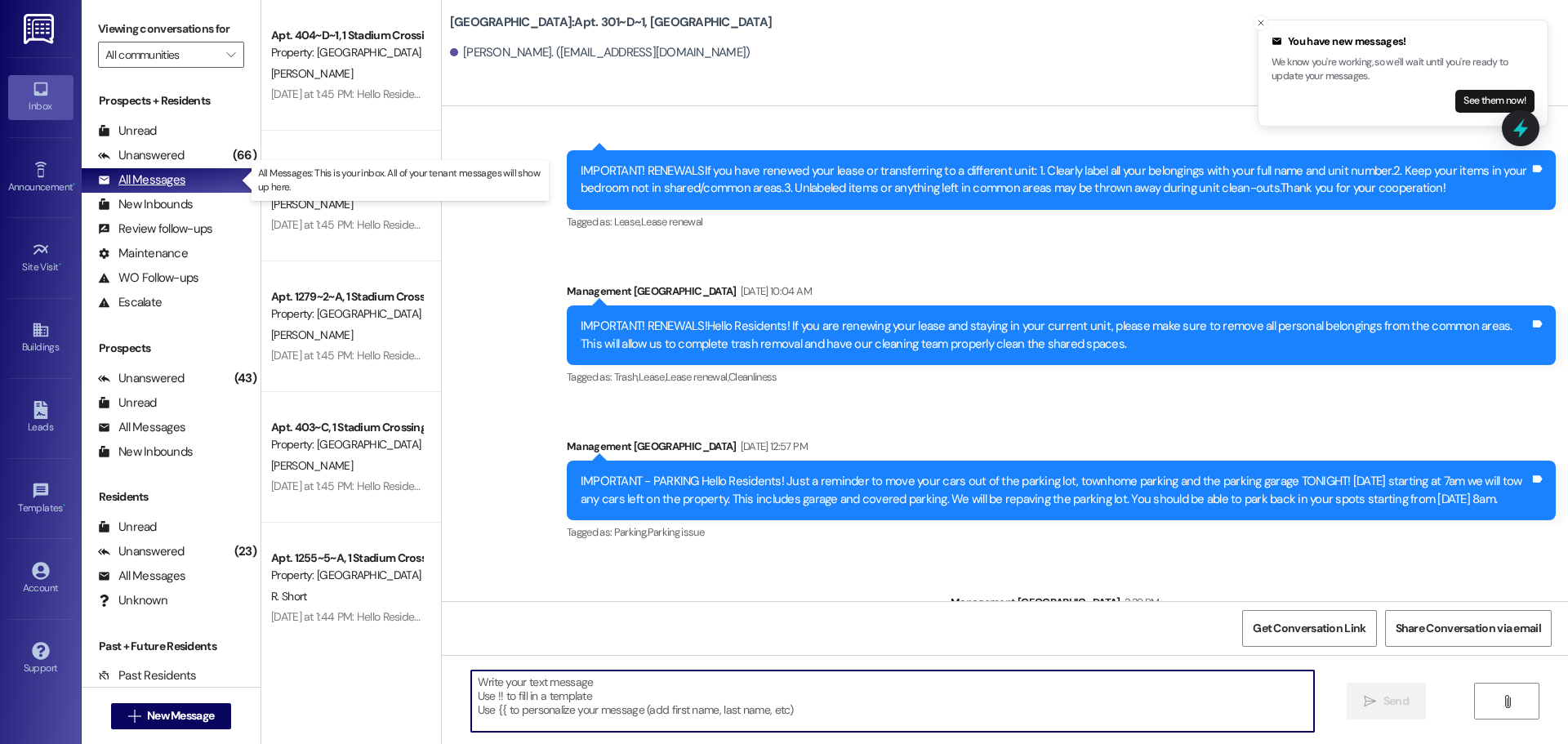
click at [152, 188] on div "All Messages" at bounding box center [141, 180] width 88 height 17
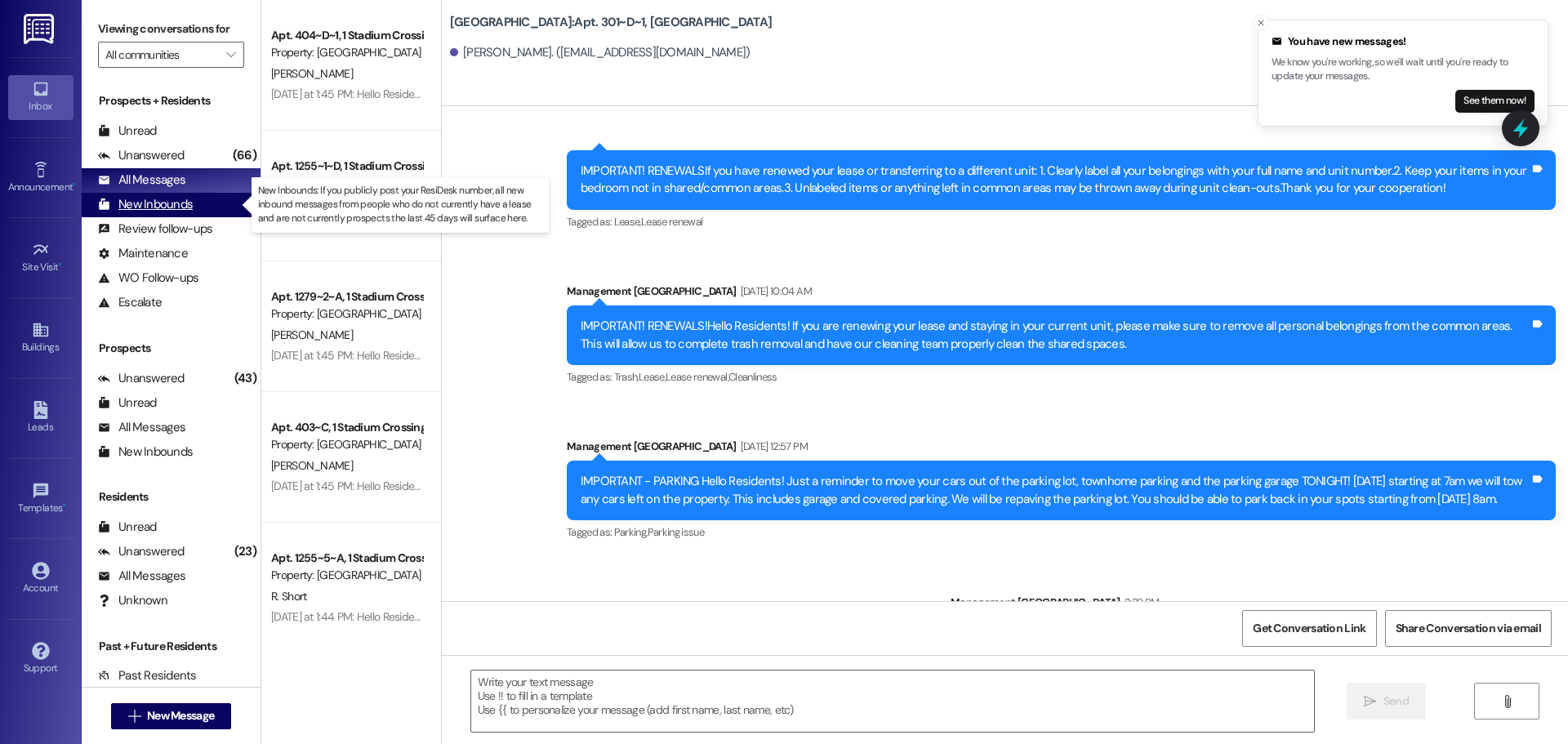
click at [167, 199] on div "New Inbounds" at bounding box center [145, 204] width 95 height 17
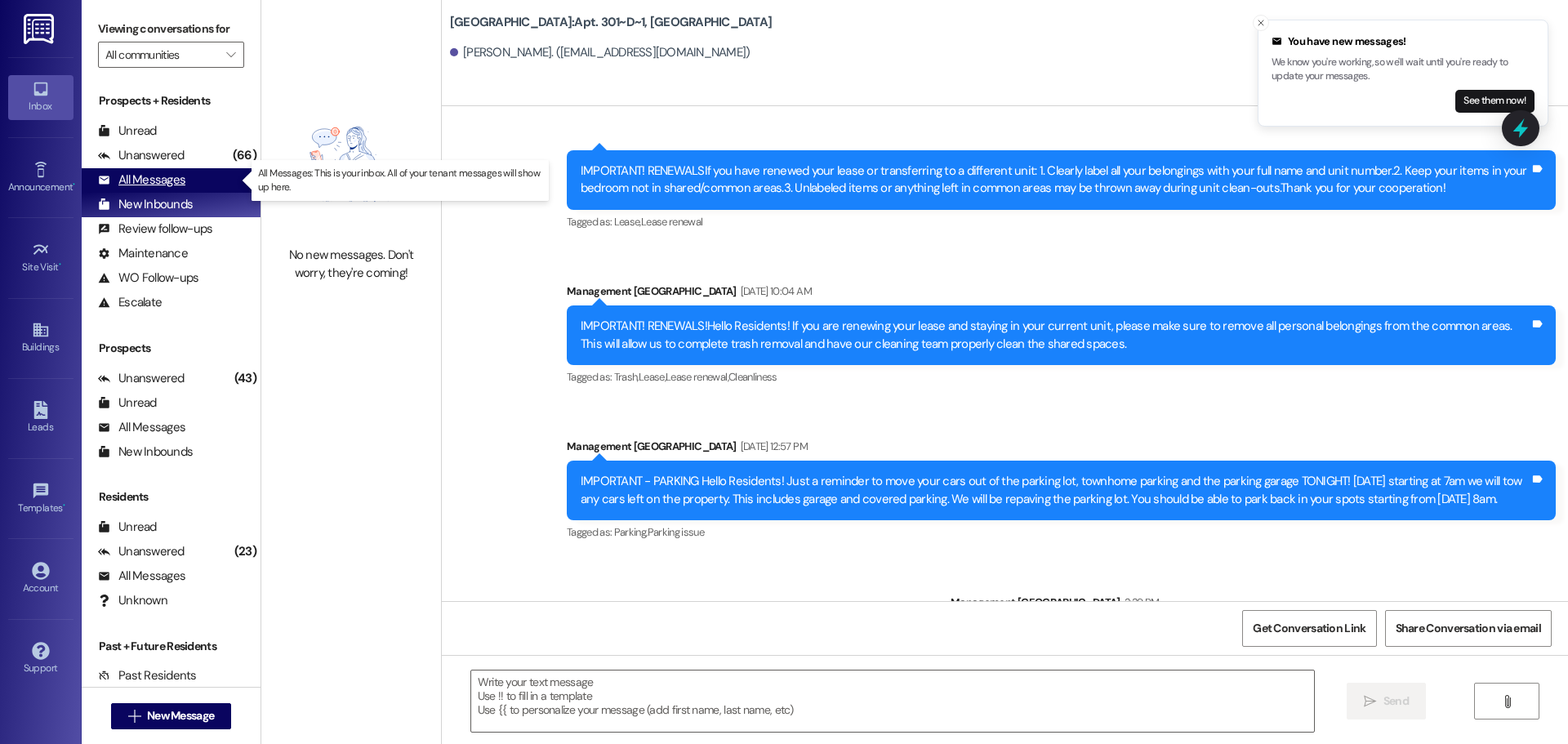
click at [133, 177] on div "All Messages" at bounding box center [141, 180] width 88 height 17
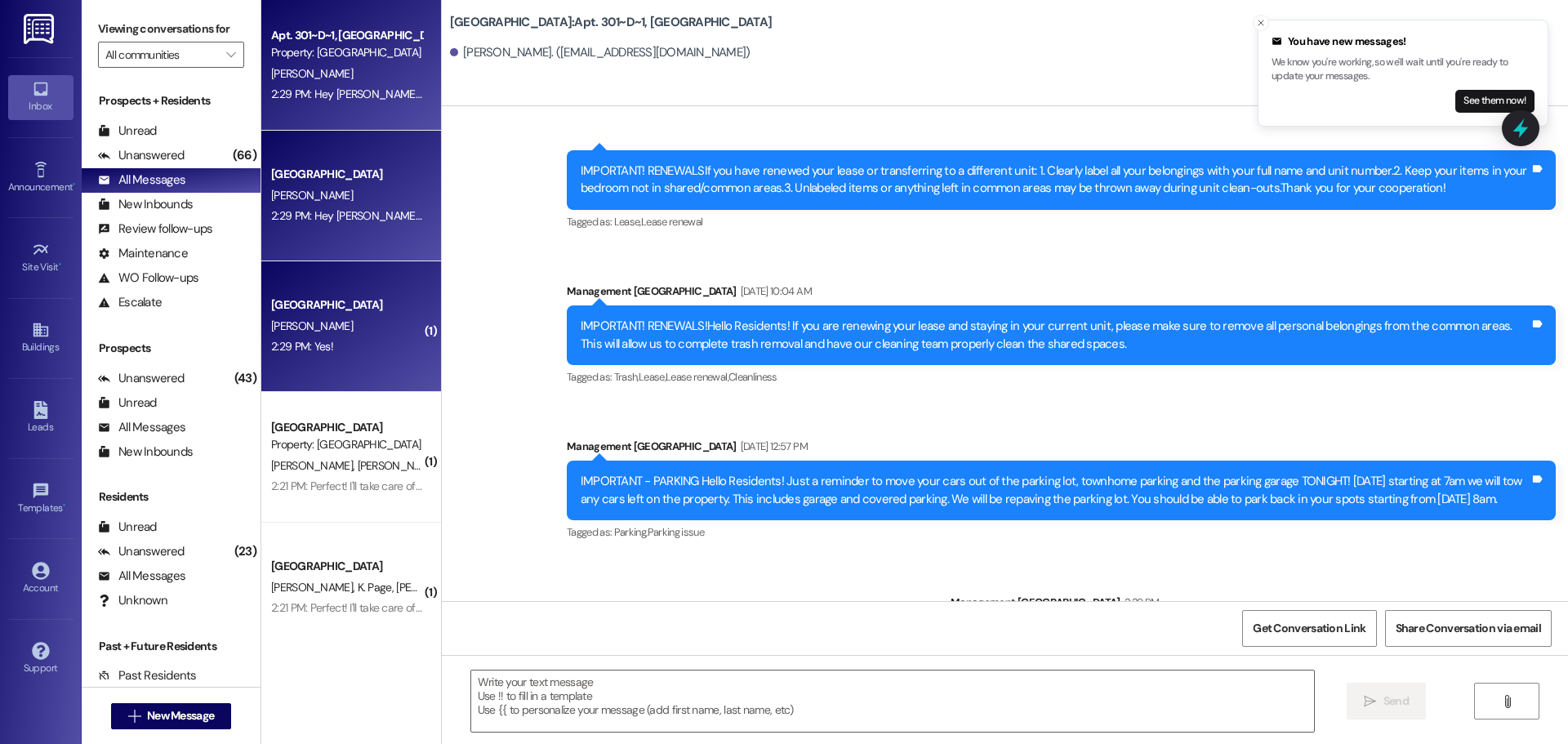
click at [341, 320] on div "M. Bequette" at bounding box center [346, 327] width 154 height 21
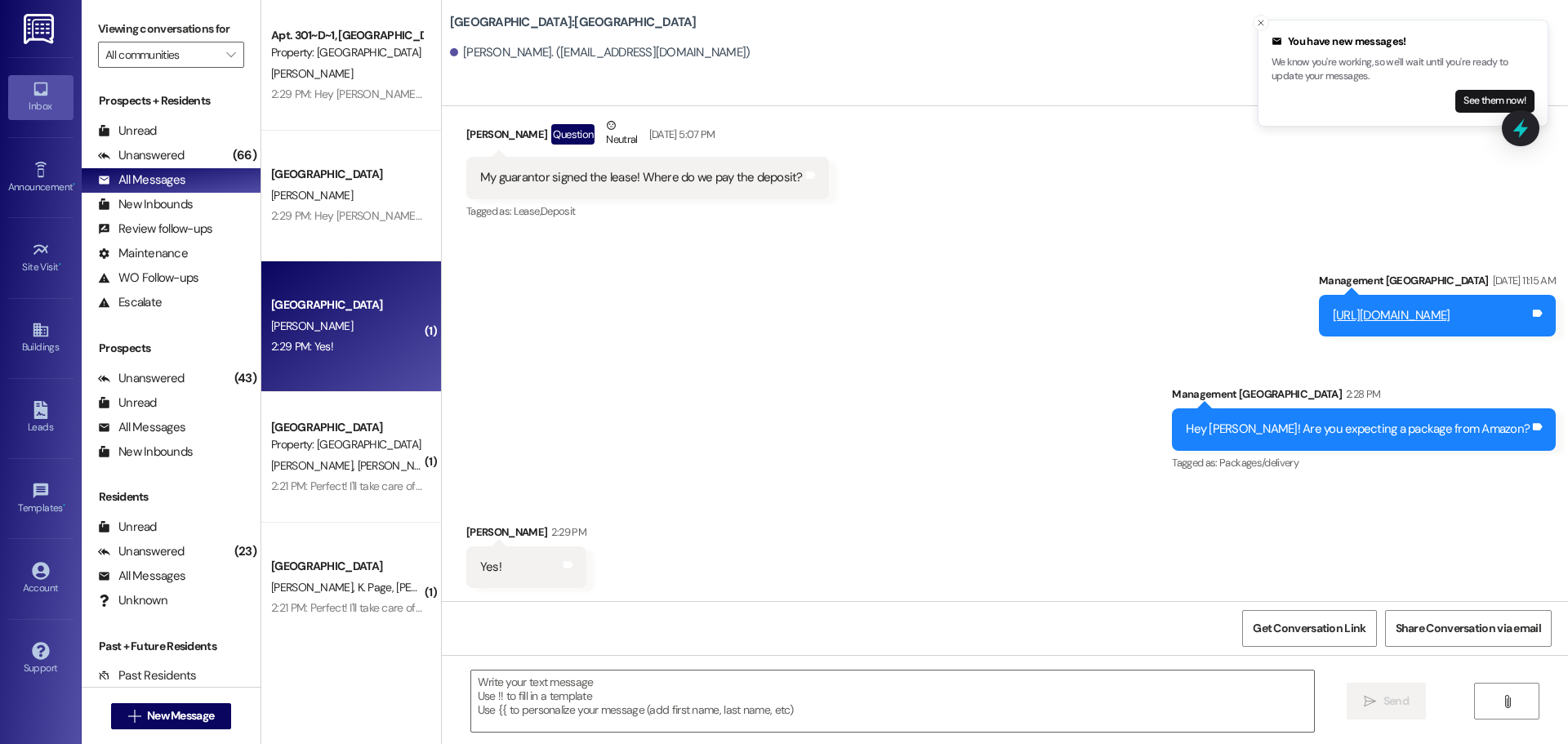
scroll to position [746, 0]
click at [543, 688] on textarea at bounding box center [892, 701] width 842 height 61
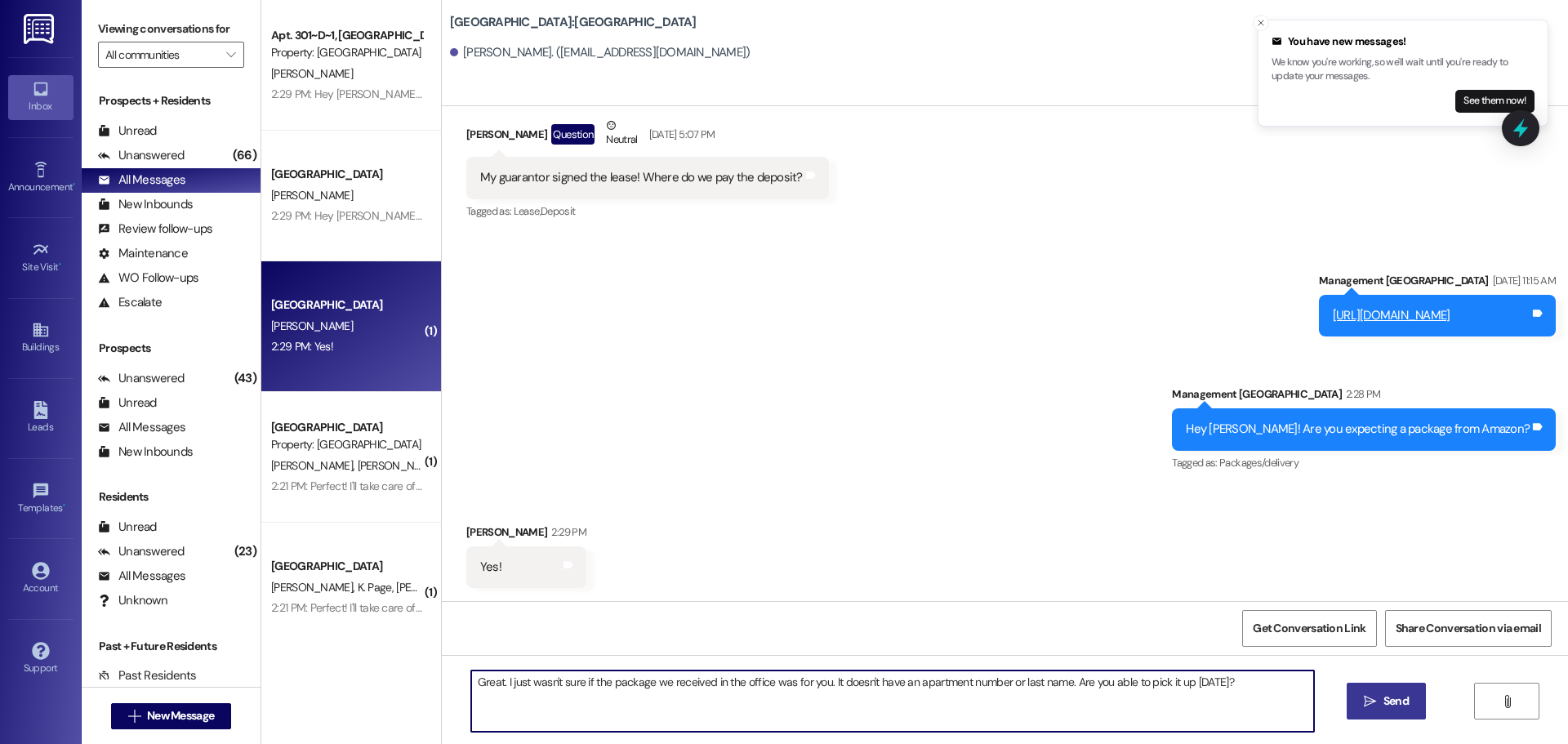
type textarea "Great. I just wasn't sure if the package we received in the office was for you.…"
click at [1390, 713] on button " Send" at bounding box center [1386, 701] width 79 height 37
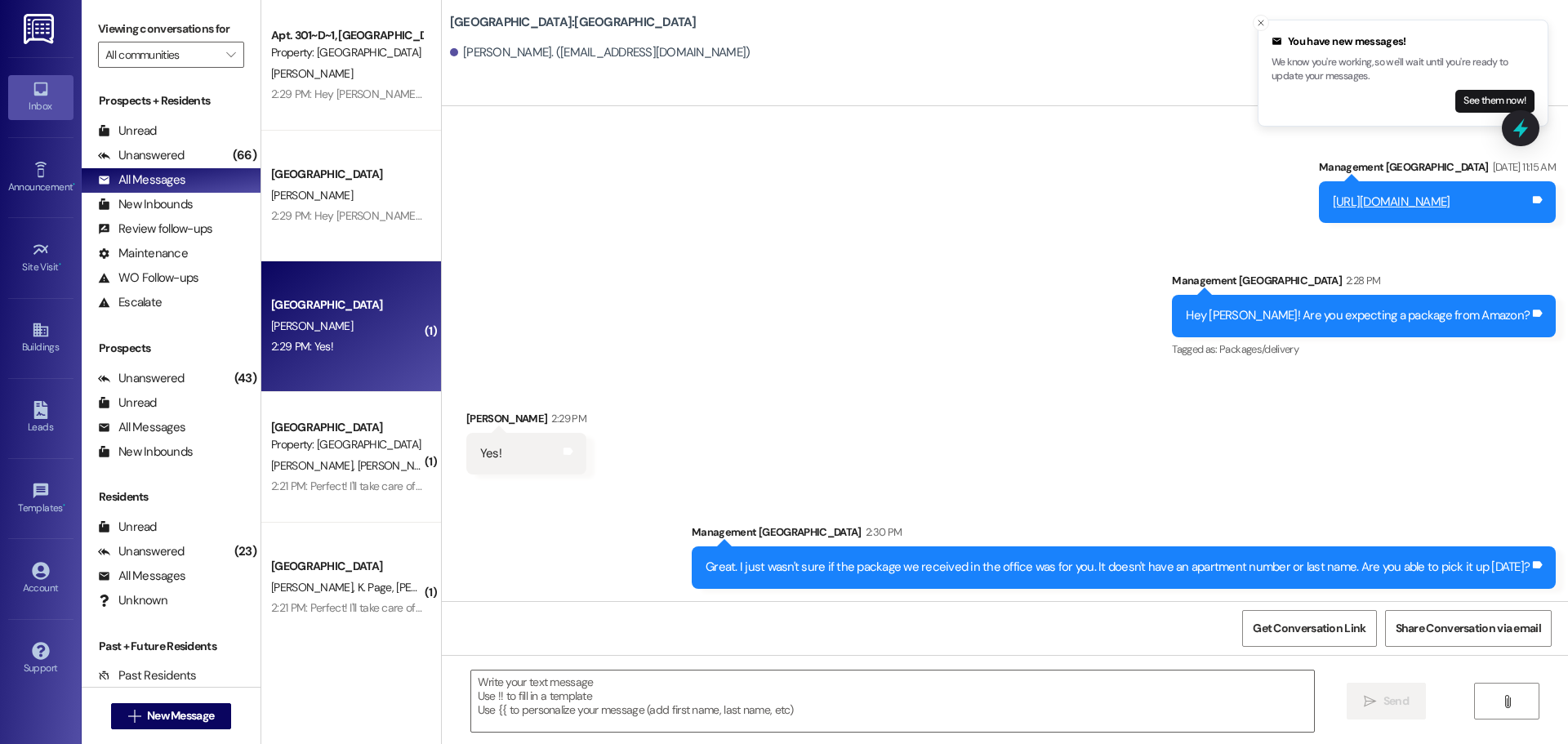
scroll to position [861, 0]
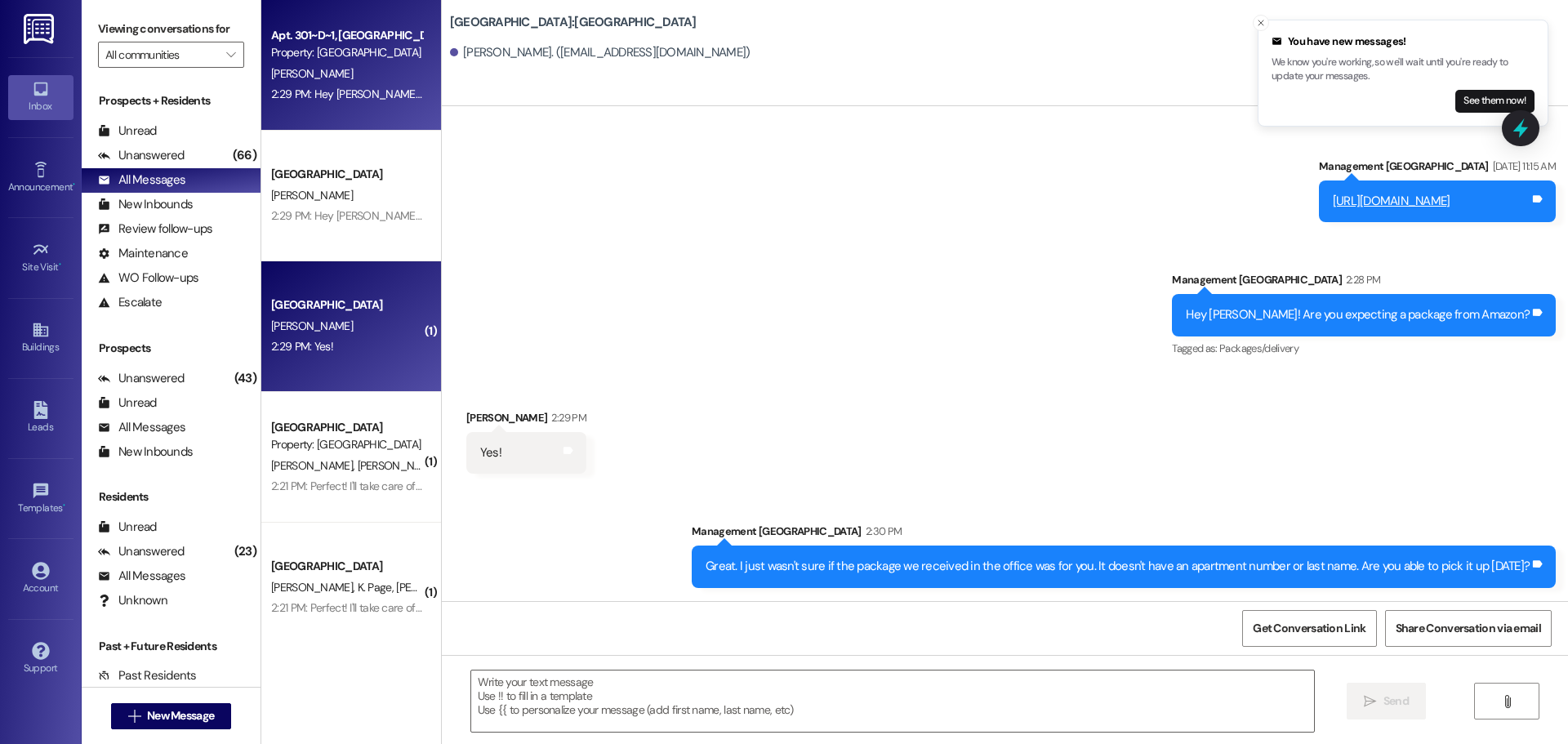
click at [343, 105] on div "2:29 PM: Hey Mia, we received a package for you at the office today. Are you ab…" at bounding box center [346, 94] width 154 height 21
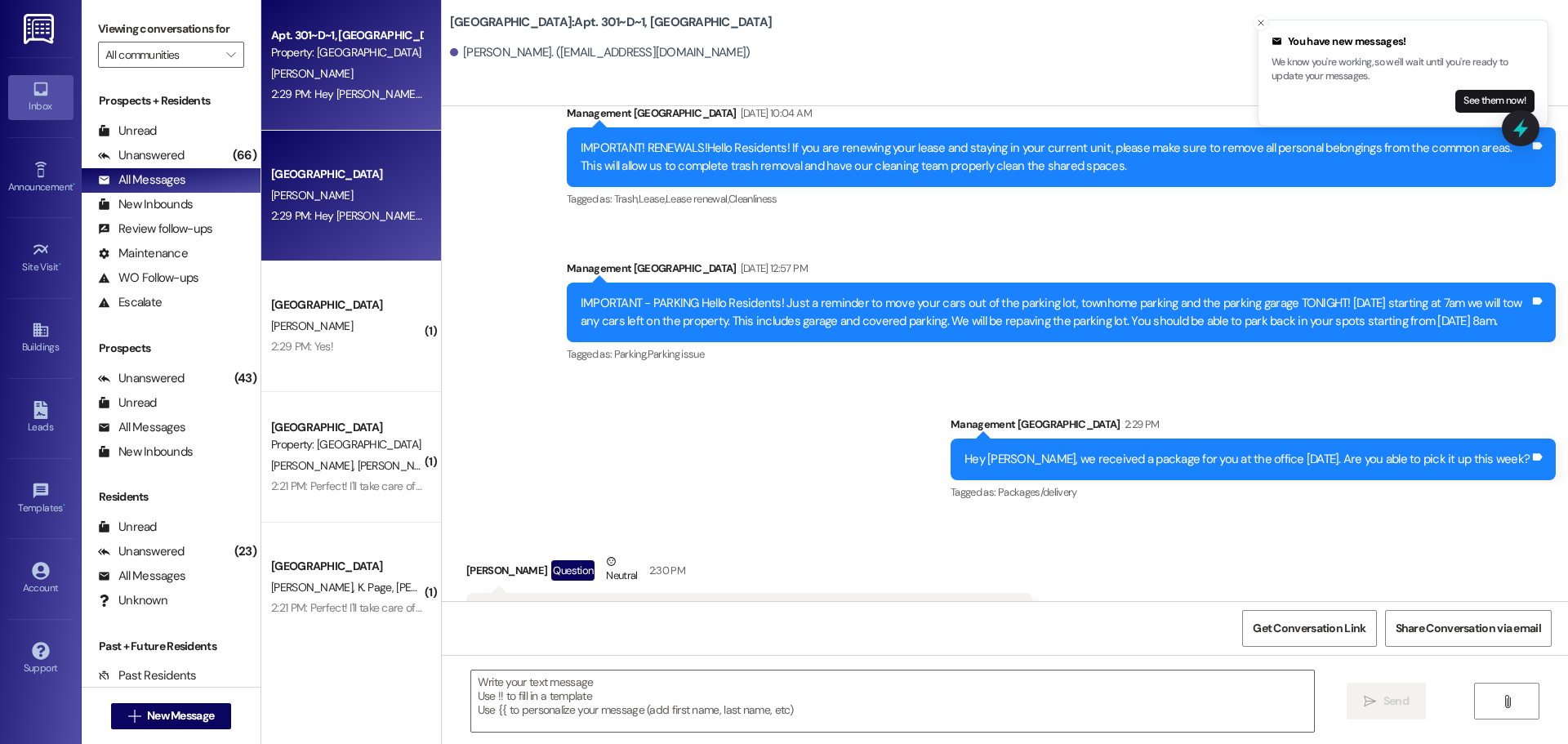
scroll to position [6766, 0]
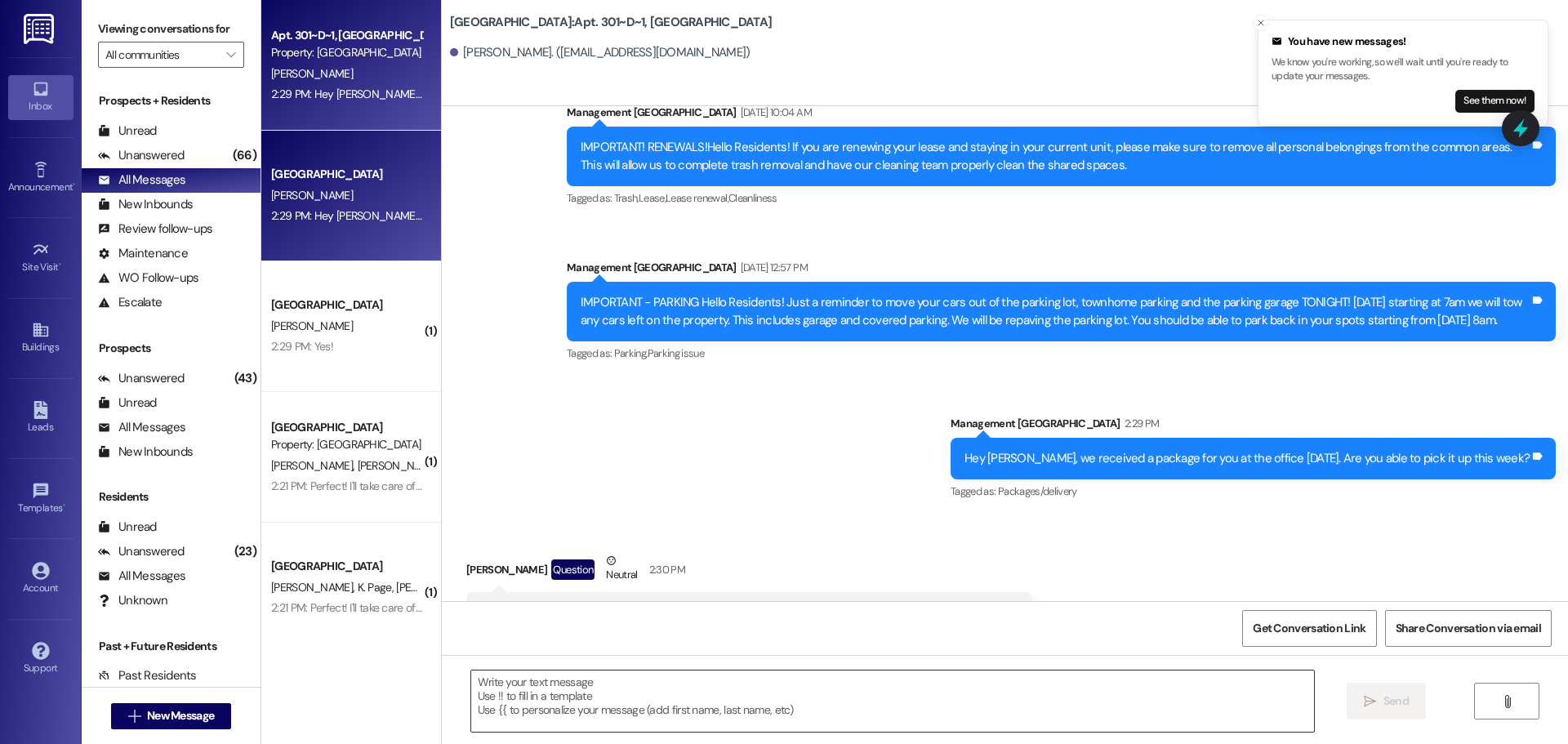
click at [595, 698] on textarea at bounding box center [892, 701] width 842 height 61
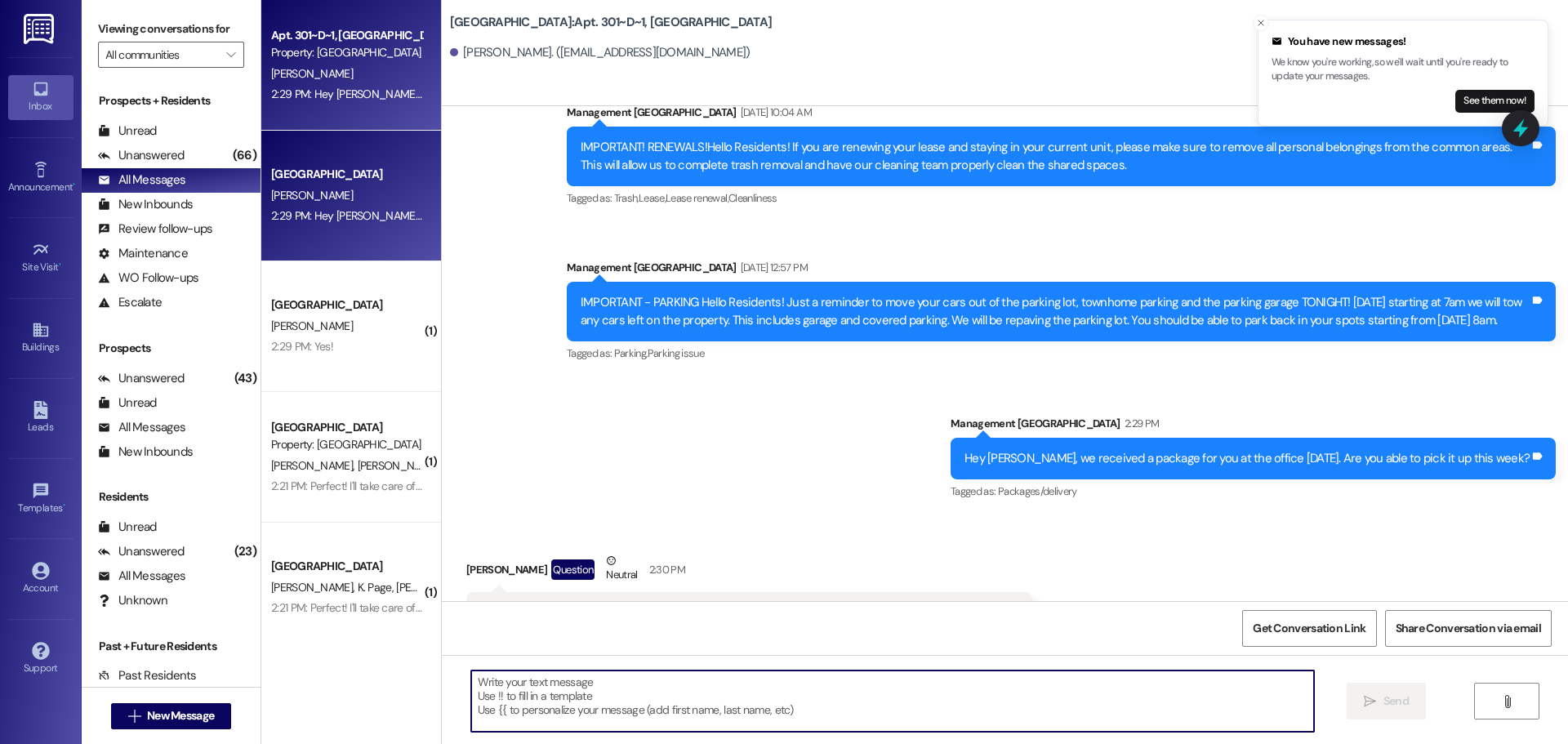
click at [680, 721] on textarea at bounding box center [892, 701] width 842 height 61
type textarea "L"
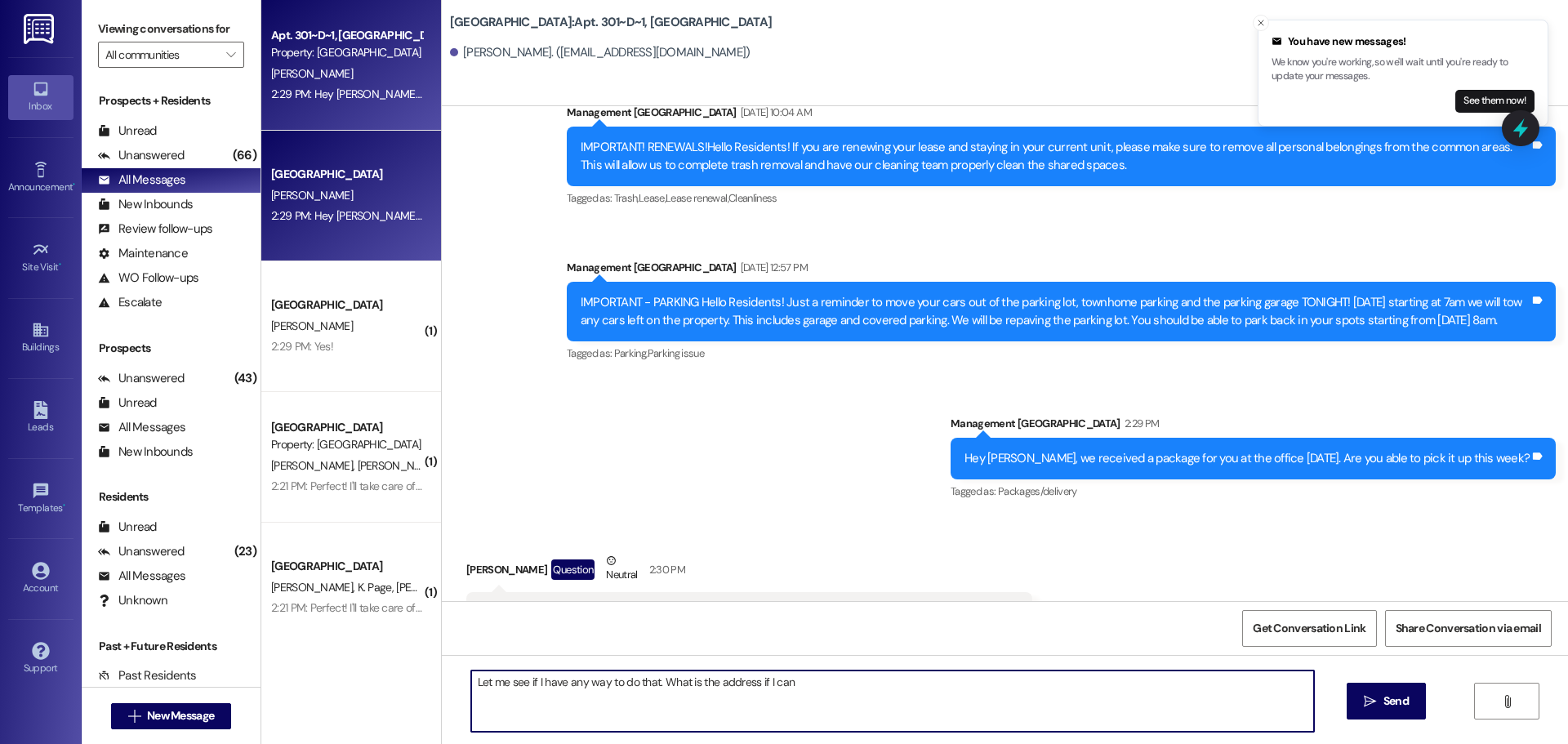
type textarea "Let me see if I have any way to do that. What is the address if I can?"
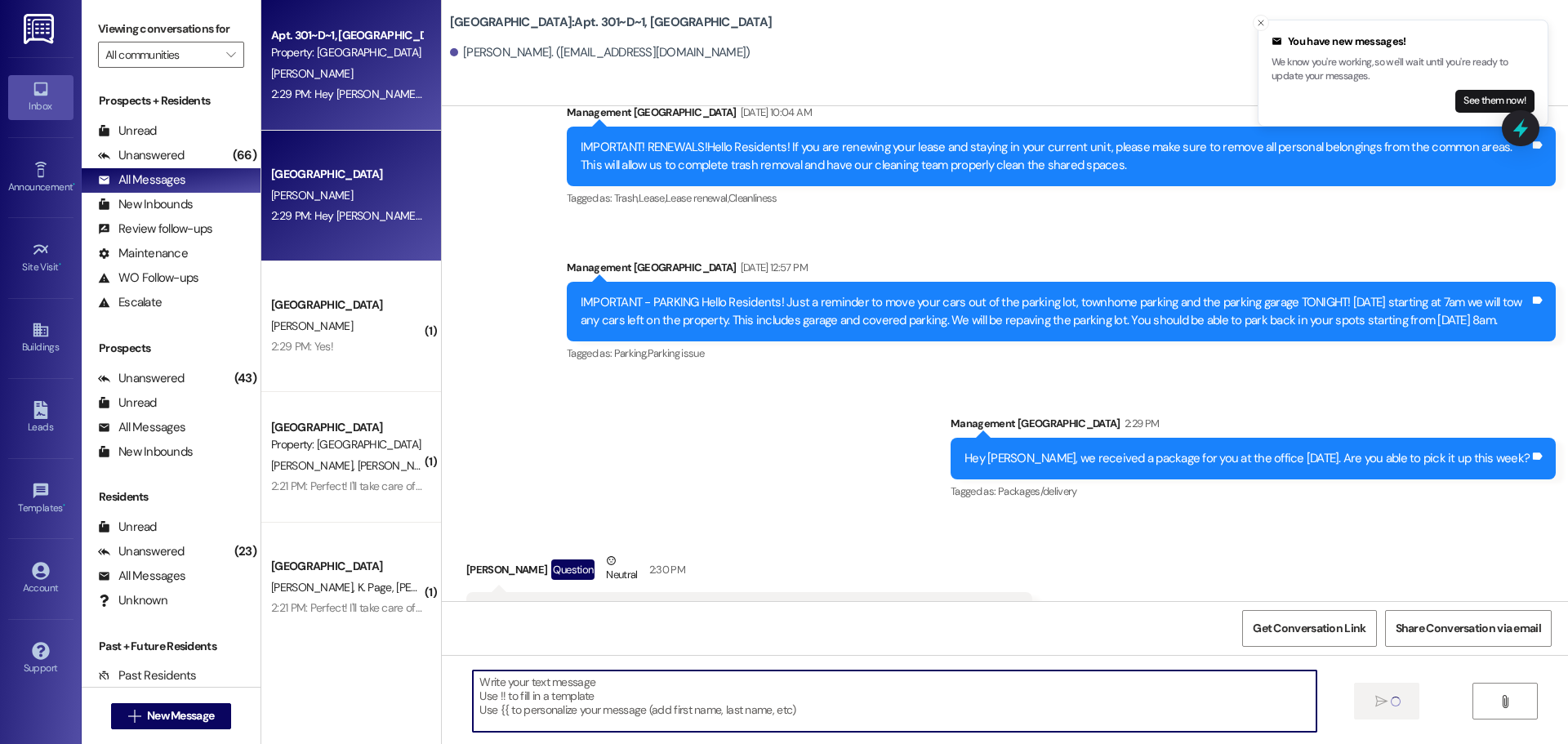
scroll to position [6765, 0]
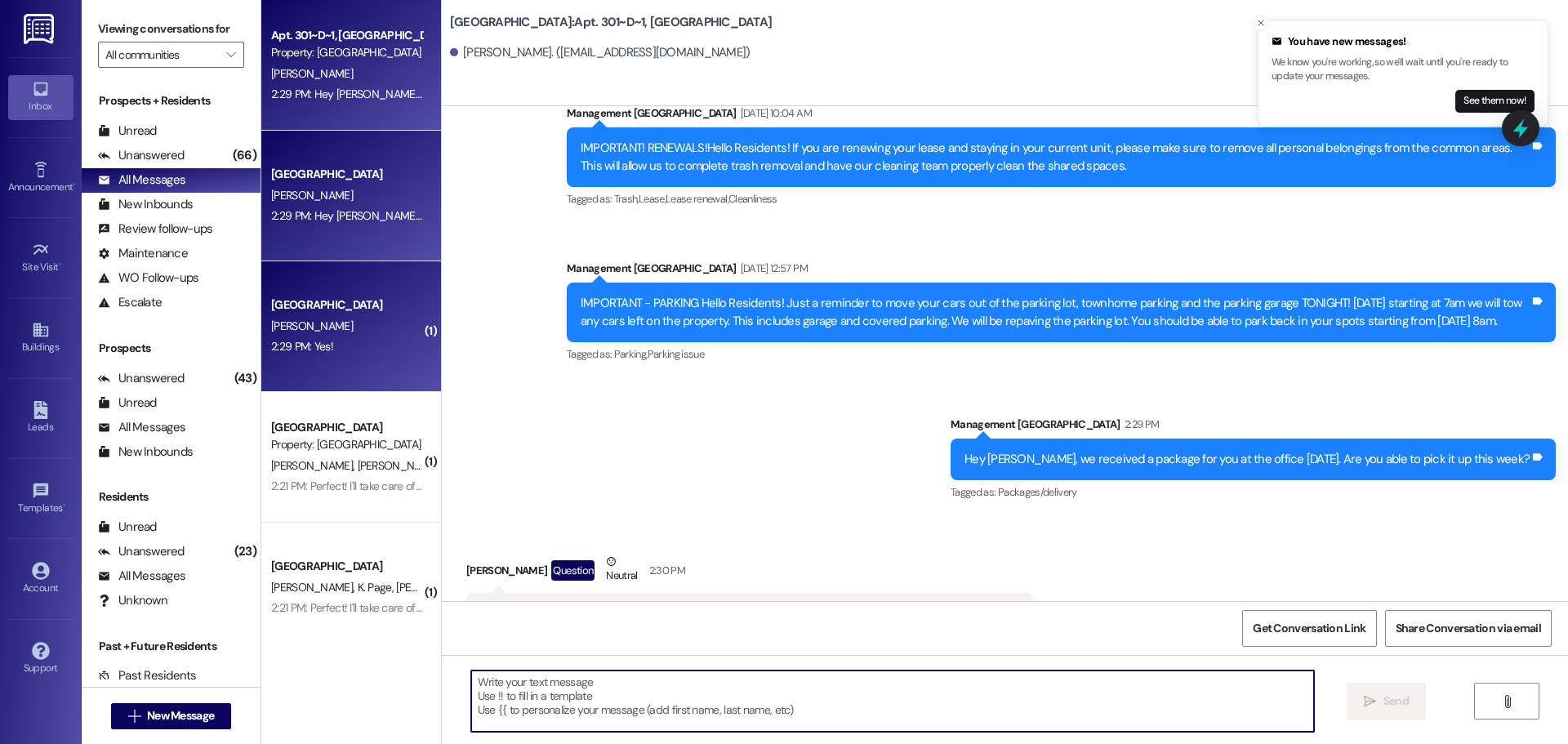
click at [358, 299] on div "[GEOGRAPHIC_DATA]" at bounding box center [346, 305] width 152 height 17
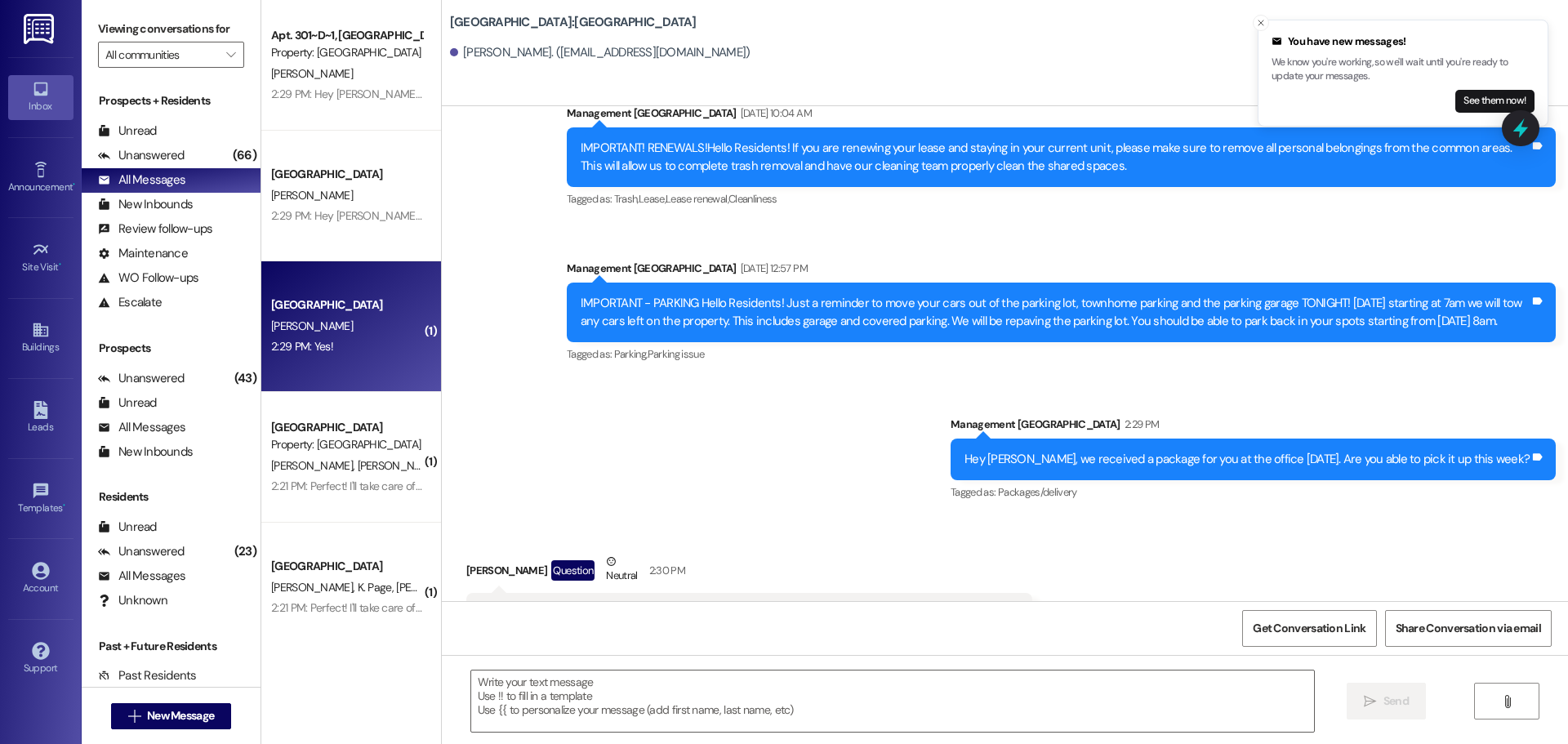
scroll to position [884, 0]
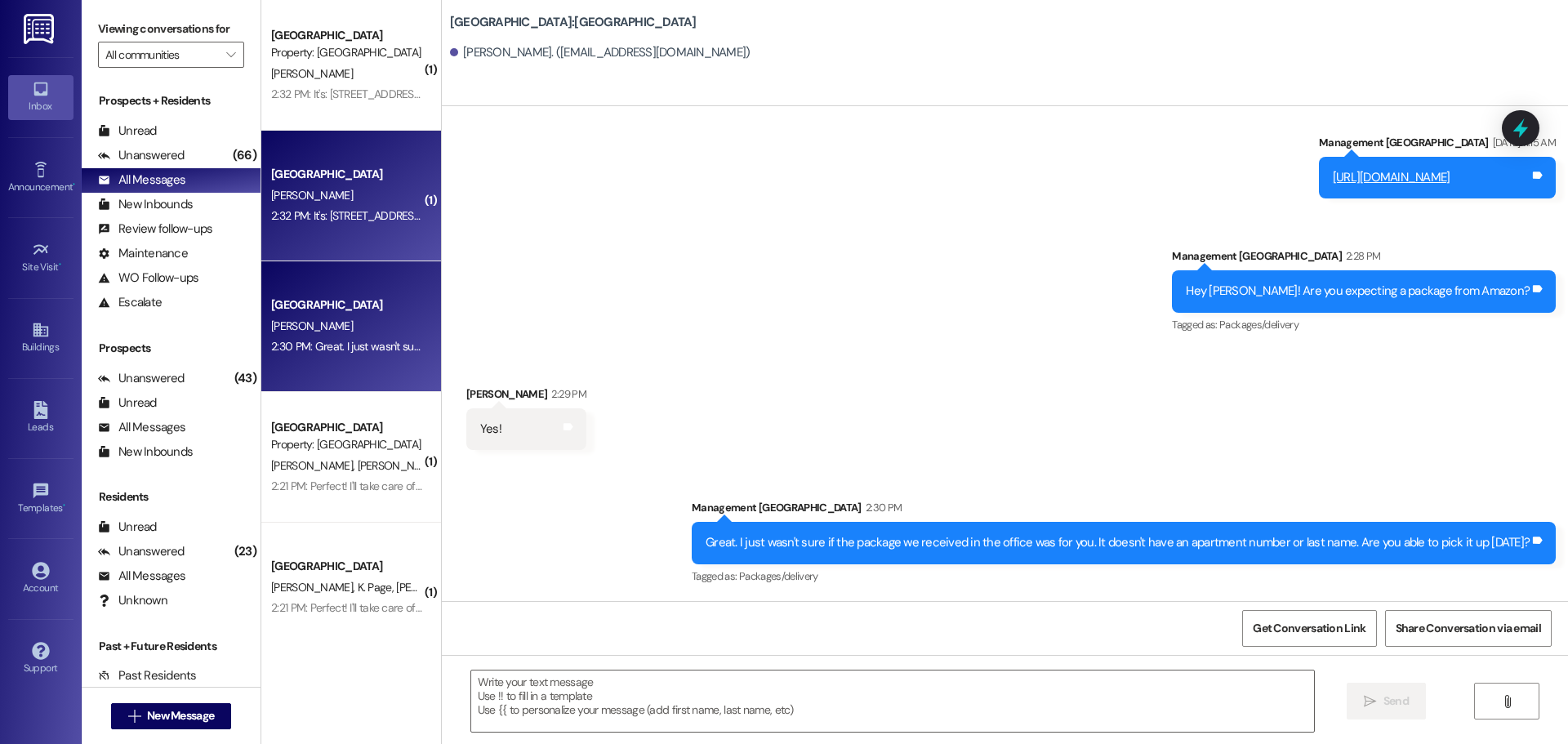
click at [315, 192] on div "M. Carter" at bounding box center [346, 196] width 154 height 21
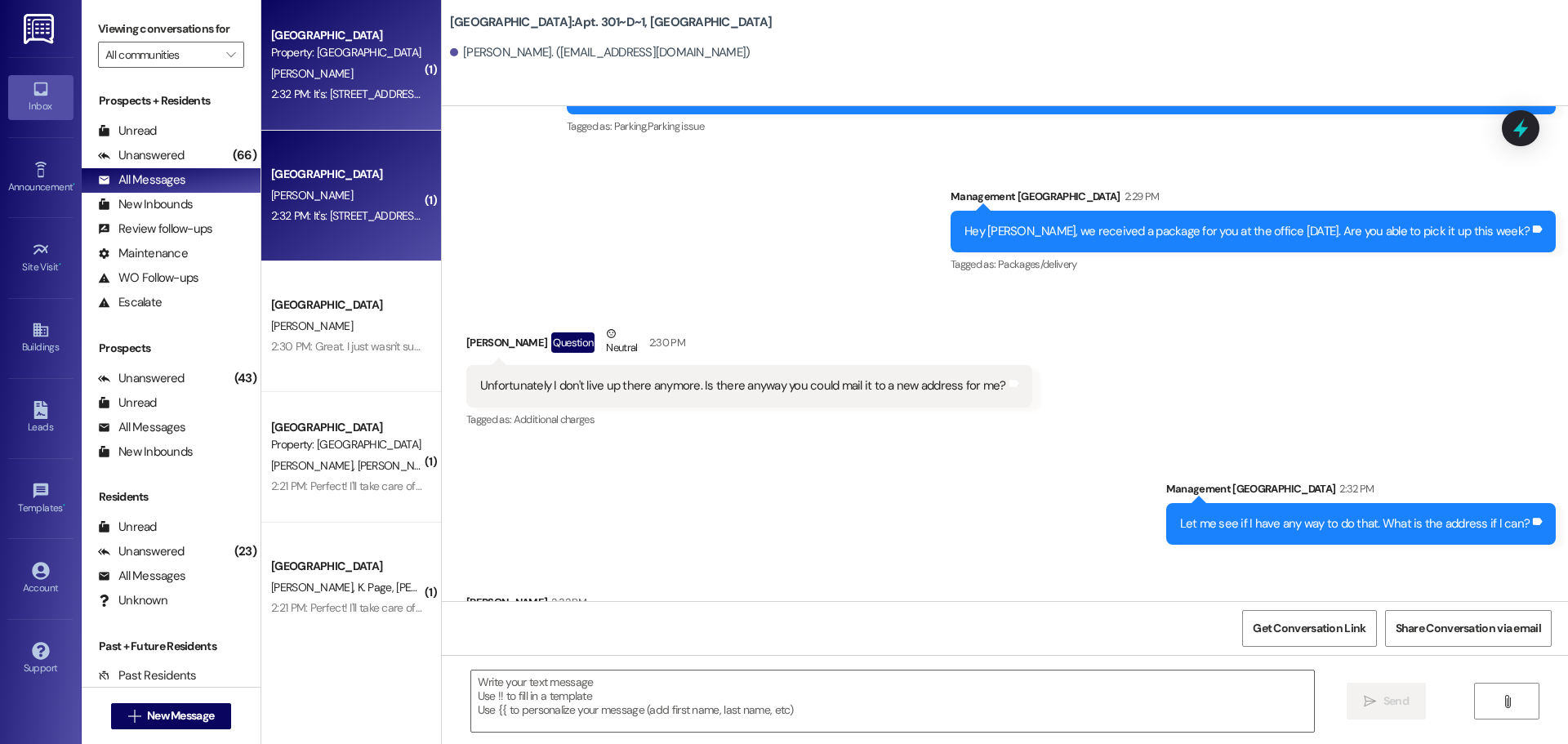
scroll to position [6994, 0]
click at [177, 384] on div "Unanswered" at bounding box center [141, 379] width 87 height 17
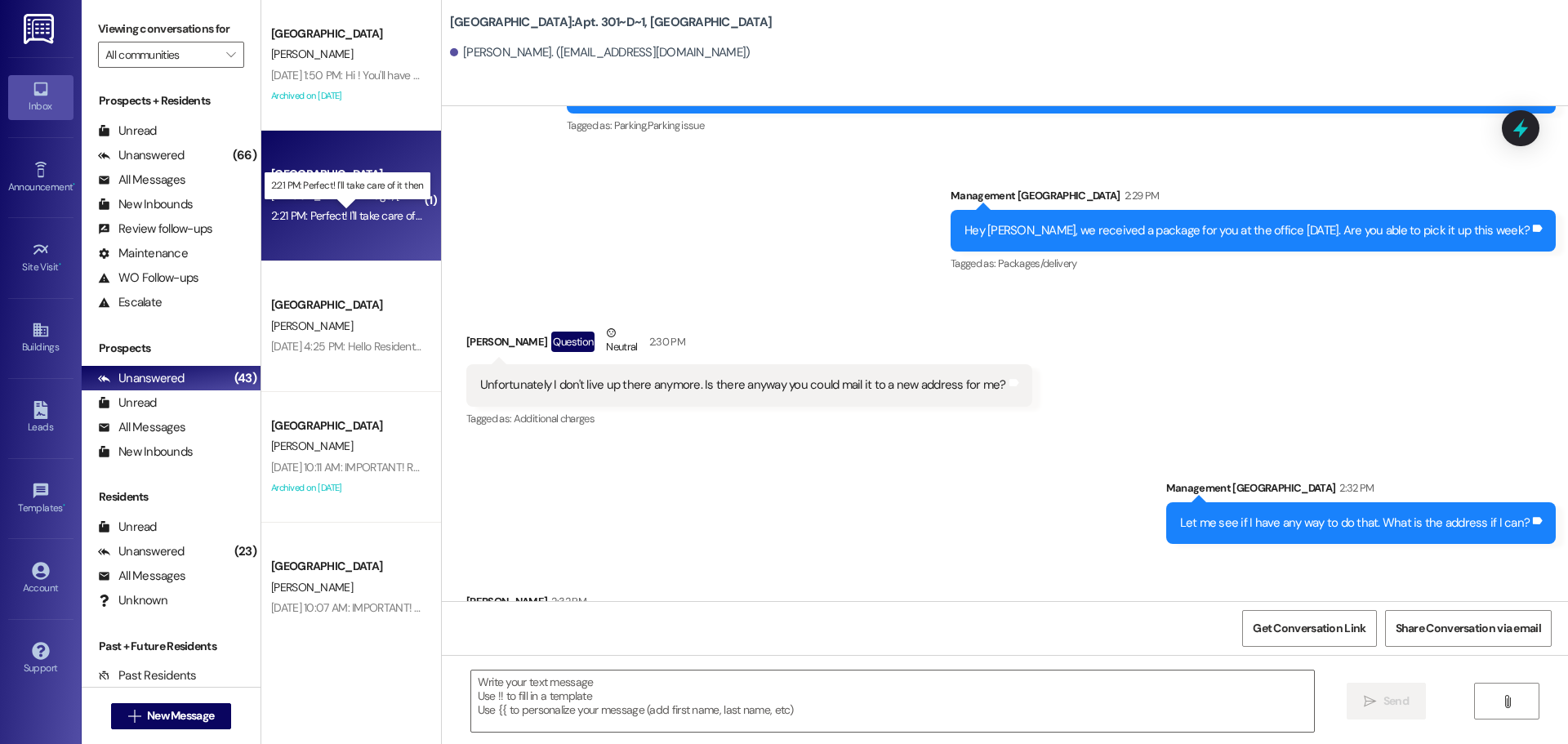
click at [329, 209] on div "2:21 PM: Perfect! I'll take care of it then 2:21 PM: Perfect! I'll take care of…" at bounding box center [359, 216] width 176 height 15
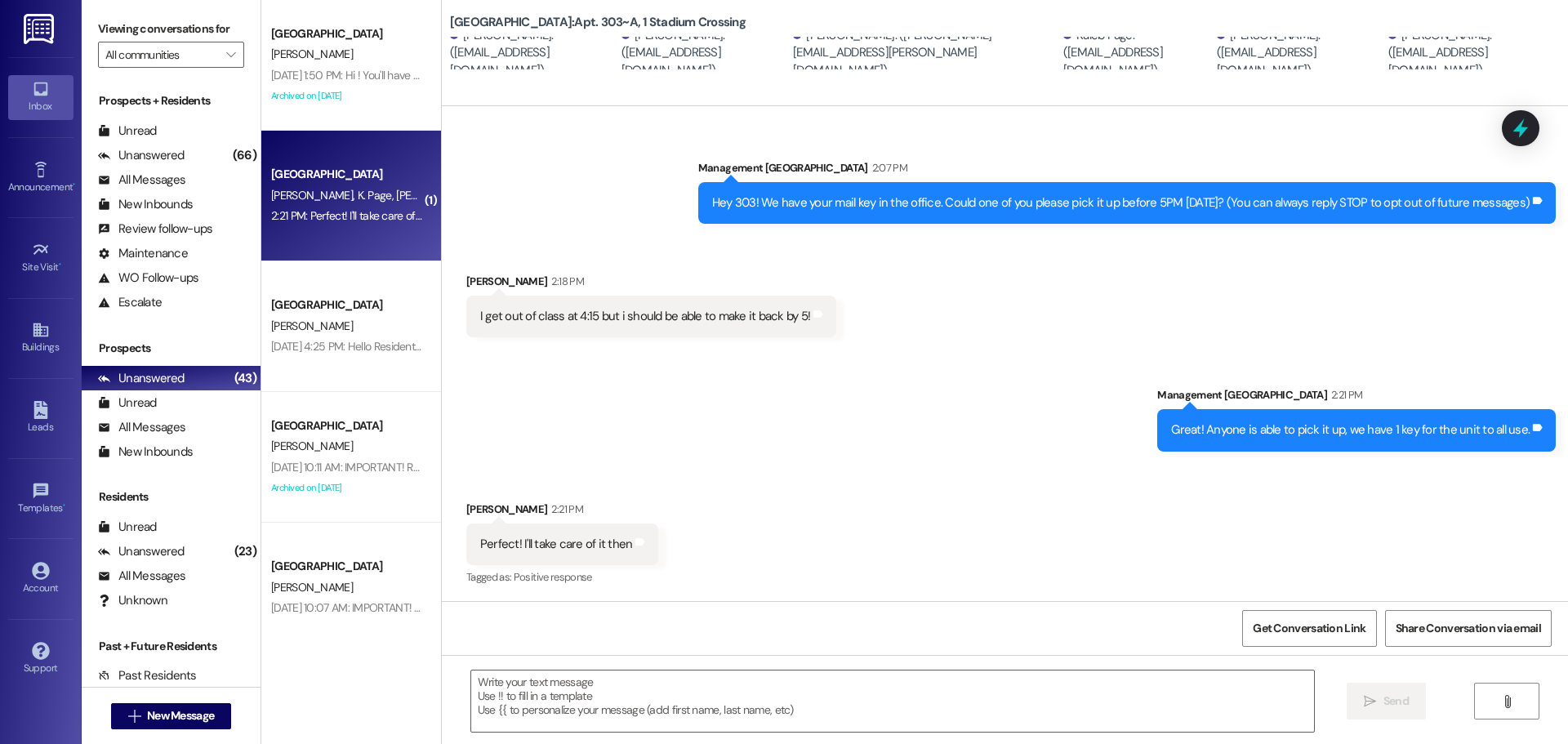
scroll to position [249, 0]
